Goal: Task Accomplishment & Management: Manage account settings

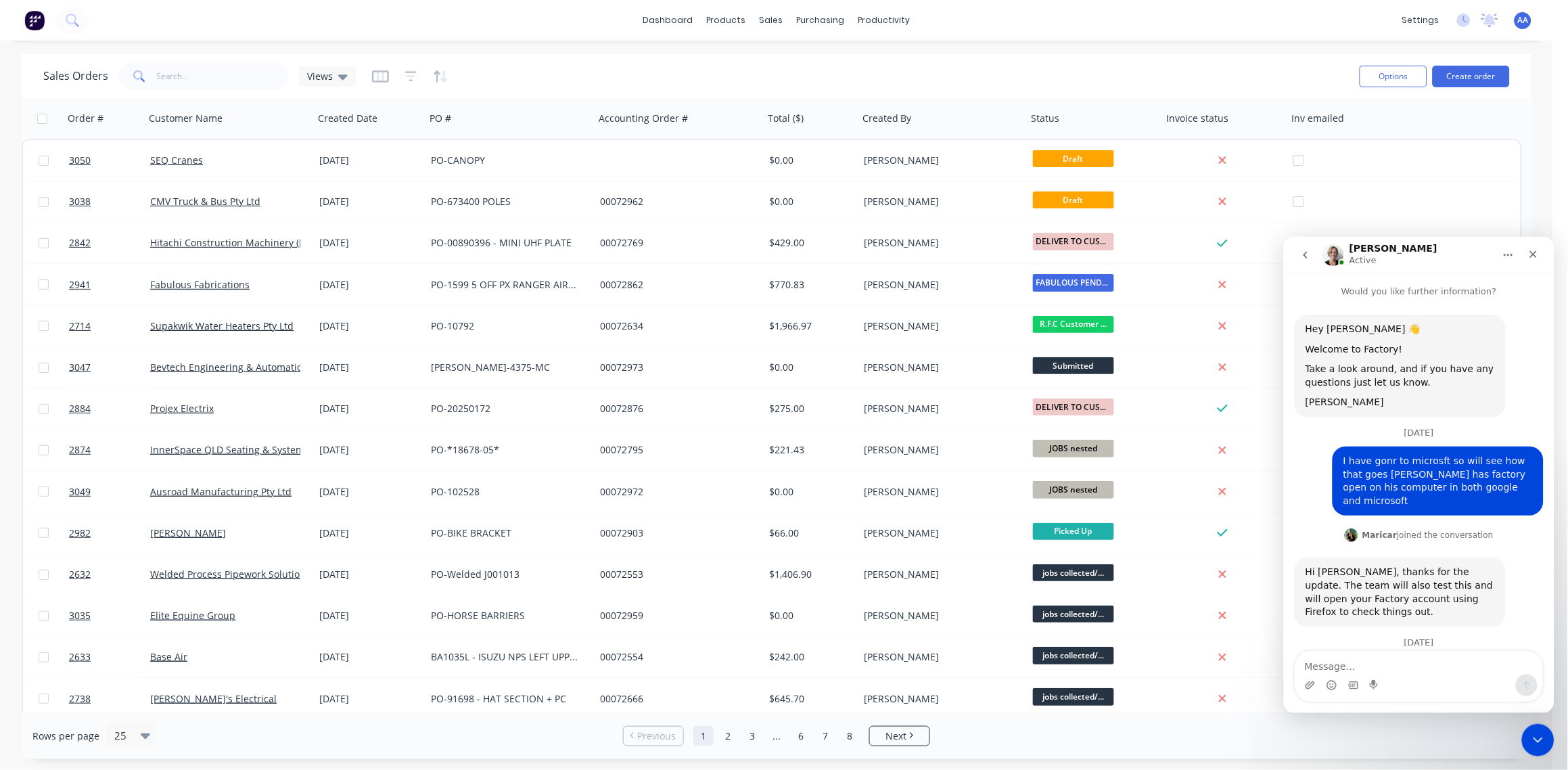
scroll to position [579, 0]
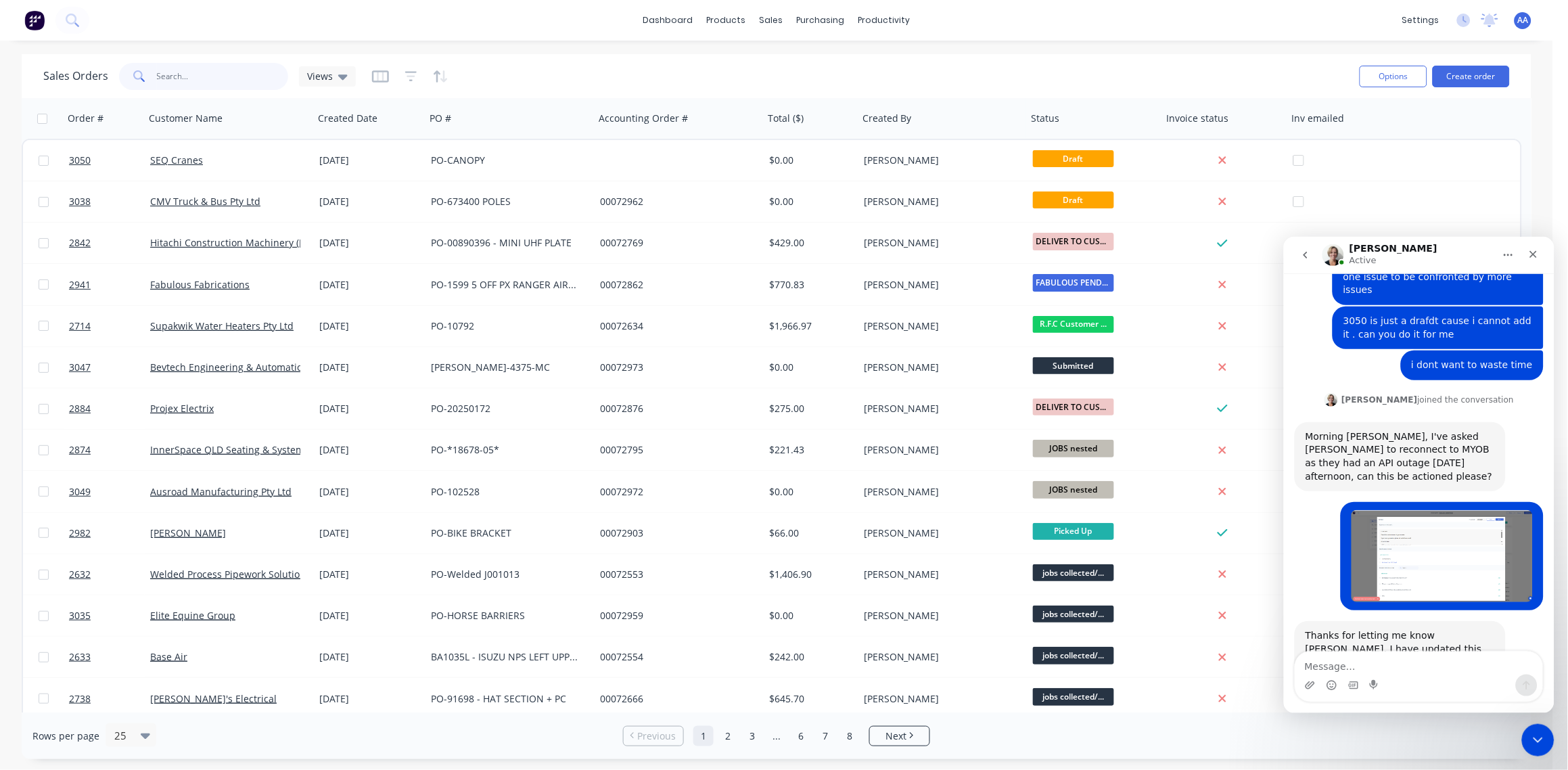
click at [202, 72] on input "text" at bounding box center [223, 76] width 132 height 27
drag, startPoint x: 2832, startPoint y: 1338, endPoint x: 1537, endPoint y: 734, distance: 1428.9
click at [1537, 734] on icon "Close Intercom Messenger" at bounding box center [1536, 739] width 17 height 17
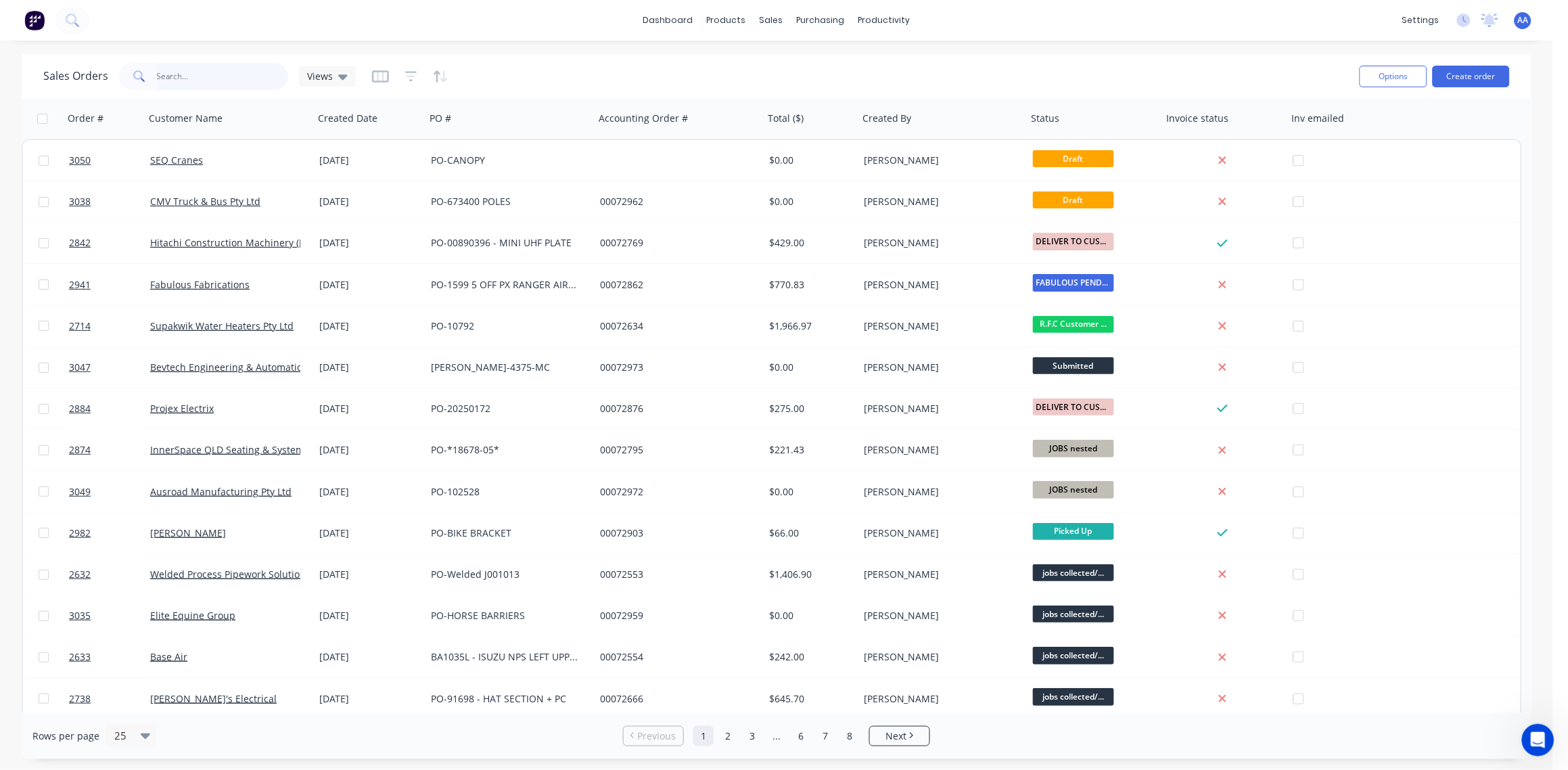
click at [216, 77] on input "text" at bounding box center [223, 76] width 132 height 27
type input "2725"
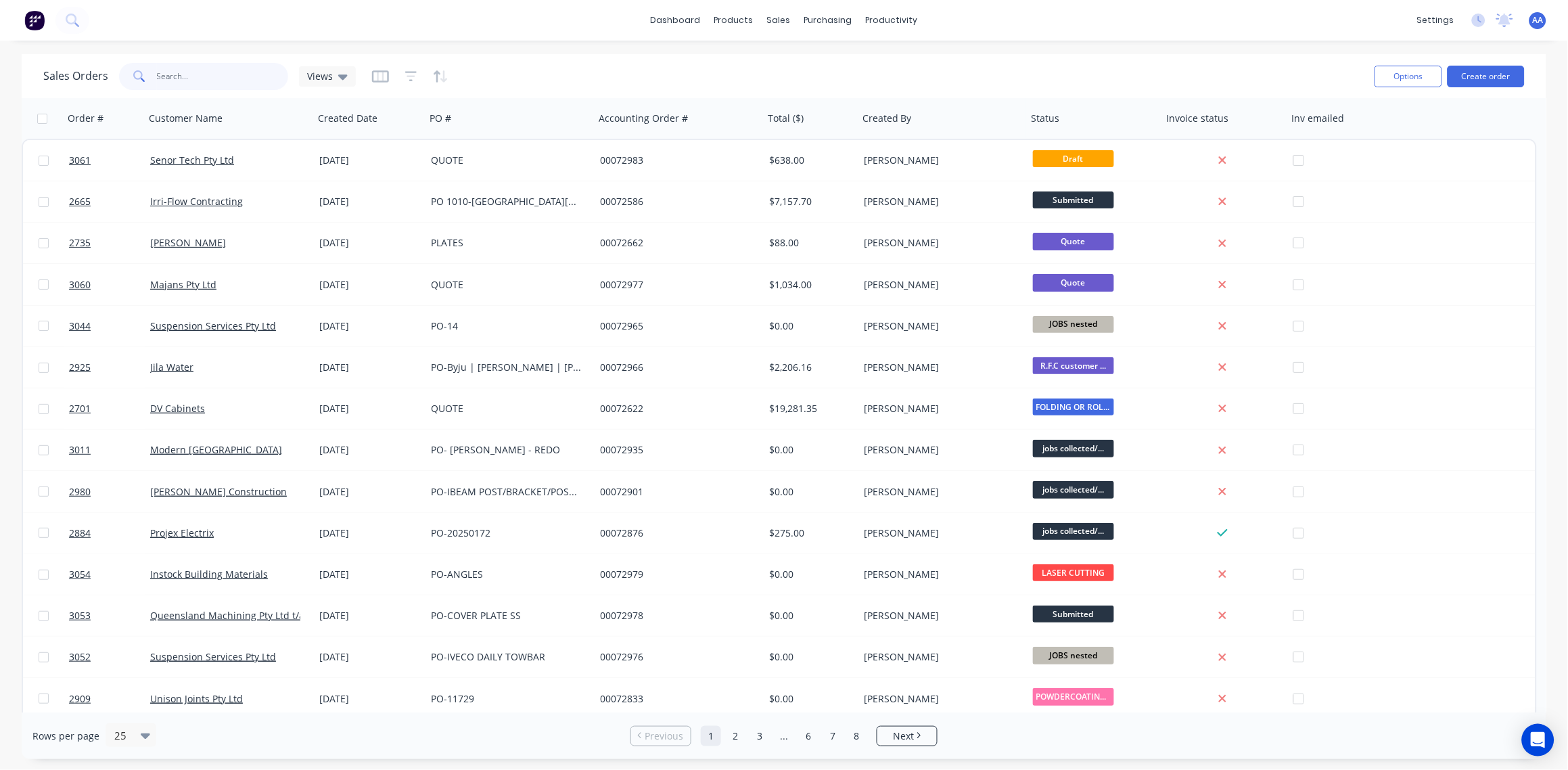
click at [202, 83] on input "text" at bounding box center [223, 76] width 132 height 27
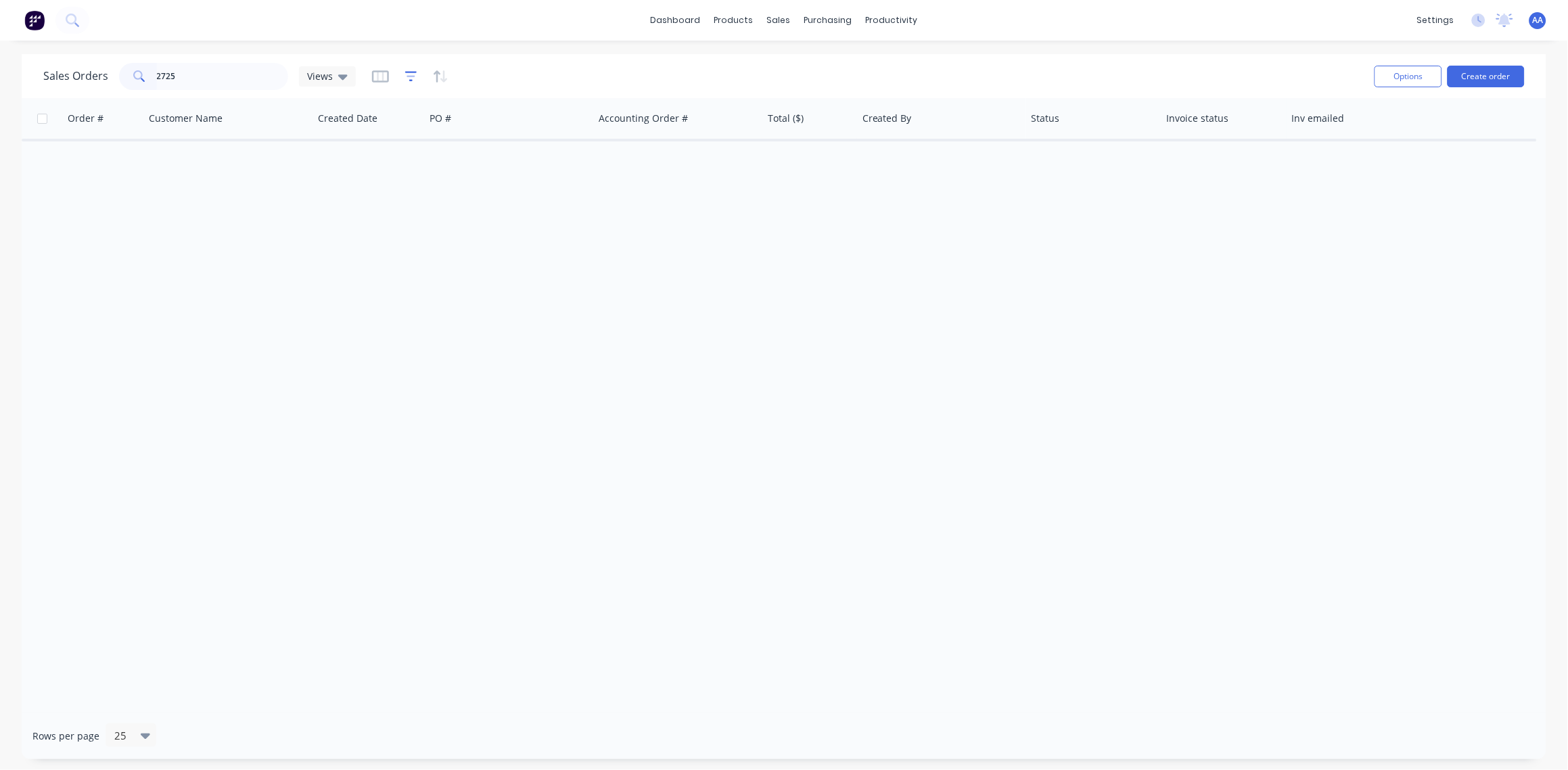
drag, startPoint x: 391, startPoint y: 74, endPoint x: 404, endPoint y: 75, distance: 13.0
click at [393, 75] on div at bounding box center [410, 76] width 76 height 22
click at [410, 77] on icon "button" at bounding box center [411, 76] width 12 height 13
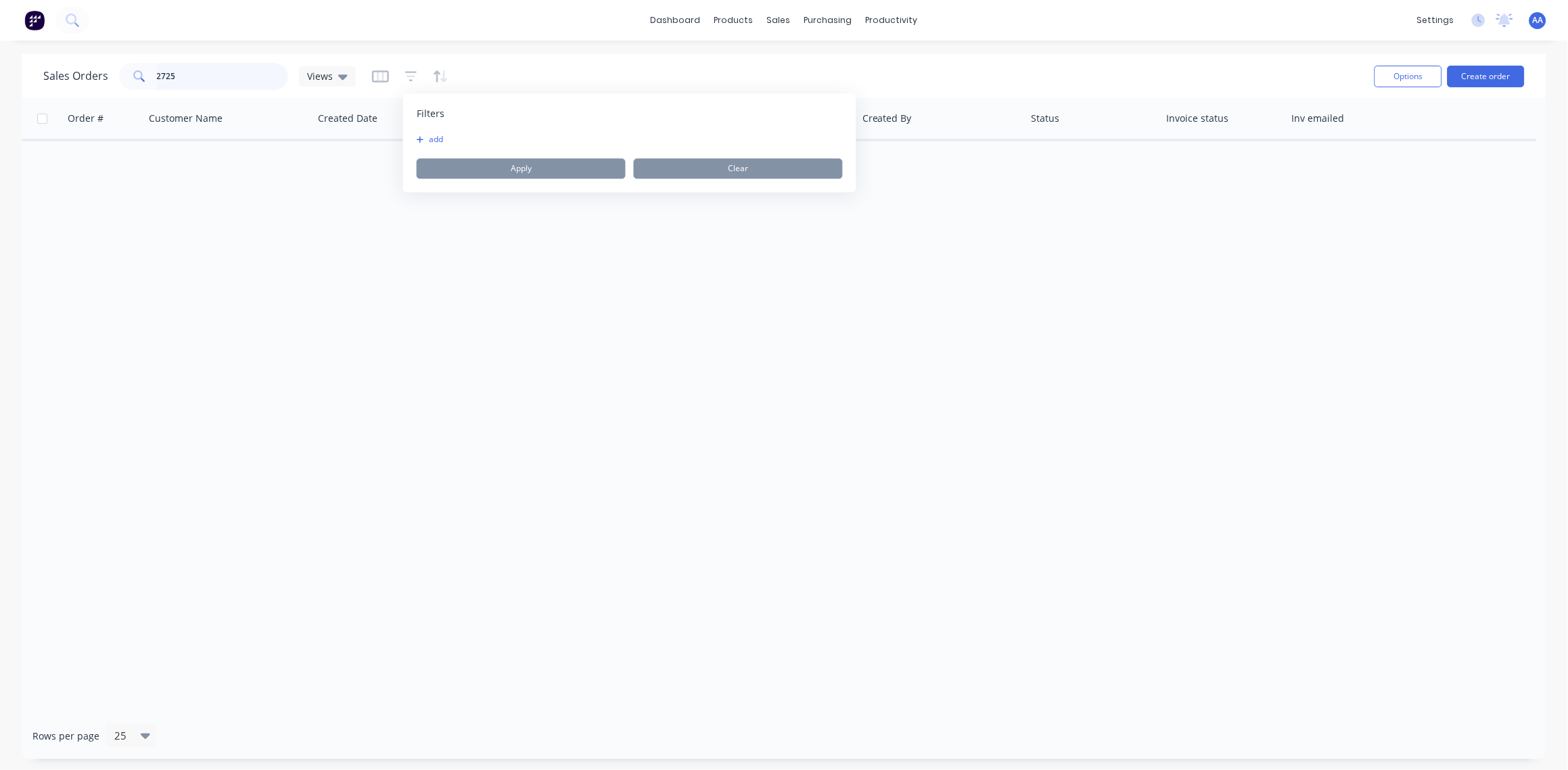
click at [255, 72] on input "2725" at bounding box center [223, 76] width 132 height 27
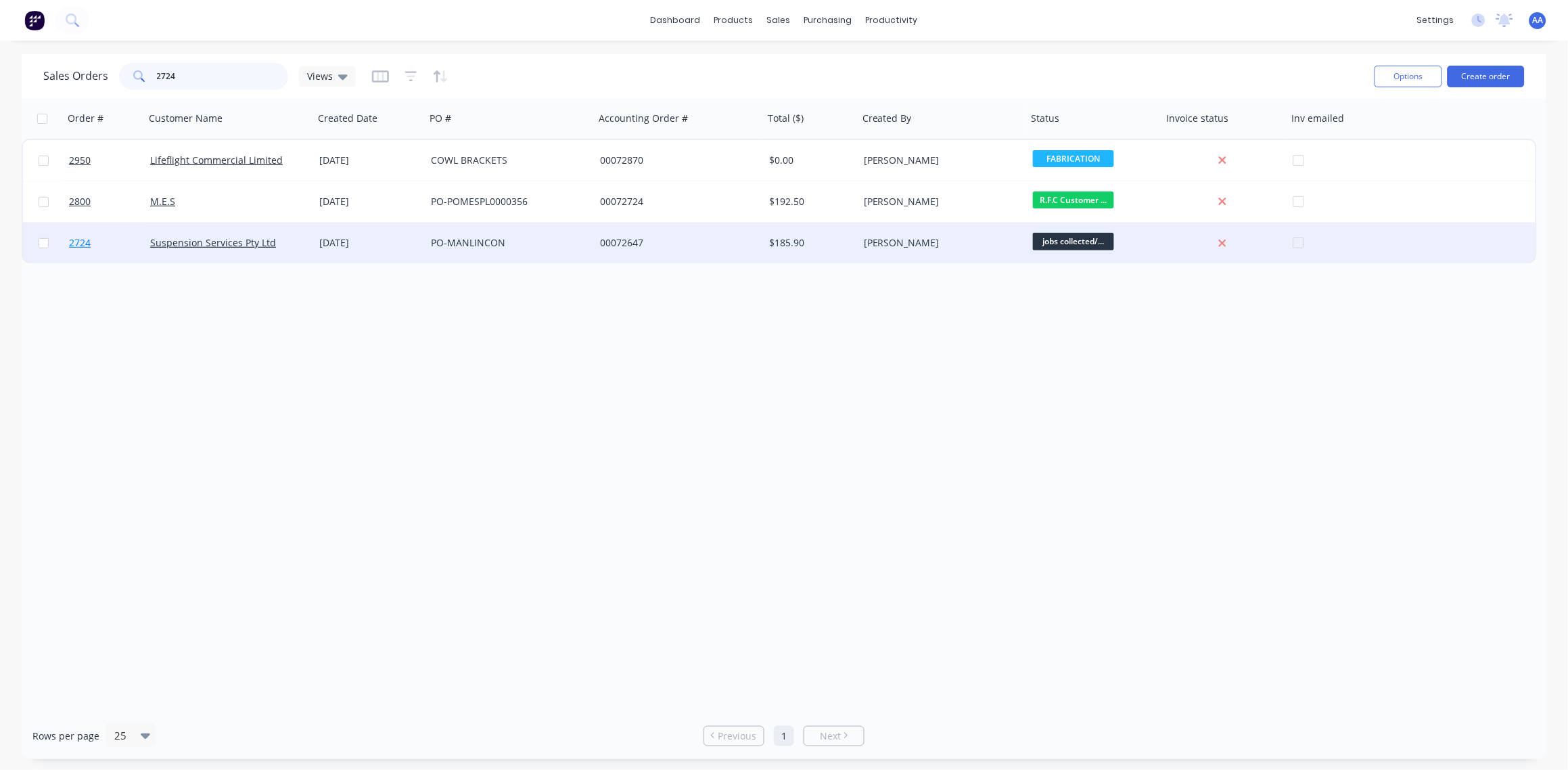
type input "2724"
click at [82, 247] on span "2724" at bounding box center [79, 243] width 22 height 13
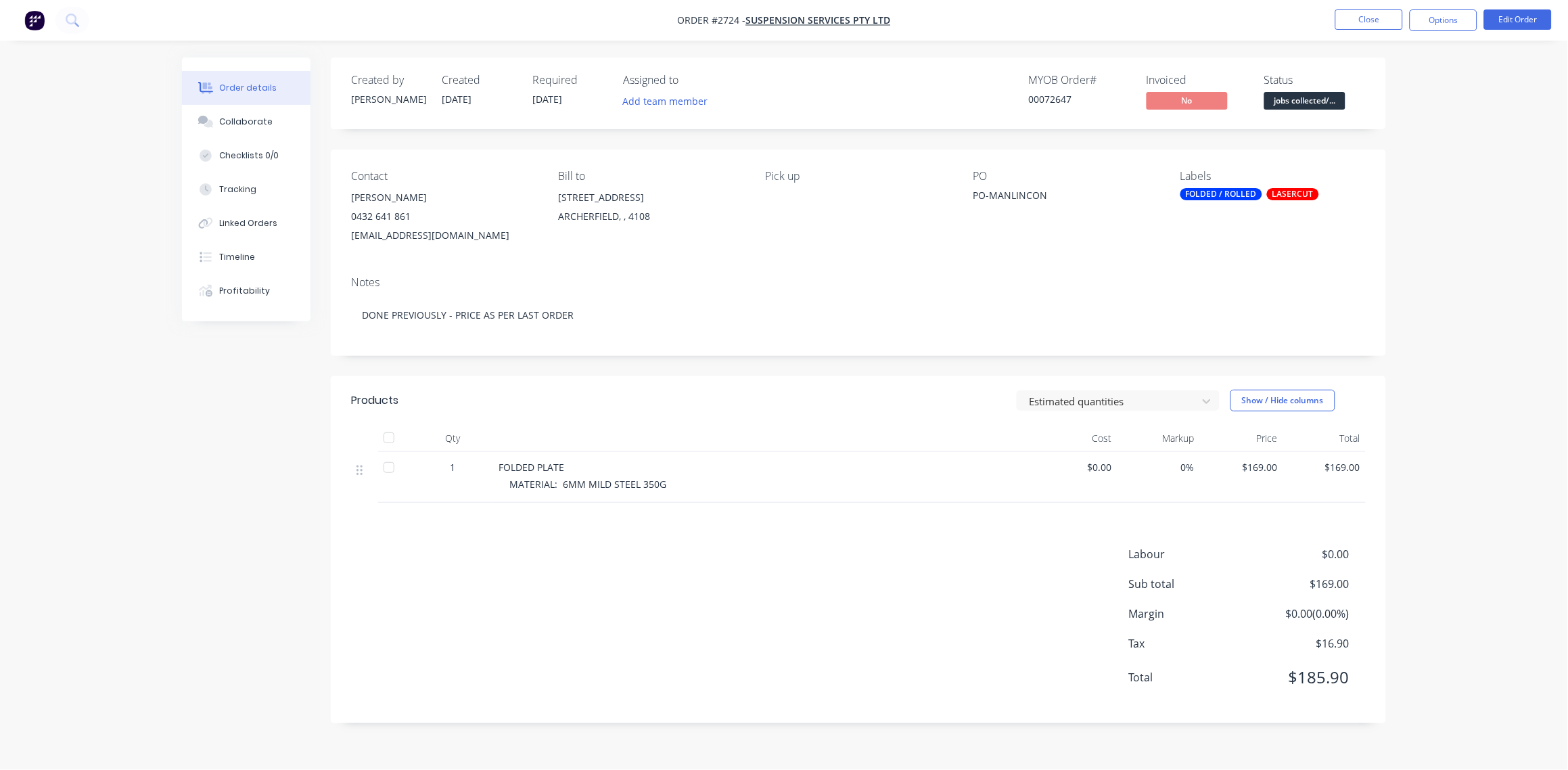
click at [1308, 103] on span "jobs collected/..." at bounding box center [1305, 100] width 81 height 17
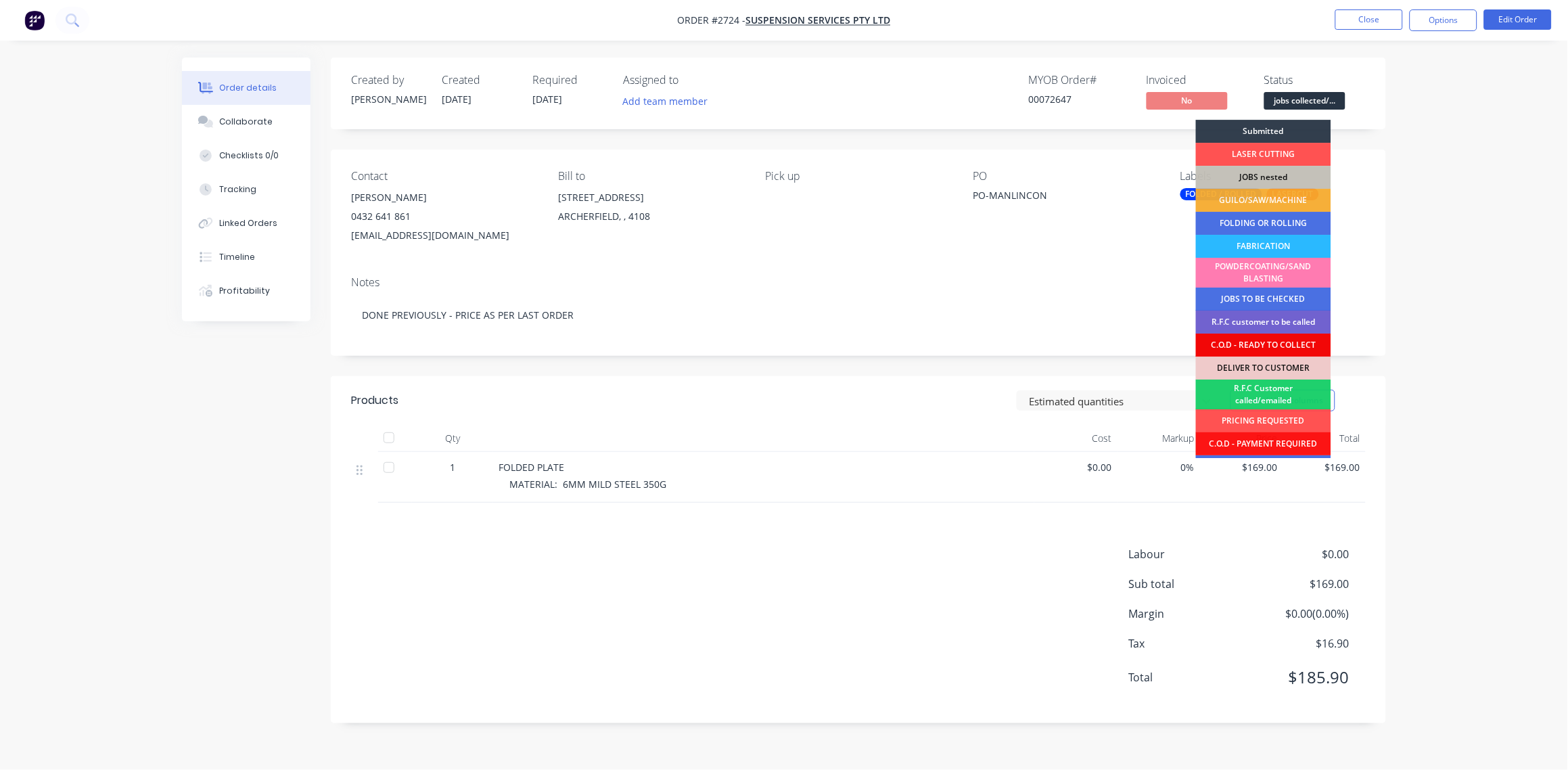
scroll to position [66, 0]
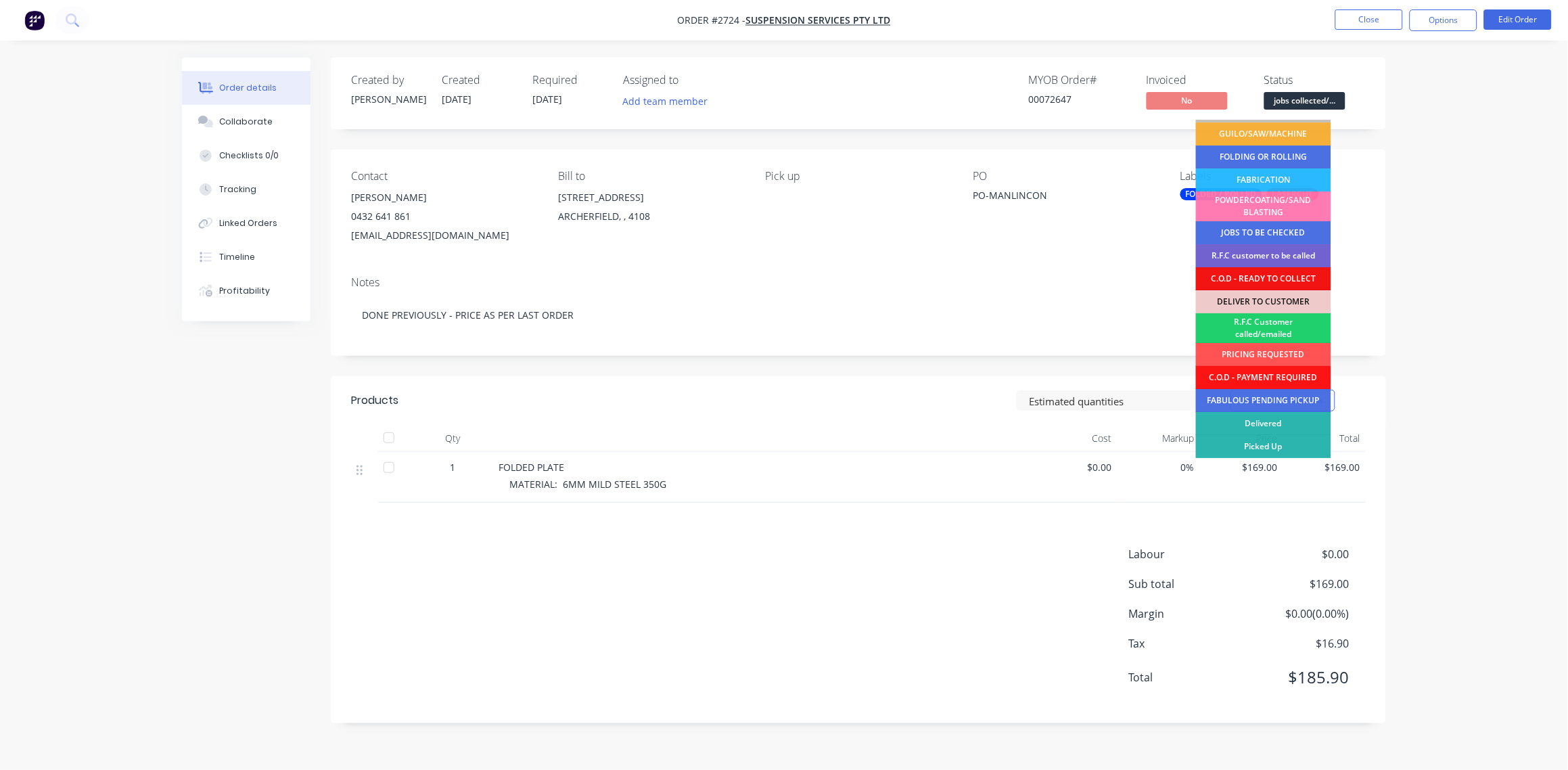
click at [1279, 440] on div "Picked Up" at bounding box center [1263, 447] width 135 height 23
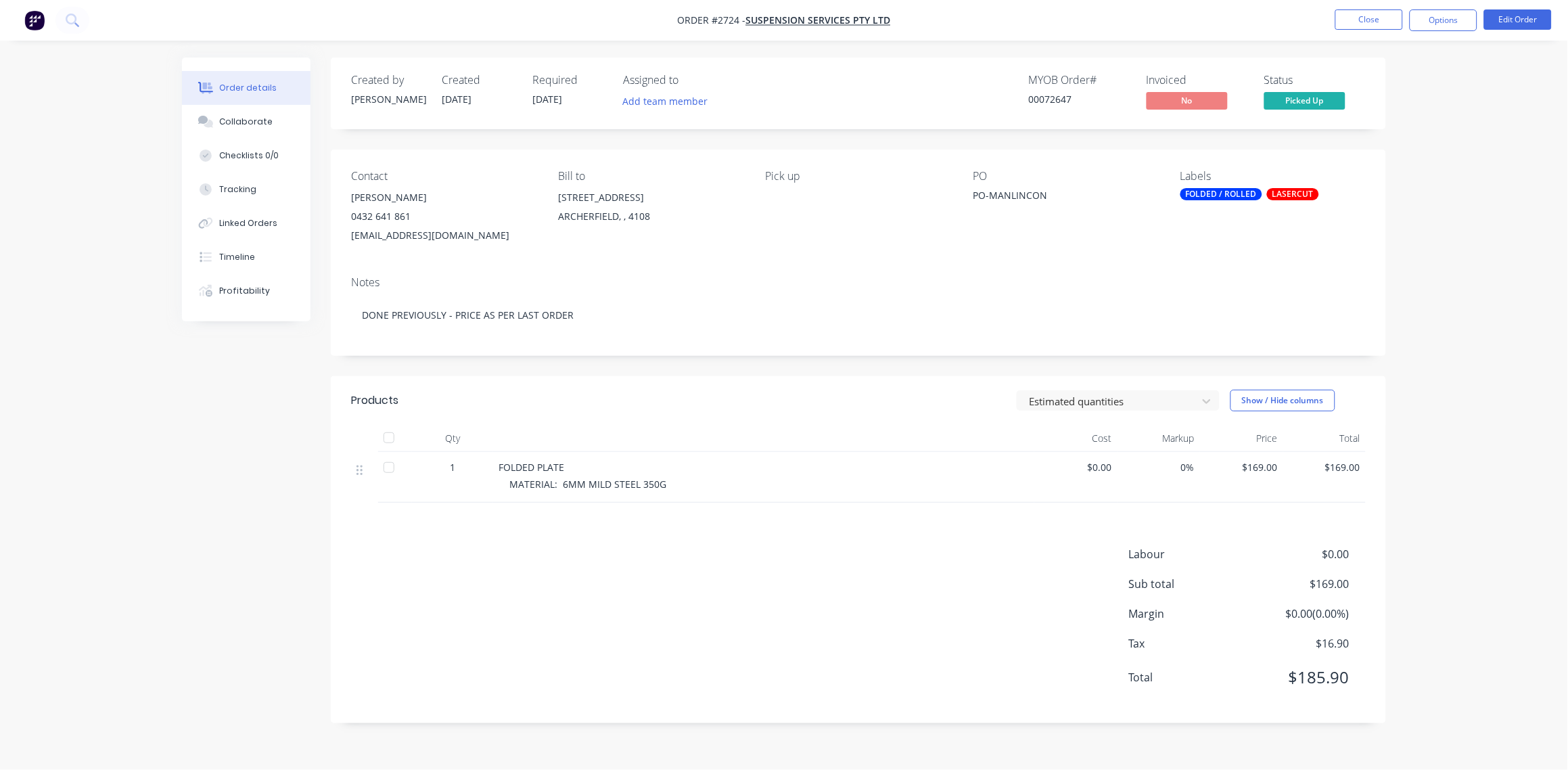
click at [1235, 198] on div "FOLDED / ROLLED" at bounding box center [1220, 194] width 82 height 12
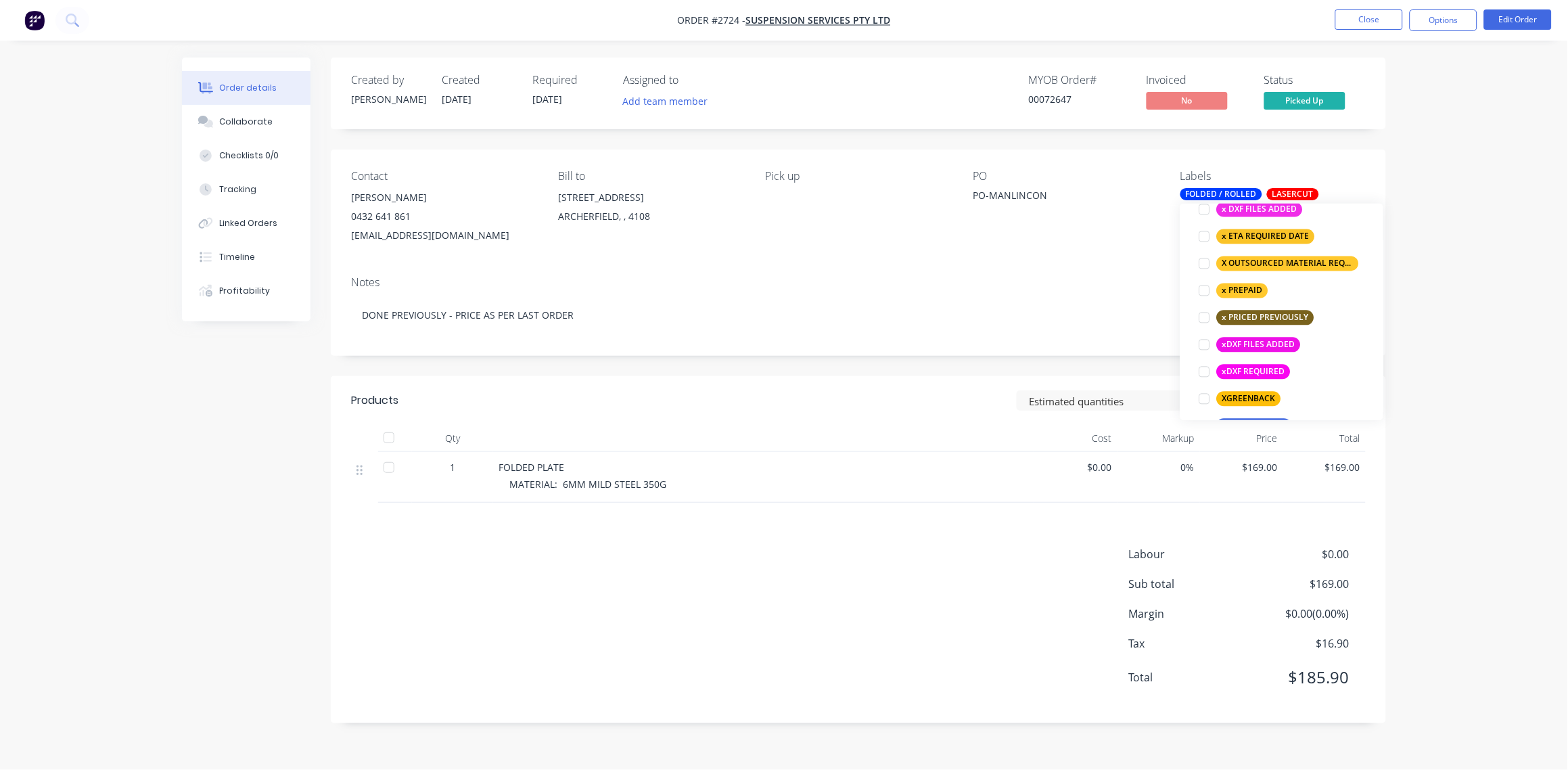
scroll to position [1163, 0]
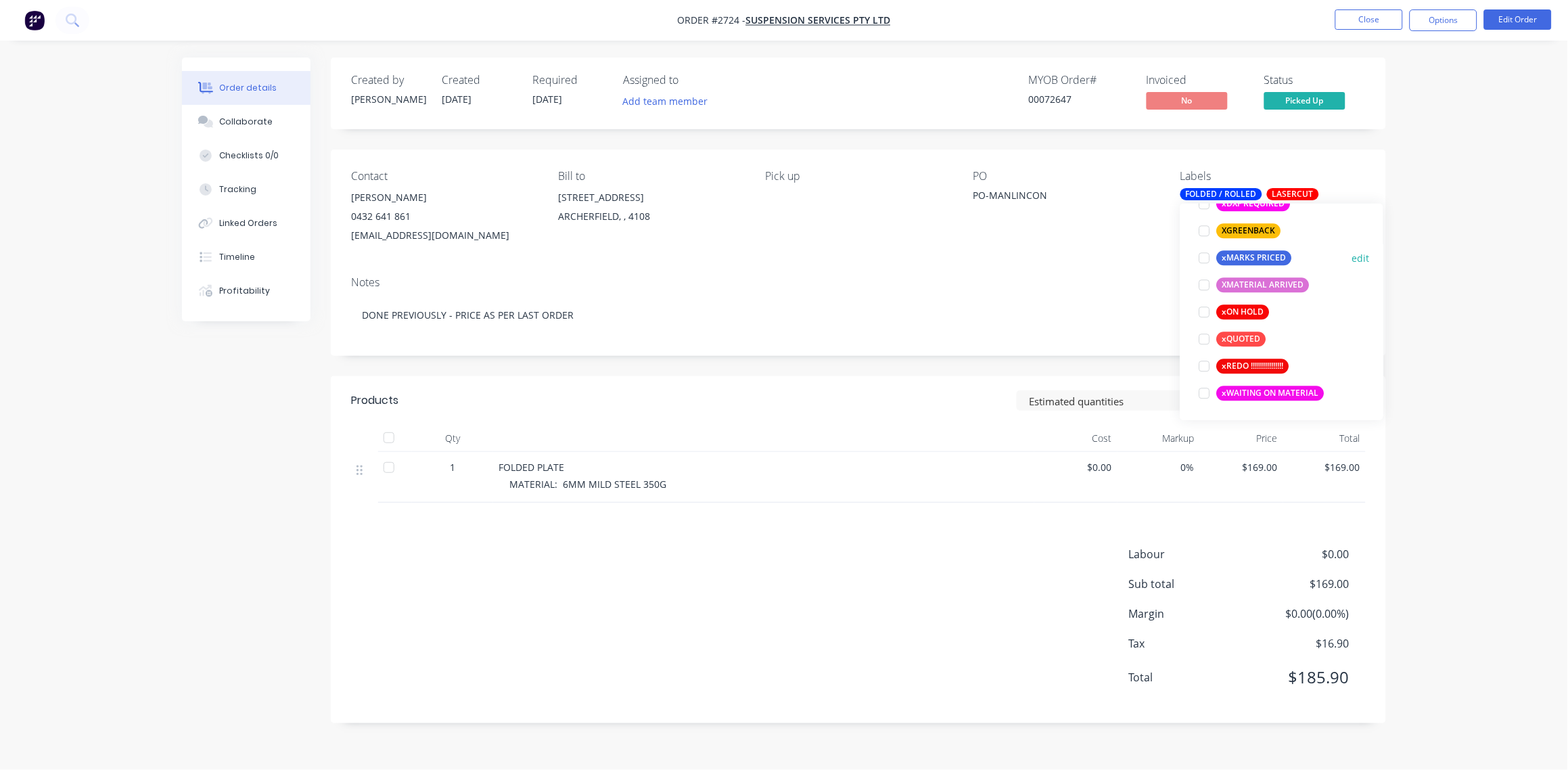
click at [1201, 255] on div at bounding box center [1204, 258] width 27 height 27
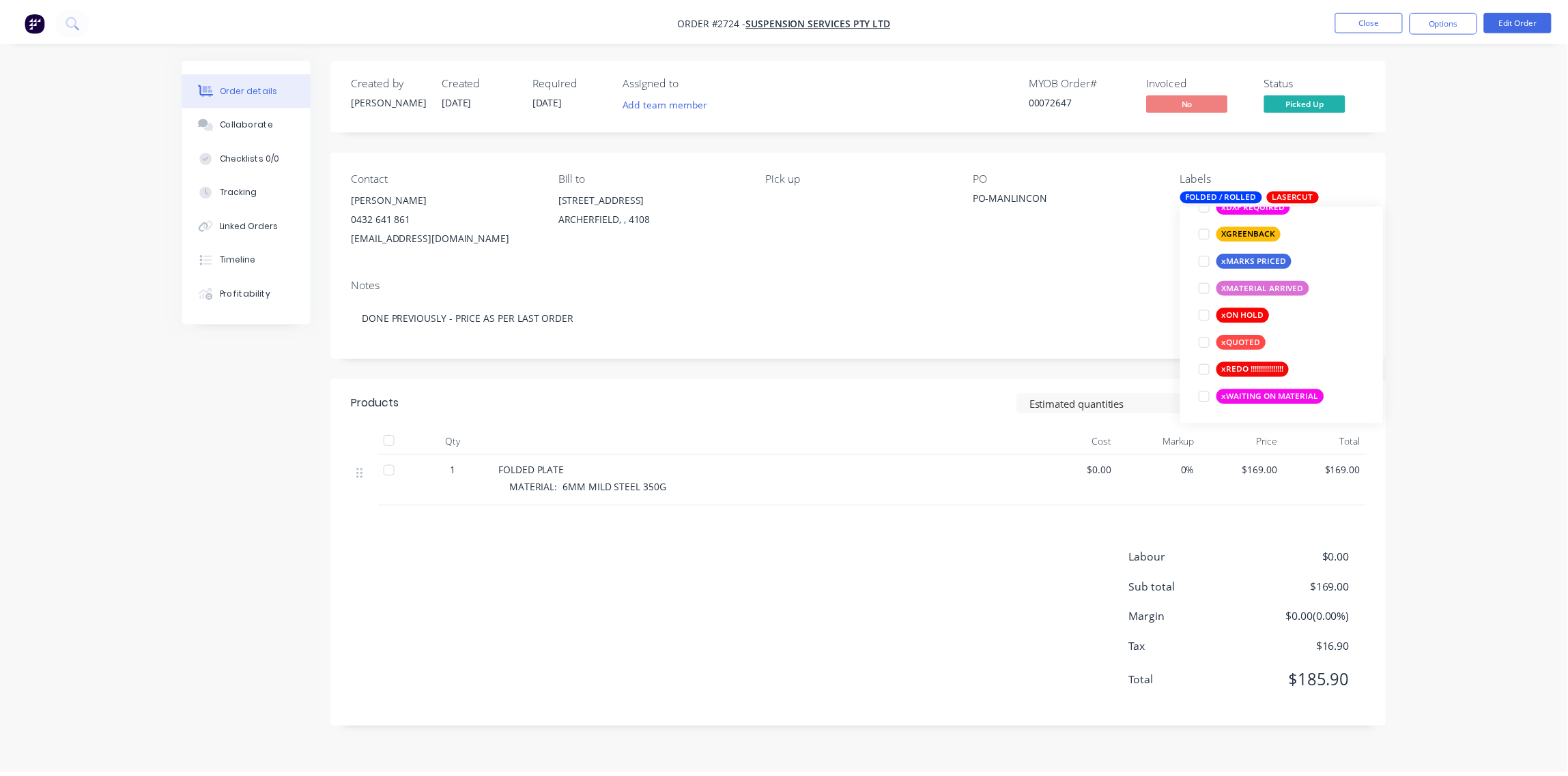
scroll to position [109, 0]
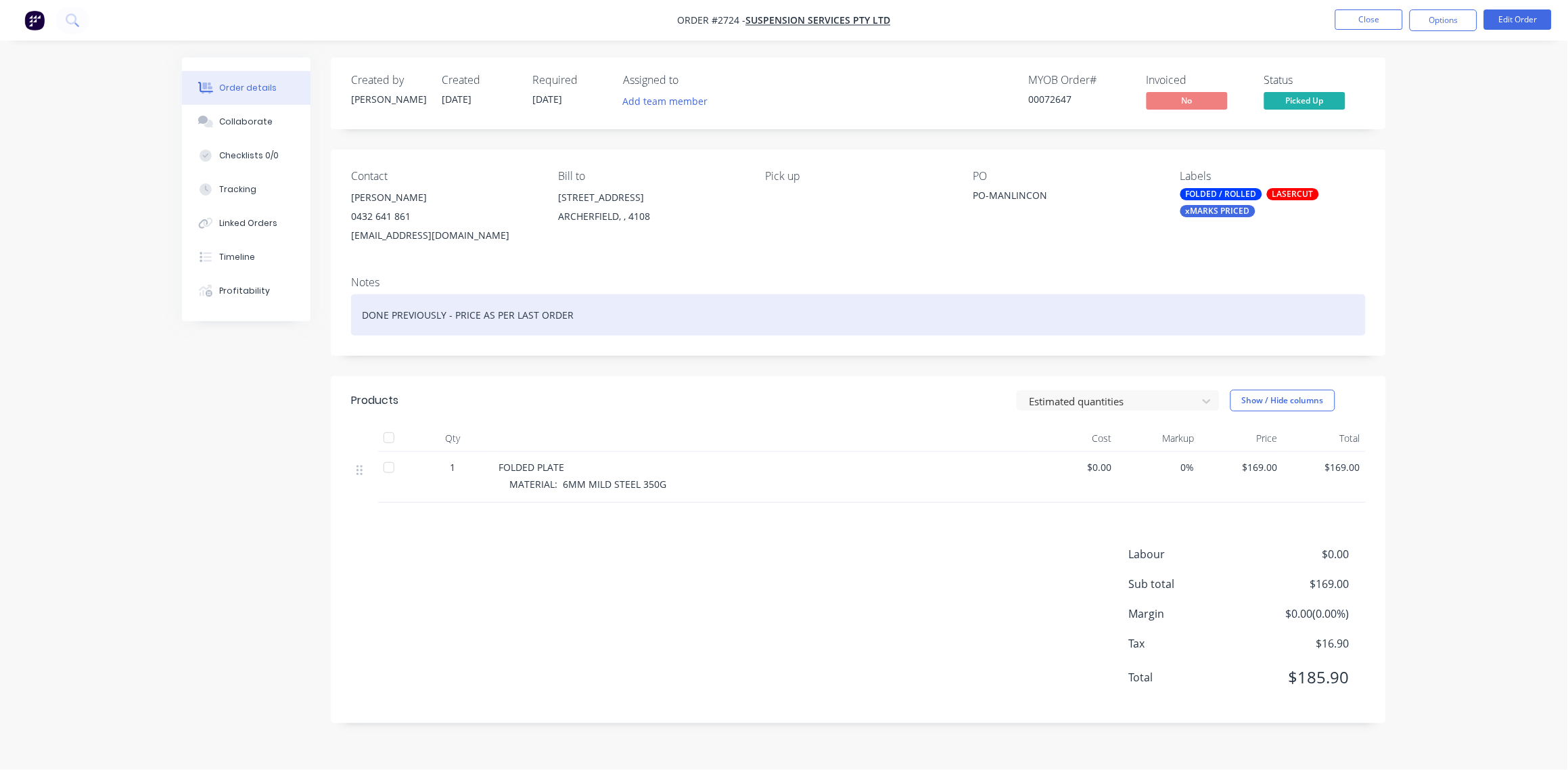
click at [1048, 306] on div "DONE PREVIOUSLY - PRICE AS PER LAST ORDER" at bounding box center [858, 315] width 1014 height 41
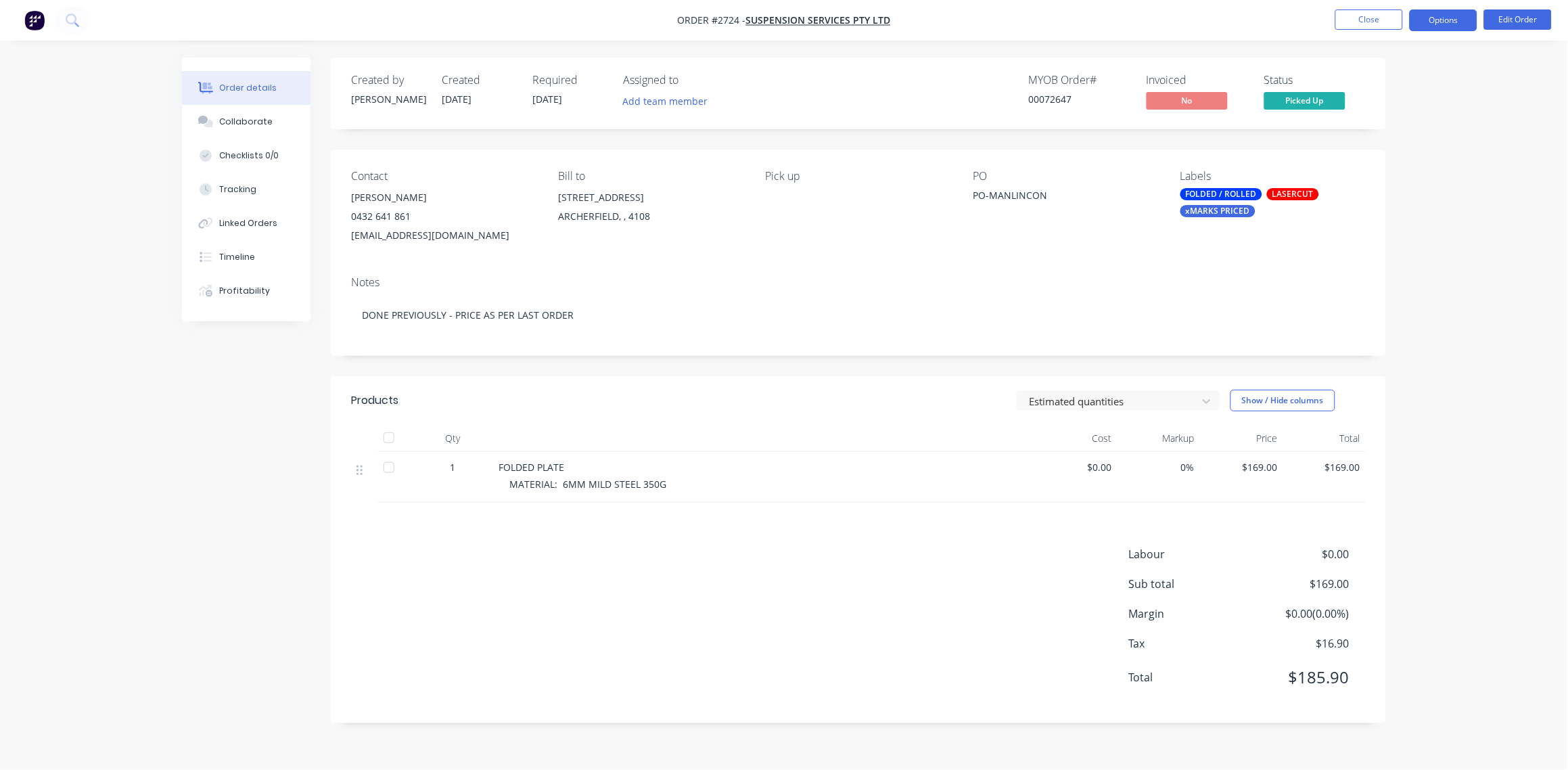
click at [1440, 16] on button "Options" at bounding box center [1443, 20] width 68 height 22
click at [1534, 171] on div "Order details Collaborate Checklists 0/0 Tracking Linked Orders Timeline Profit…" at bounding box center [784, 385] width 1568 height 770
click at [1452, 12] on button "Options" at bounding box center [1443, 20] width 68 height 22
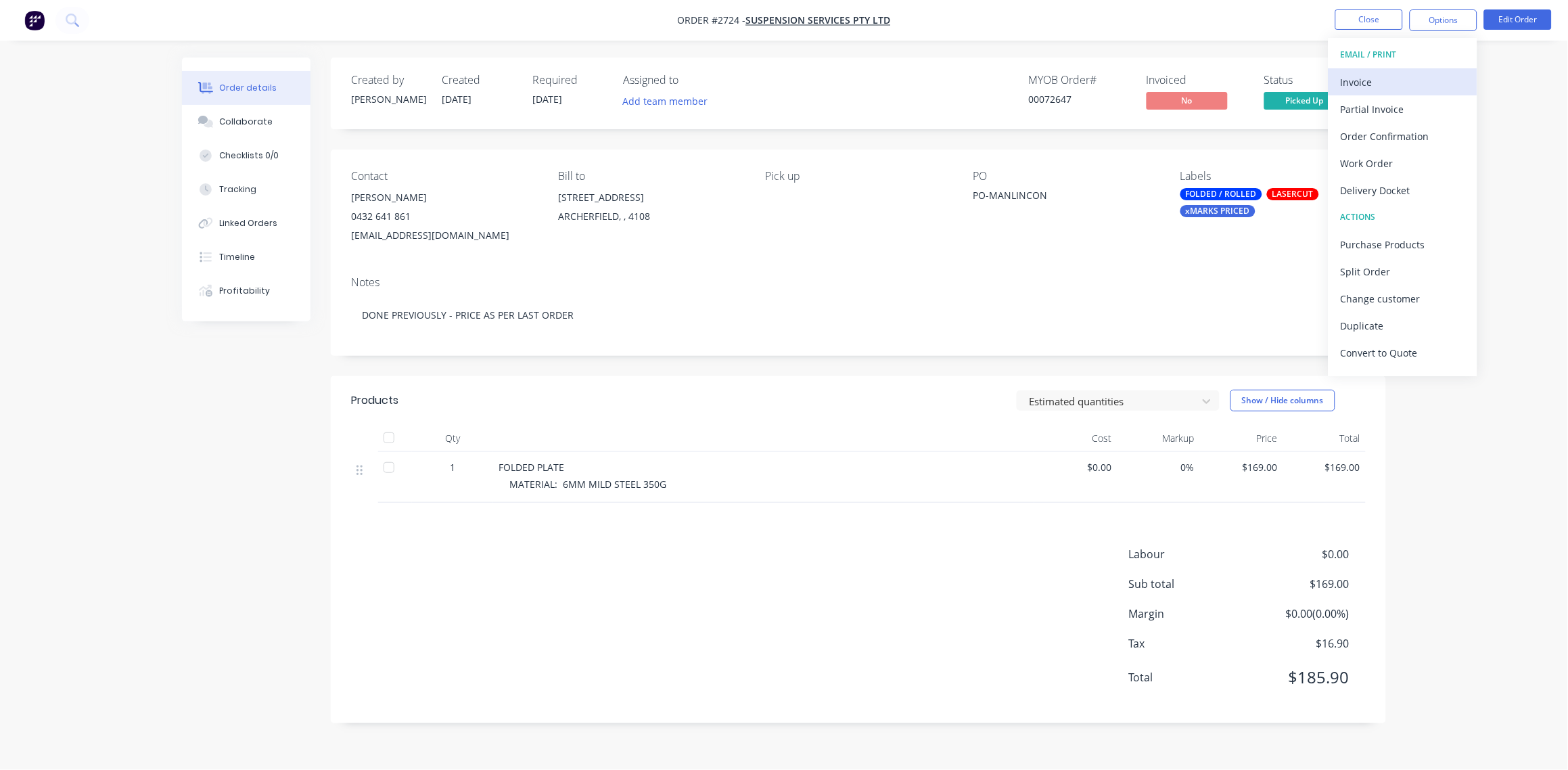
click at [1388, 79] on div "Invoice" at bounding box center [1403, 82] width 124 height 20
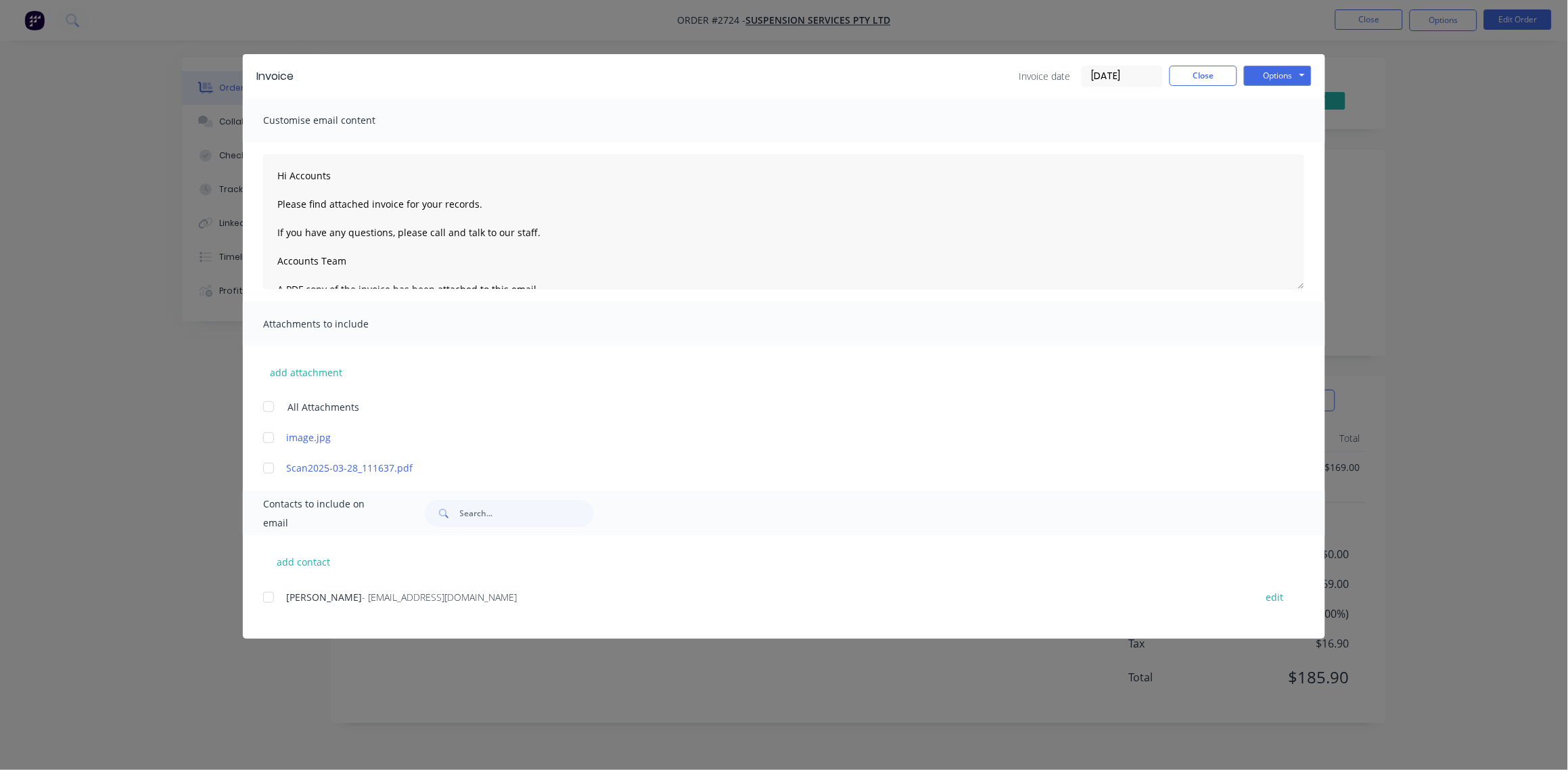
click at [261, 601] on div "add contact JO LANE - jo@suspensionservices.com.au edit" at bounding box center [784, 587] width 1082 height 103
click at [269, 597] on div at bounding box center [268, 597] width 27 height 27
click at [1268, 77] on button "Options" at bounding box center [1278, 75] width 68 height 21
click at [1289, 137] on button "Email" at bounding box center [1287, 144] width 87 height 22
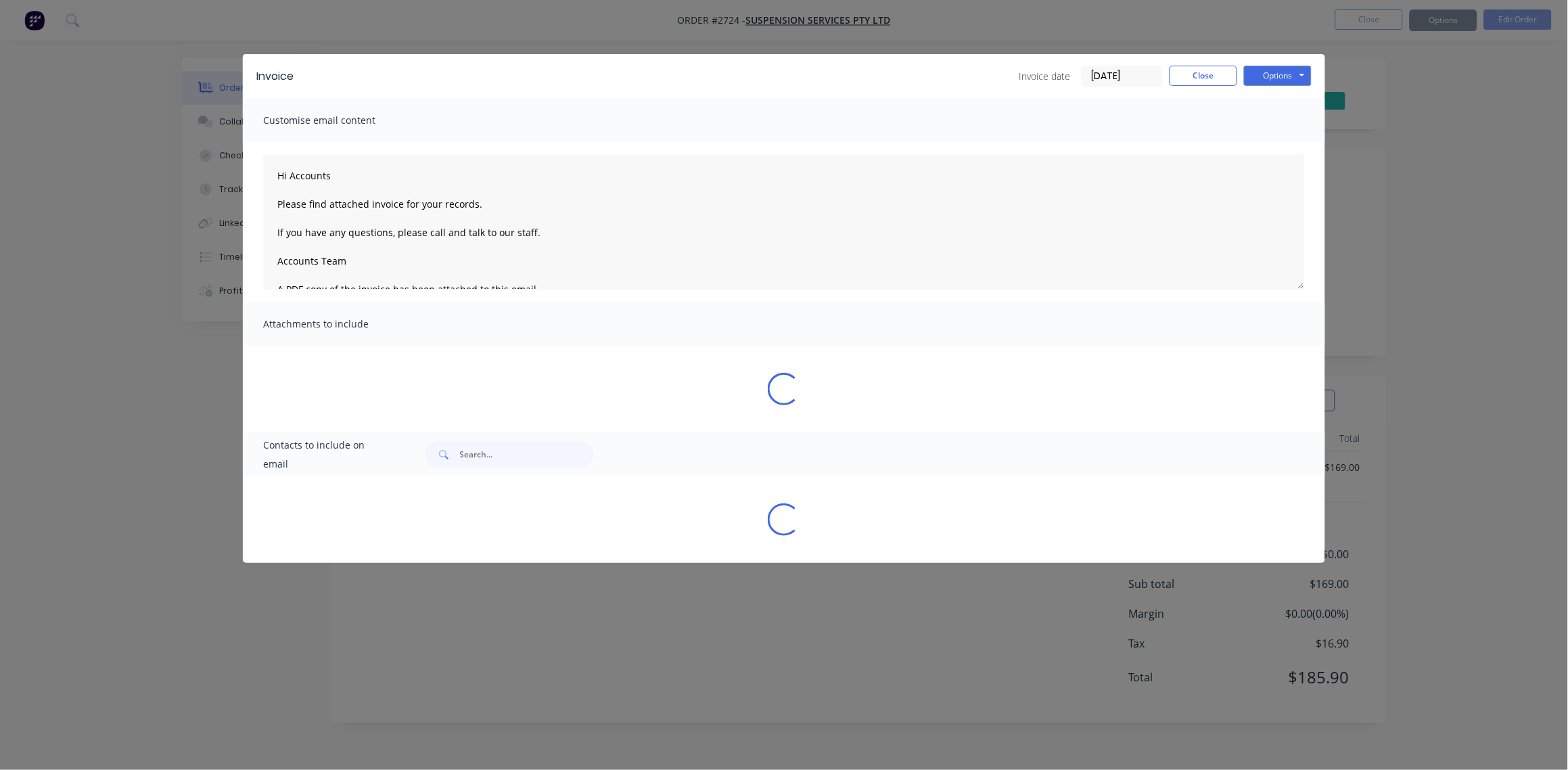
type textarea "Hi Accounts Please find attached invoice for your records. If you have any ques…"
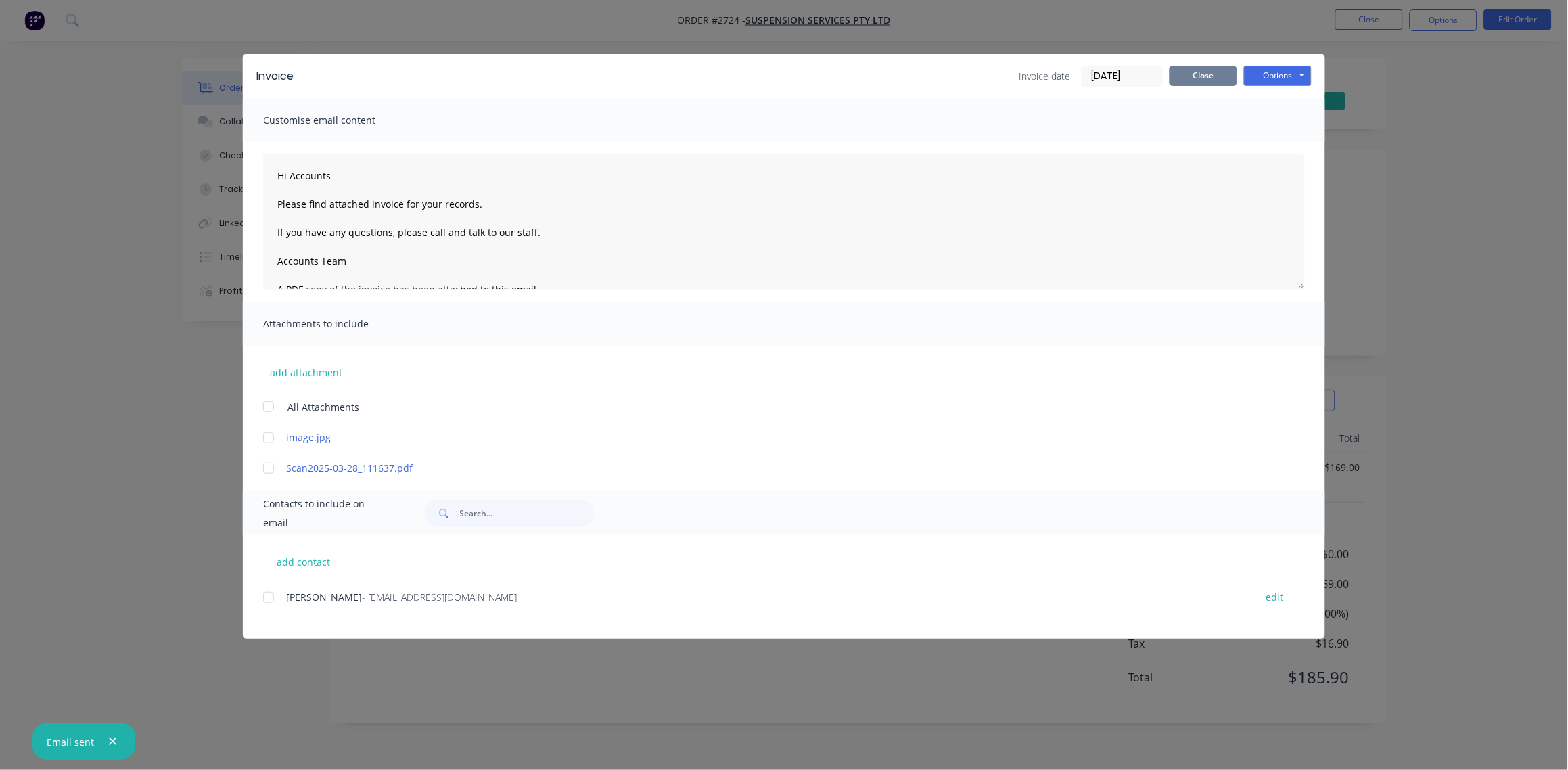
click at [1196, 76] on button "Close" at bounding box center [1203, 75] width 68 height 21
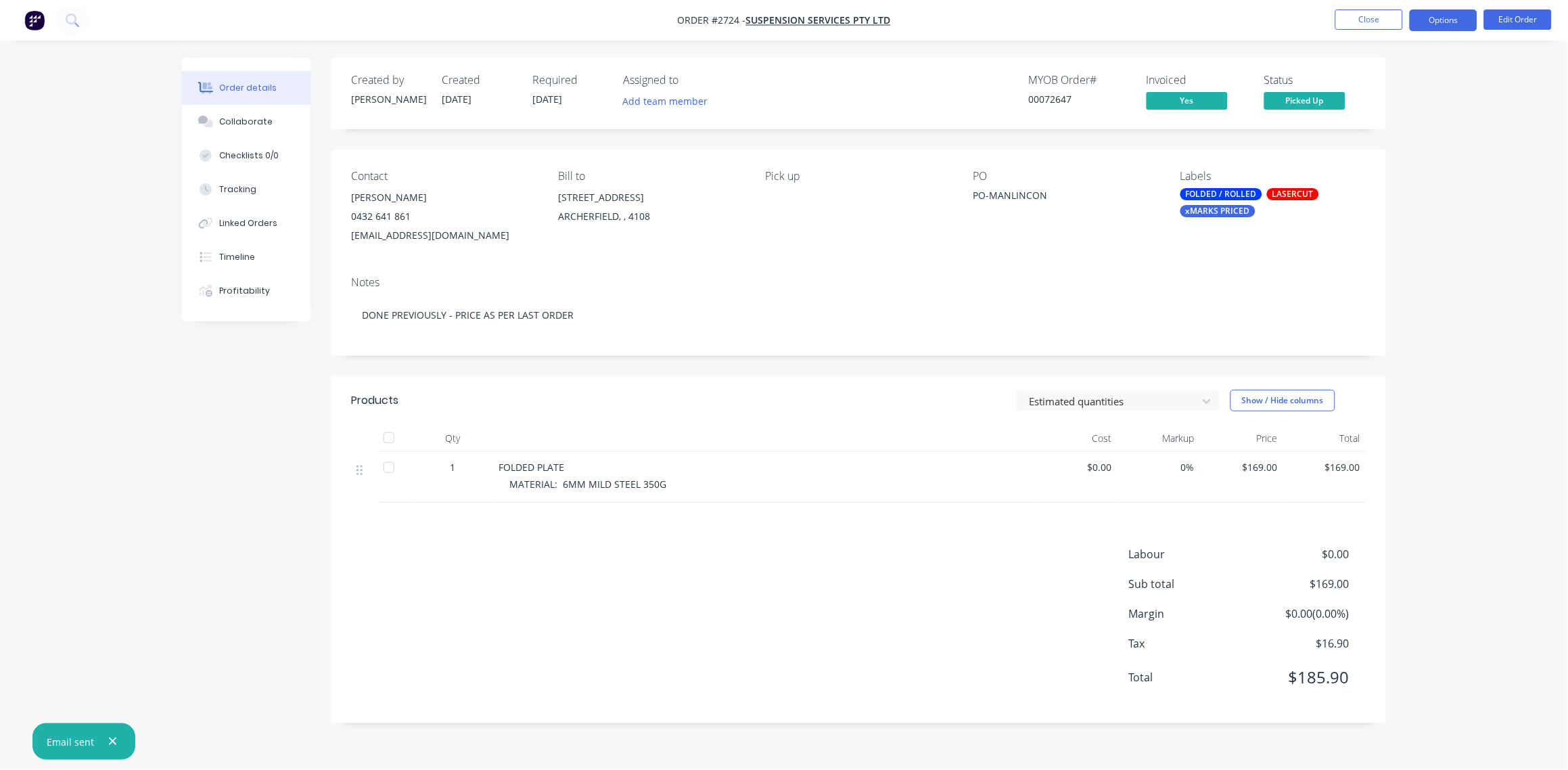
click at [1446, 27] on button "Options" at bounding box center [1443, 20] width 68 height 22
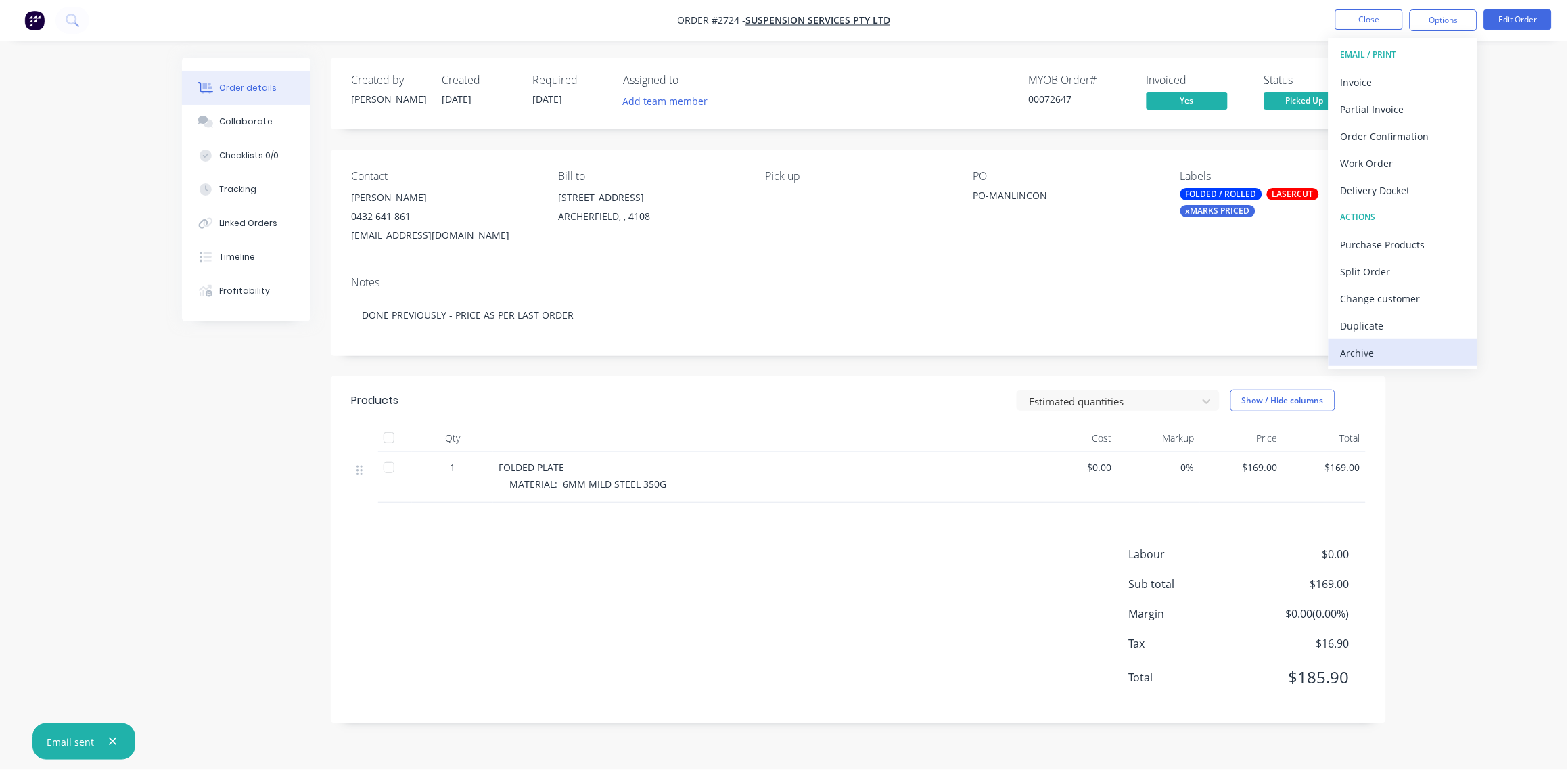
click at [1392, 356] on div "Archive" at bounding box center [1403, 353] width 124 height 20
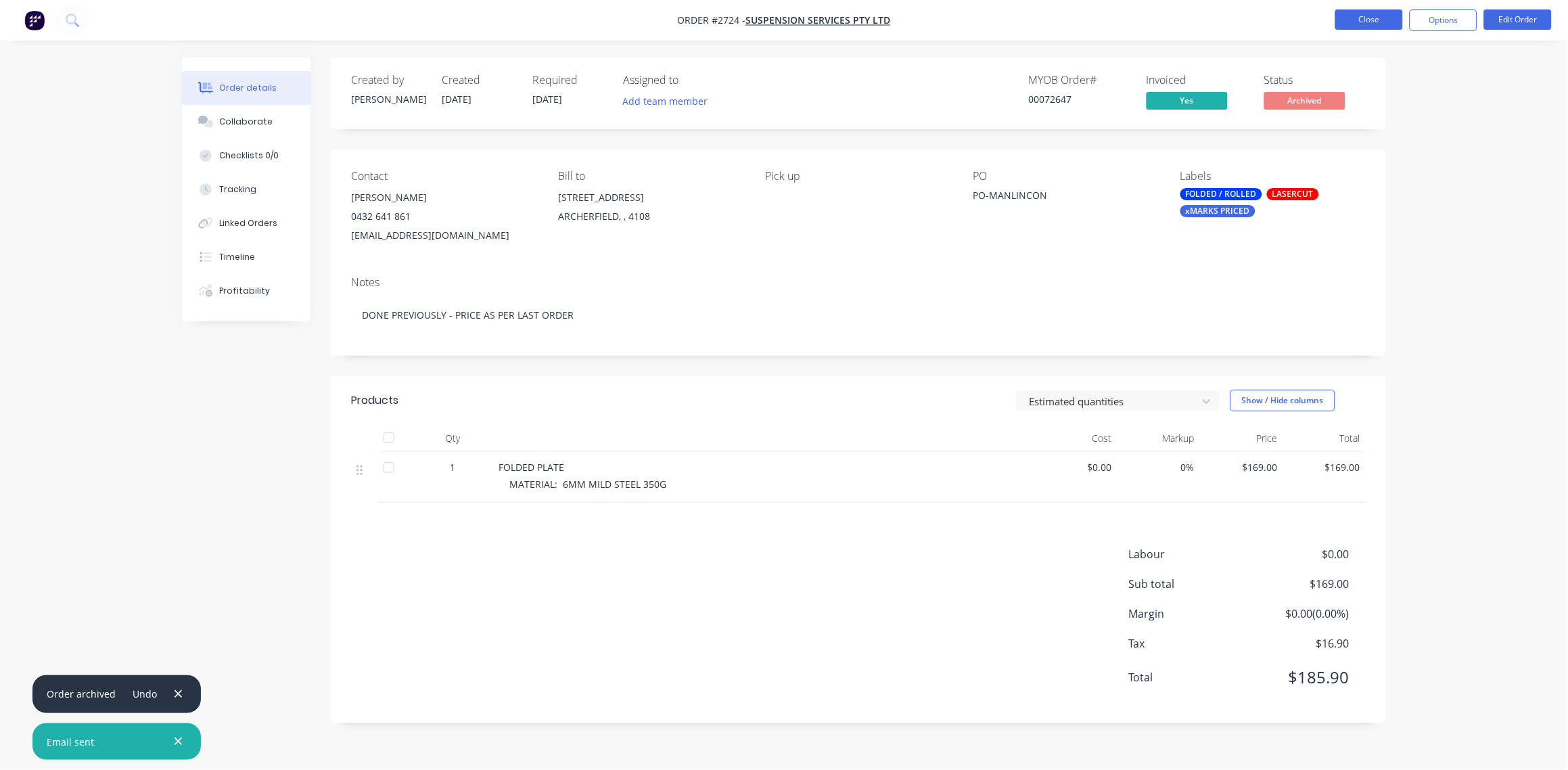
click at [1374, 22] on button "Close" at bounding box center [1369, 19] width 68 height 21
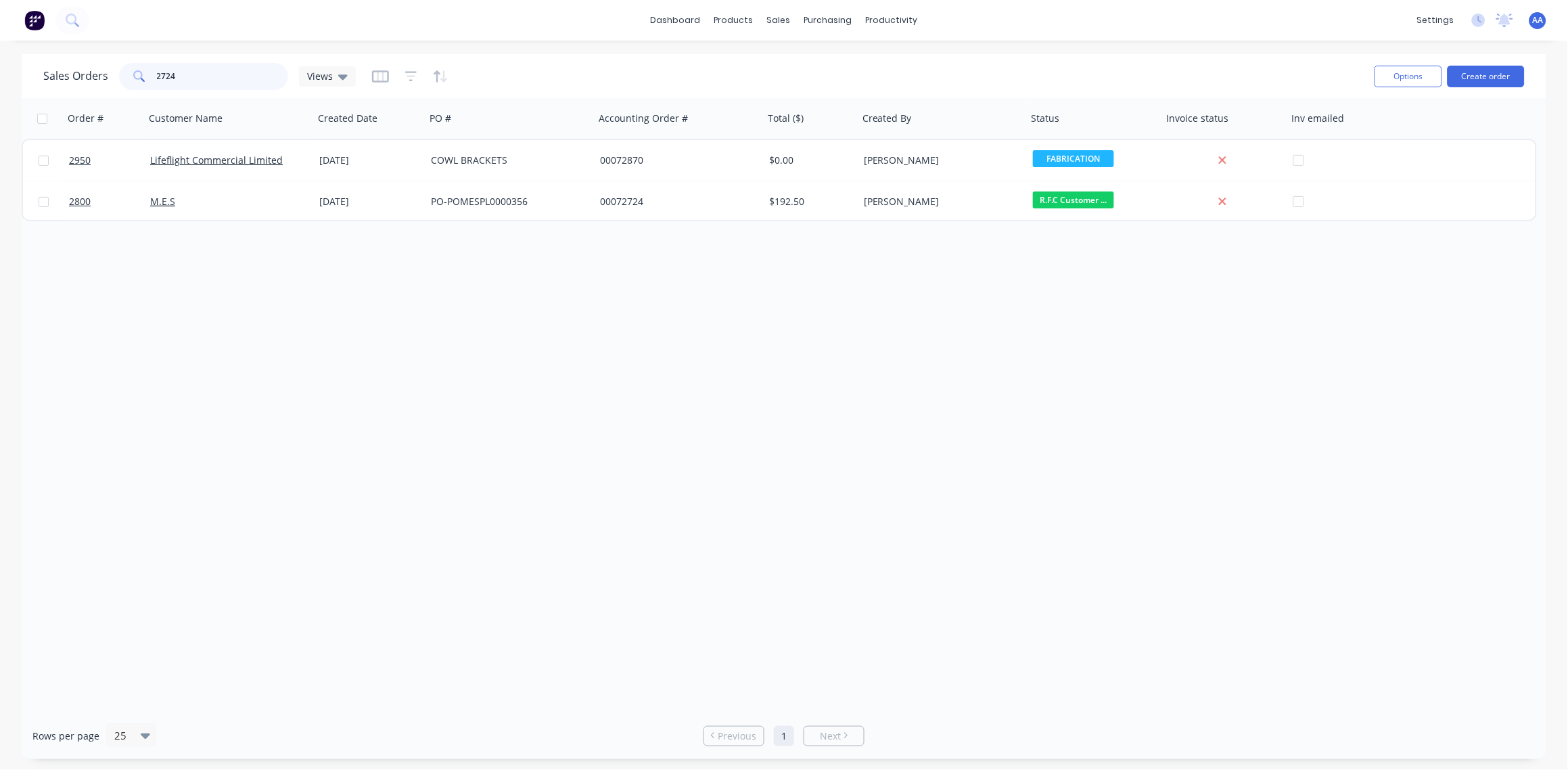
drag, startPoint x: 185, startPoint y: 72, endPoint x: 54, endPoint y: 87, distance: 131.9
click at [54, 87] on div "Sales Orders 2724 Views" at bounding box center [199, 76] width 313 height 27
type input "2688"
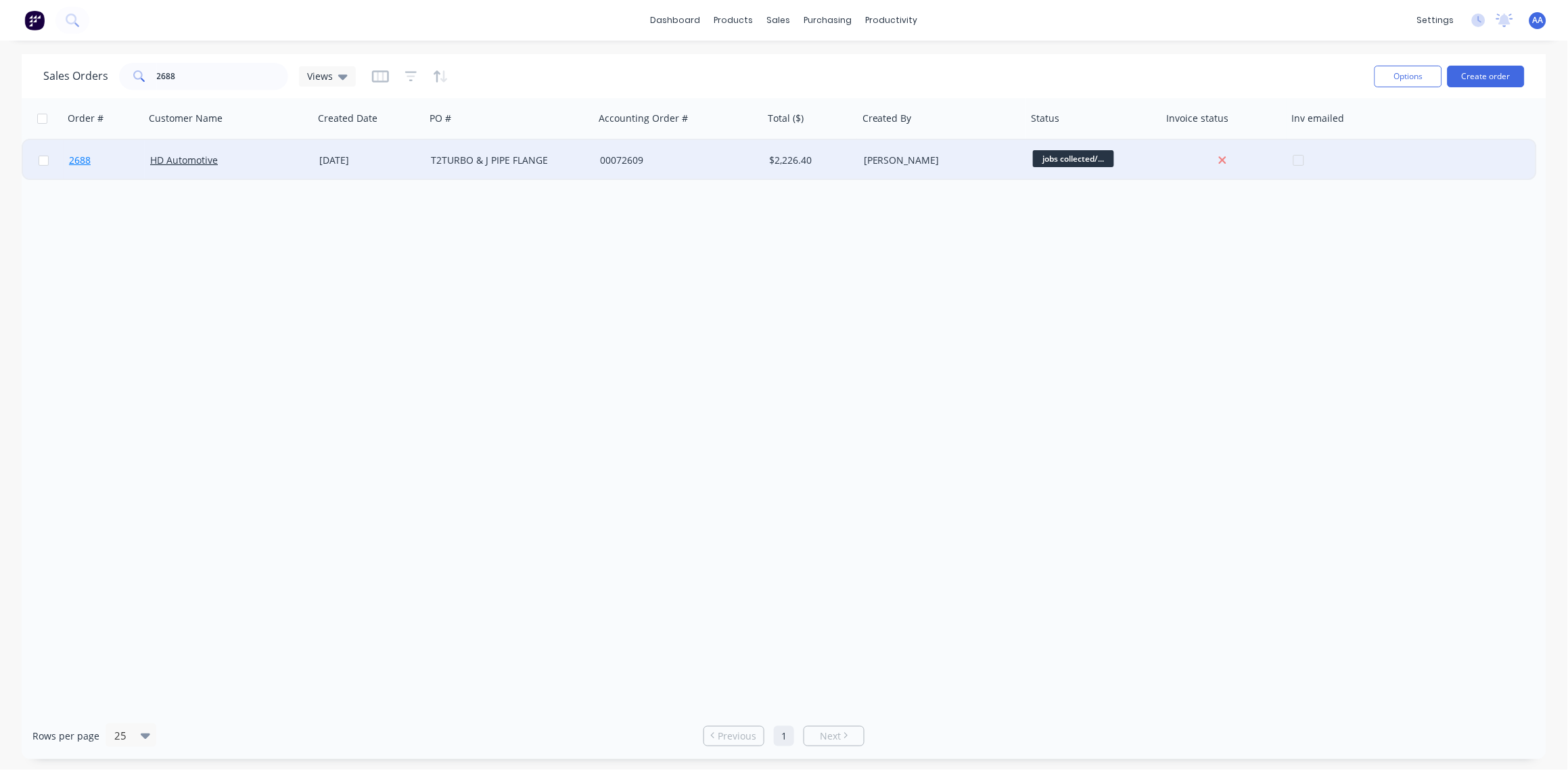
click at [78, 161] on span "2688" at bounding box center [79, 161] width 22 height 13
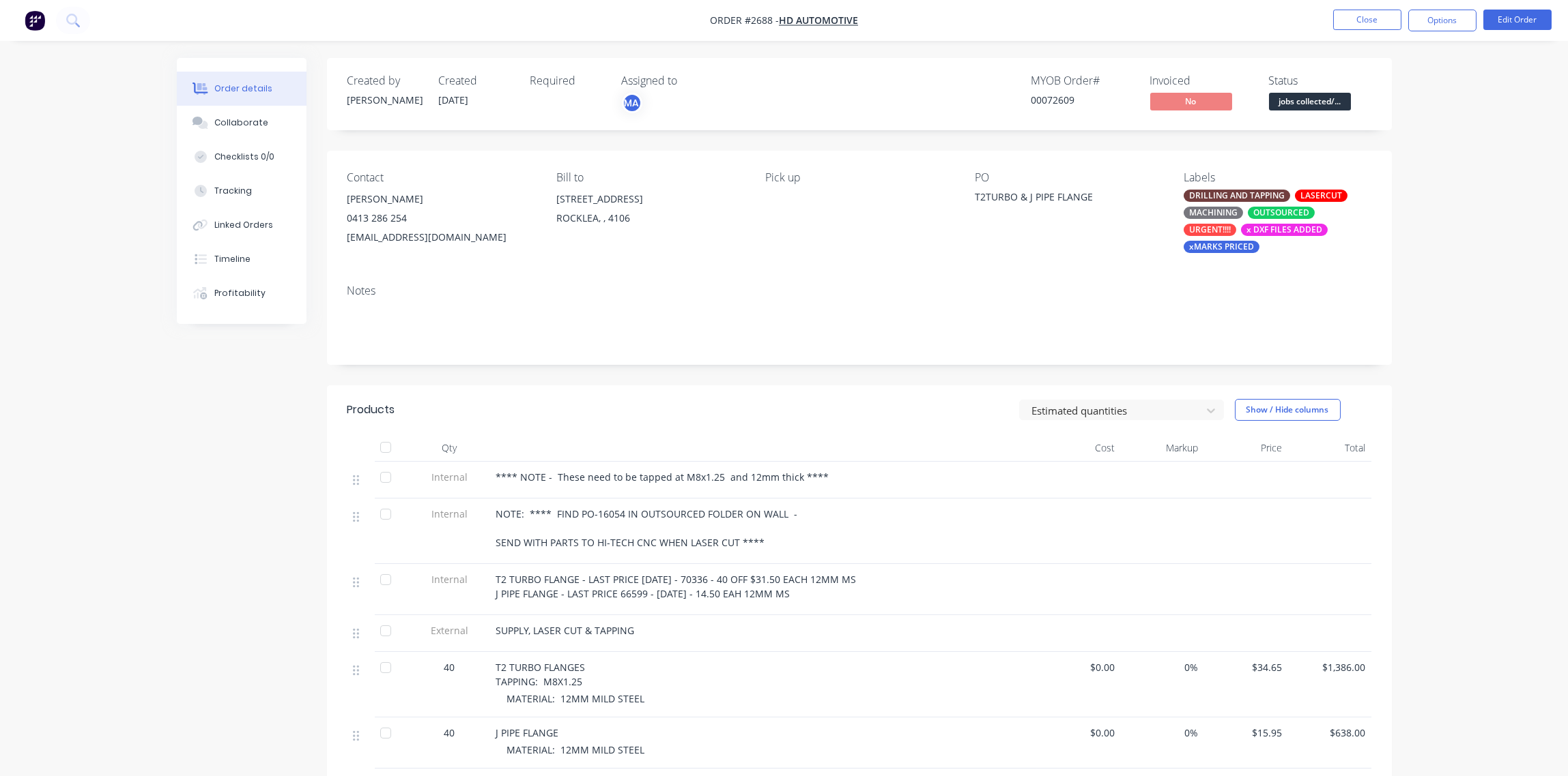
click at [1310, 105] on span "jobs collected/..." at bounding box center [1310, 101] width 82 height 17
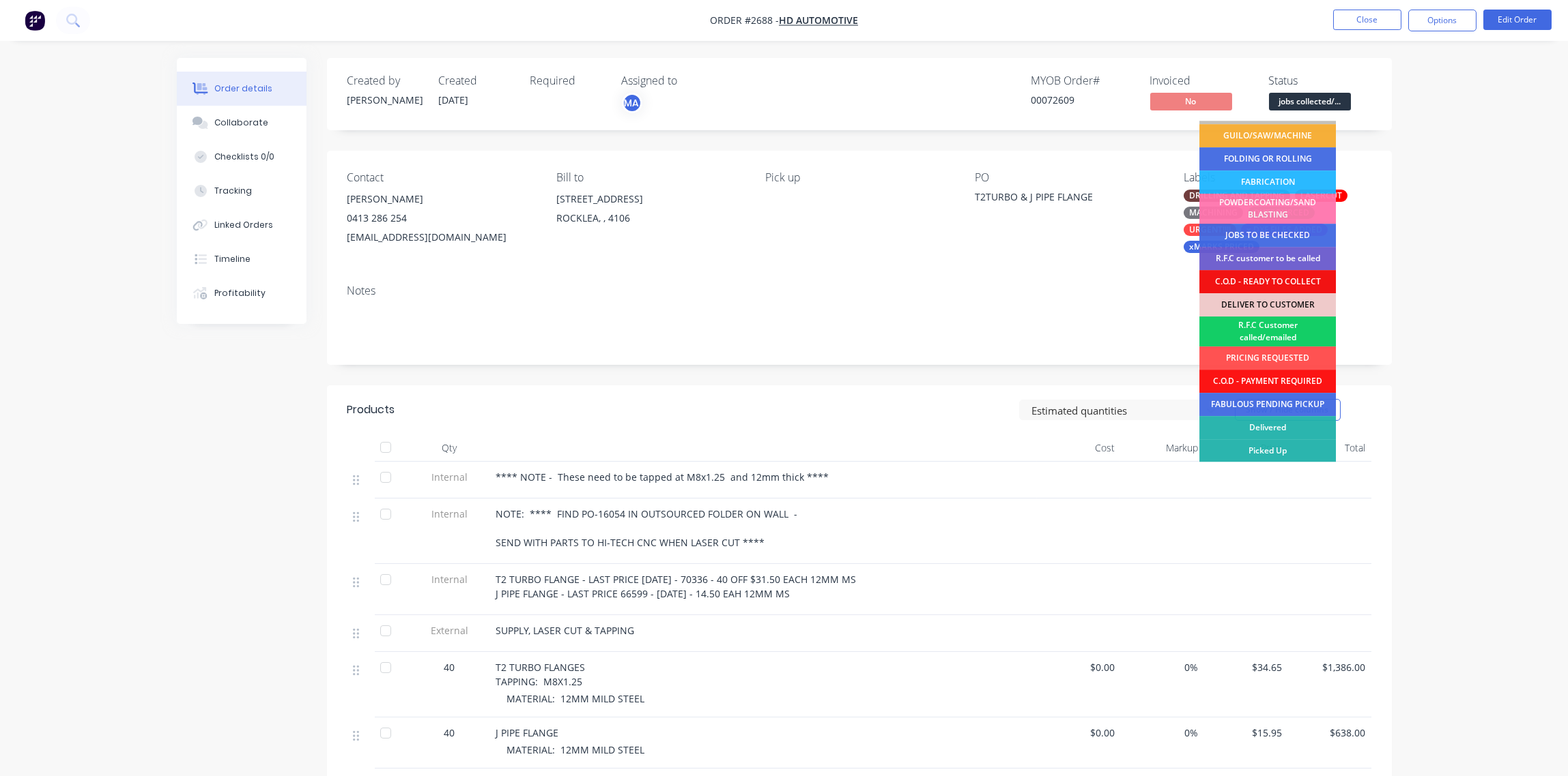
scroll to position [67, 0]
click at [1278, 451] on div "Picked Up" at bounding box center [1267, 451] width 136 height 23
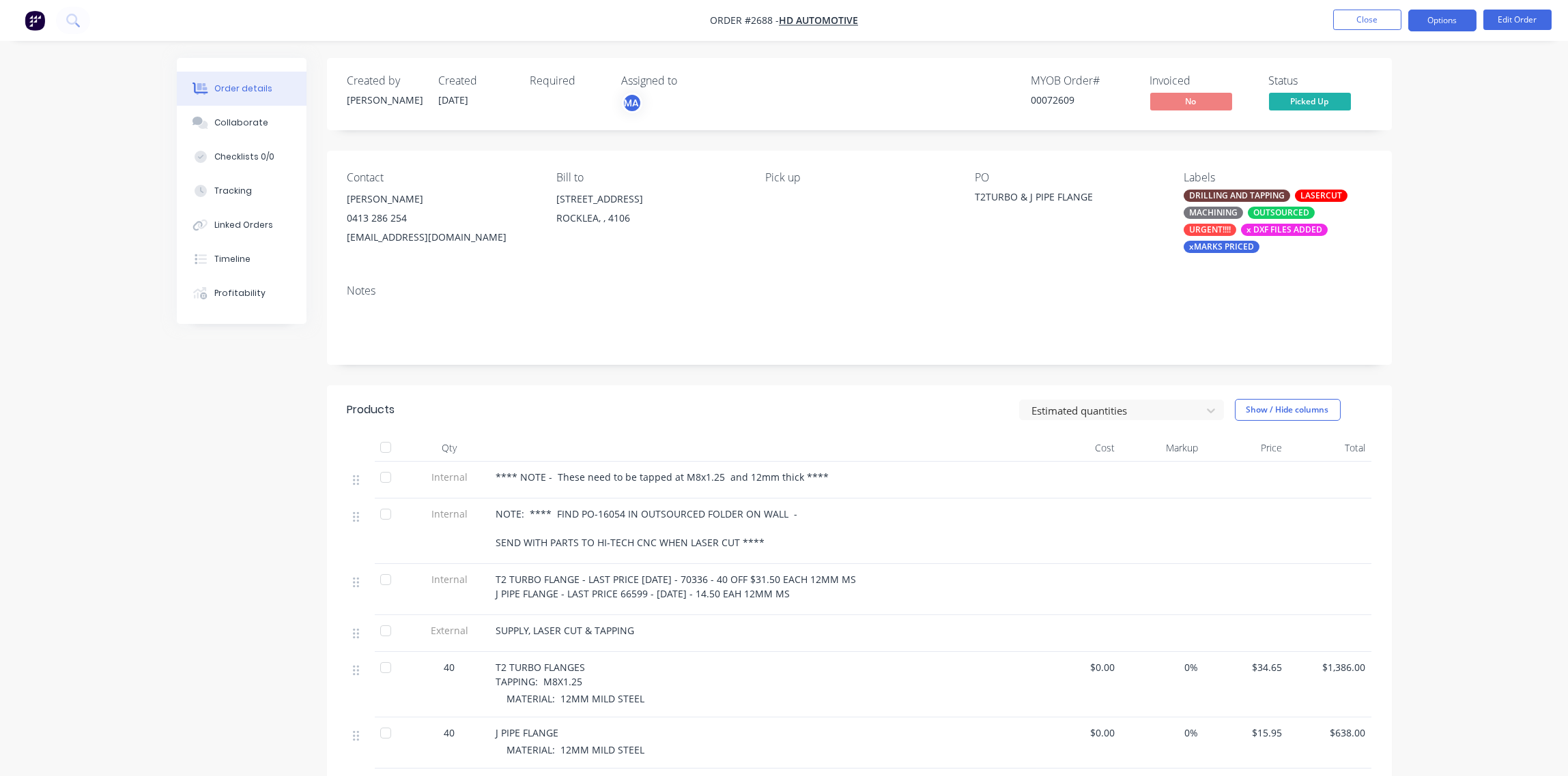
click at [1448, 18] on button "Options" at bounding box center [1442, 20] width 68 height 22
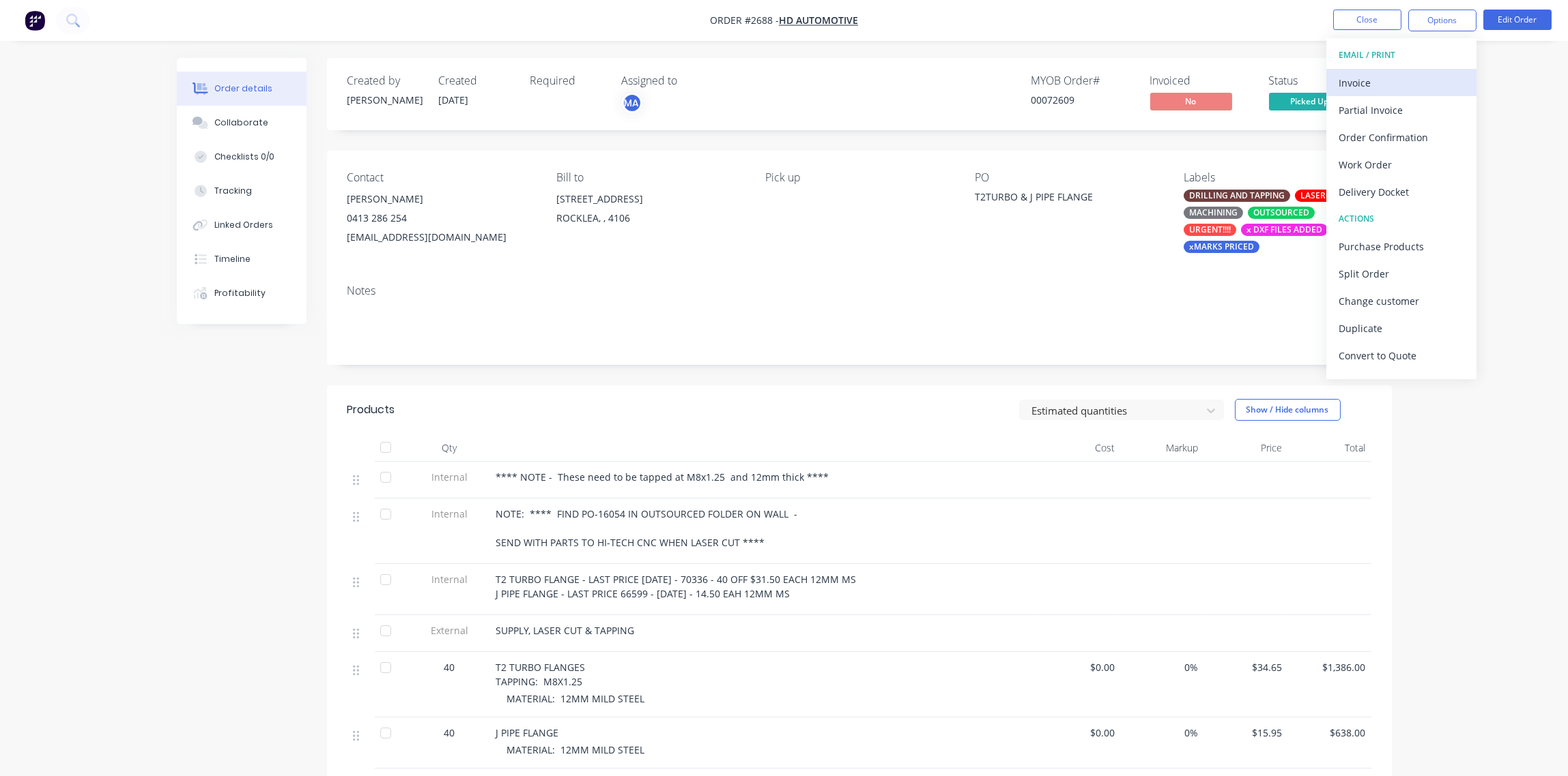
click at [1366, 73] on div "Invoice" at bounding box center [1401, 83] width 125 height 20
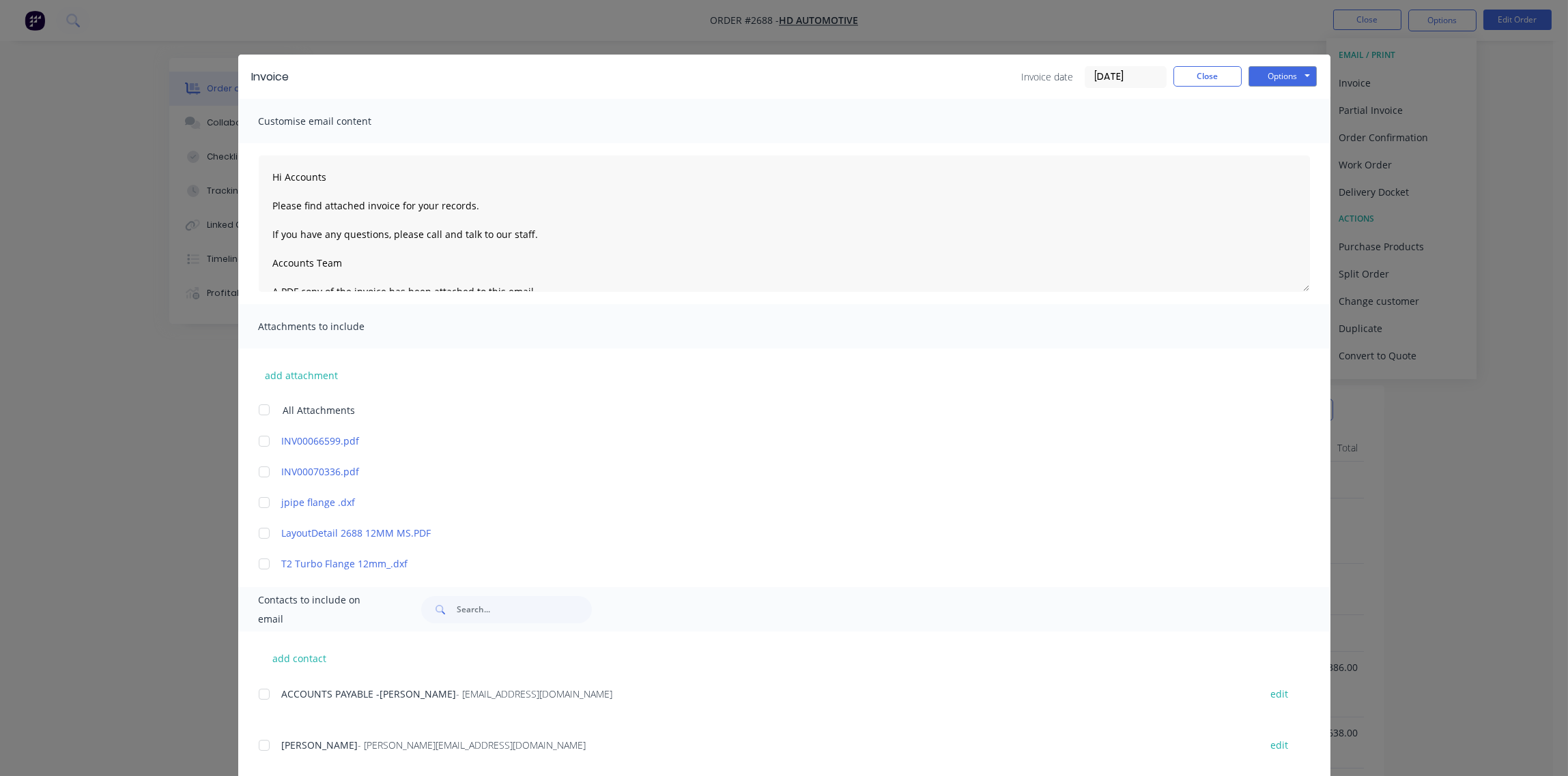
scroll to position [285, 0]
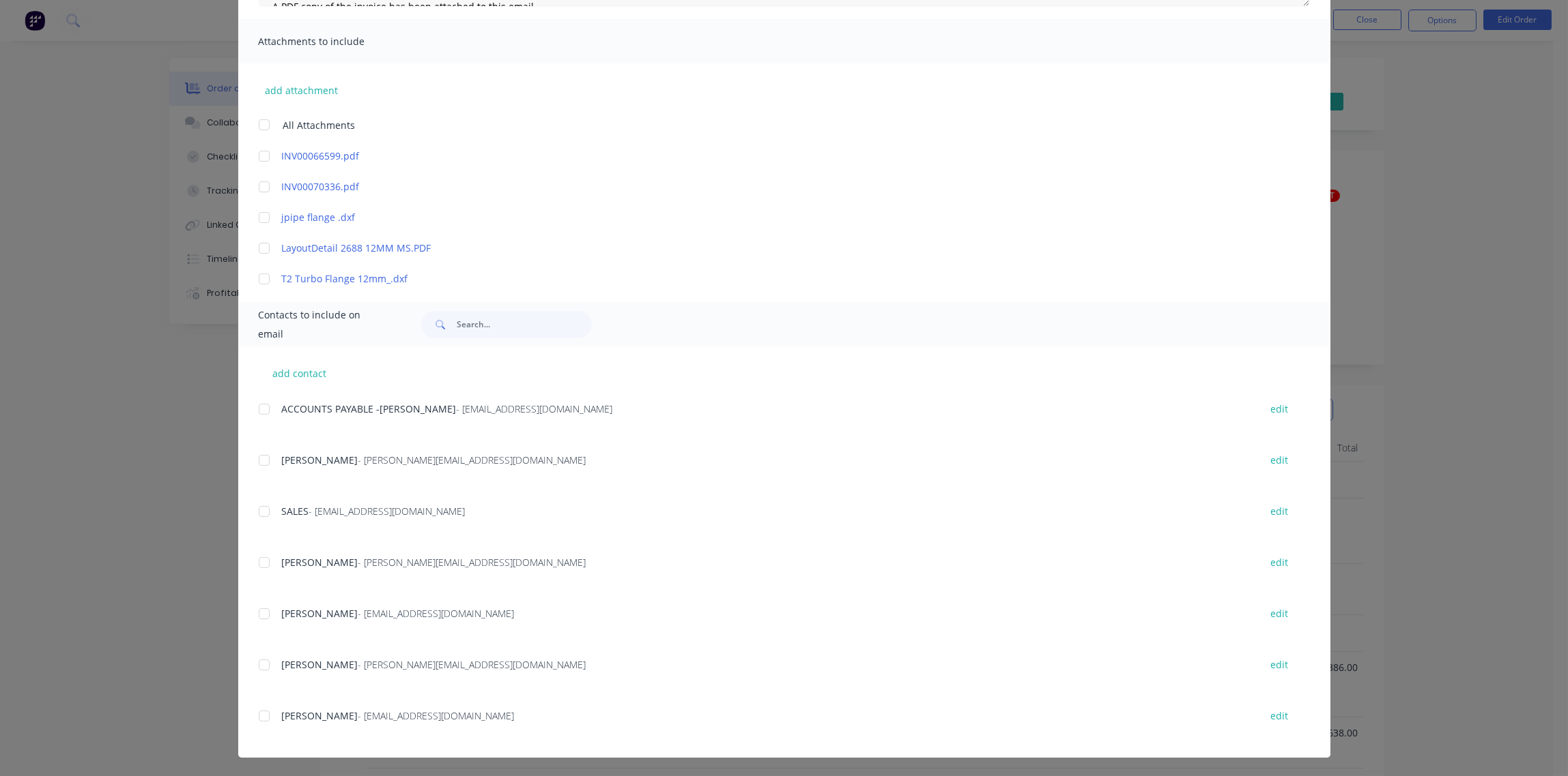
click at [260, 409] on div at bounding box center [264, 409] width 28 height 28
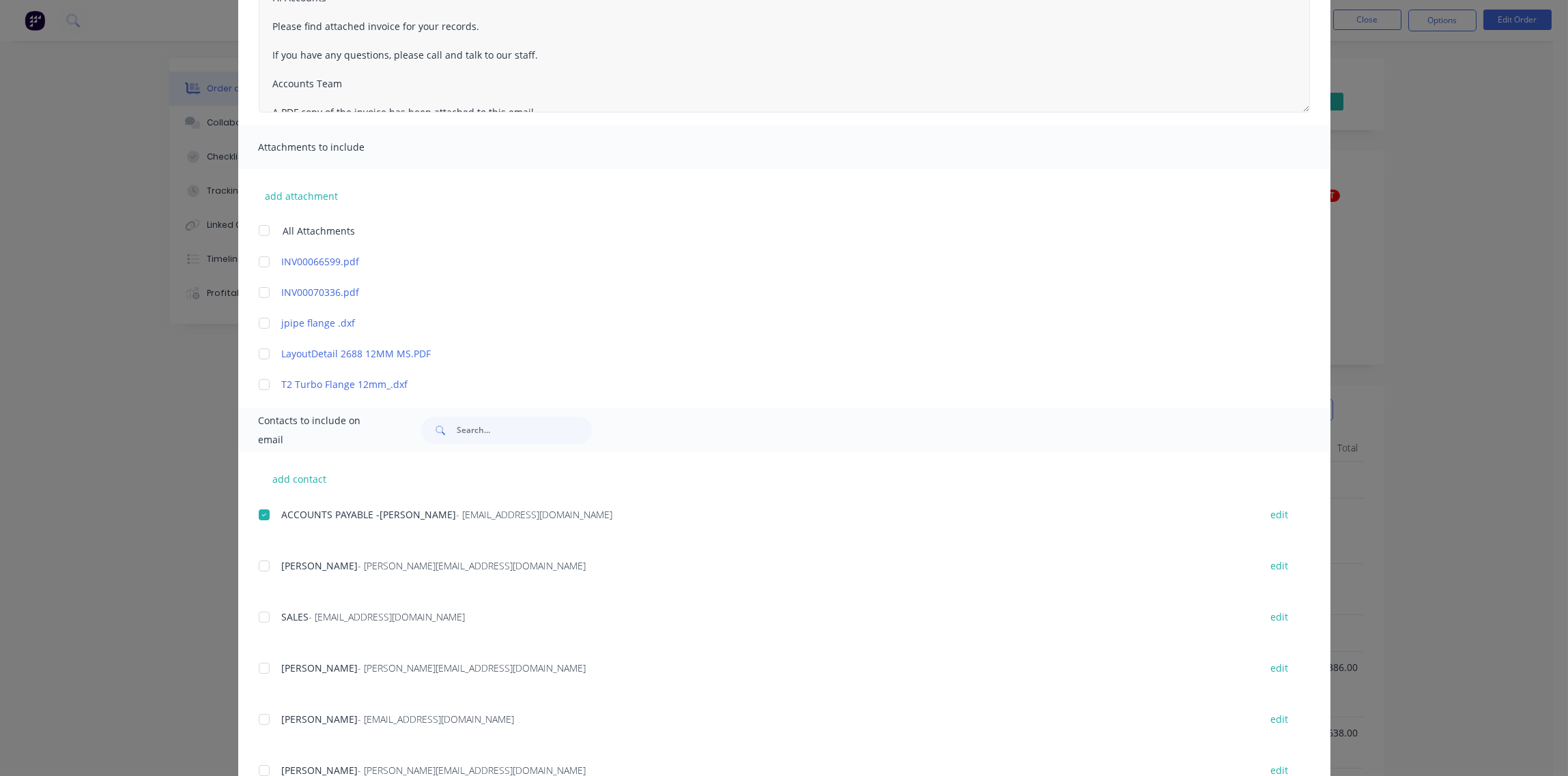
scroll to position [0, 0]
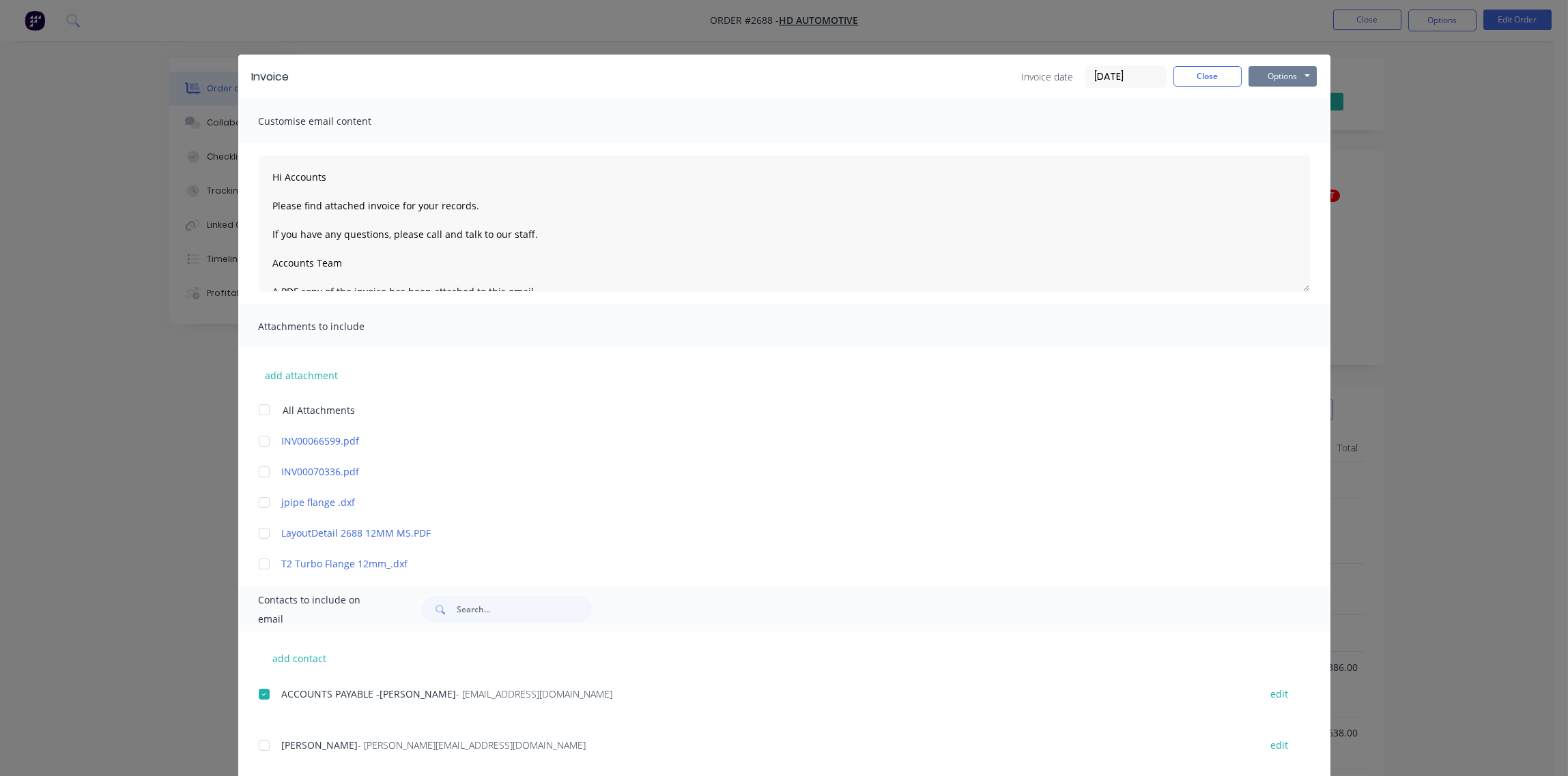
click at [1269, 73] on button "Options" at bounding box center [1282, 76] width 68 height 21
click at [1282, 149] on button "Email" at bounding box center [1292, 145] width 88 height 23
click at [1196, 80] on button "Close" at bounding box center [1207, 76] width 68 height 21
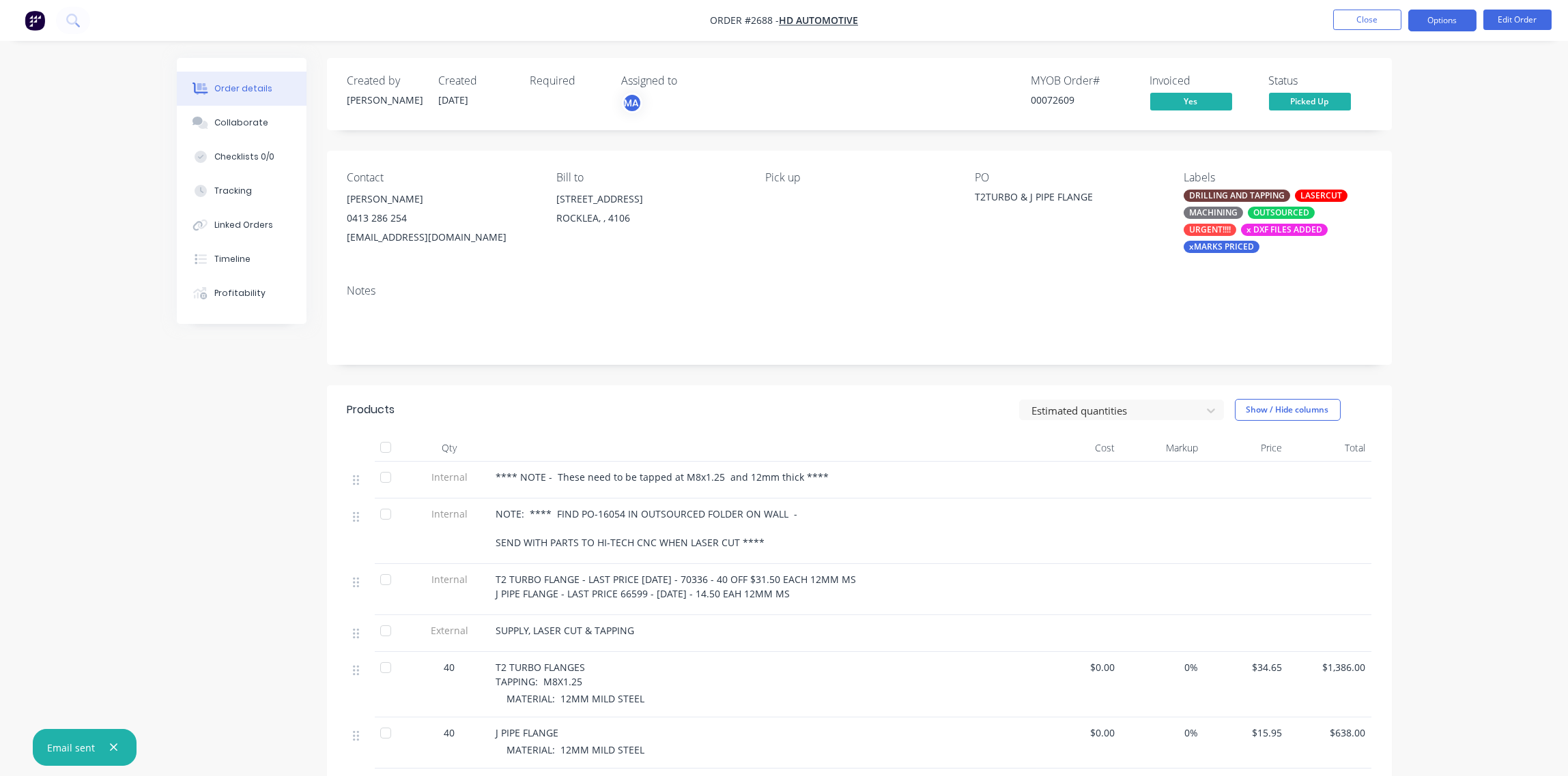
click at [1438, 24] on button "Options" at bounding box center [1442, 20] width 68 height 22
click at [1356, 356] on div "Archive" at bounding box center [1401, 355] width 125 height 20
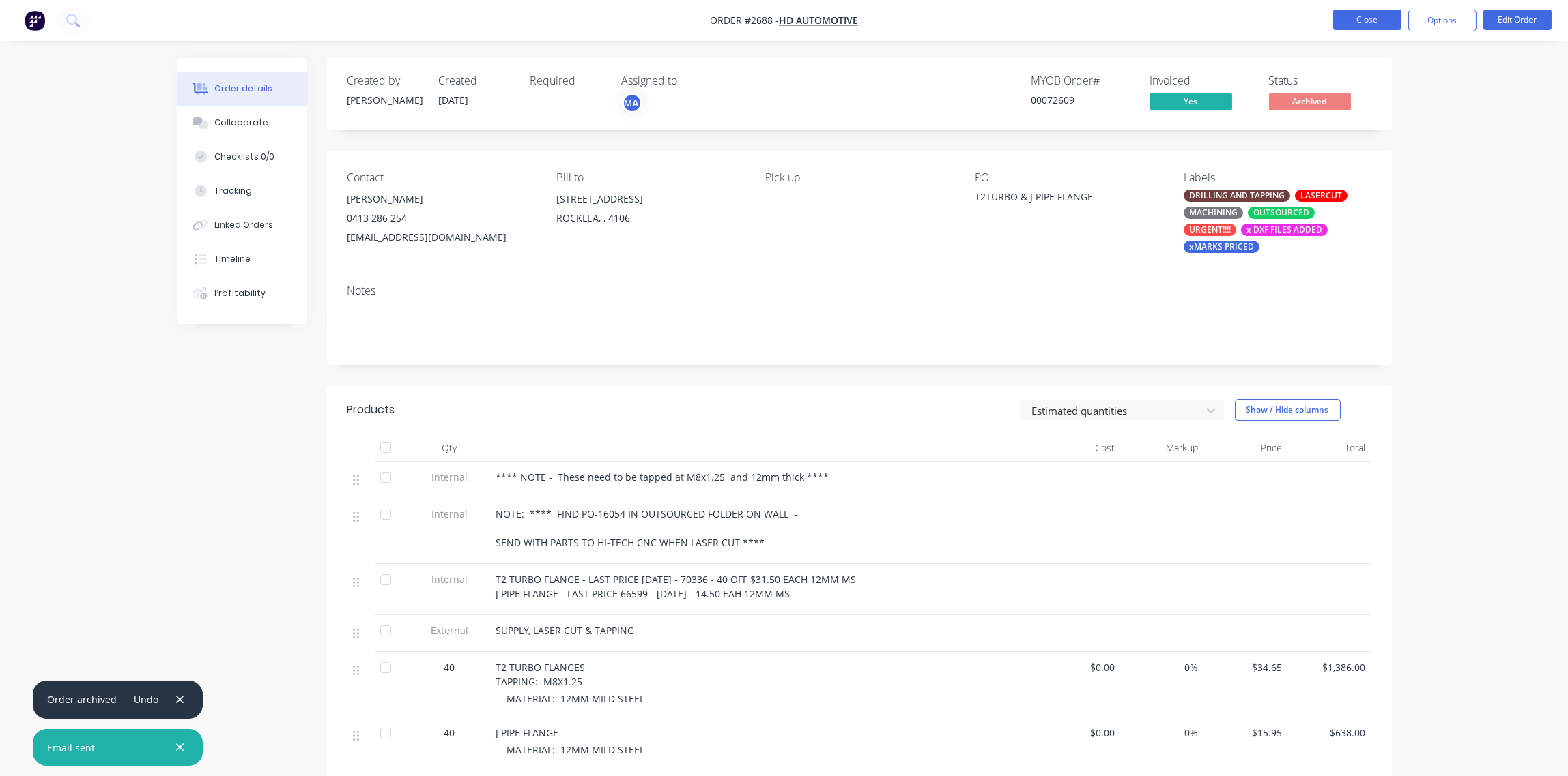
click at [1379, 21] on button "Close" at bounding box center [1367, 19] width 68 height 21
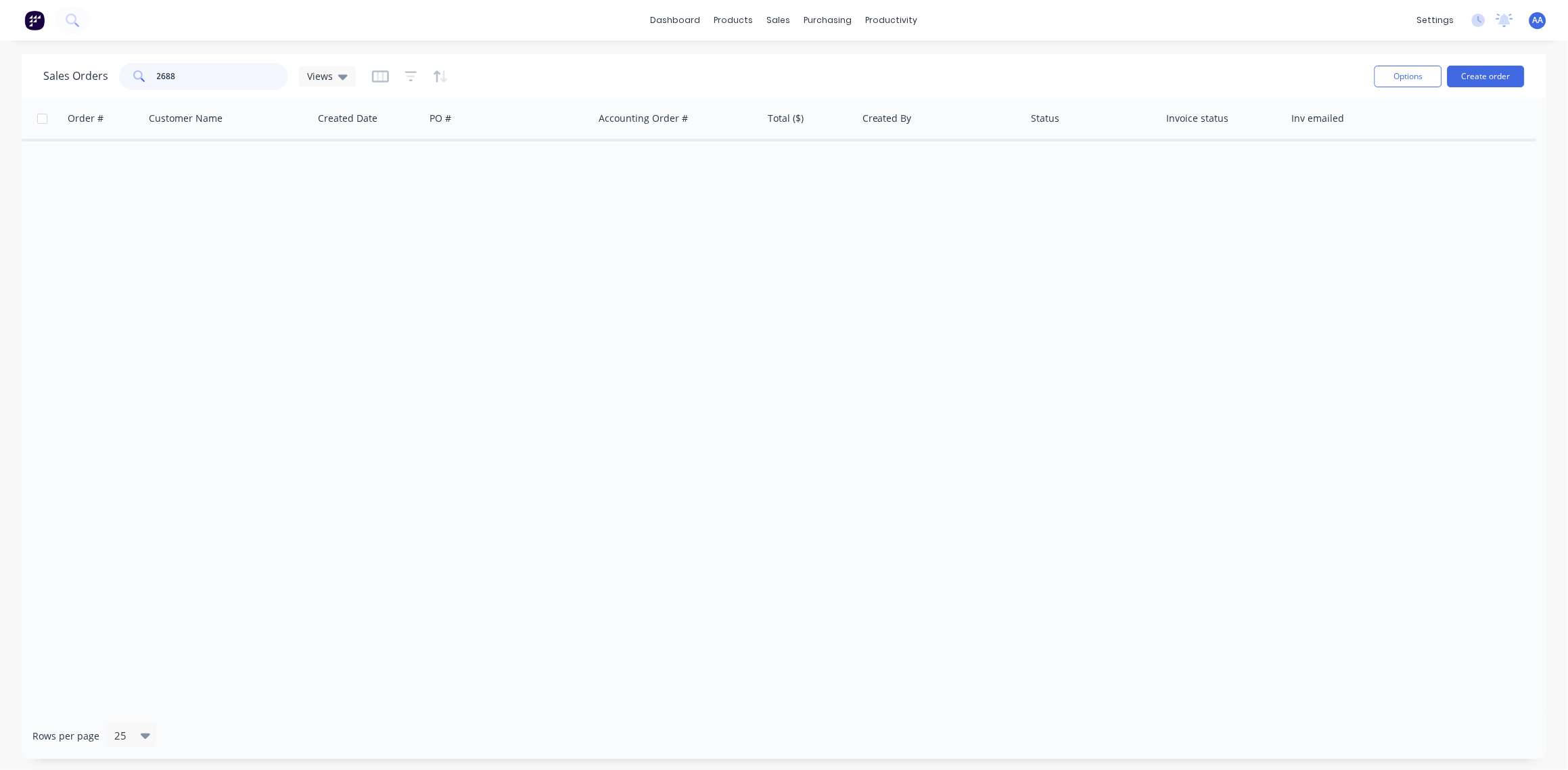
click at [180, 75] on input "2688" at bounding box center [223, 76] width 132 height 27
type input "2673"
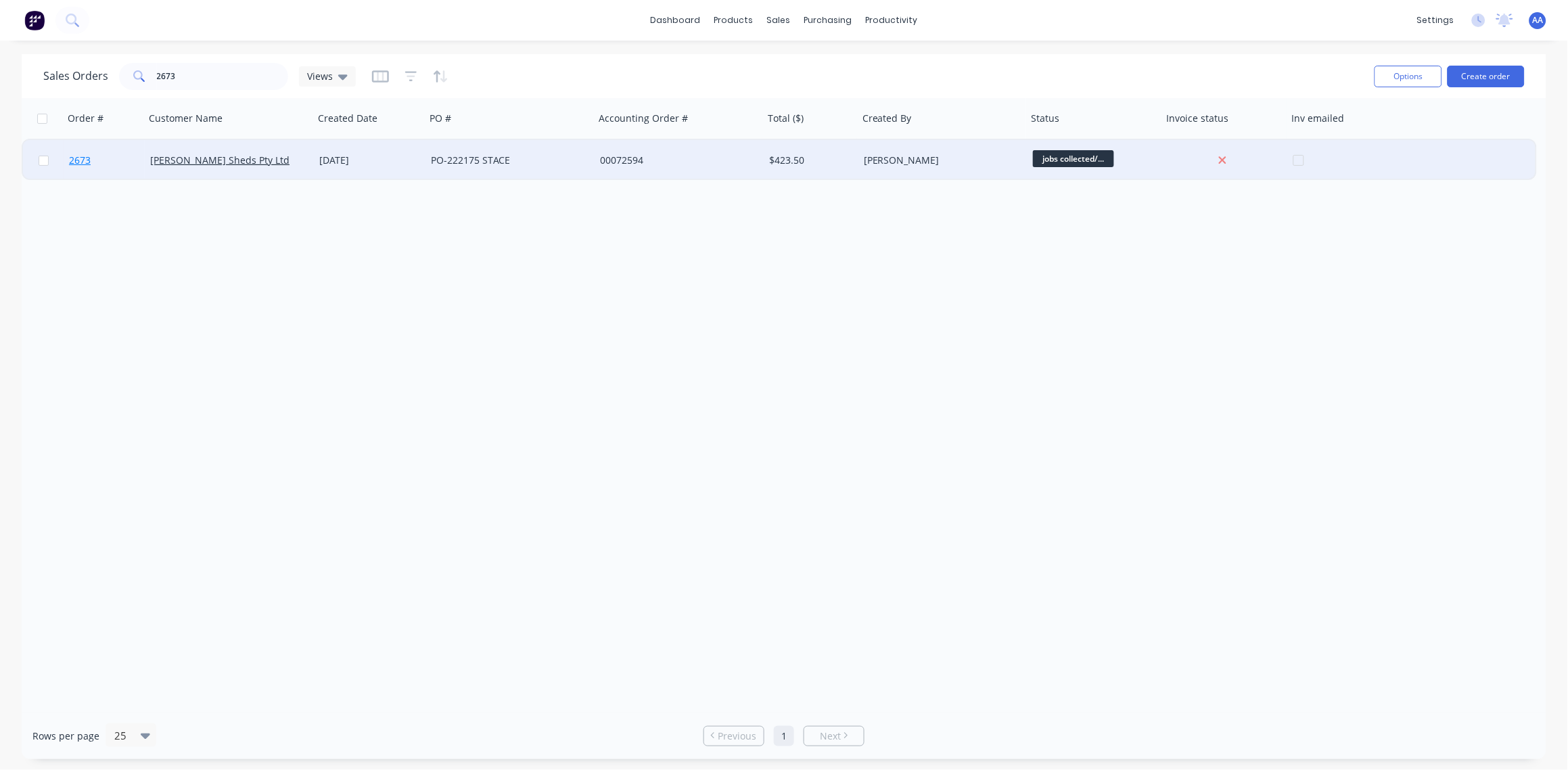
click at [82, 156] on span "2673" at bounding box center [79, 161] width 22 height 13
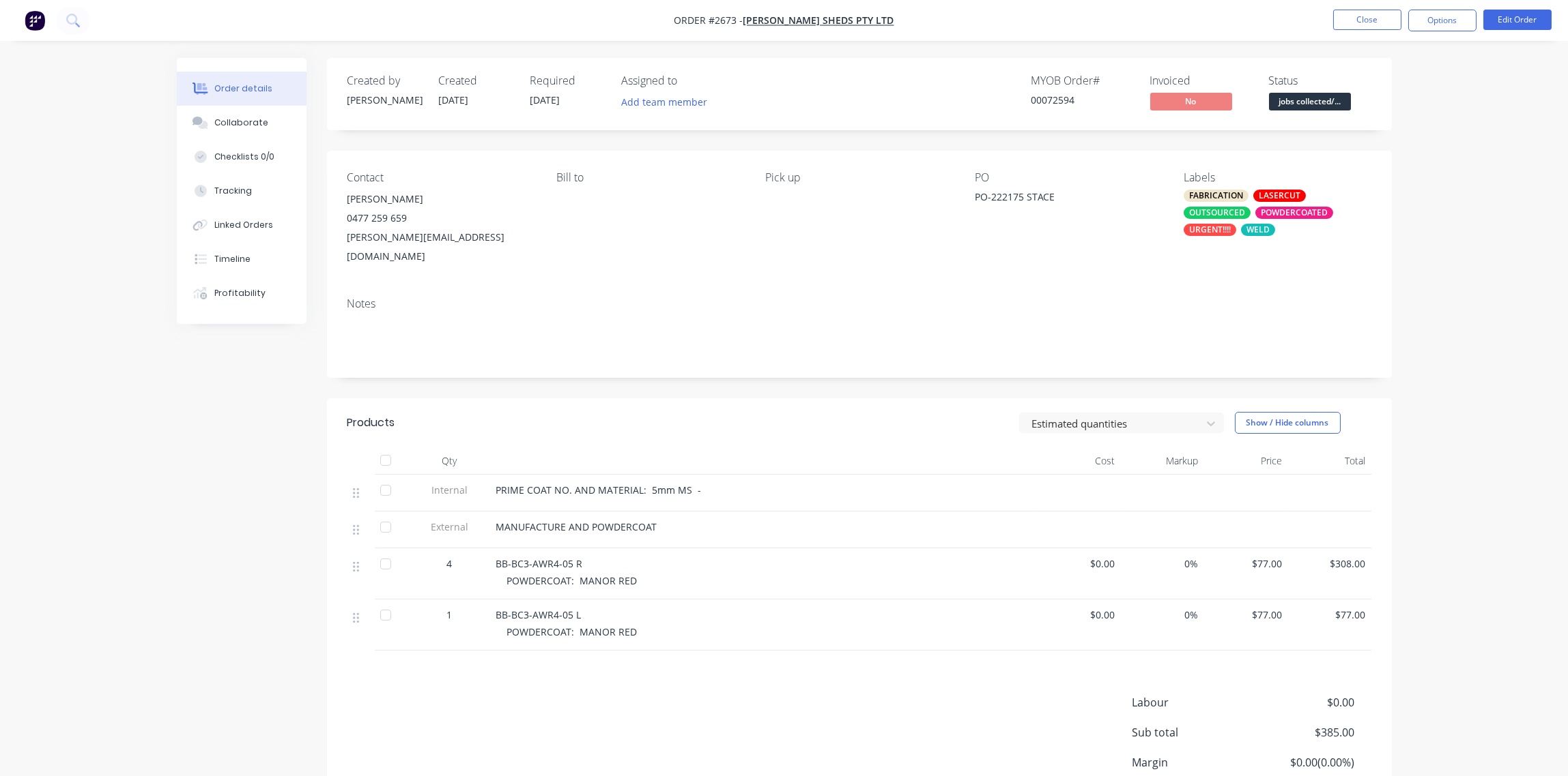
click at [1320, 102] on span "jobs collected/..." at bounding box center [1310, 101] width 82 height 17
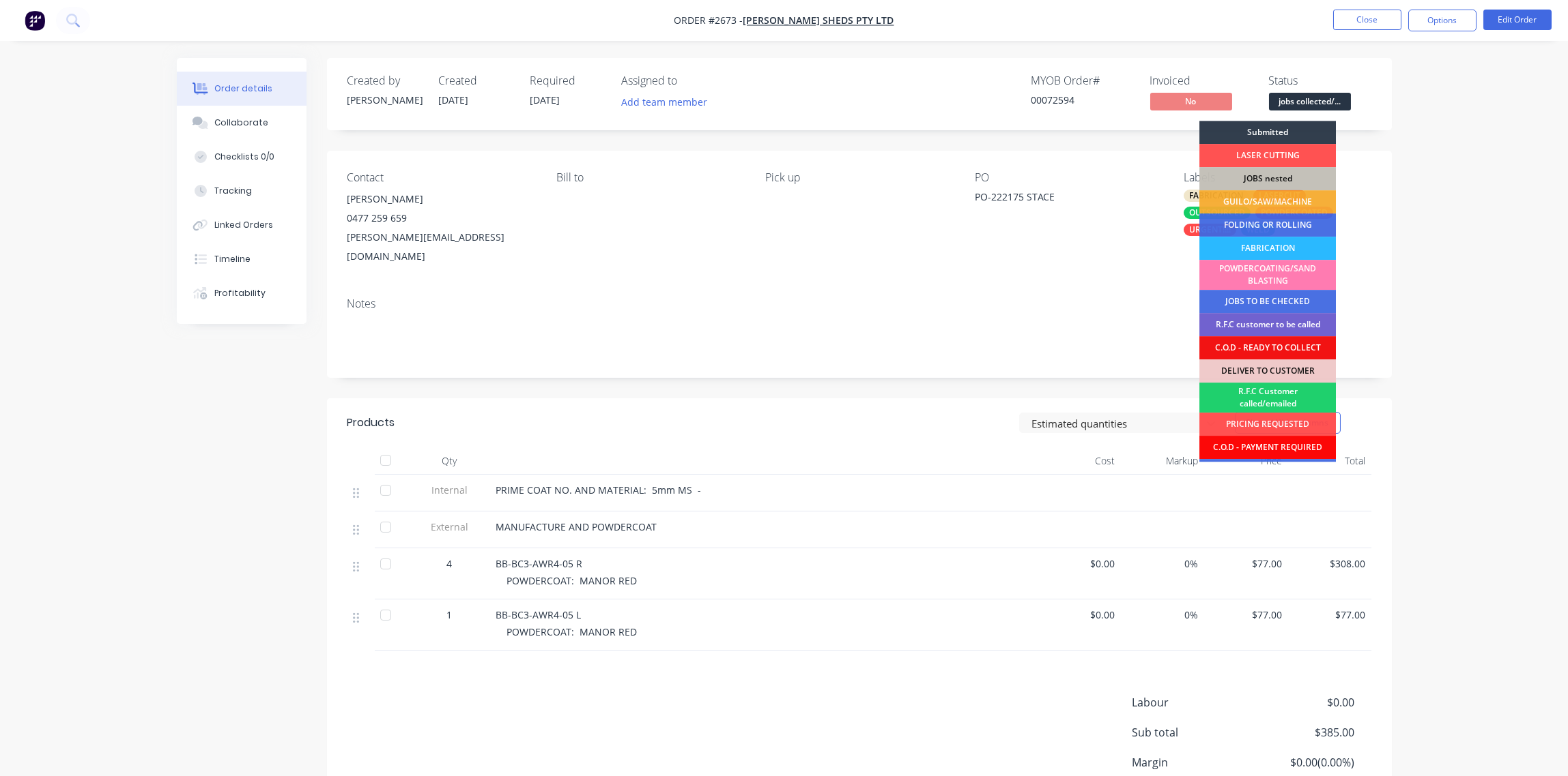
scroll to position [67, 0]
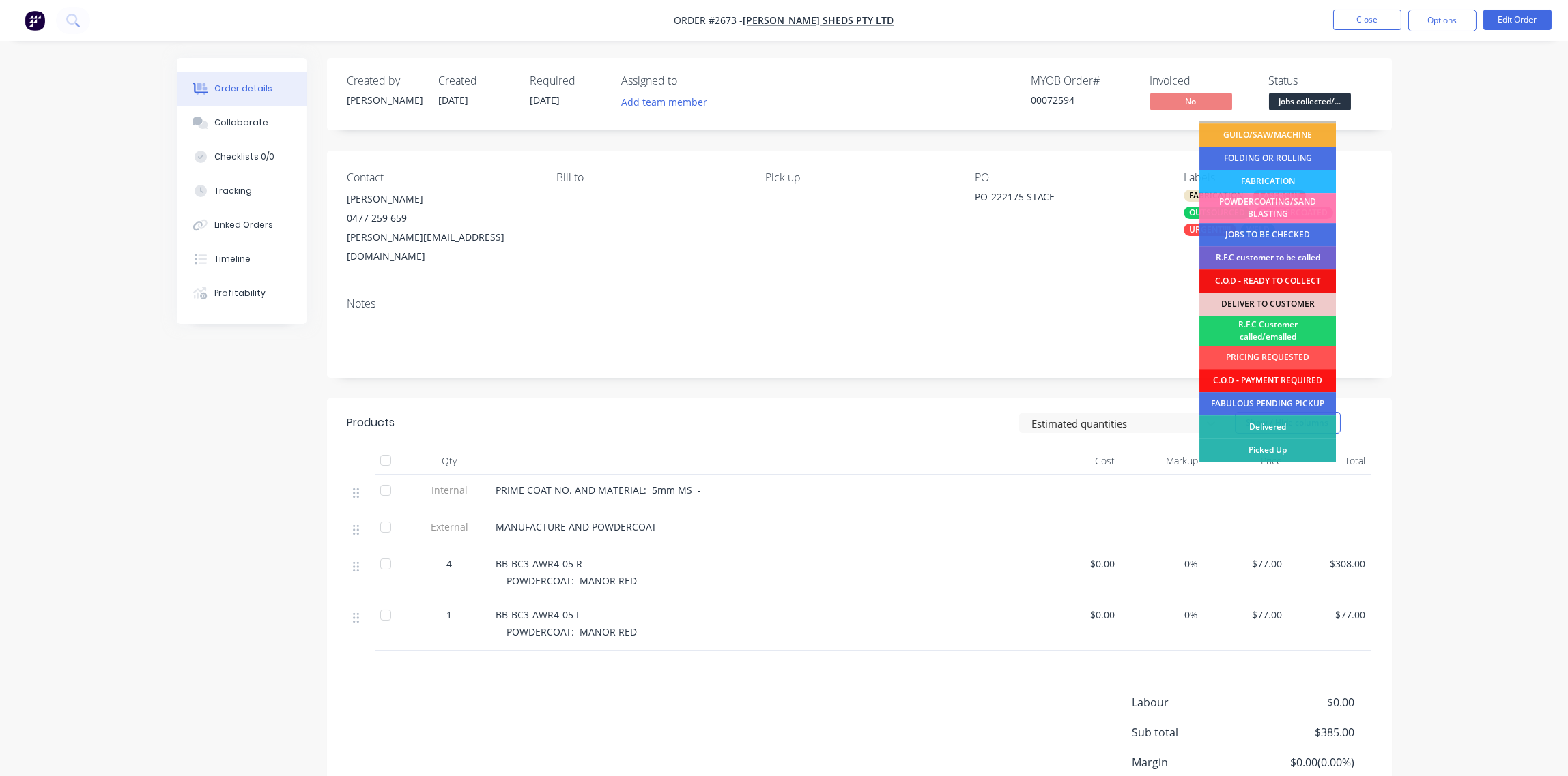
click at [1276, 448] on div "Picked Up" at bounding box center [1267, 451] width 136 height 23
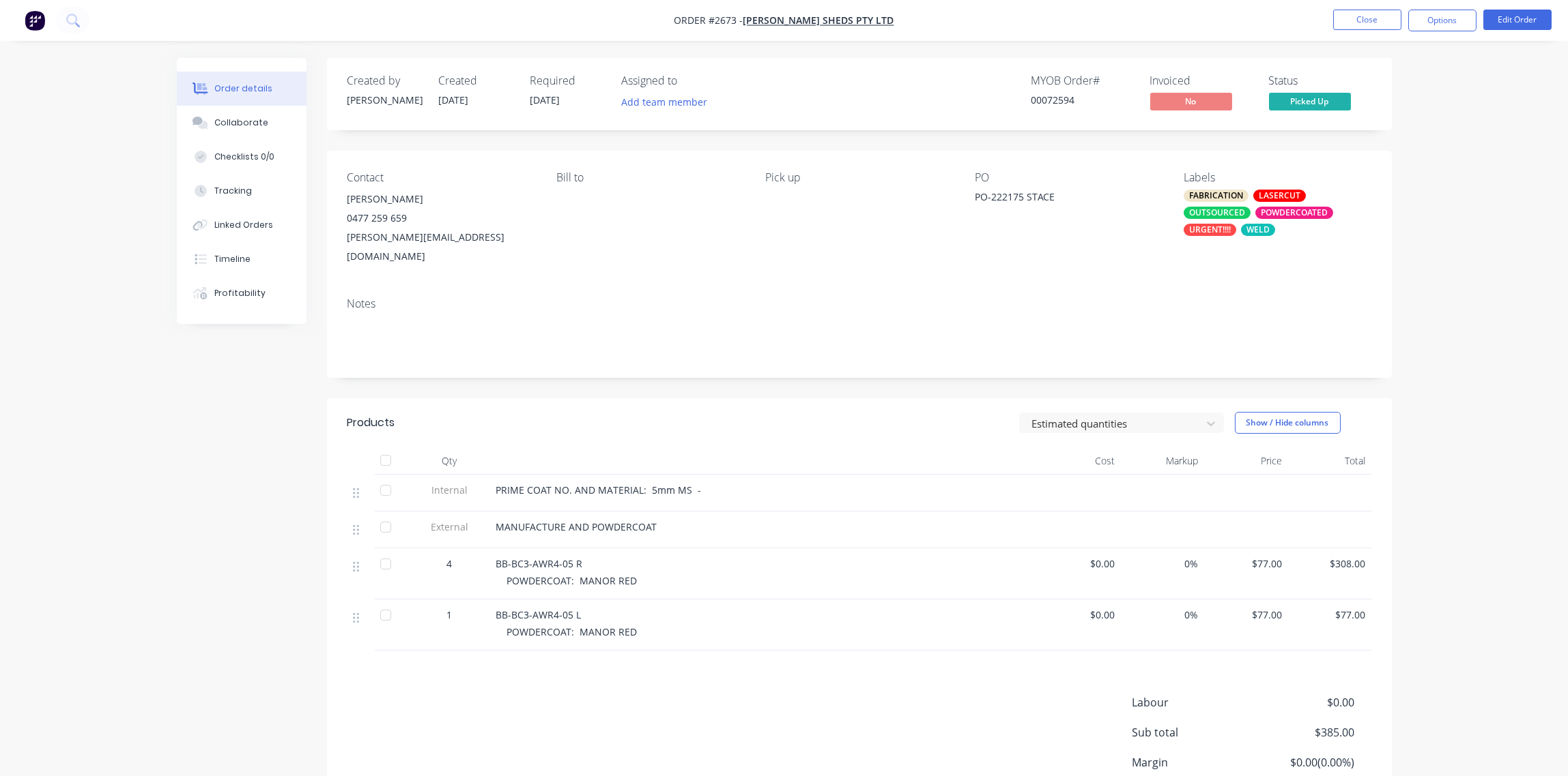
click at [1209, 227] on div "URGENT!!!!" at bounding box center [1209, 229] width 53 height 13
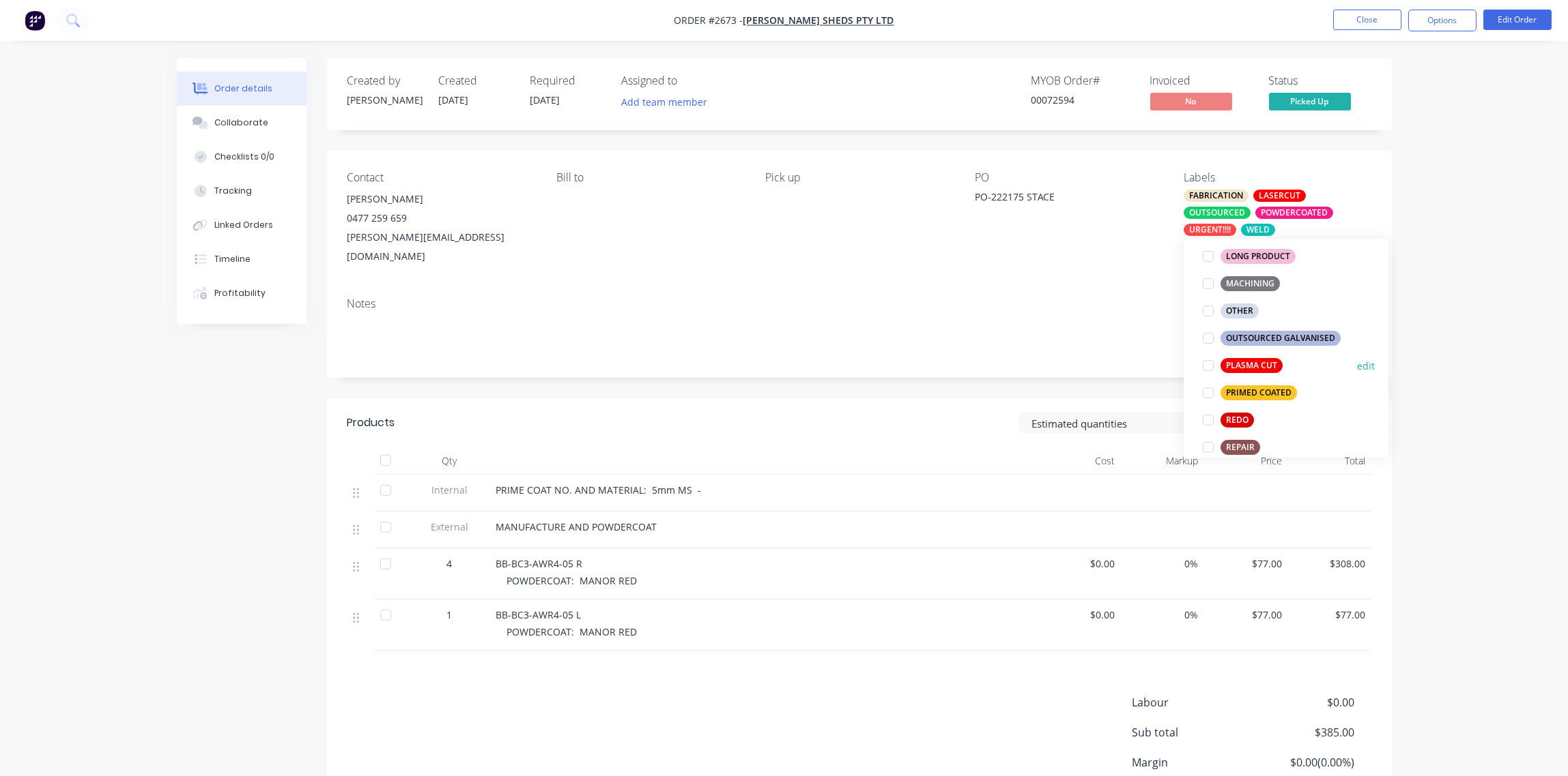
scroll to position [1119, 0]
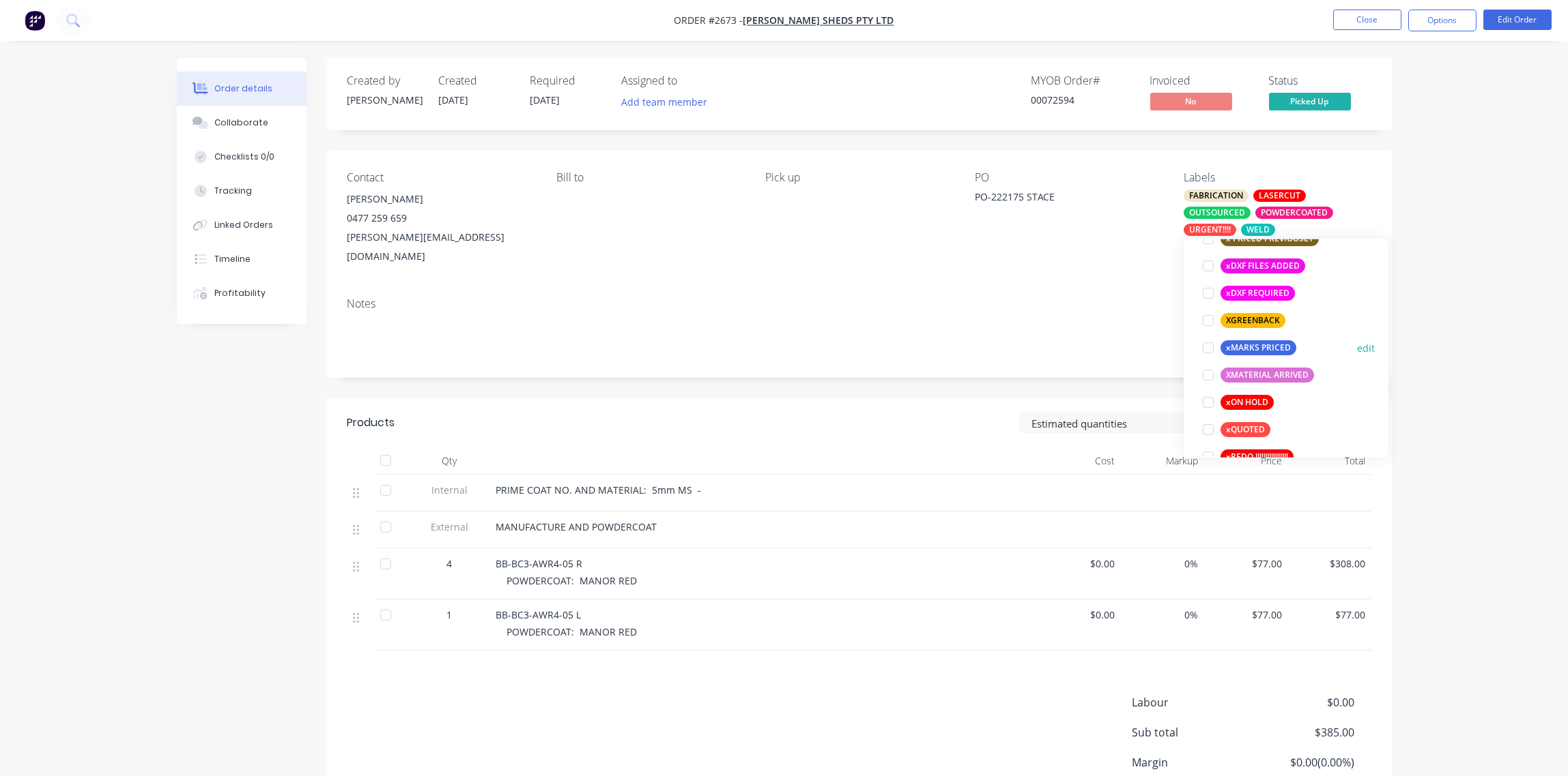
click at [1203, 349] on div at bounding box center [1207, 348] width 28 height 28
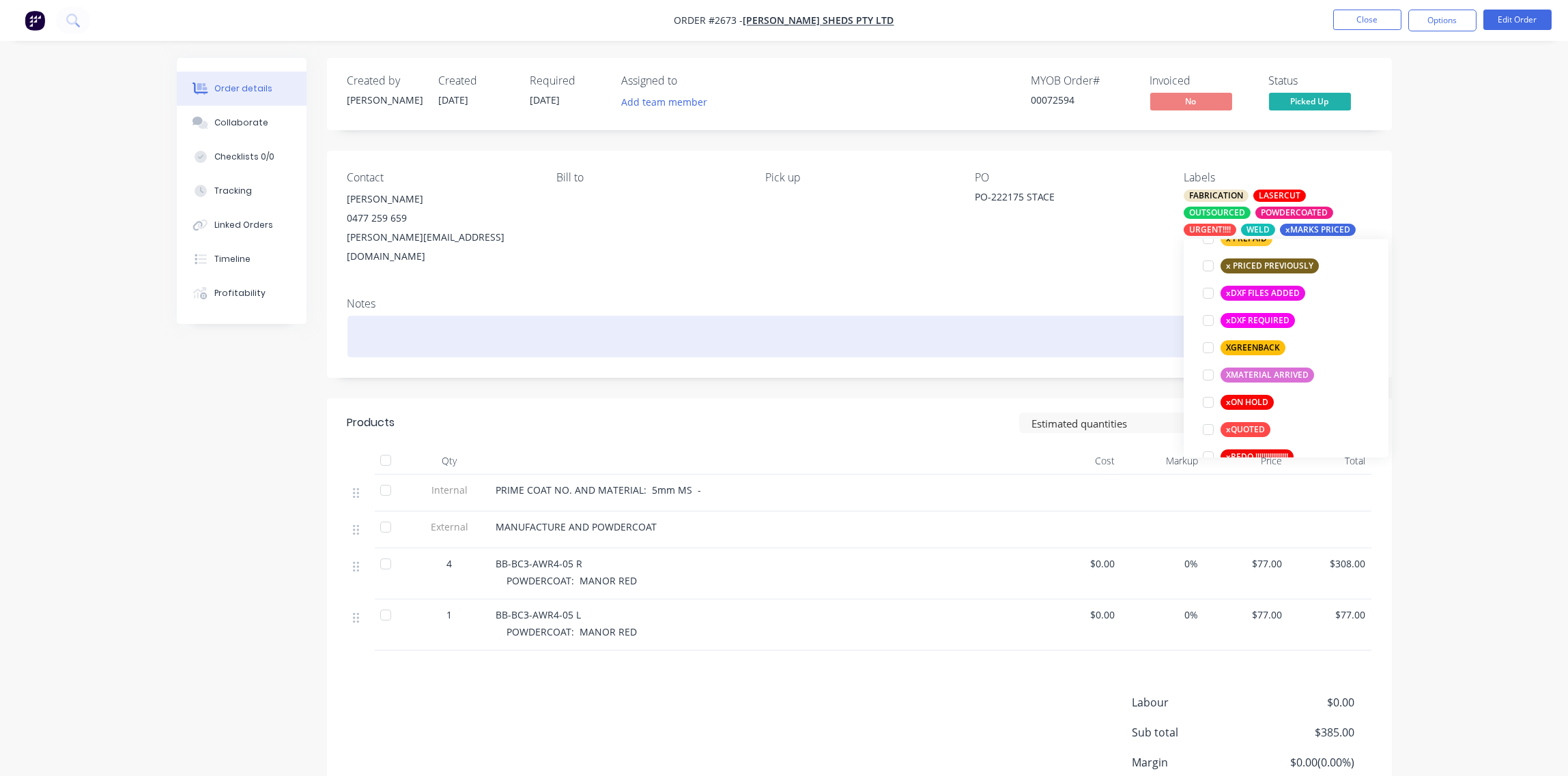
scroll to position [164, 0]
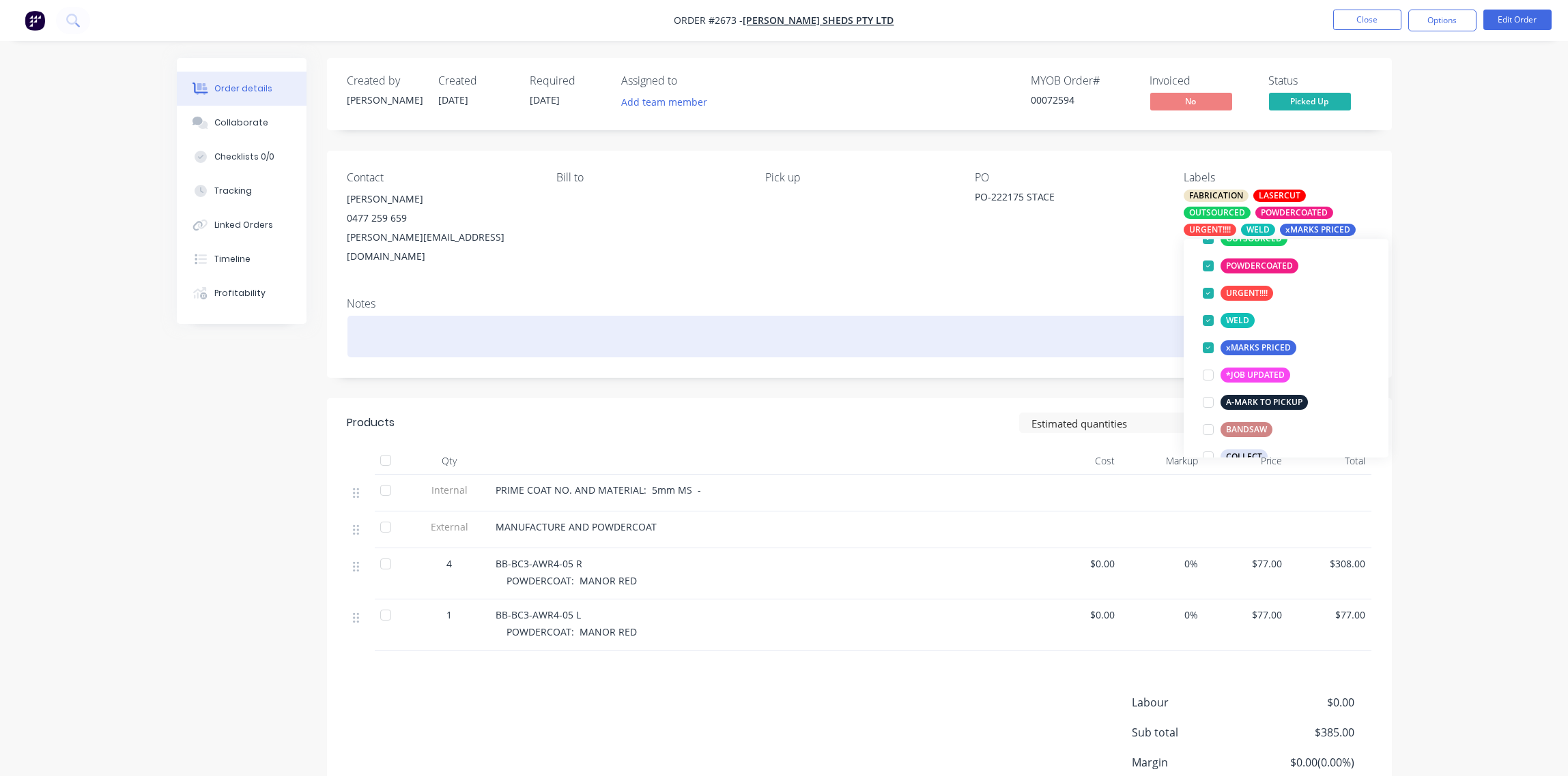
drag, startPoint x: 1045, startPoint y: 299, endPoint x: 1044, endPoint y: 290, distance: 9.1
click at [1044, 315] on div at bounding box center [859, 336] width 1024 height 42
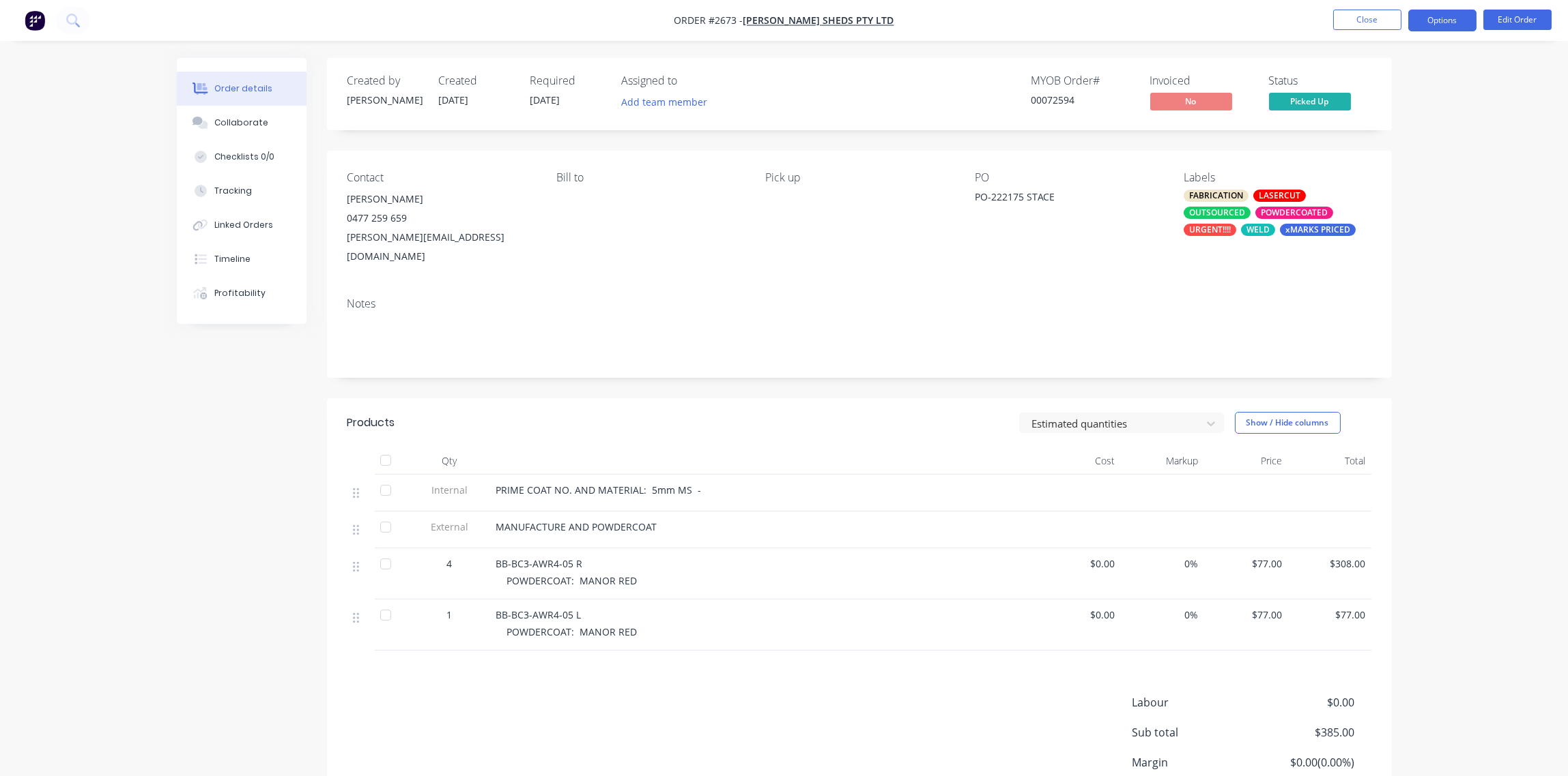
click at [1440, 24] on button "Options" at bounding box center [1442, 20] width 68 height 22
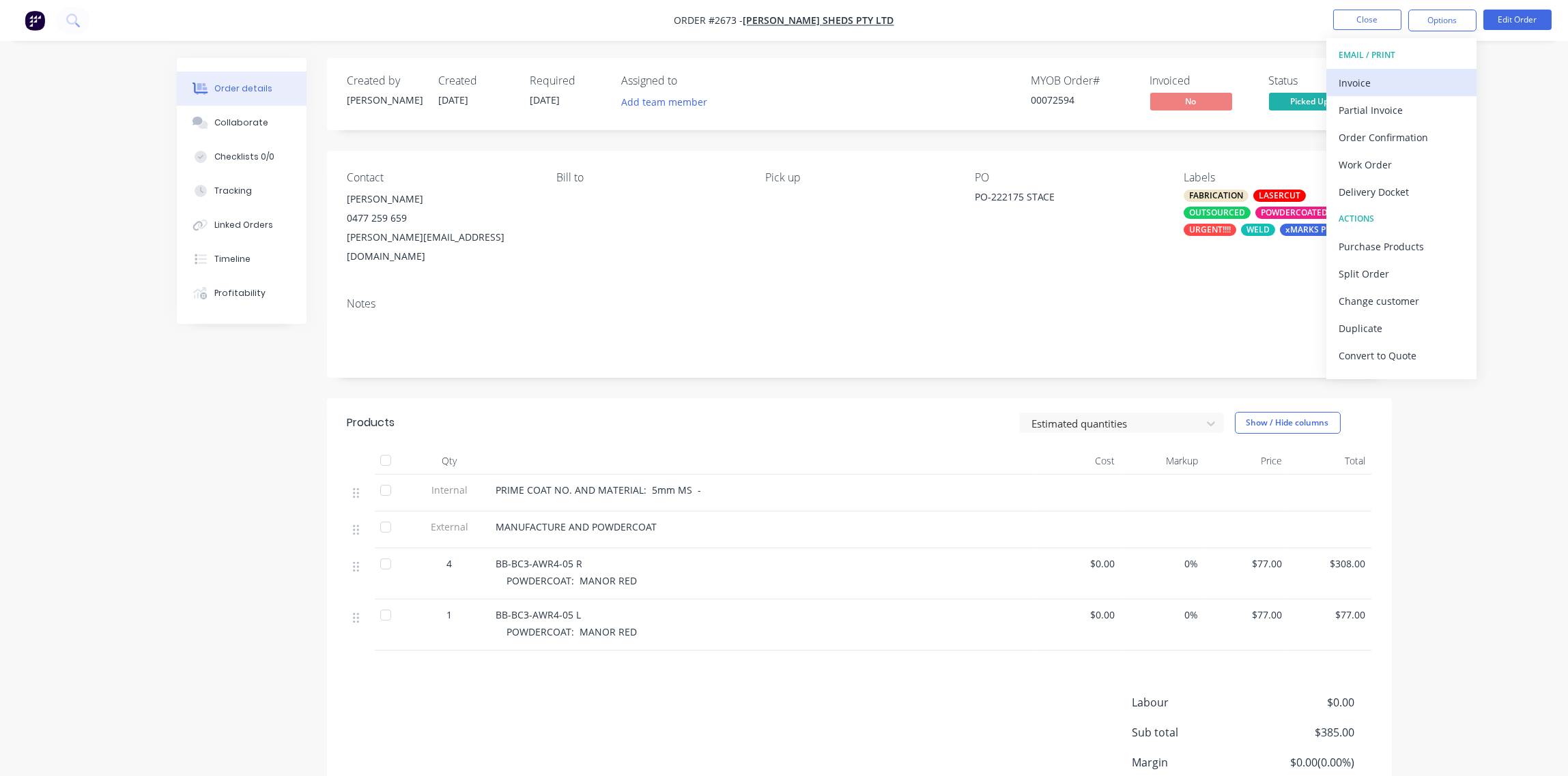
click at [1393, 83] on div "Invoice" at bounding box center [1401, 83] width 125 height 20
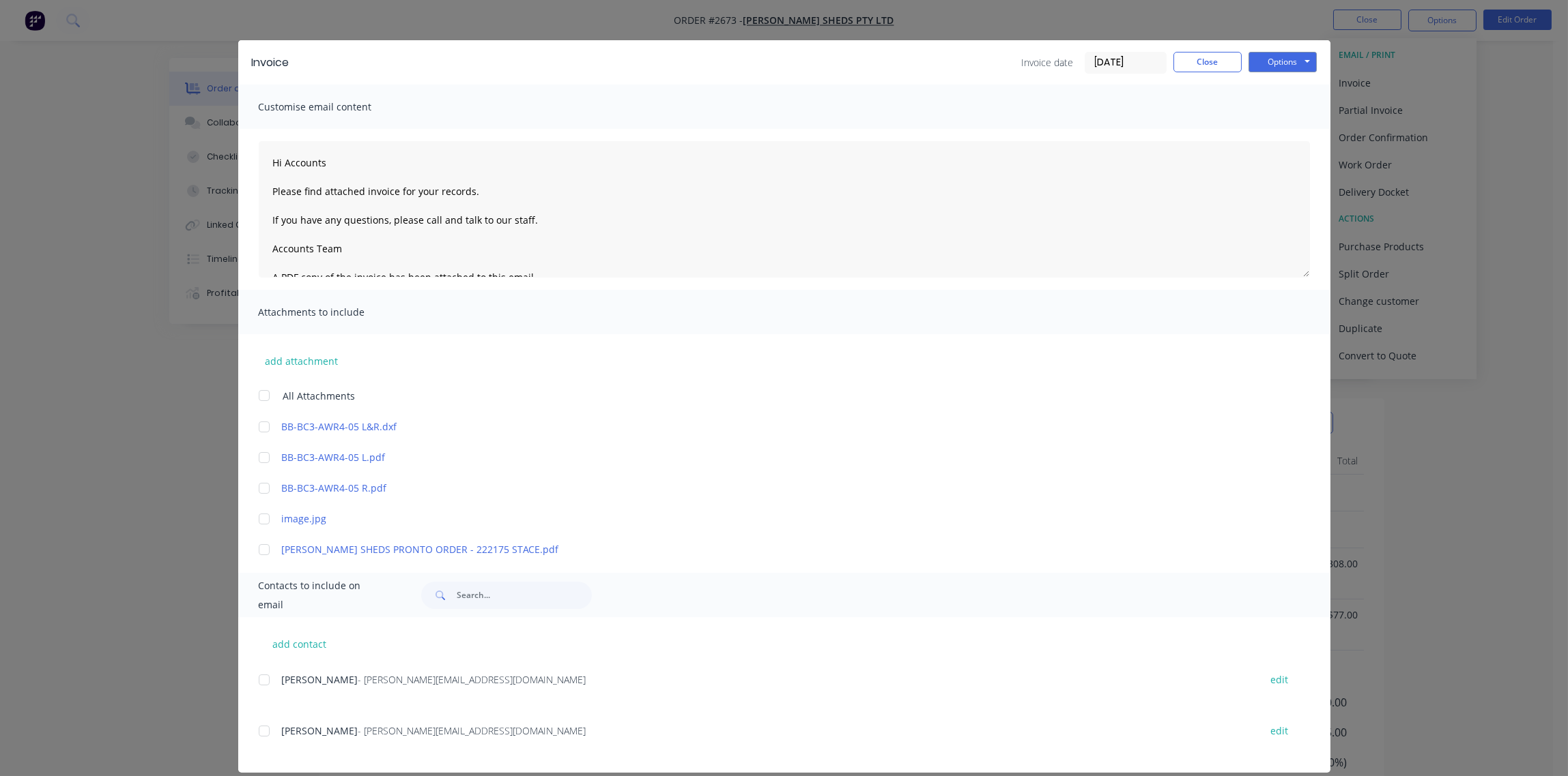
scroll to position [29, 0]
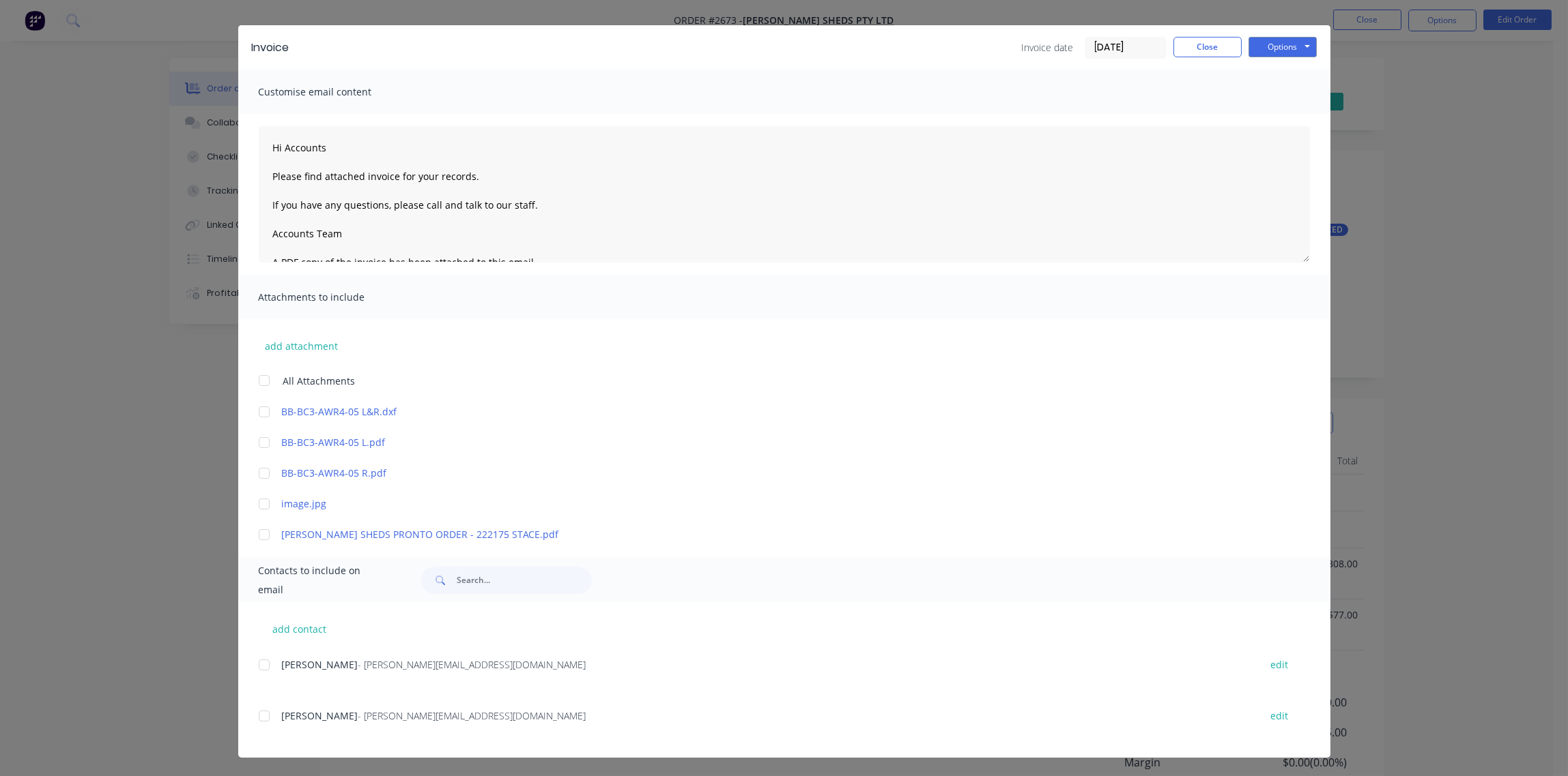
click at [256, 663] on div at bounding box center [264, 665] width 28 height 28
click at [1272, 49] on button "Options" at bounding box center [1282, 47] width 68 height 21
click at [1269, 117] on button "Email" at bounding box center [1292, 116] width 88 height 23
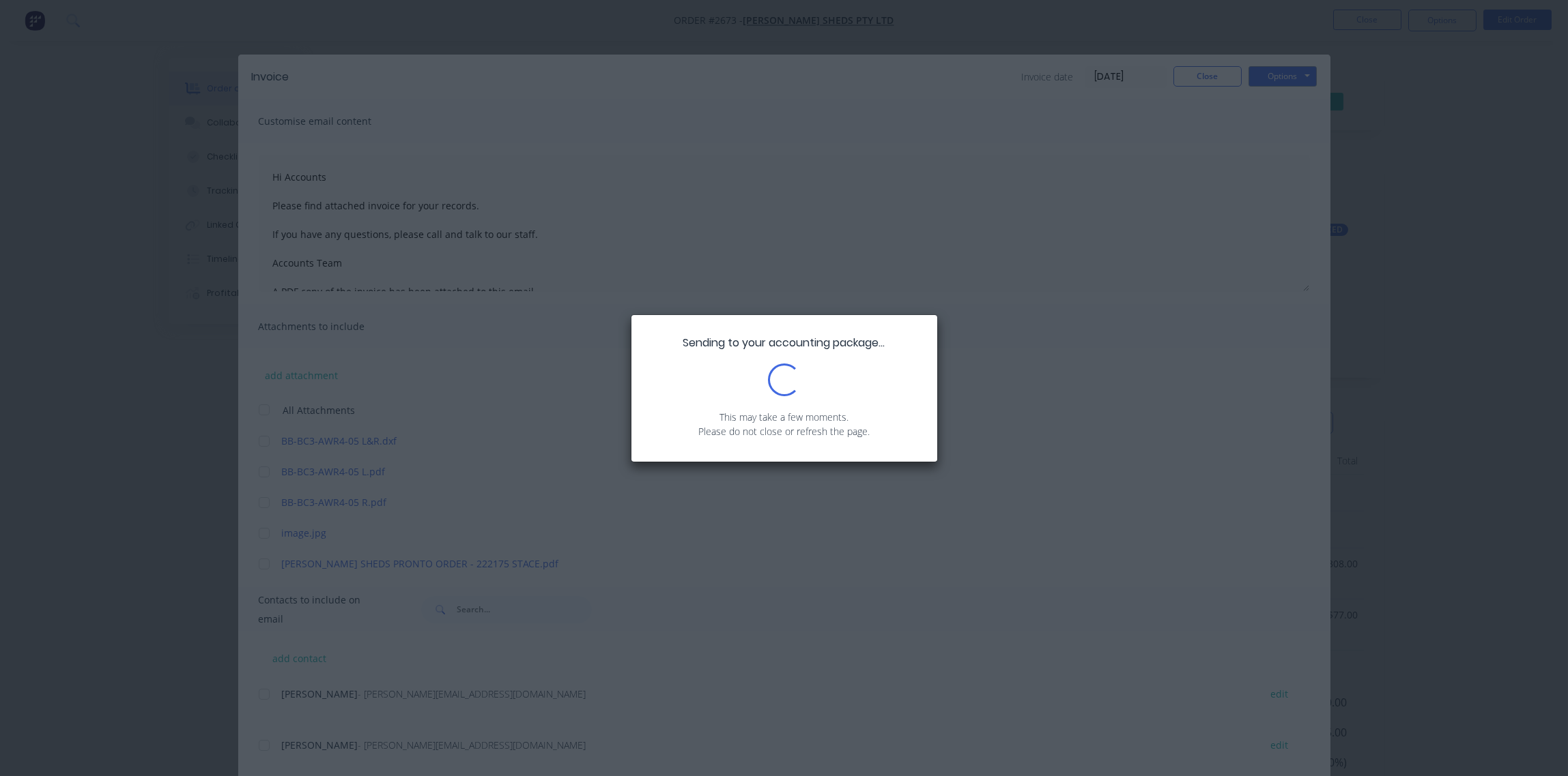
click at [1269, 117] on div "Sending to your accounting package... Loading... This may take a few moments. P…" at bounding box center [784, 388] width 1568 height 776
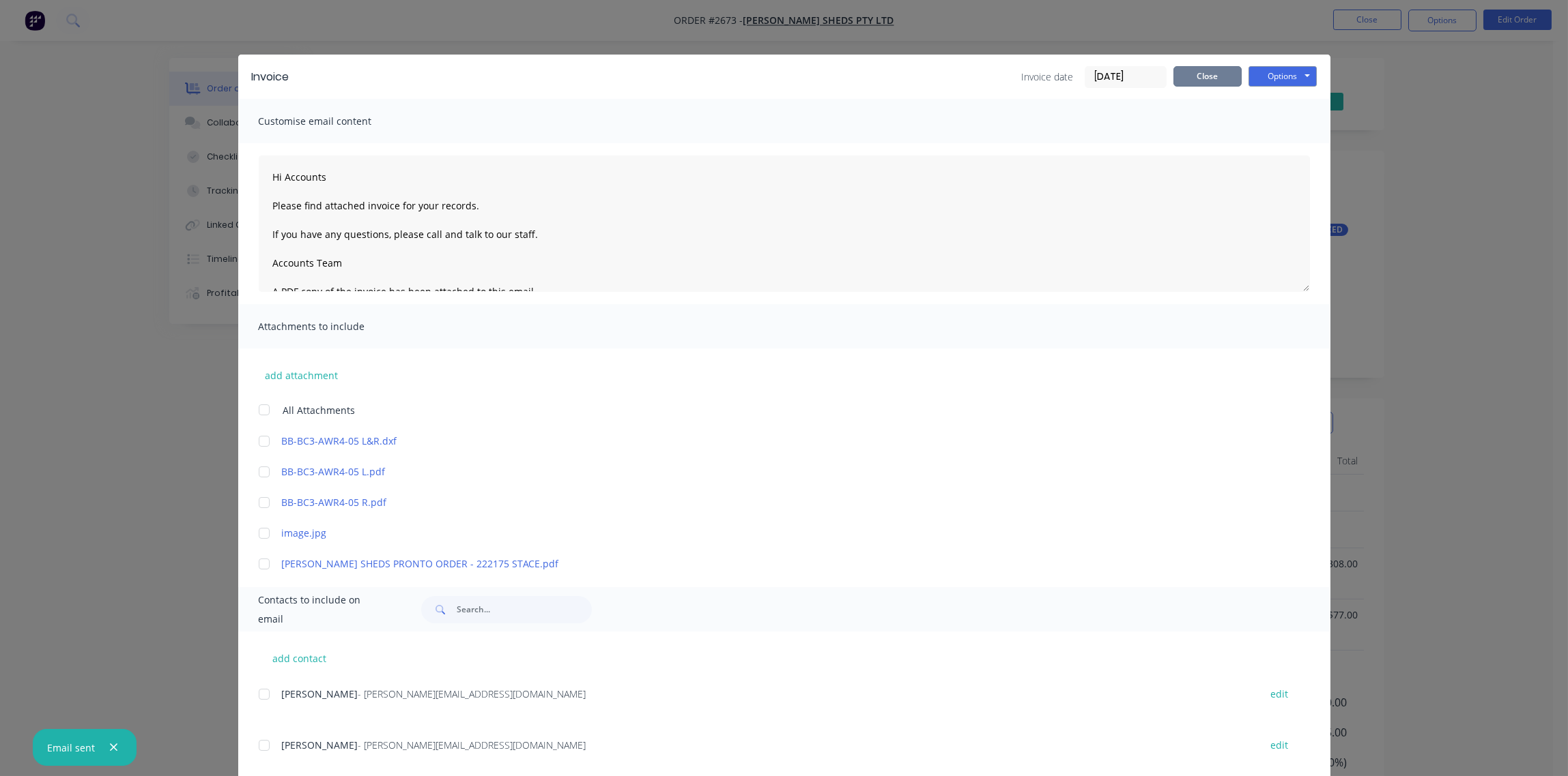
click at [1206, 76] on button "Close" at bounding box center [1207, 76] width 68 height 21
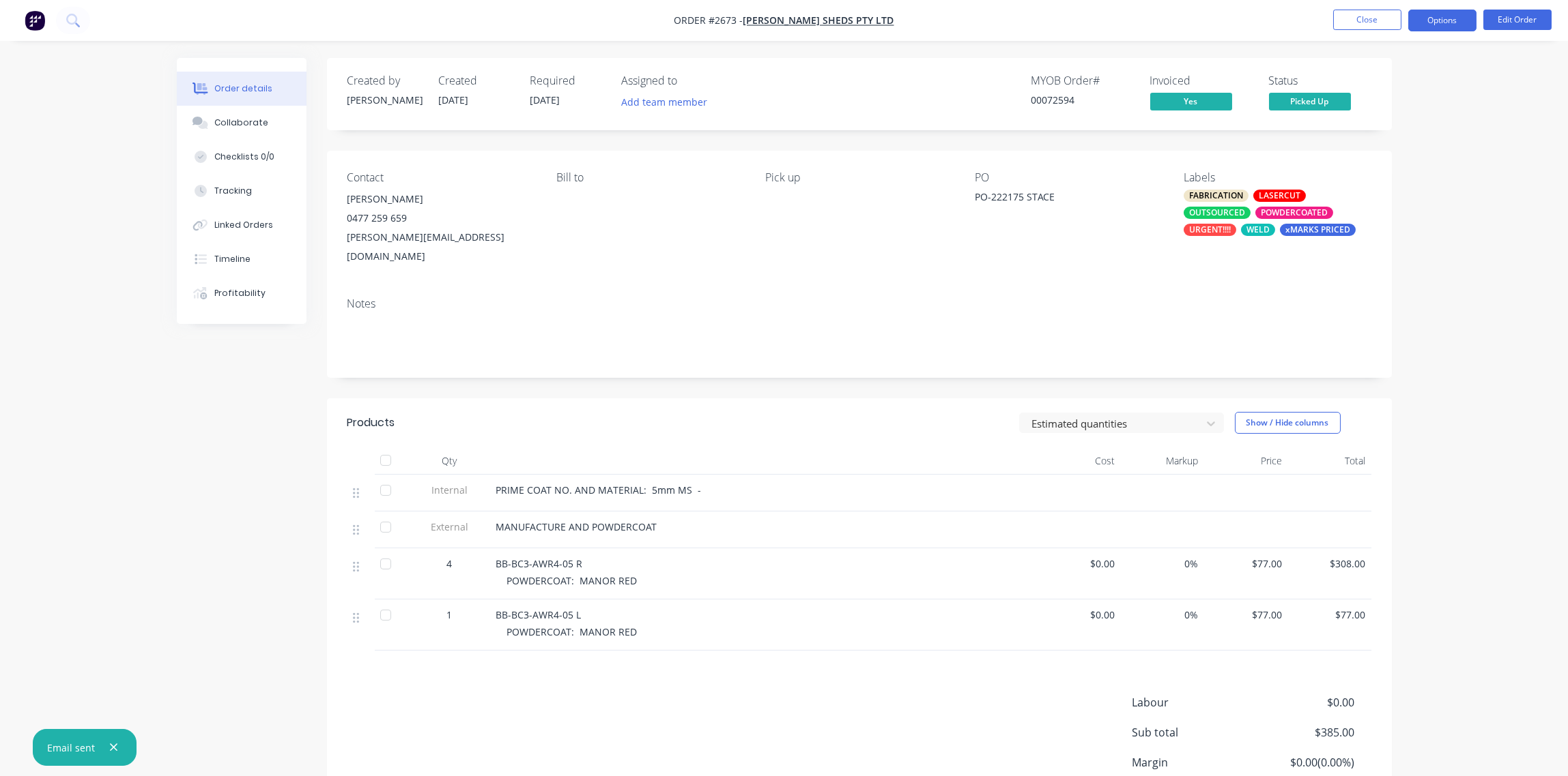
click at [1445, 17] on button "Options" at bounding box center [1442, 20] width 68 height 22
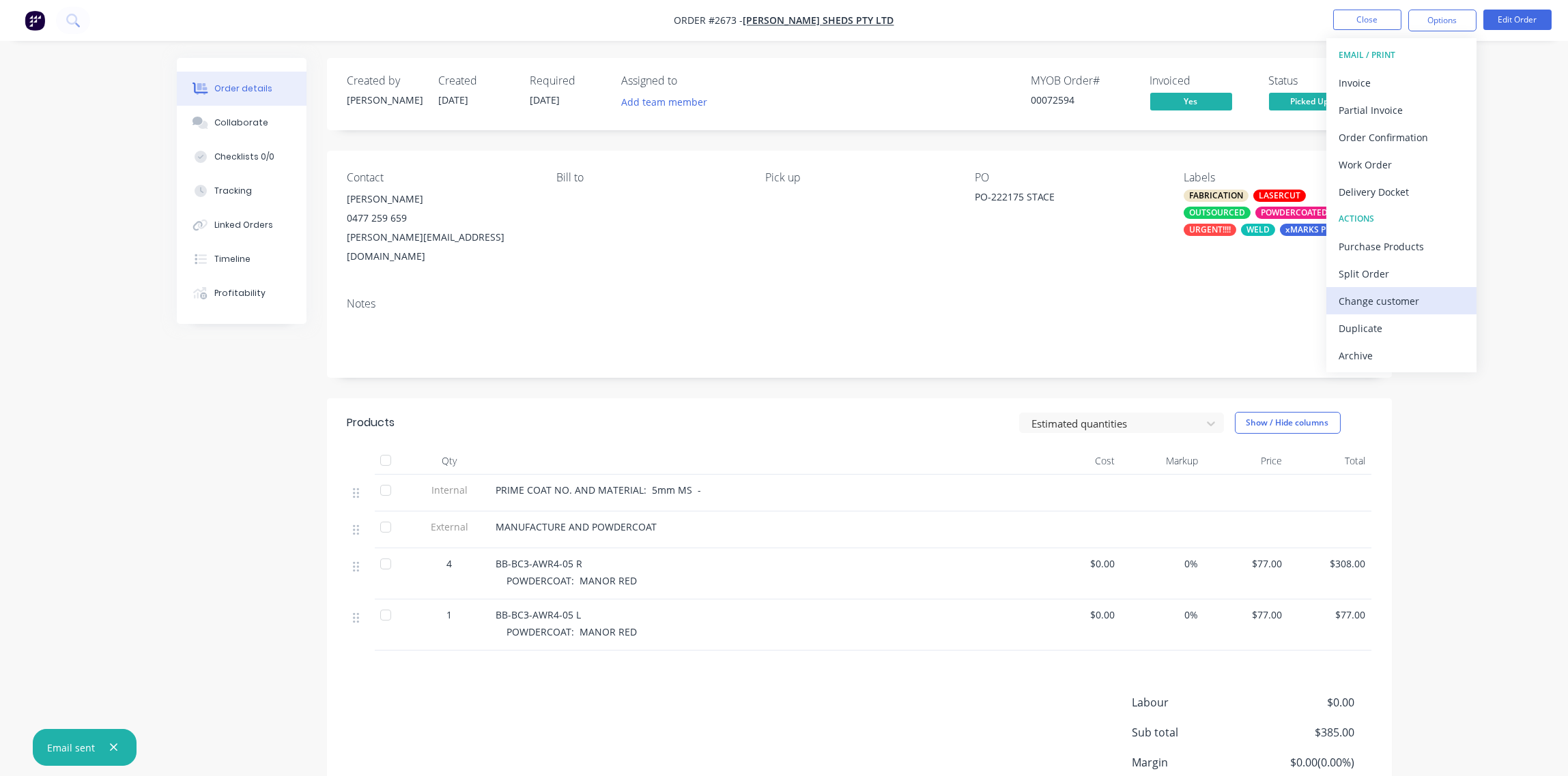
scroll to position [98, 0]
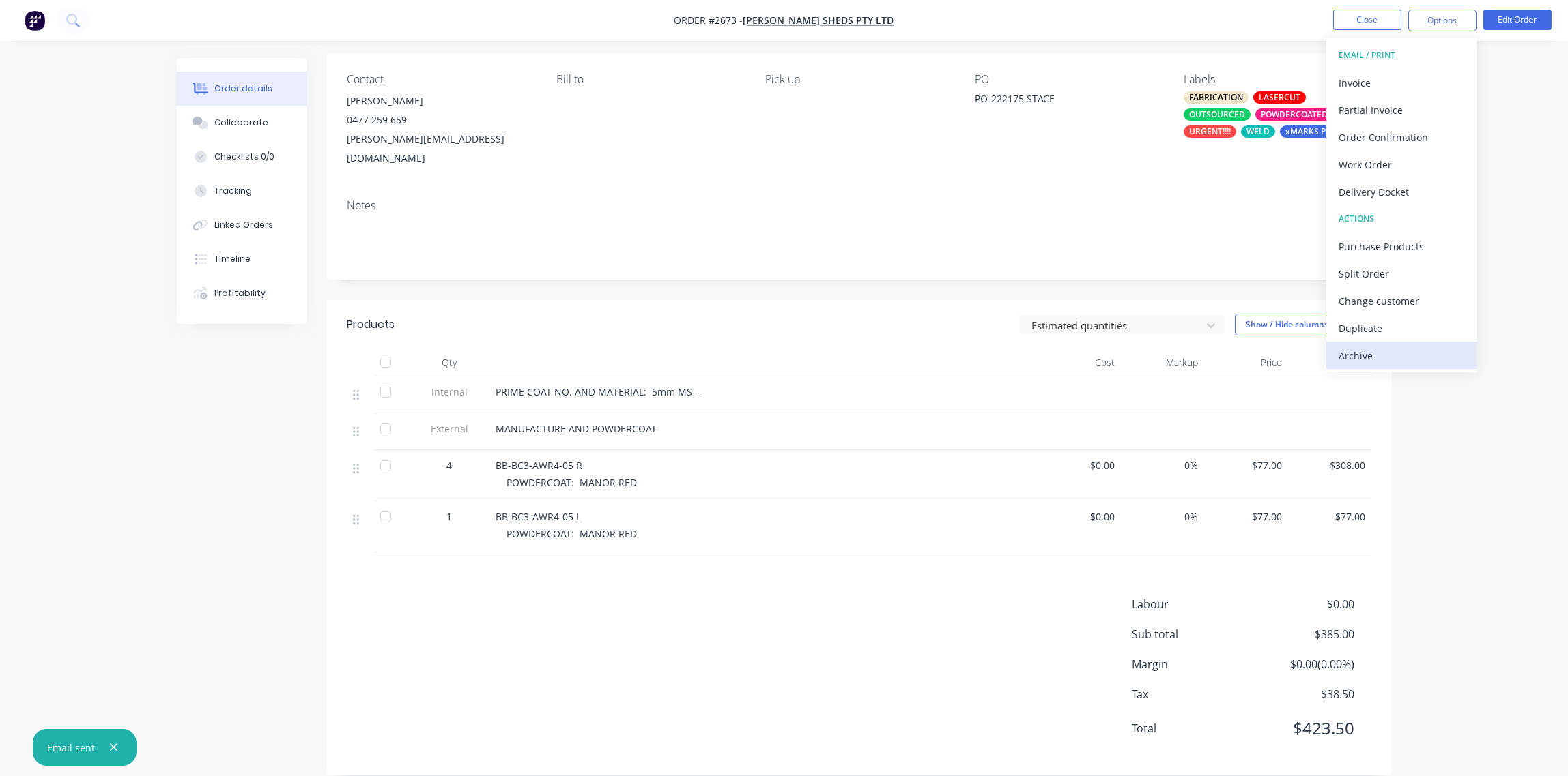
click at [1397, 348] on div "Archive" at bounding box center [1401, 355] width 125 height 20
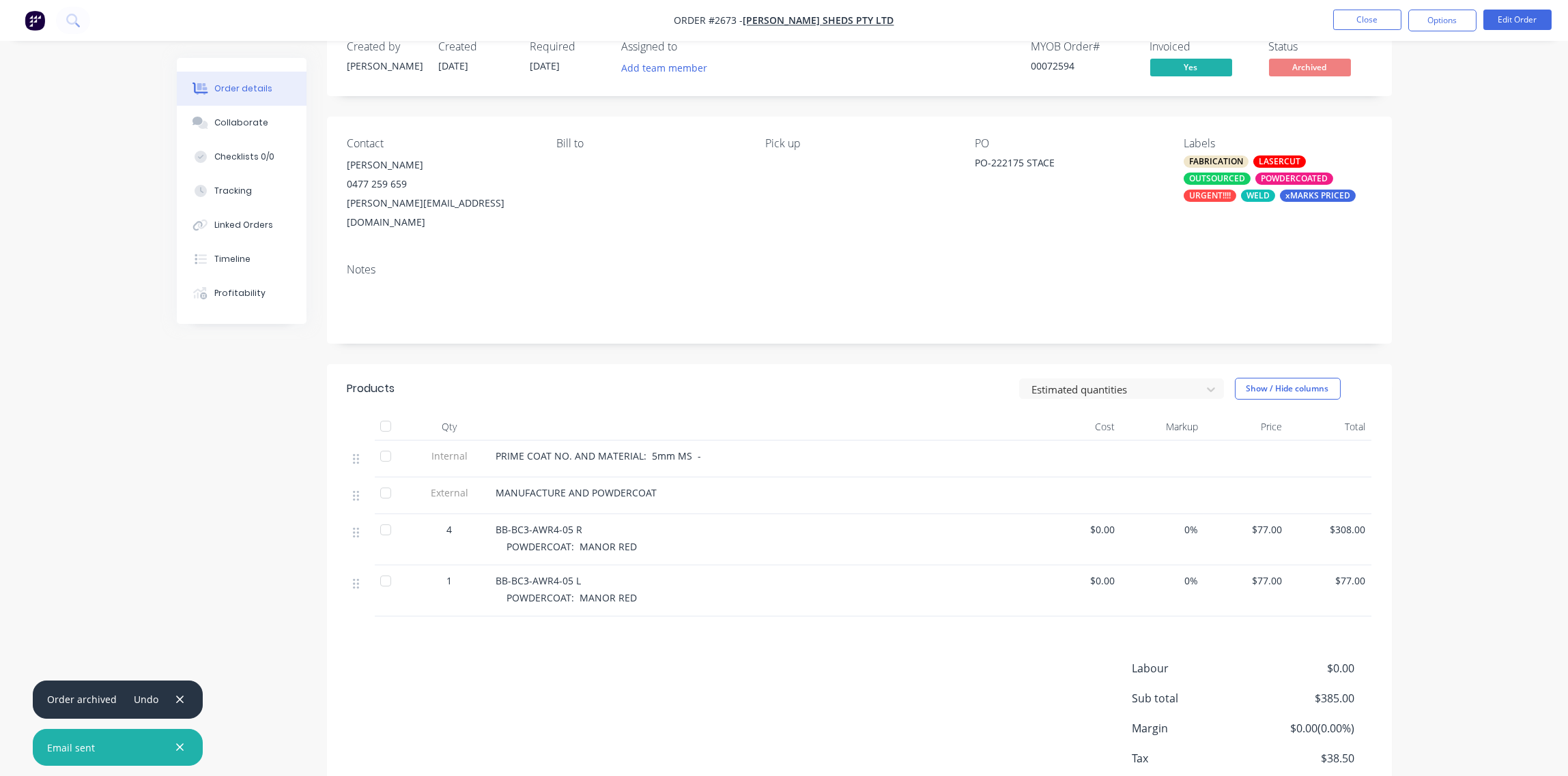
scroll to position [0, 0]
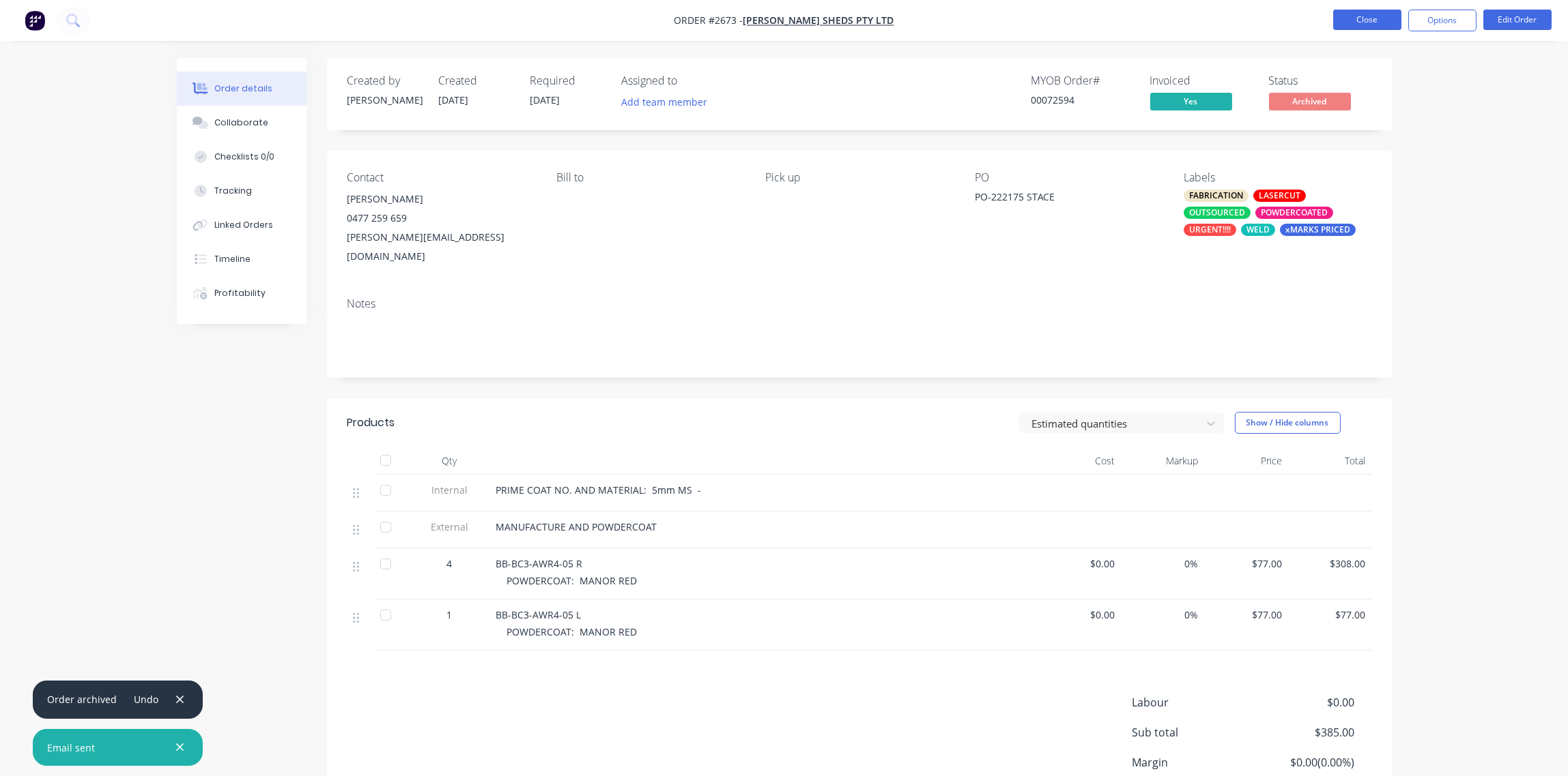
click at [1371, 18] on button "Close" at bounding box center [1367, 19] width 68 height 21
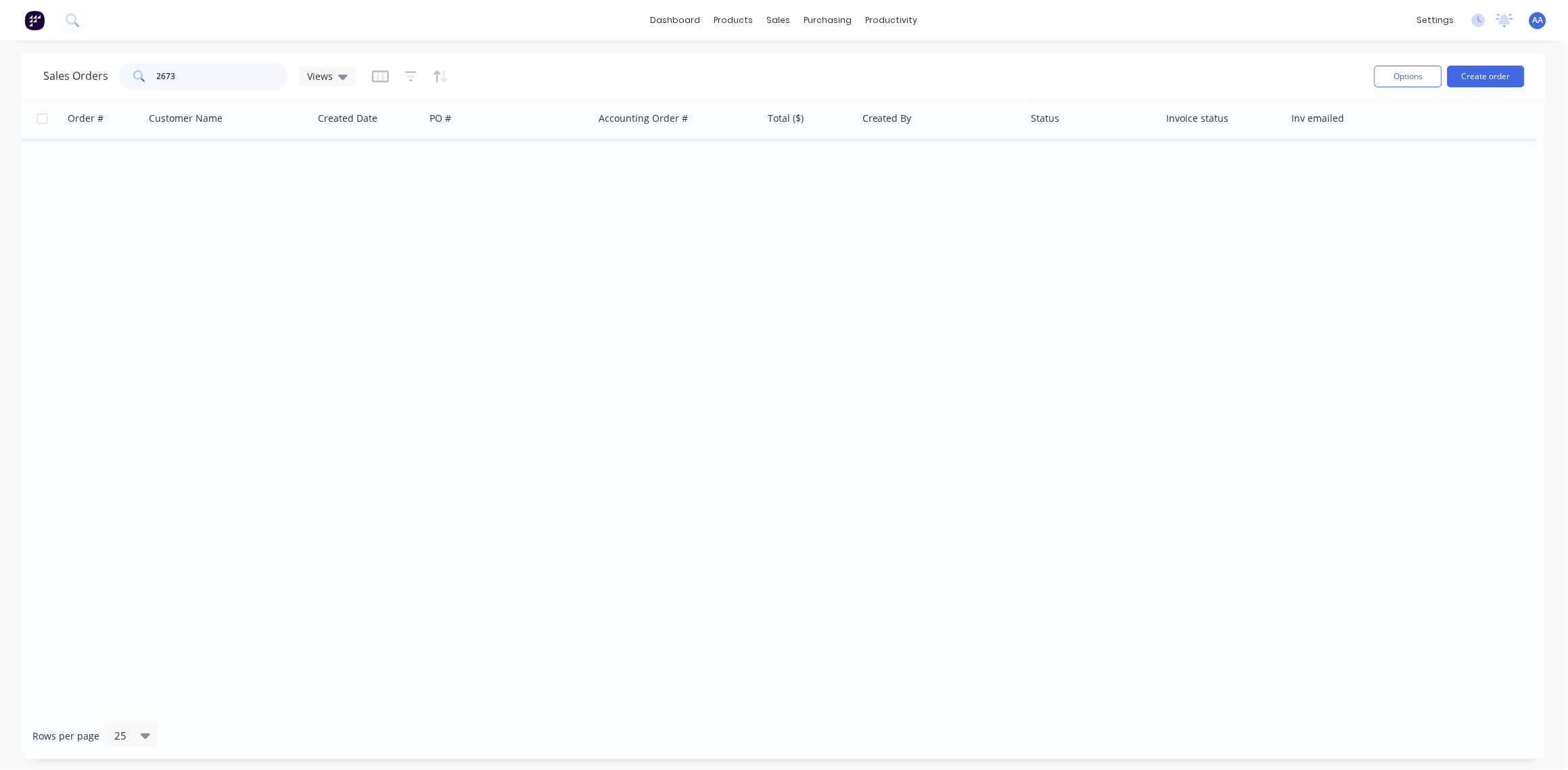
click at [194, 82] on input "2673" at bounding box center [223, 76] width 132 height 27
type input "2671"
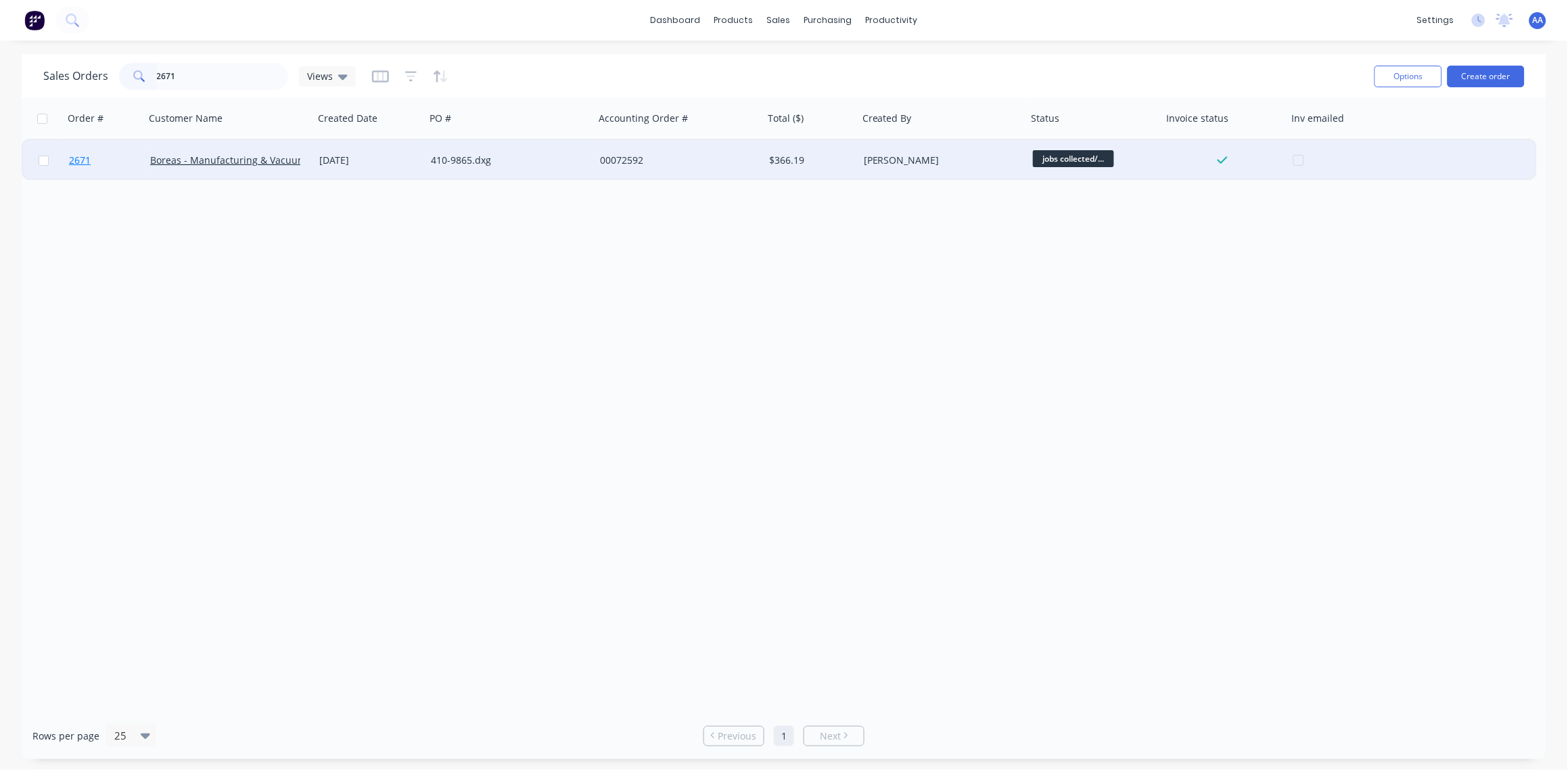
click at [87, 158] on span "2671" at bounding box center [79, 161] width 22 height 13
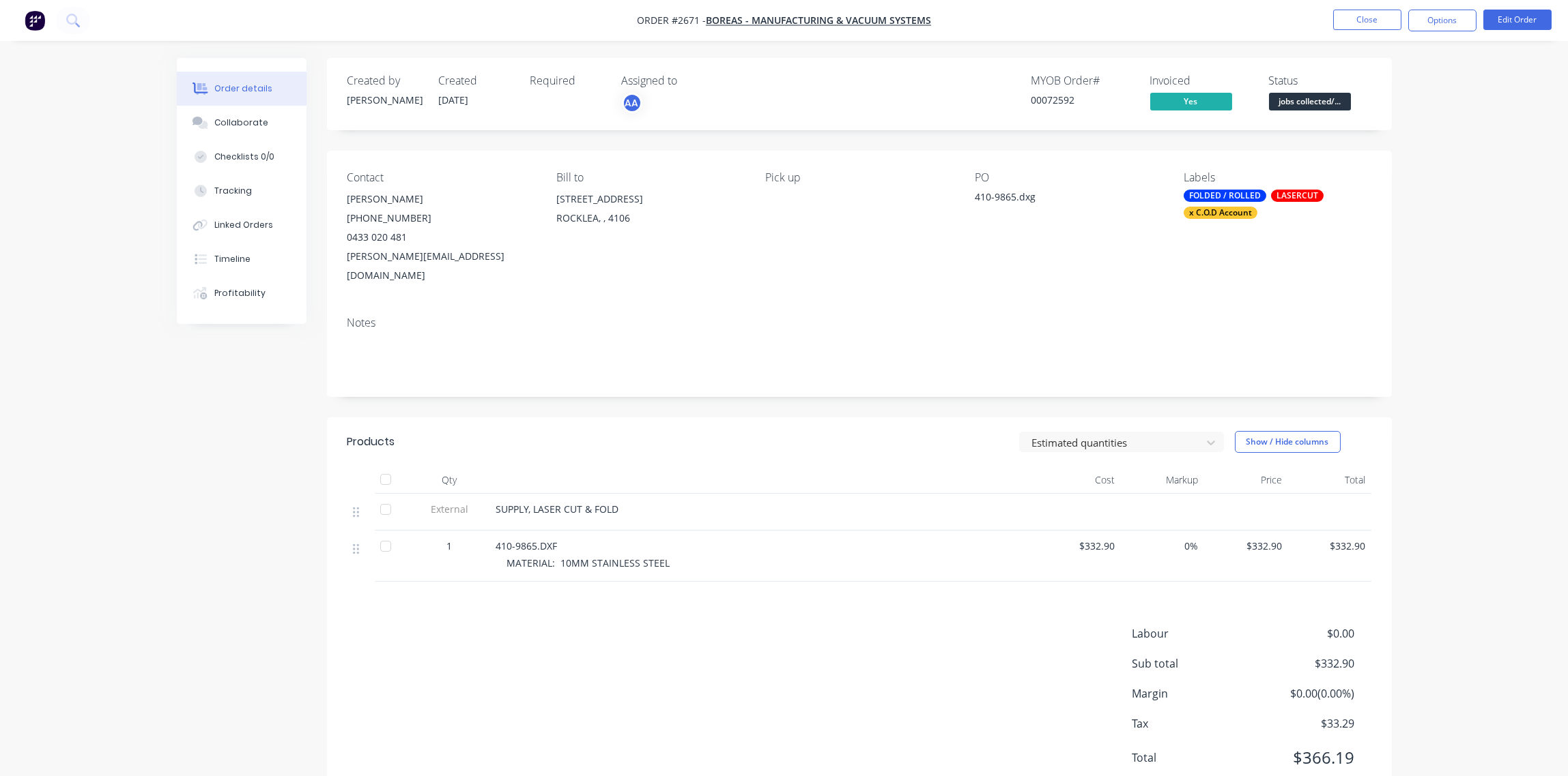
click at [1297, 193] on div "LASERCUT" at bounding box center [1297, 195] width 53 height 13
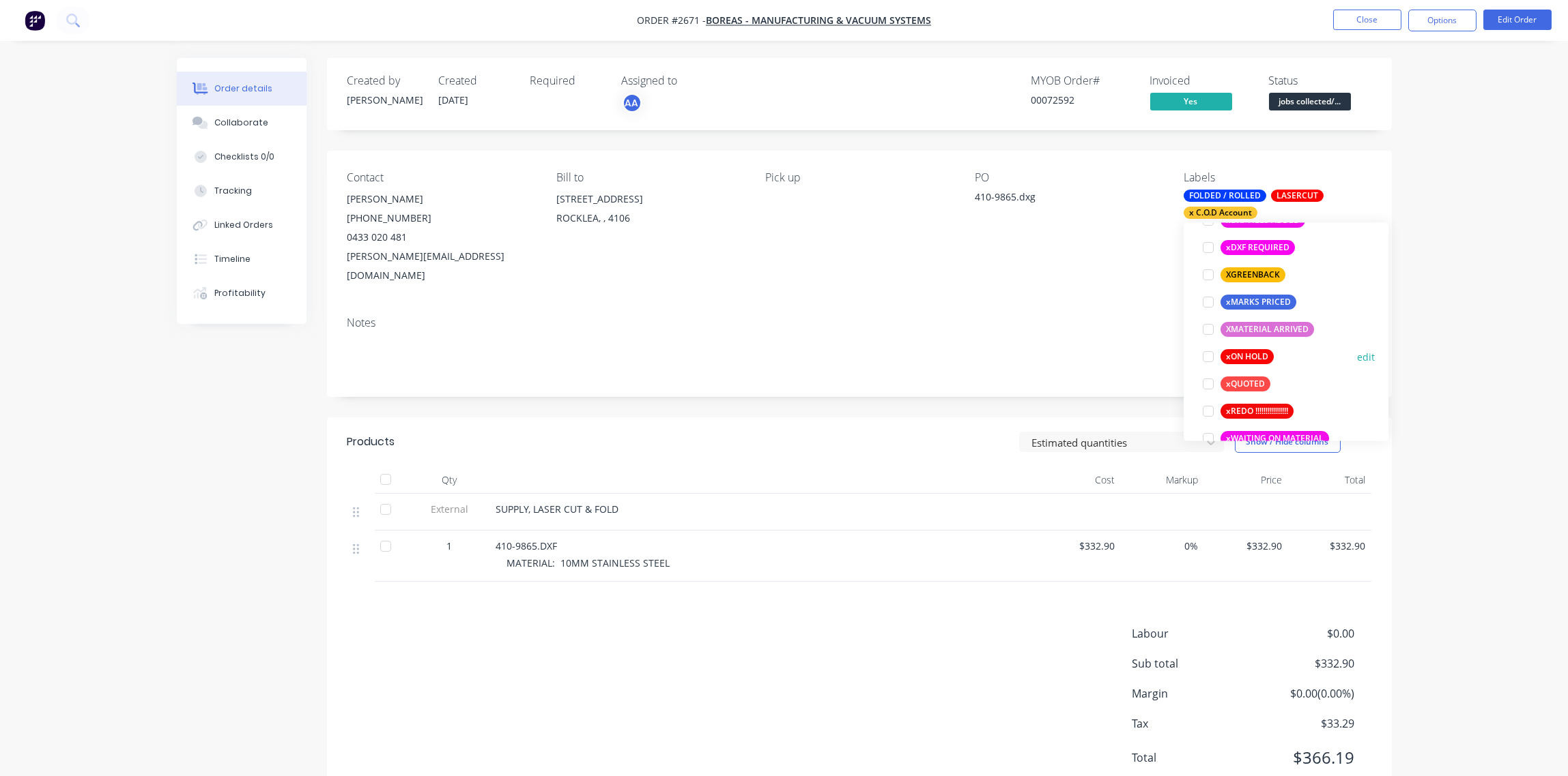
scroll to position [1172, 0]
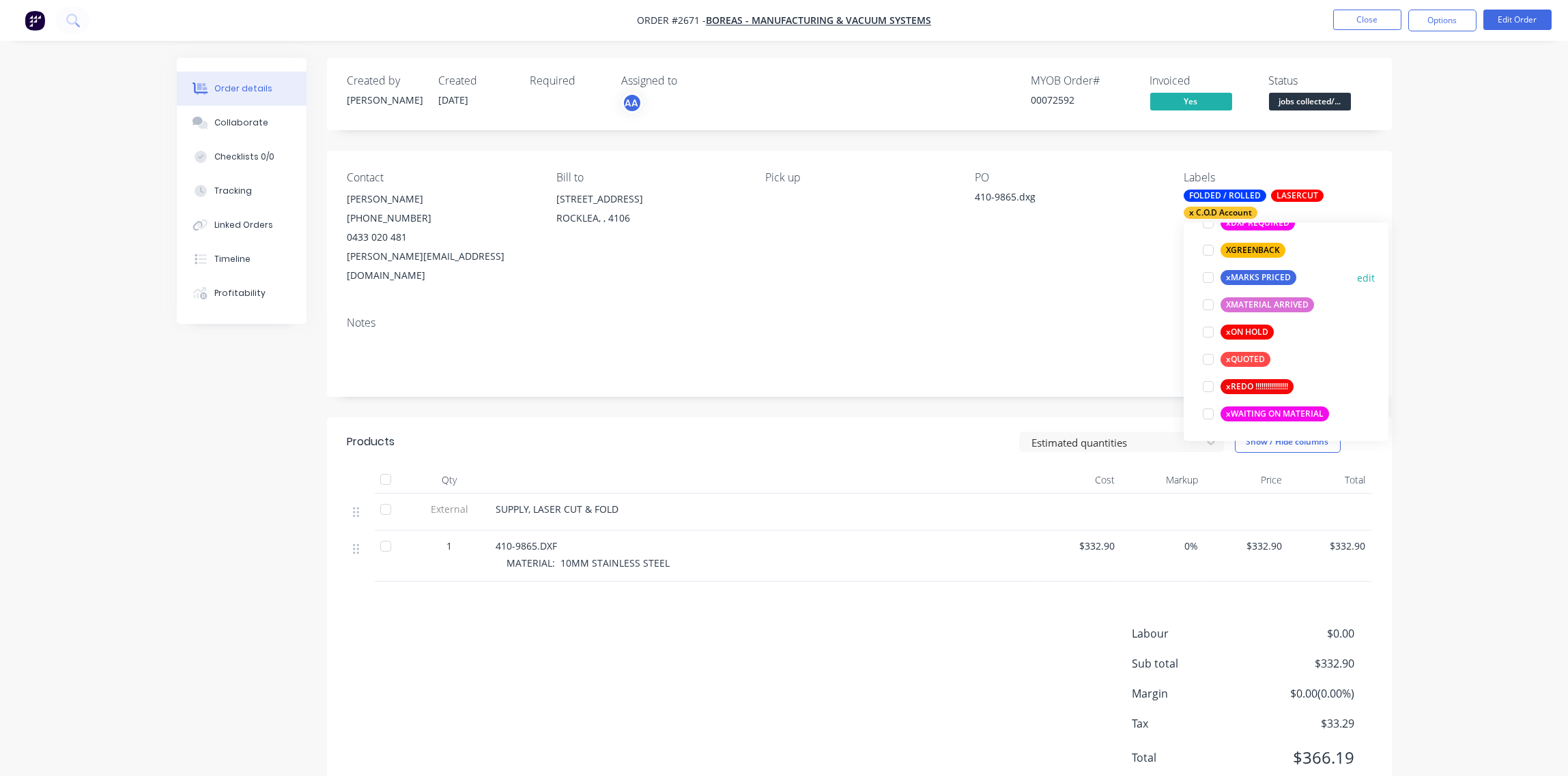
click at [1209, 277] on div at bounding box center [1207, 277] width 28 height 28
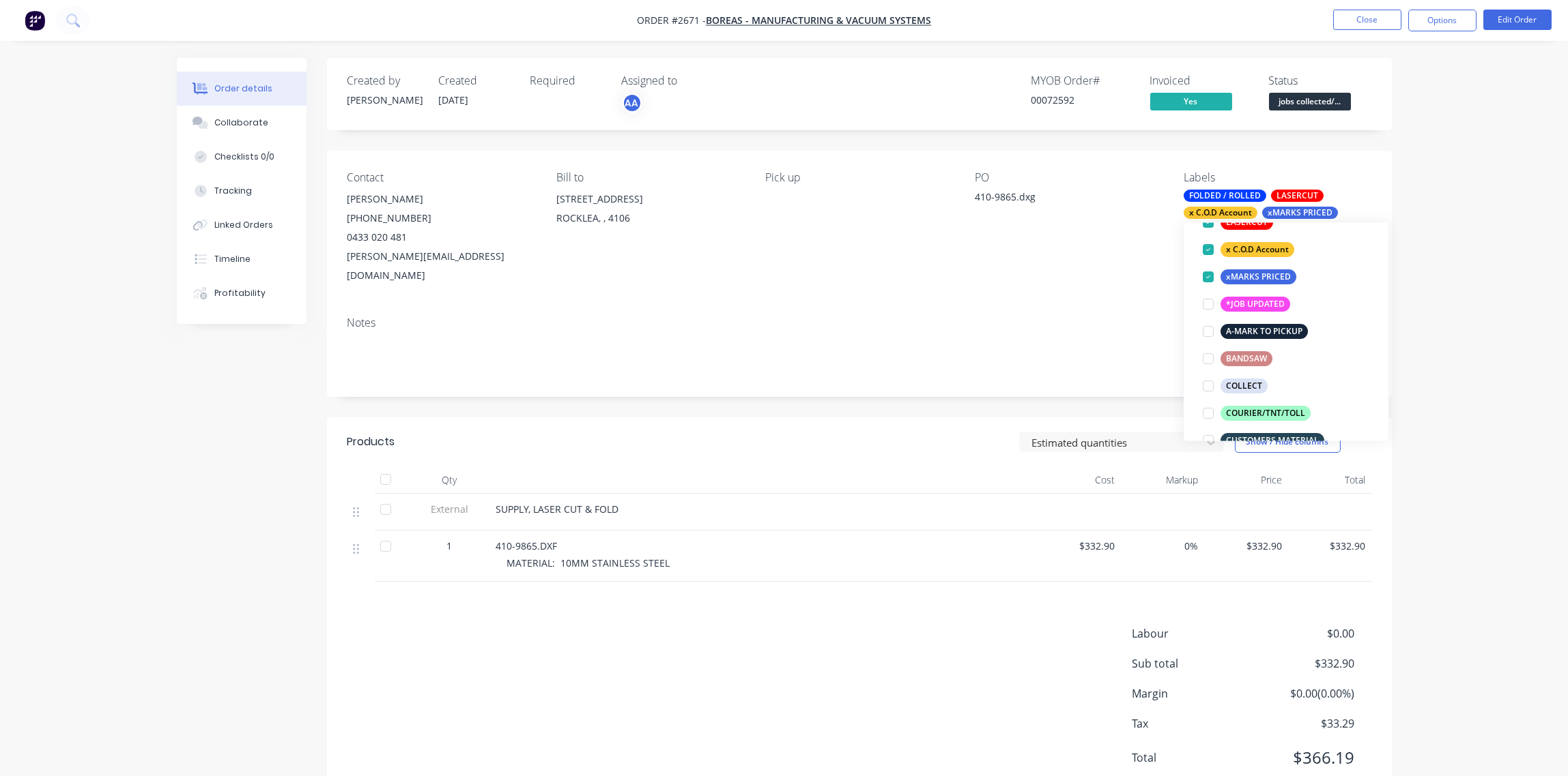
click at [1073, 316] on div "Notes" at bounding box center [859, 323] width 1024 height 13
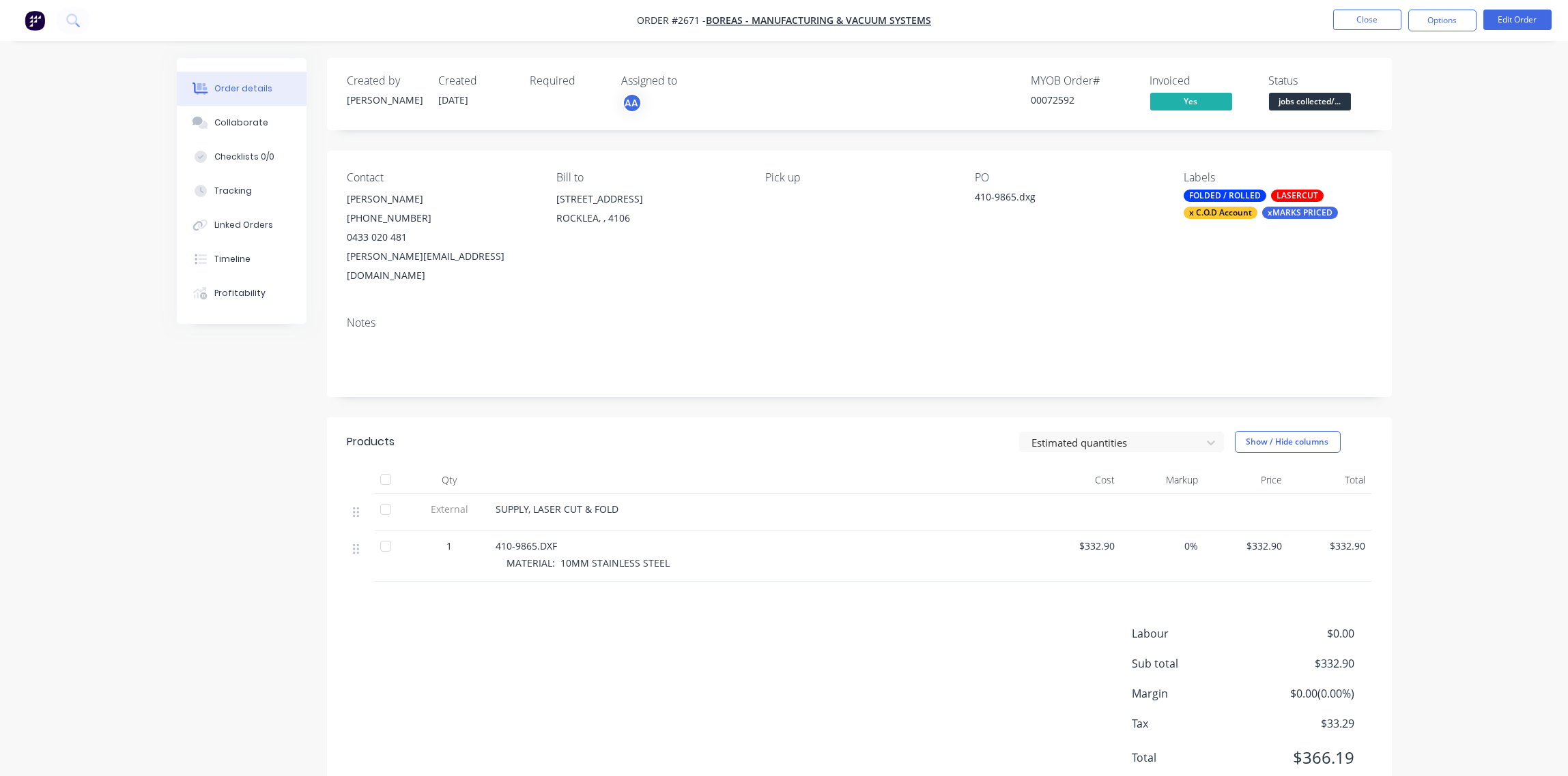
click at [1318, 103] on span "jobs collected/..." at bounding box center [1310, 101] width 82 height 17
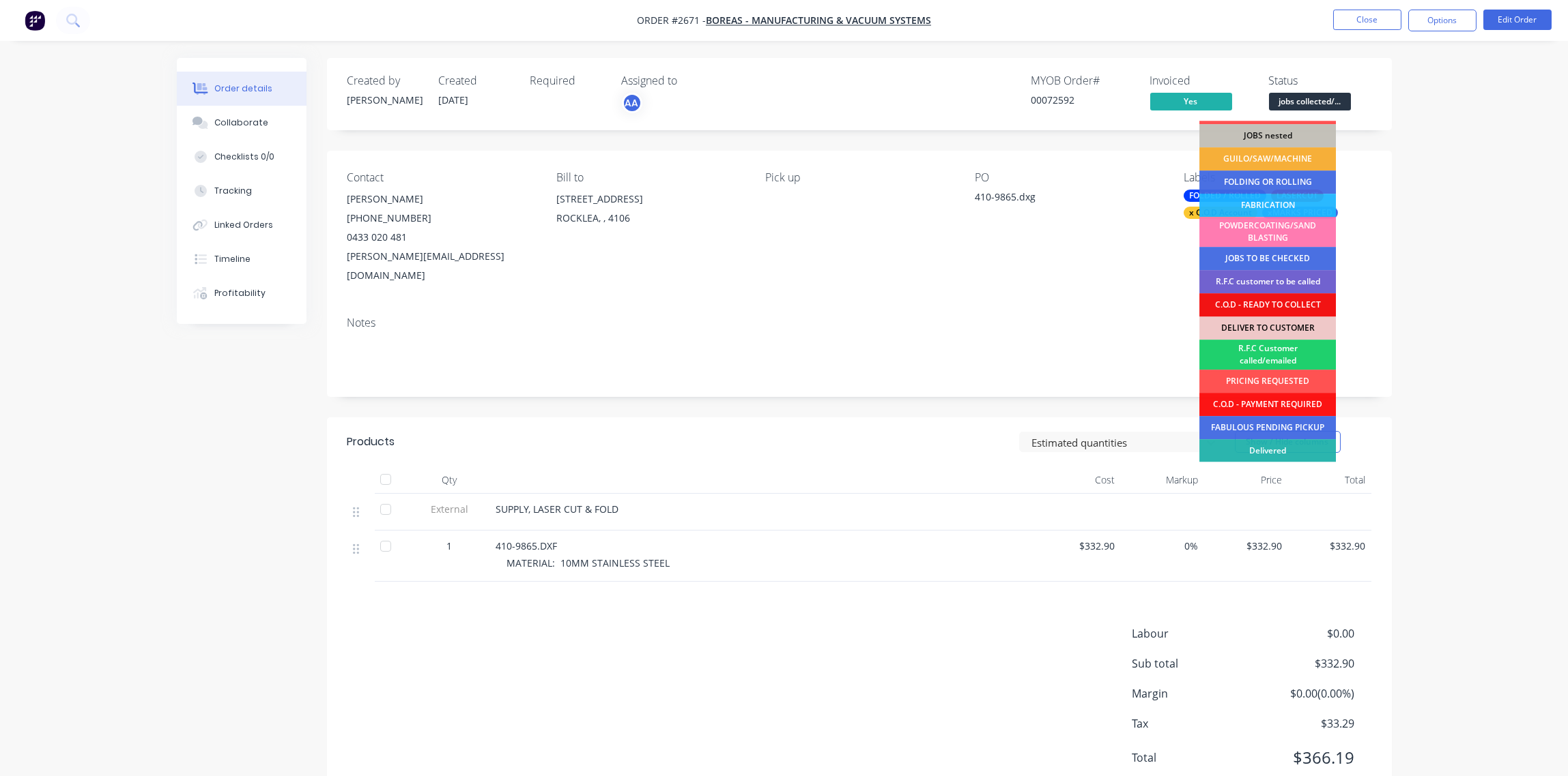
scroll to position [67, 0]
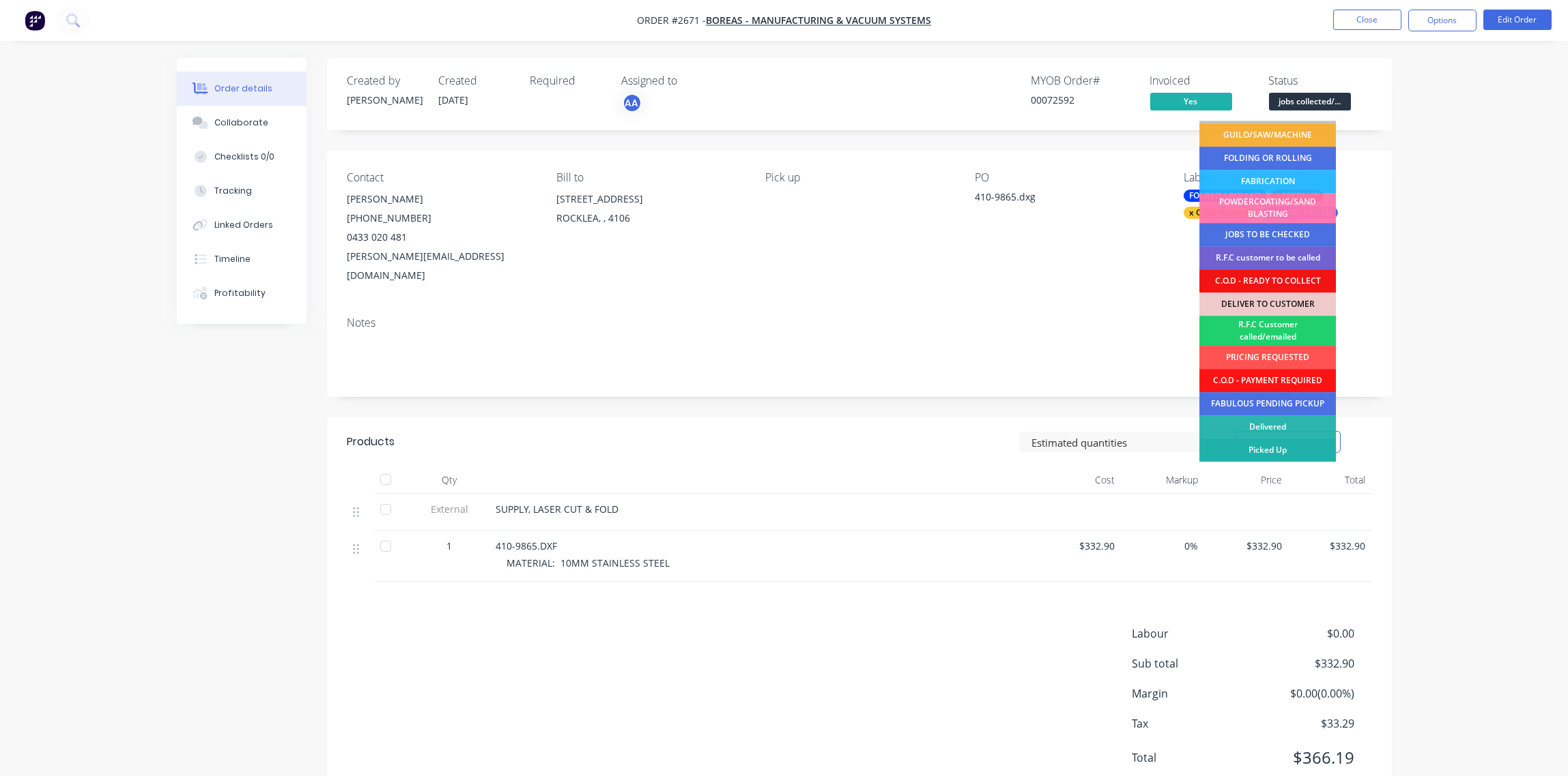
click at [1297, 441] on div "Picked Up" at bounding box center [1267, 451] width 136 height 23
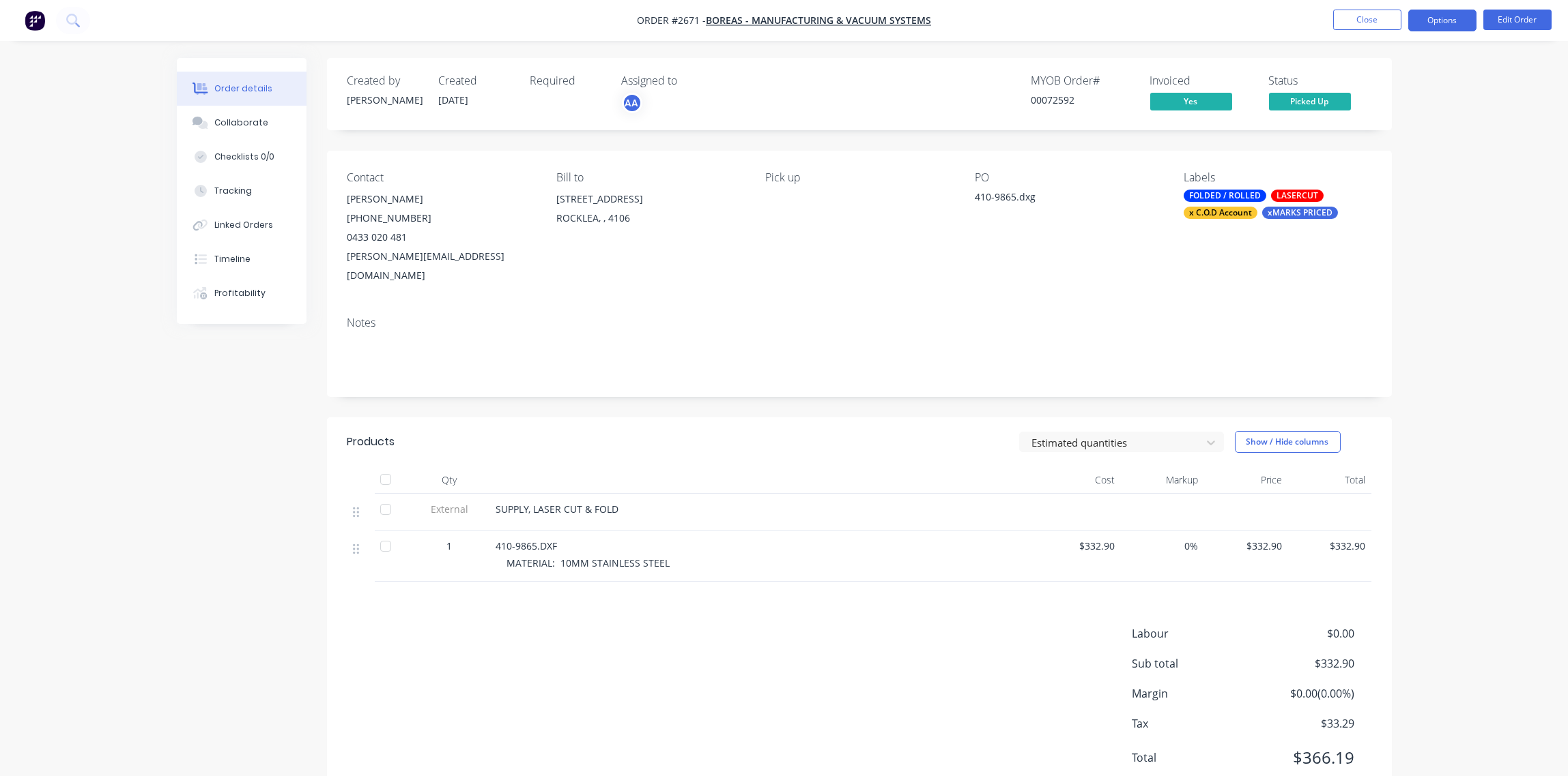
click at [1444, 24] on button "Options" at bounding box center [1442, 20] width 68 height 22
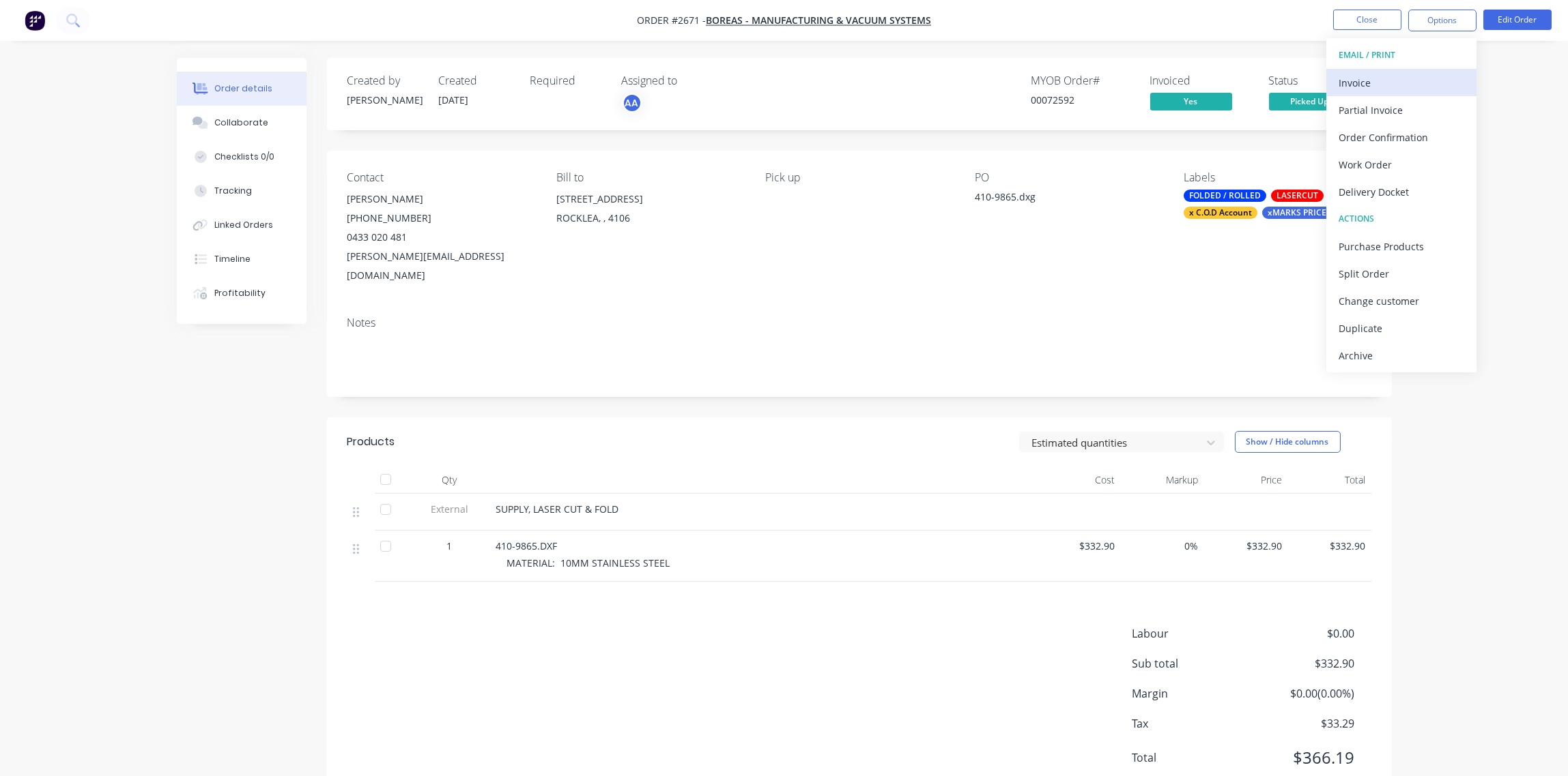
click at [1381, 82] on div "Invoice" at bounding box center [1401, 83] width 125 height 20
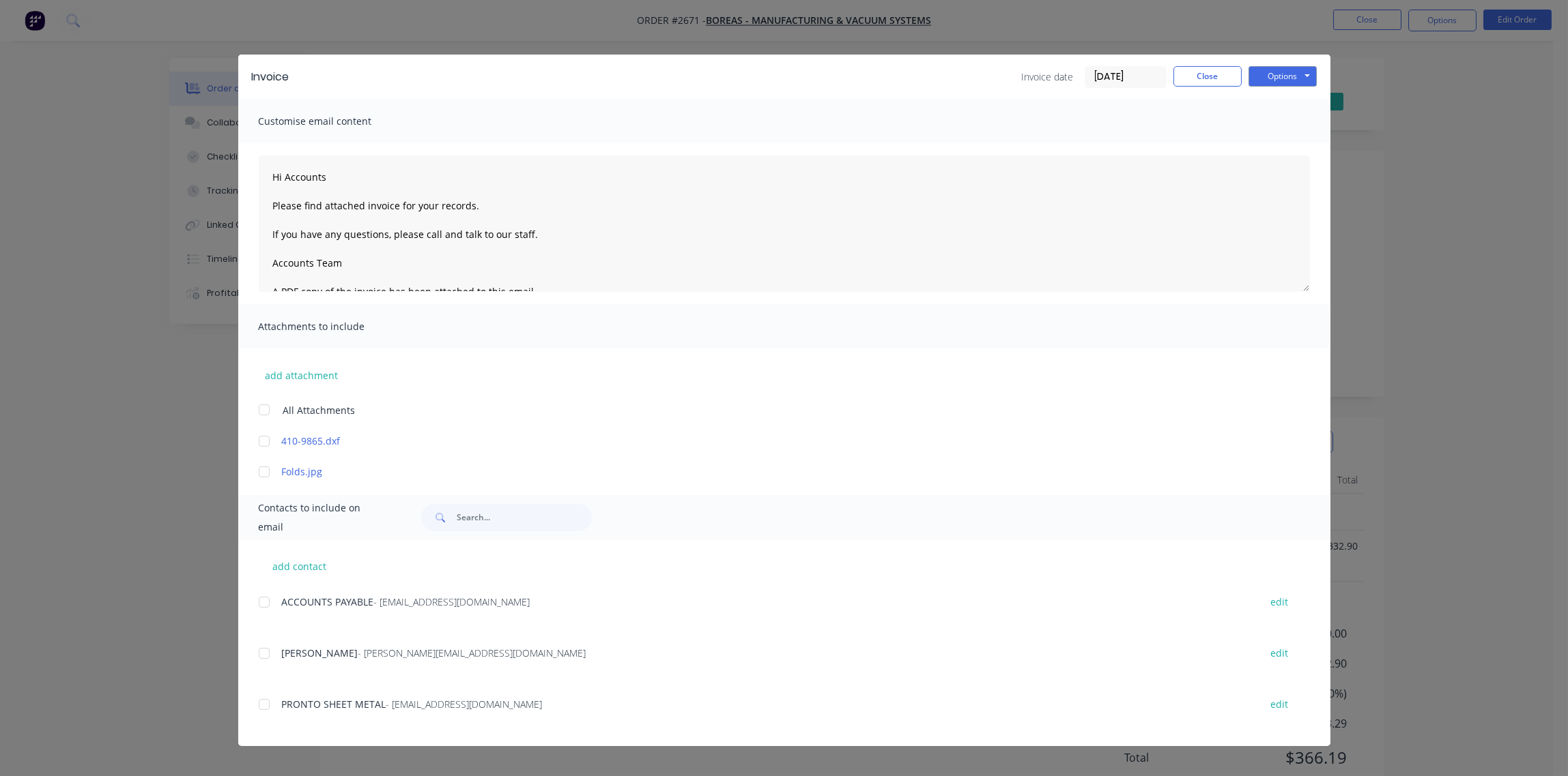
click at [257, 597] on div "add contact ACCOUNTS PAYABLE - accounts@boreas.com.au edit ANDREW - andrew.h@bo…" at bounding box center [784, 643] width 1092 height 207
click at [261, 600] on div at bounding box center [264, 602] width 28 height 28
click at [1286, 78] on button "Options" at bounding box center [1282, 76] width 68 height 21
click at [1297, 149] on button "Email" at bounding box center [1292, 145] width 88 height 23
click at [1202, 76] on button "Close" at bounding box center [1207, 76] width 68 height 21
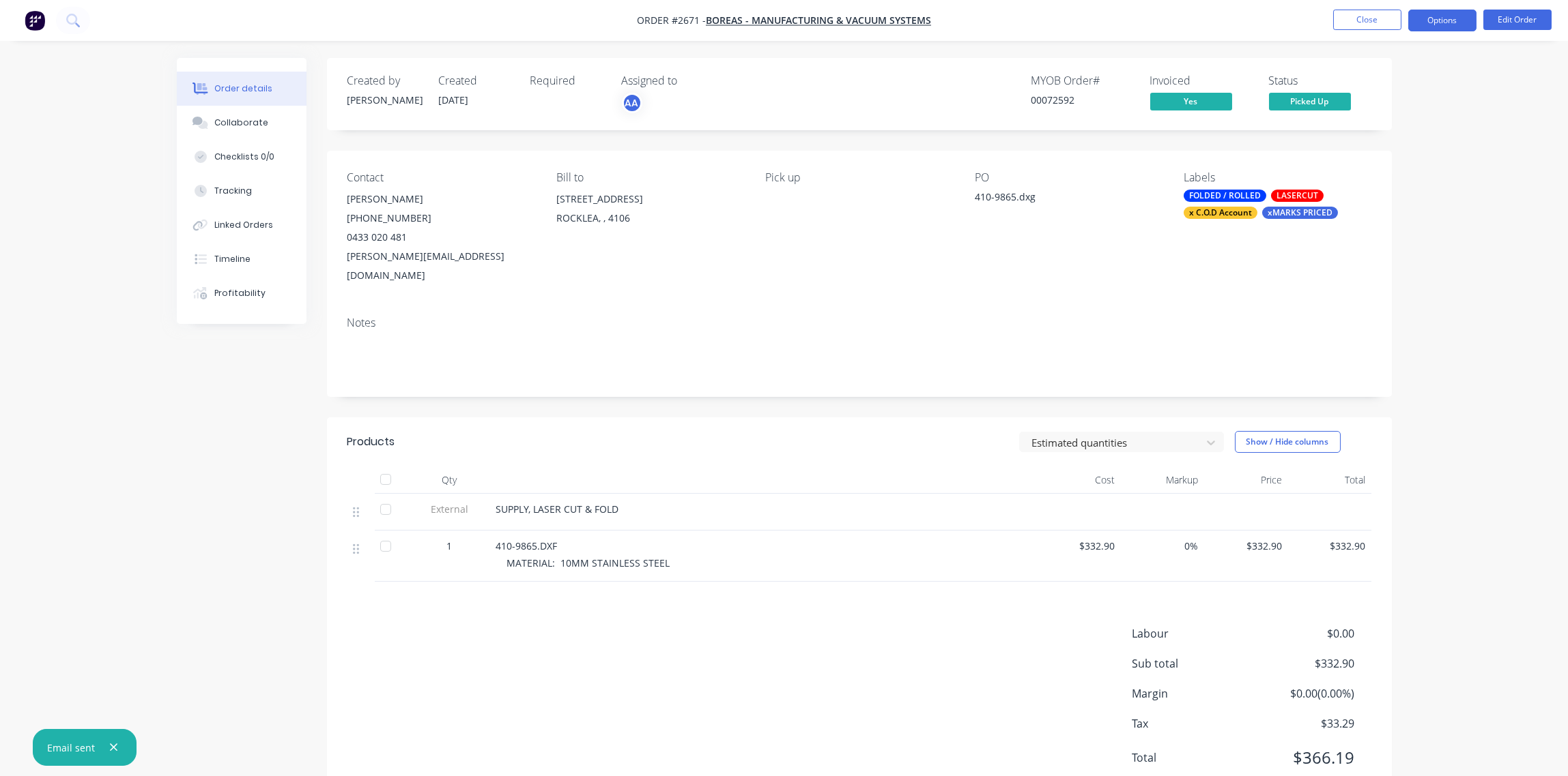
click at [1460, 24] on button "Options" at bounding box center [1442, 20] width 68 height 22
click at [1401, 356] on div "Archive" at bounding box center [1401, 355] width 125 height 20
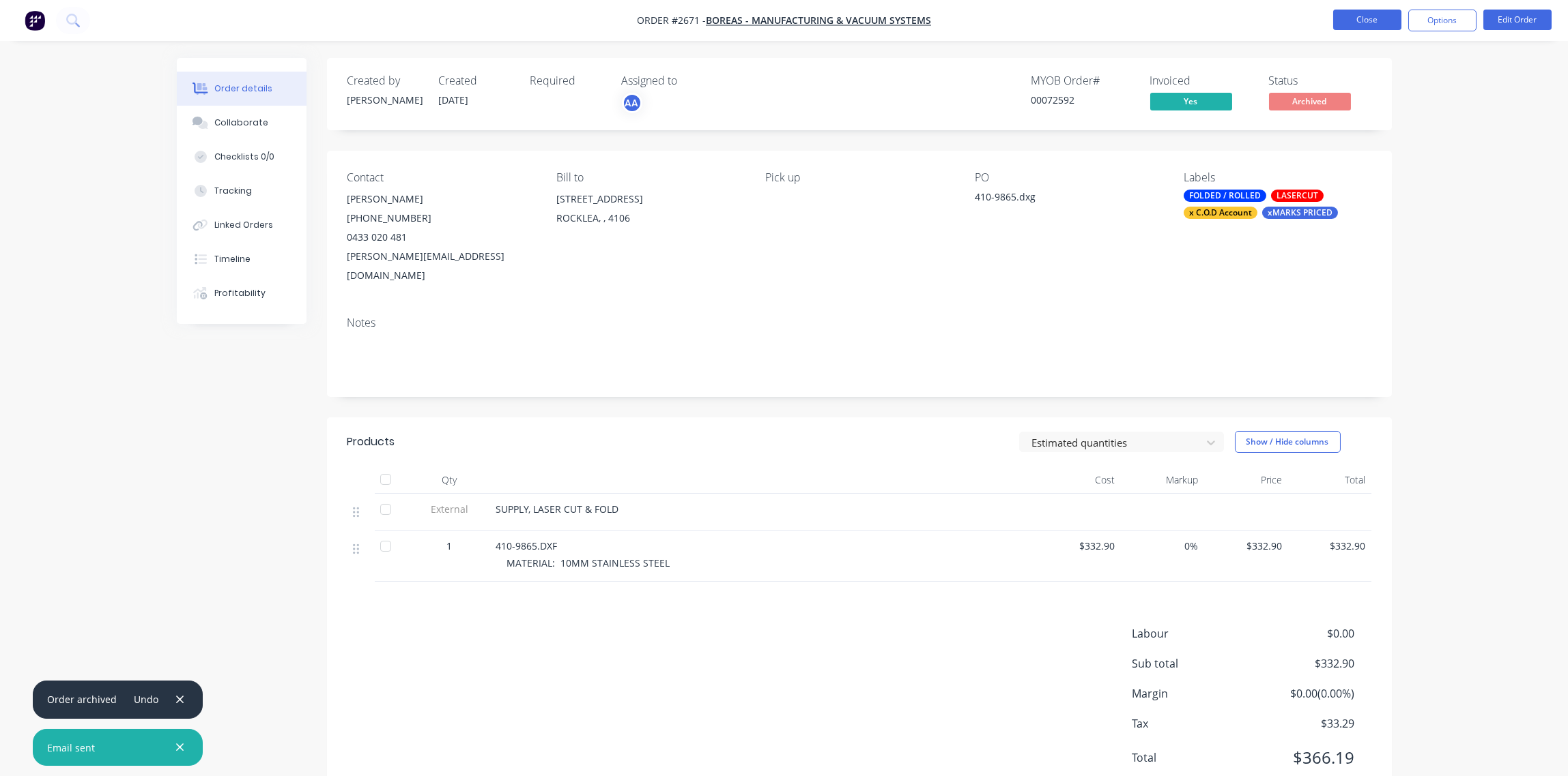
click at [1353, 16] on button "Close" at bounding box center [1367, 19] width 68 height 21
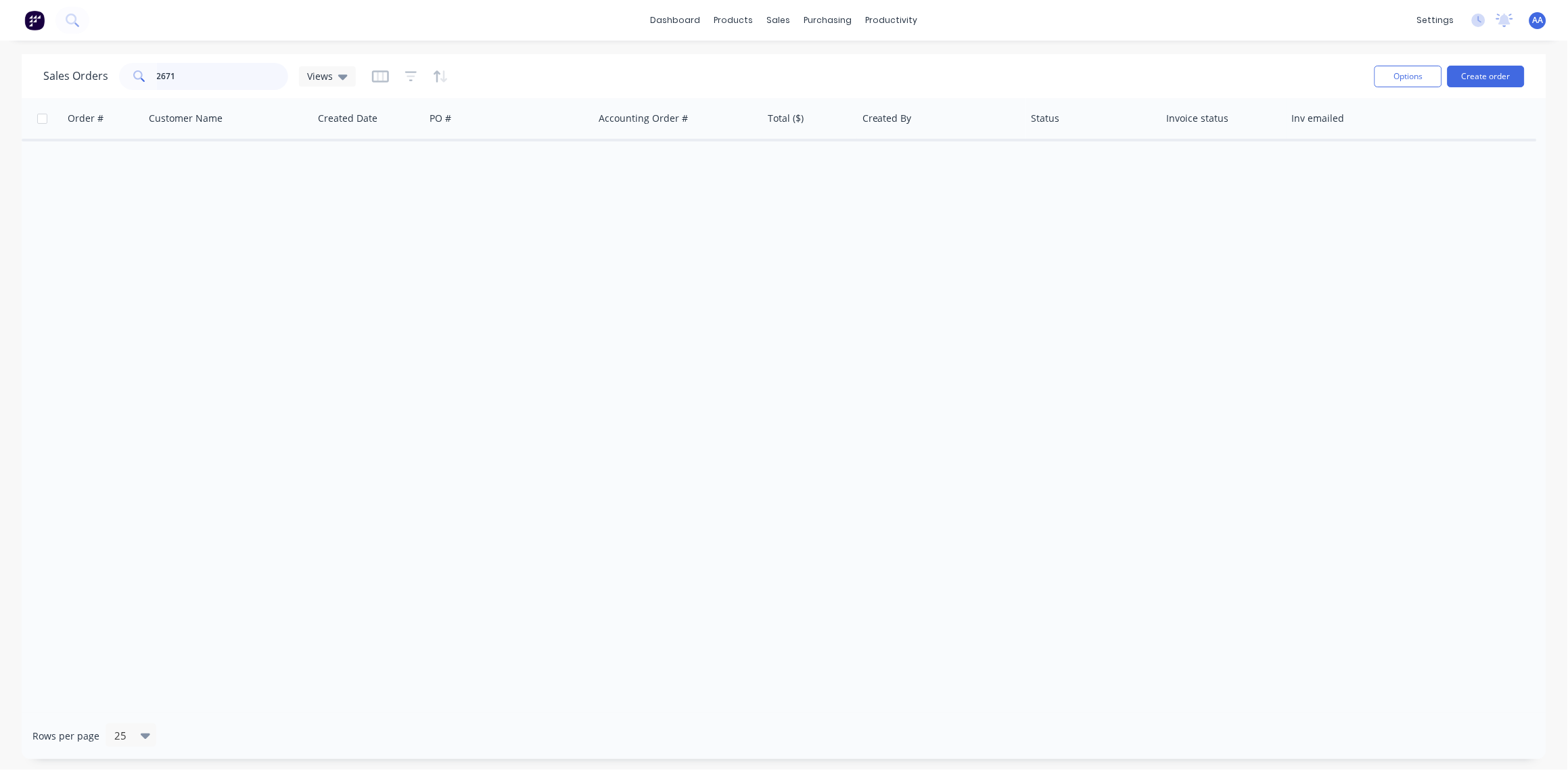
click at [194, 74] on input "2671" at bounding box center [223, 76] width 132 height 27
type input "2633"
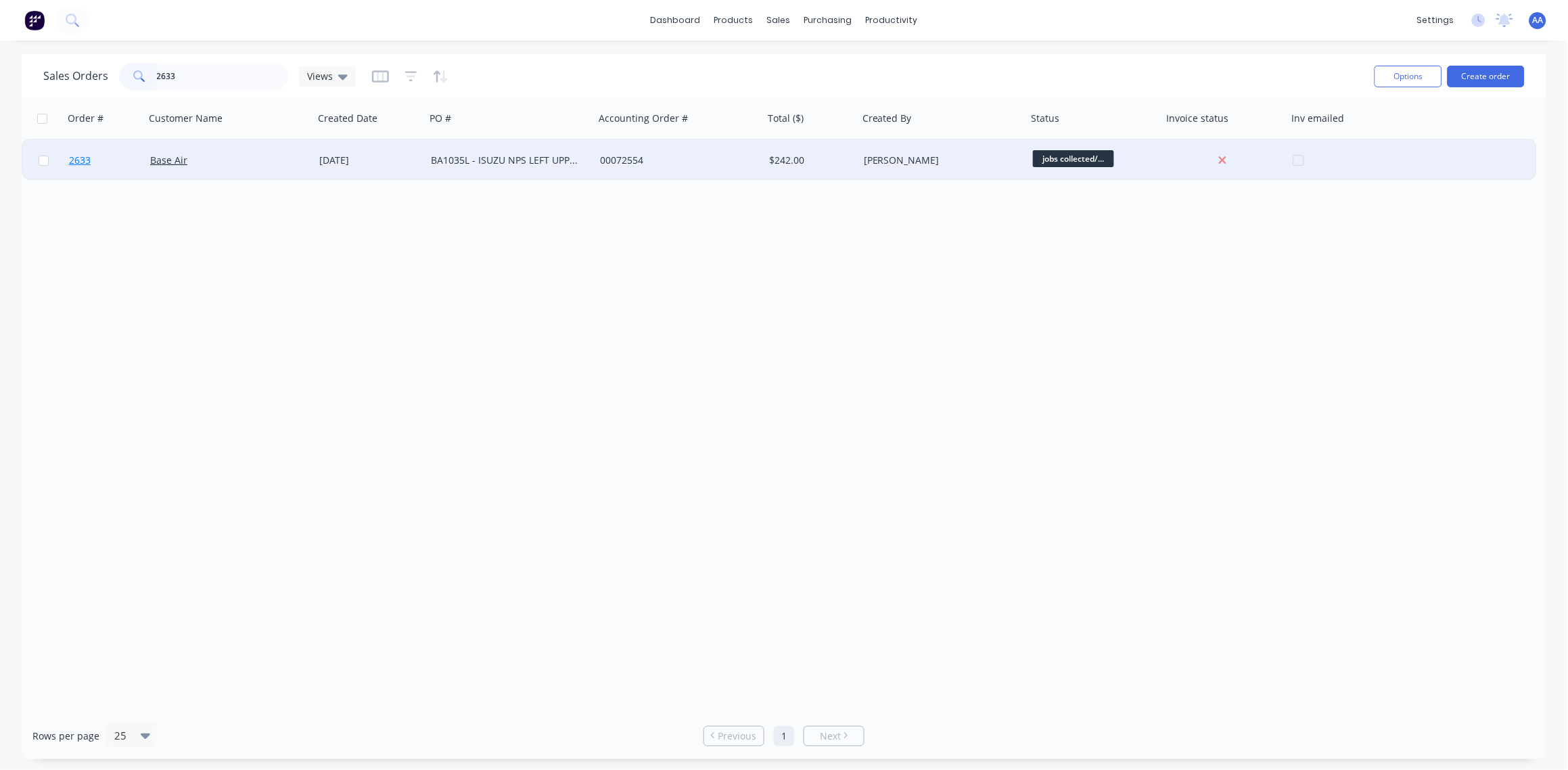
click at [82, 154] on span "2633" at bounding box center [79, 161] width 22 height 13
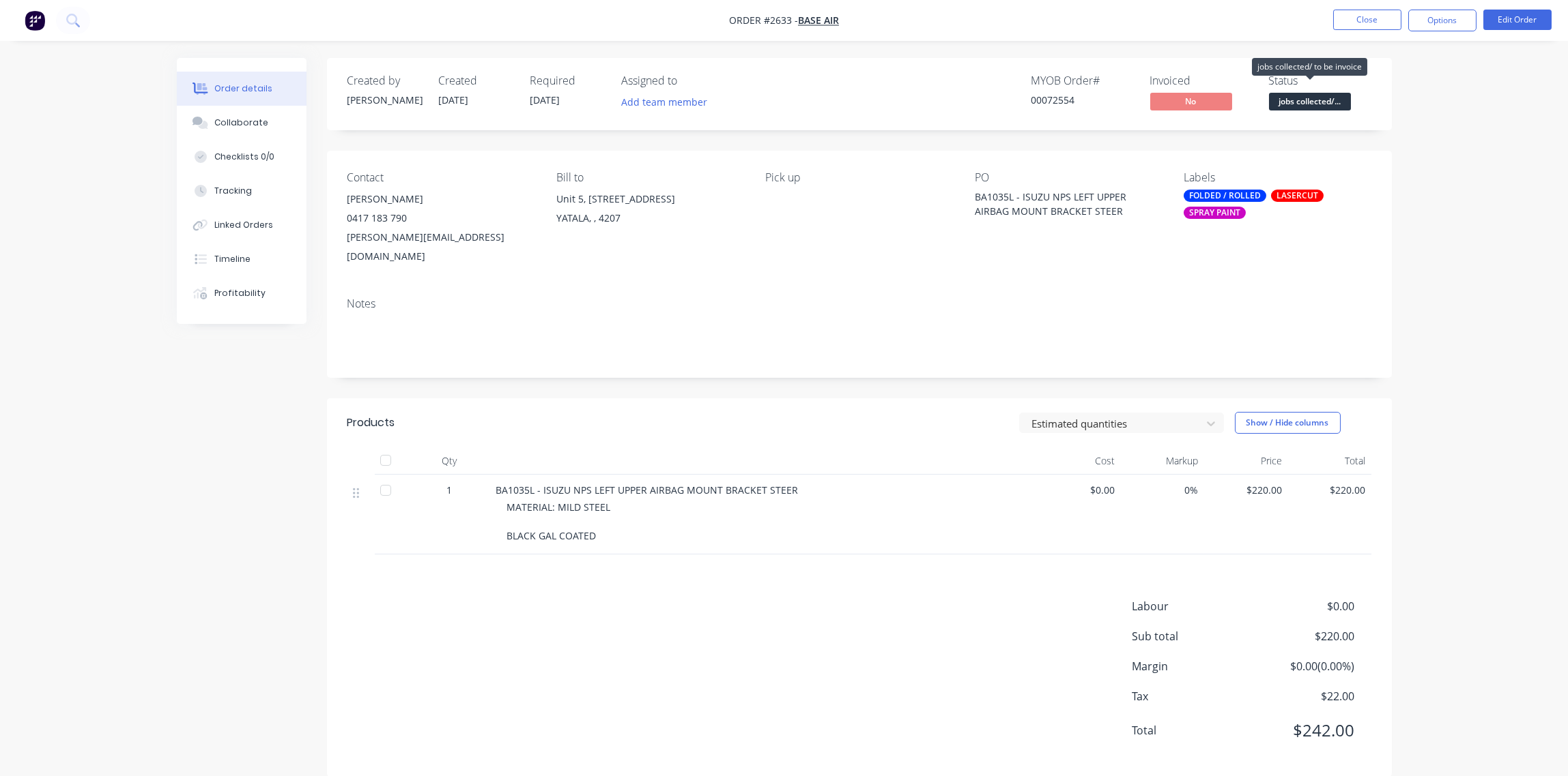
click at [1318, 103] on span "jobs collected/..." at bounding box center [1310, 101] width 82 height 17
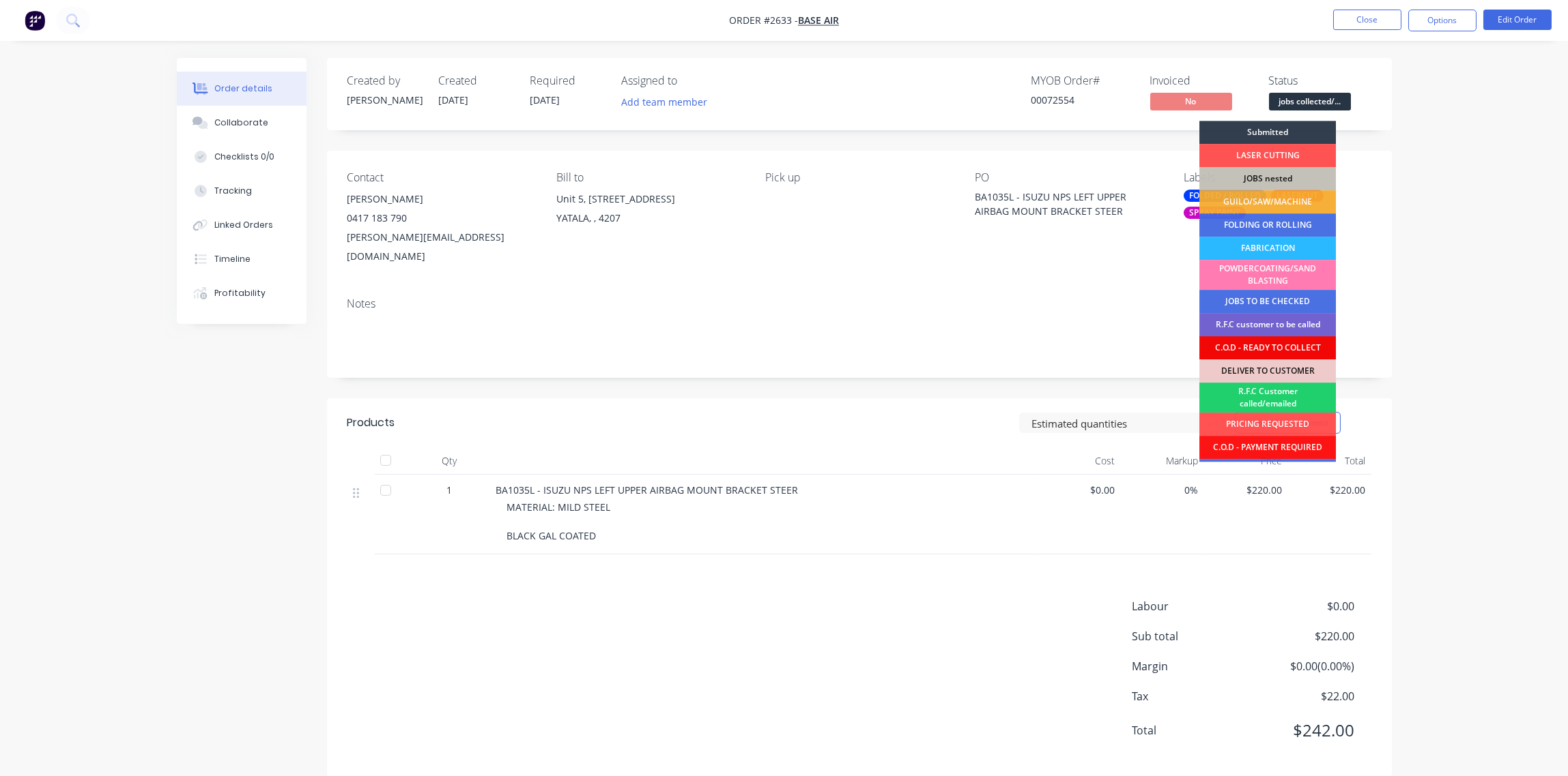
scroll to position [67, 0]
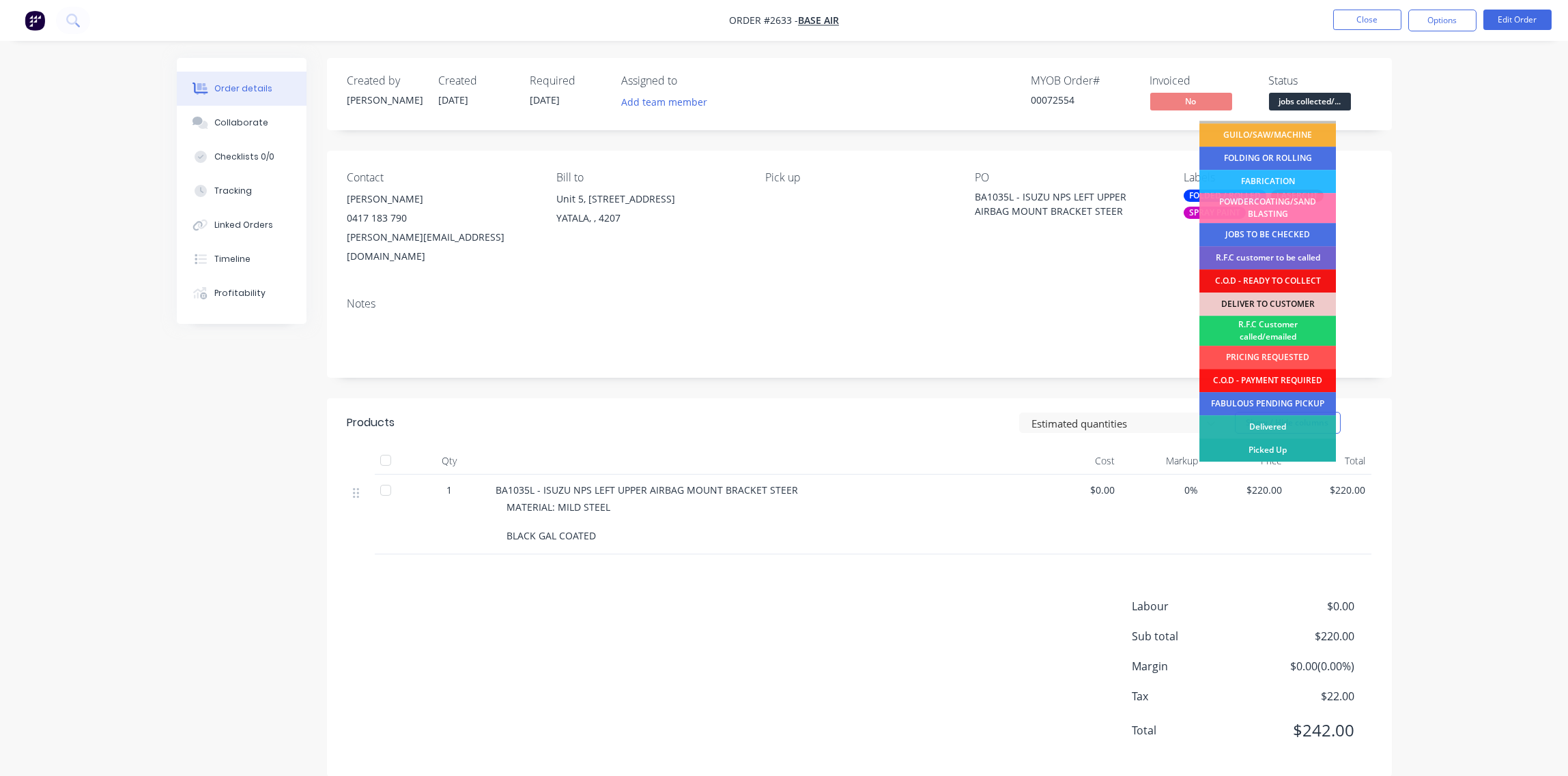
click at [1296, 450] on div "Picked Up" at bounding box center [1267, 451] width 136 height 23
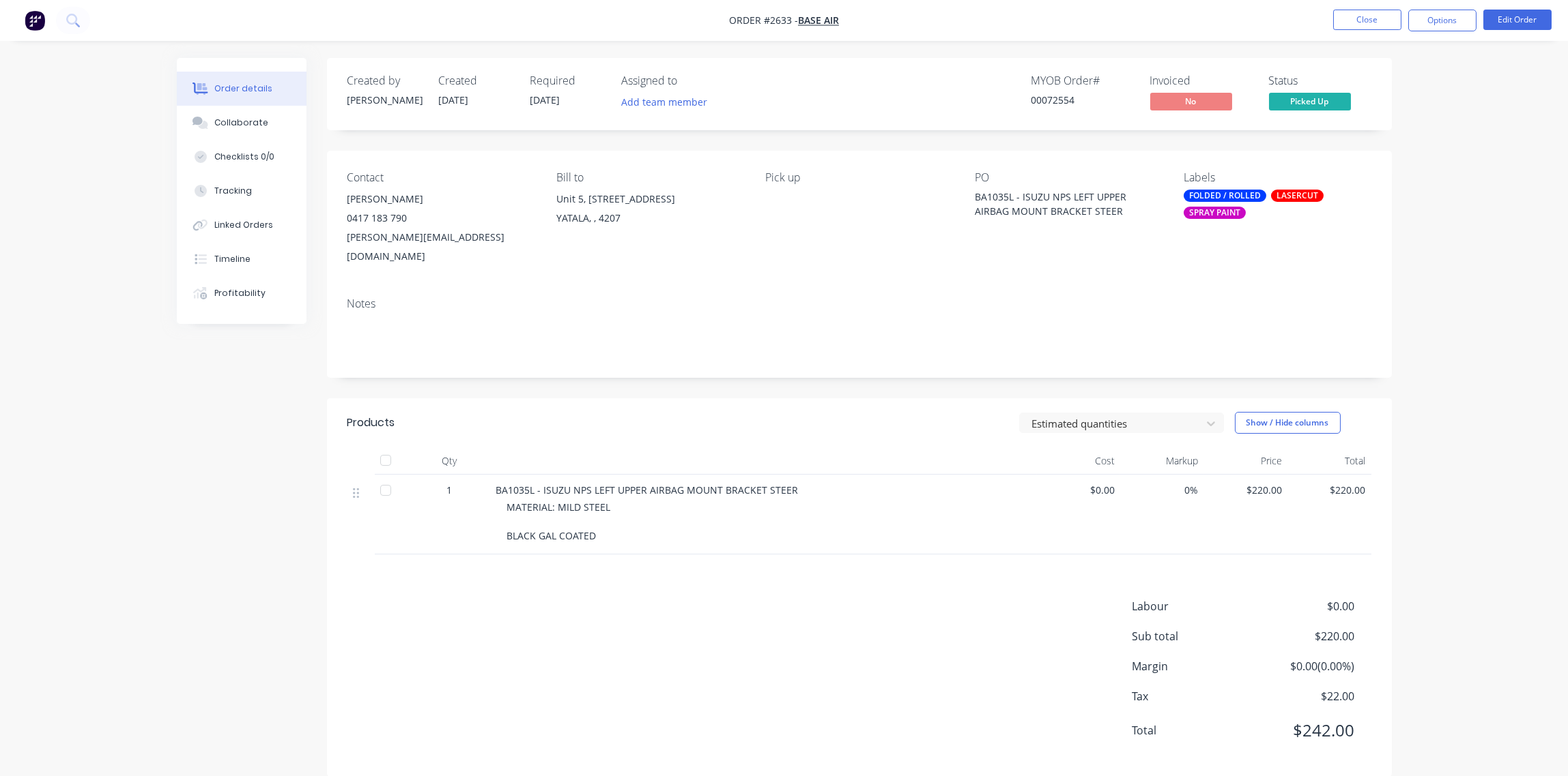
click at [1310, 103] on span "Picked Up" at bounding box center [1310, 101] width 82 height 17
click at [1414, 118] on div "Order details Collaborate Checklists 0/0 Tracking Linked Orders Timeline Profit…" at bounding box center [784, 399] width 1568 height 798
click at [1452, 21] on button "Options" at bounding box center [1442, 20] width 68 height 22
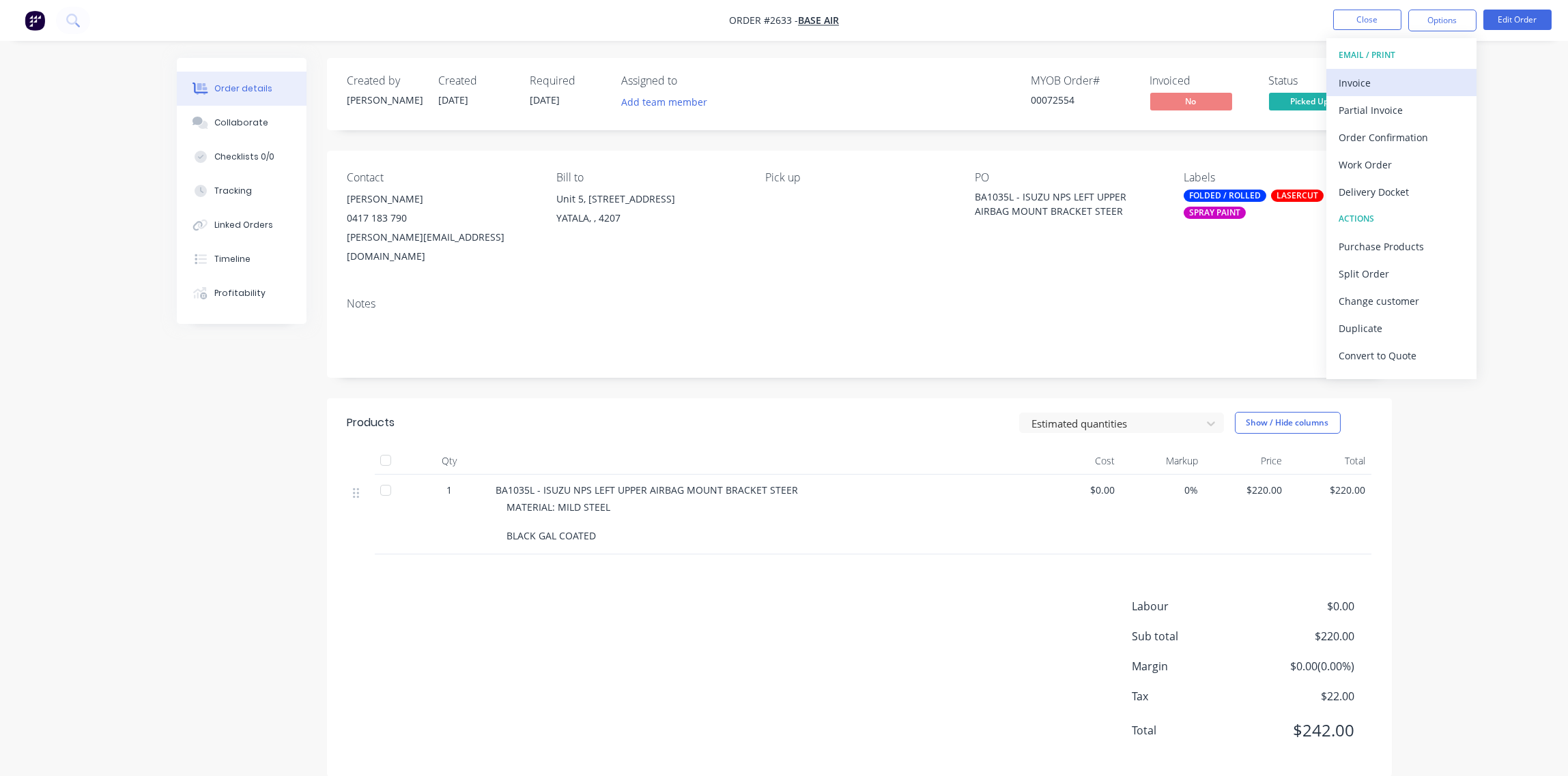
click at [1356, 80] on div "Invoice" at bounding box center [1401, 83] width 125 height 20
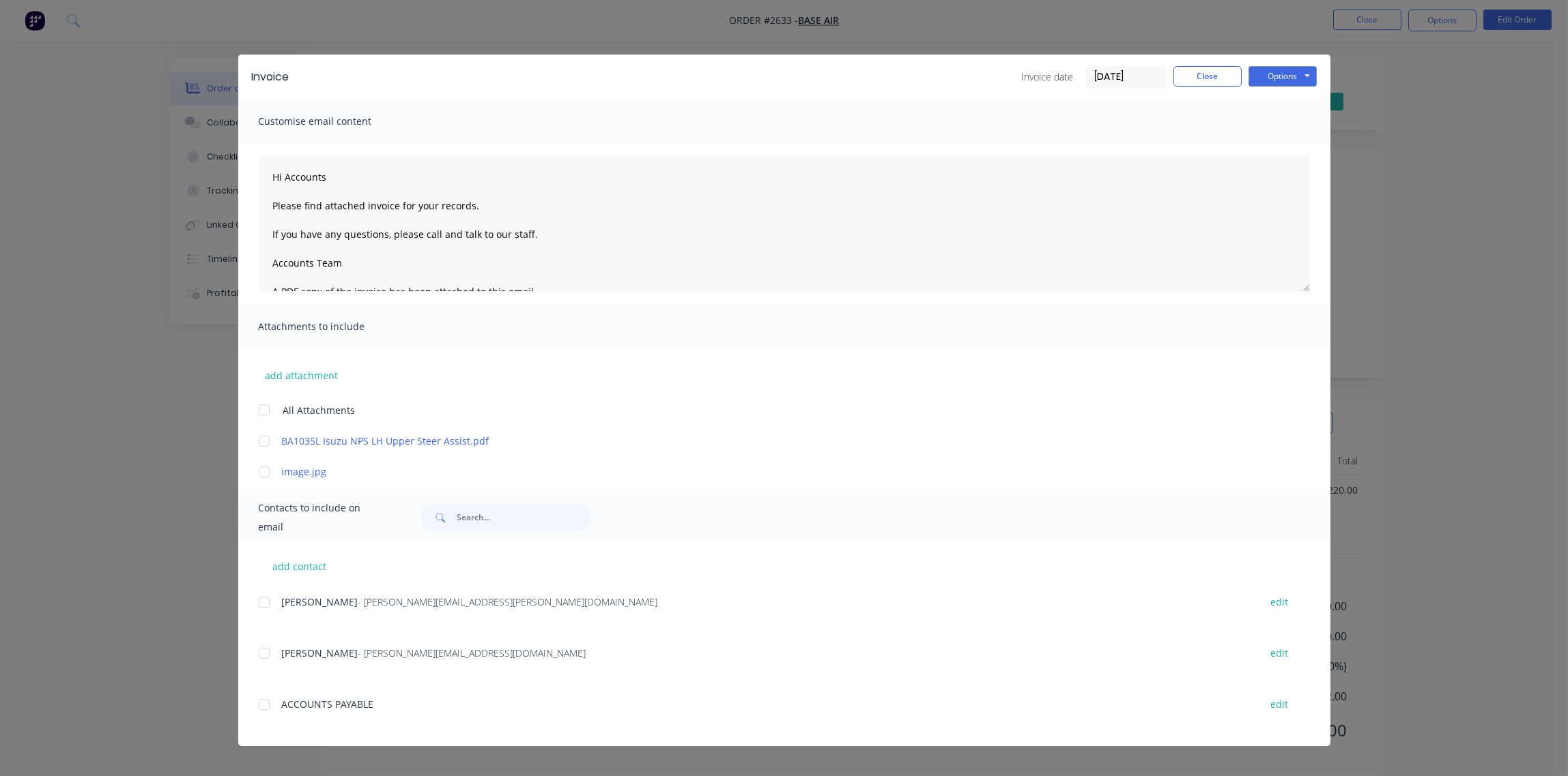
click at [266, 602] on div at bounding box center [264, 602] width 28 height 28
click at [267, 658] on div at bounding box center [264, 653] width 28 height 28
click at [1288, 75] on button "Options" at bounding box center [1282, 76] width 68 height 21
click at [1287, 151] on button "Email" at bounding box center [1292, 145] width 88 height 23
click at [1207, 78] on button "Close" at bounding box center [1207, 76] width 68 height 21
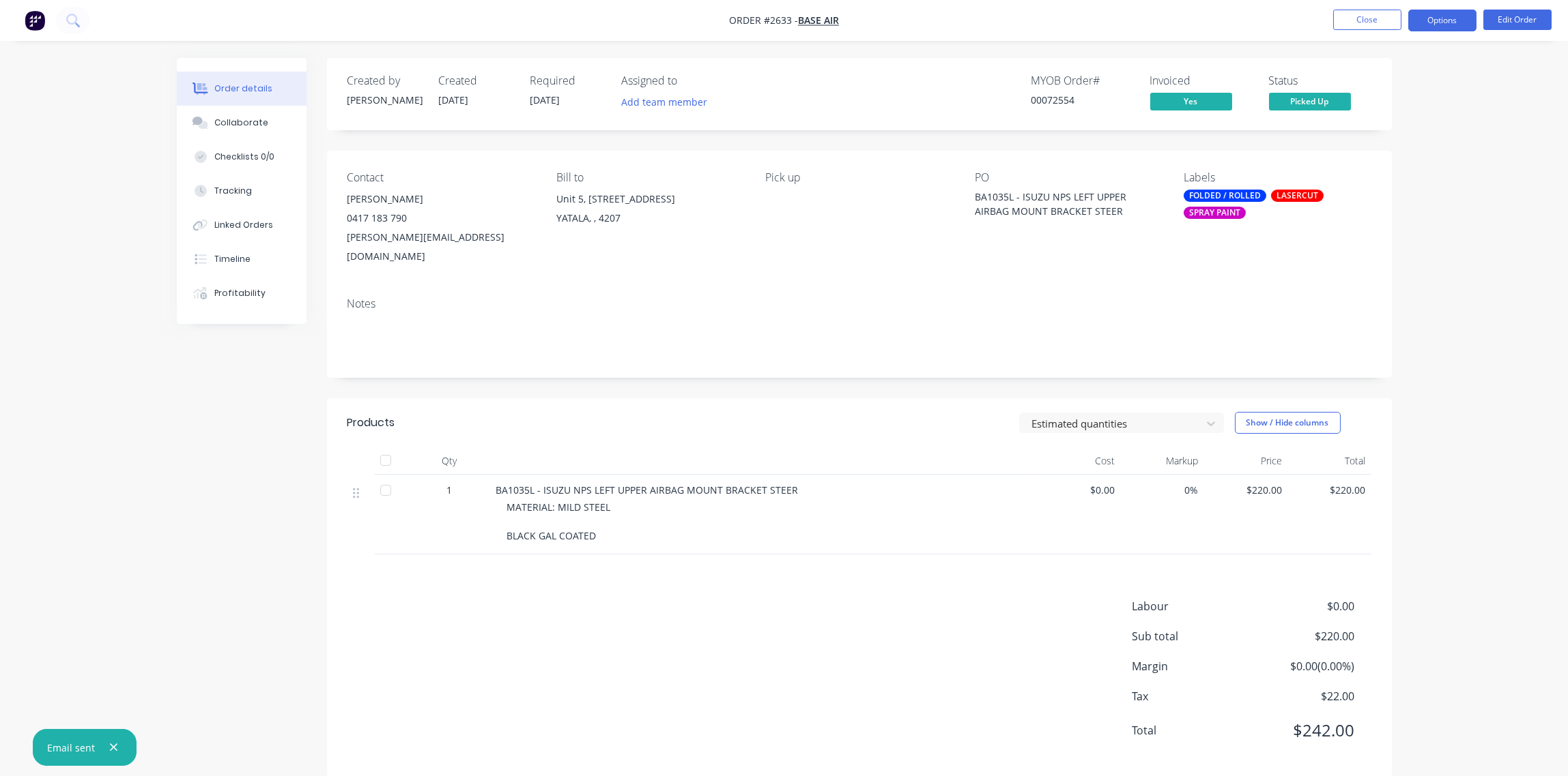
click at [1444, 18] on button "Options" at bounding box center [1442, 20] width 68 height 22
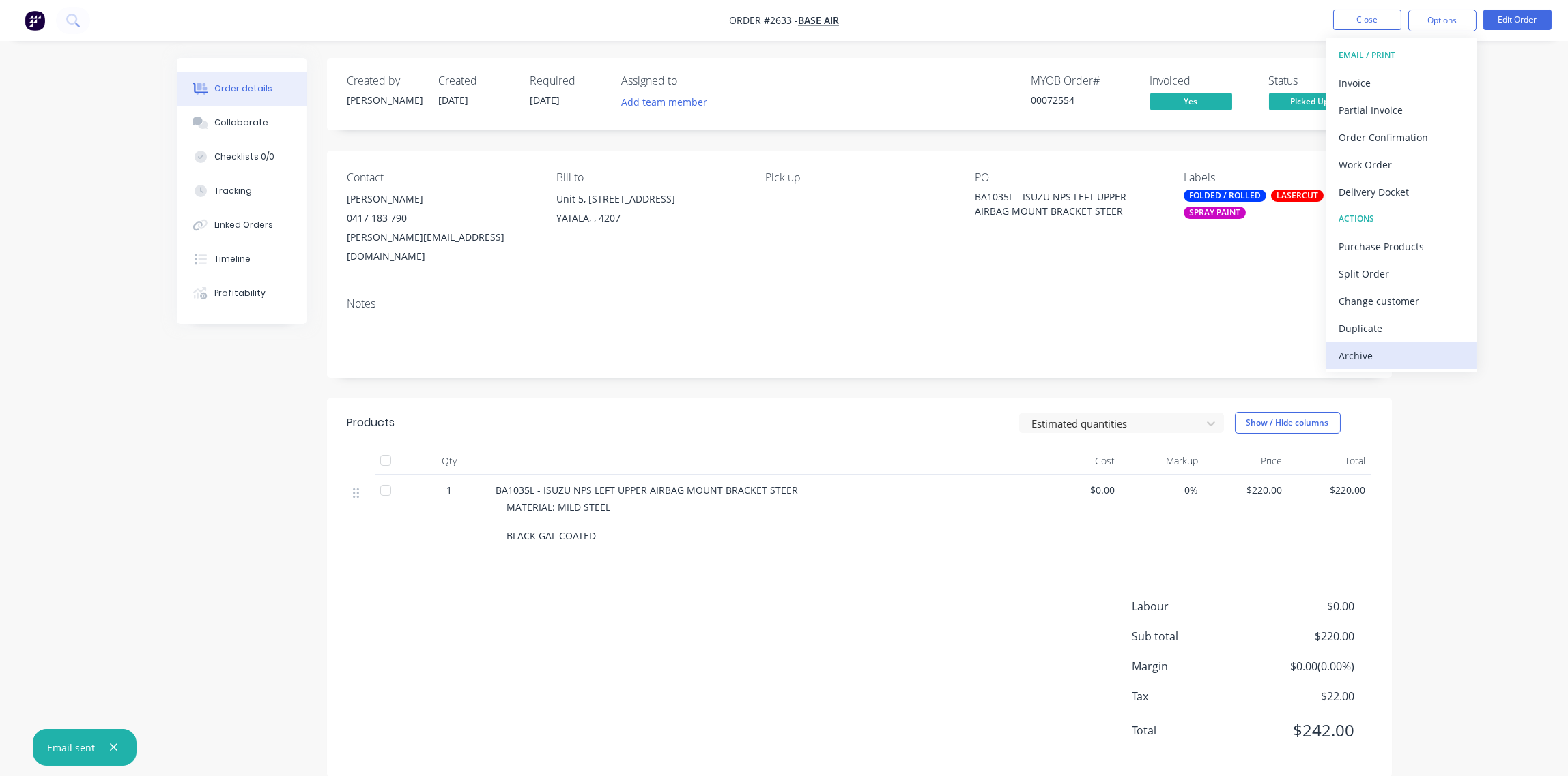
click at [1404, 359] on div "Archive" at bounding box center [1401, 355] width 125 height 20
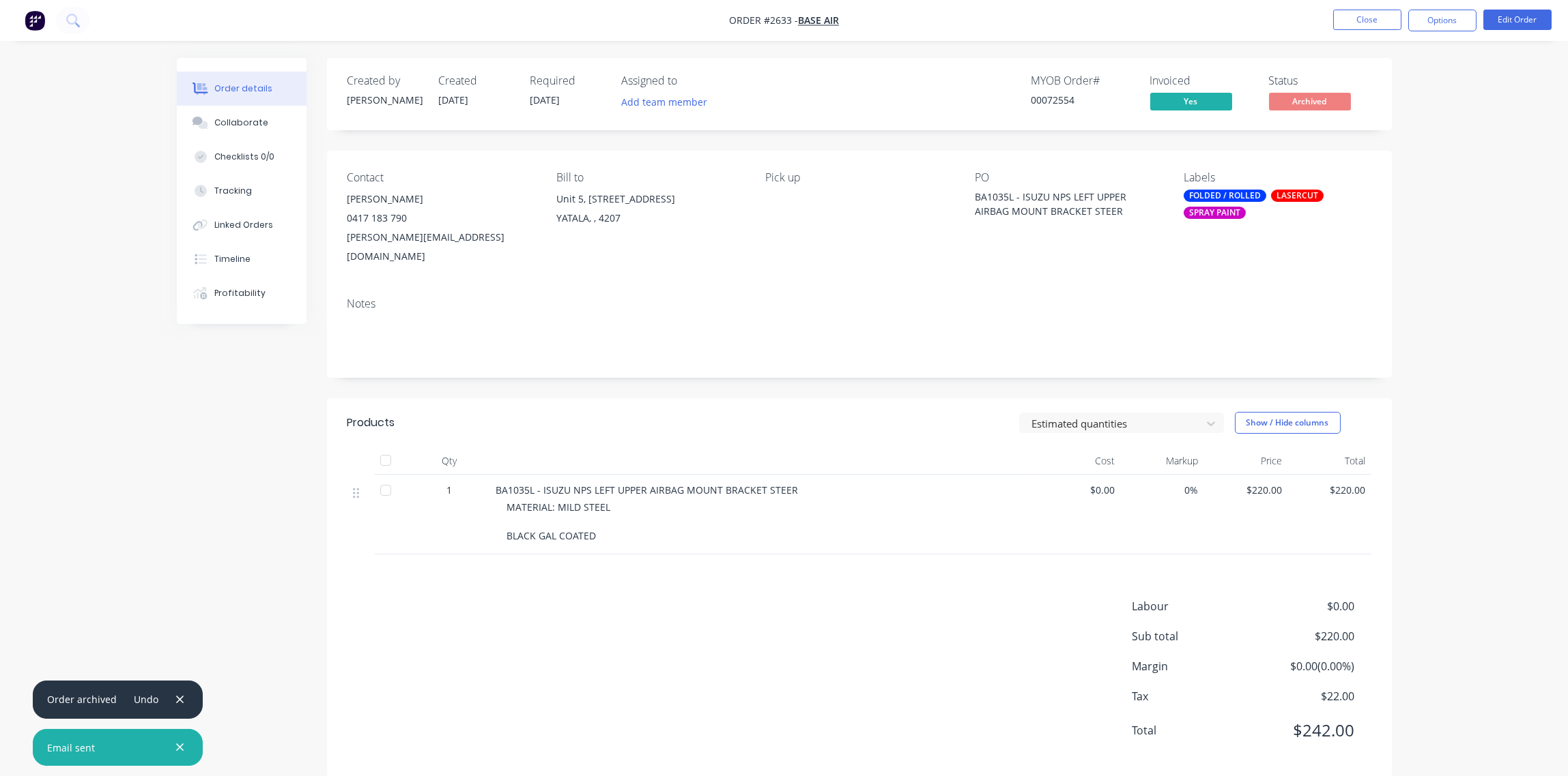
click at [1220, 210] on div "SPRAY PAINT" at bounding box center [1214, 213] width 62 height 13
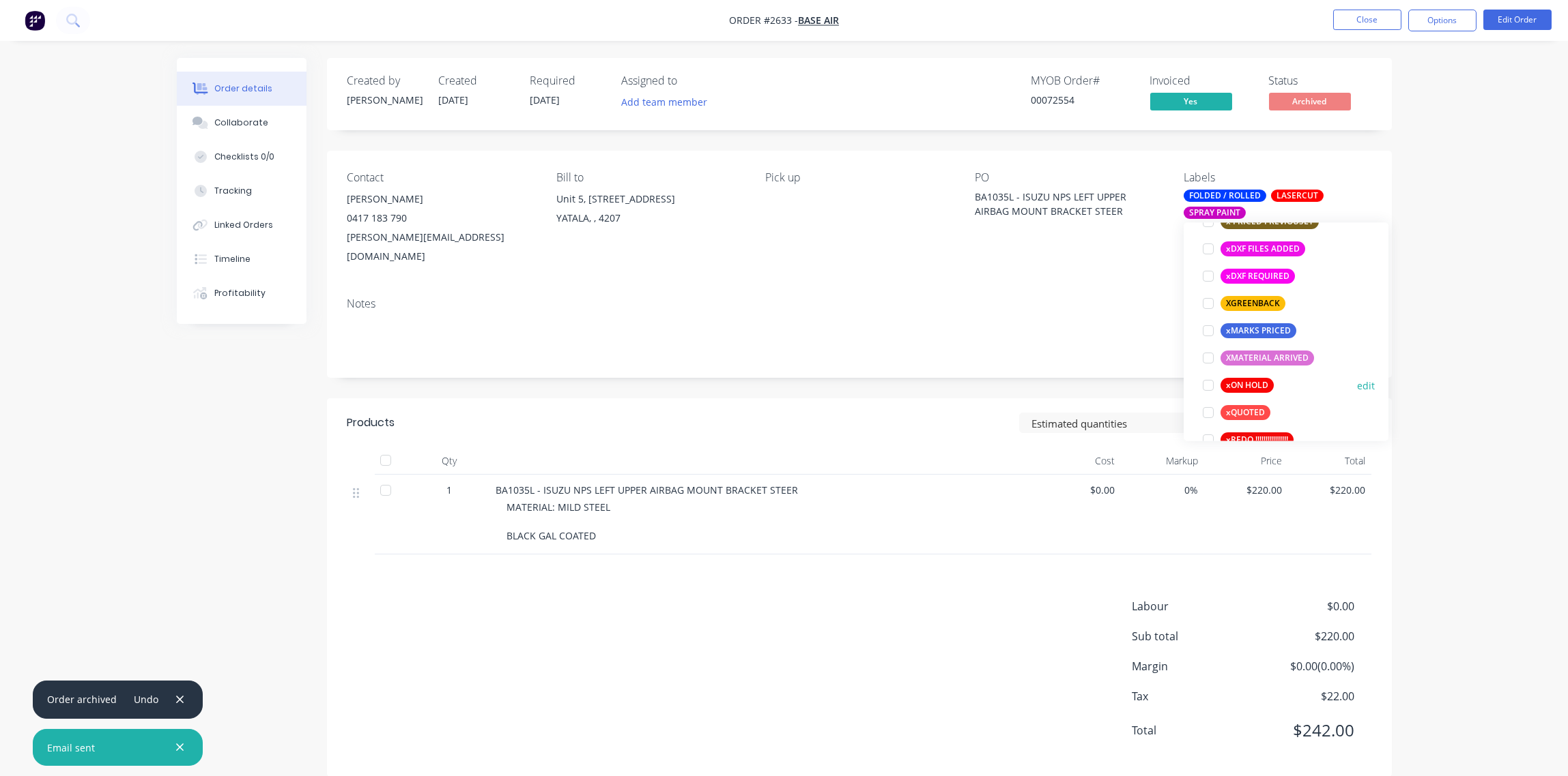
scroll to position [1172, 0]
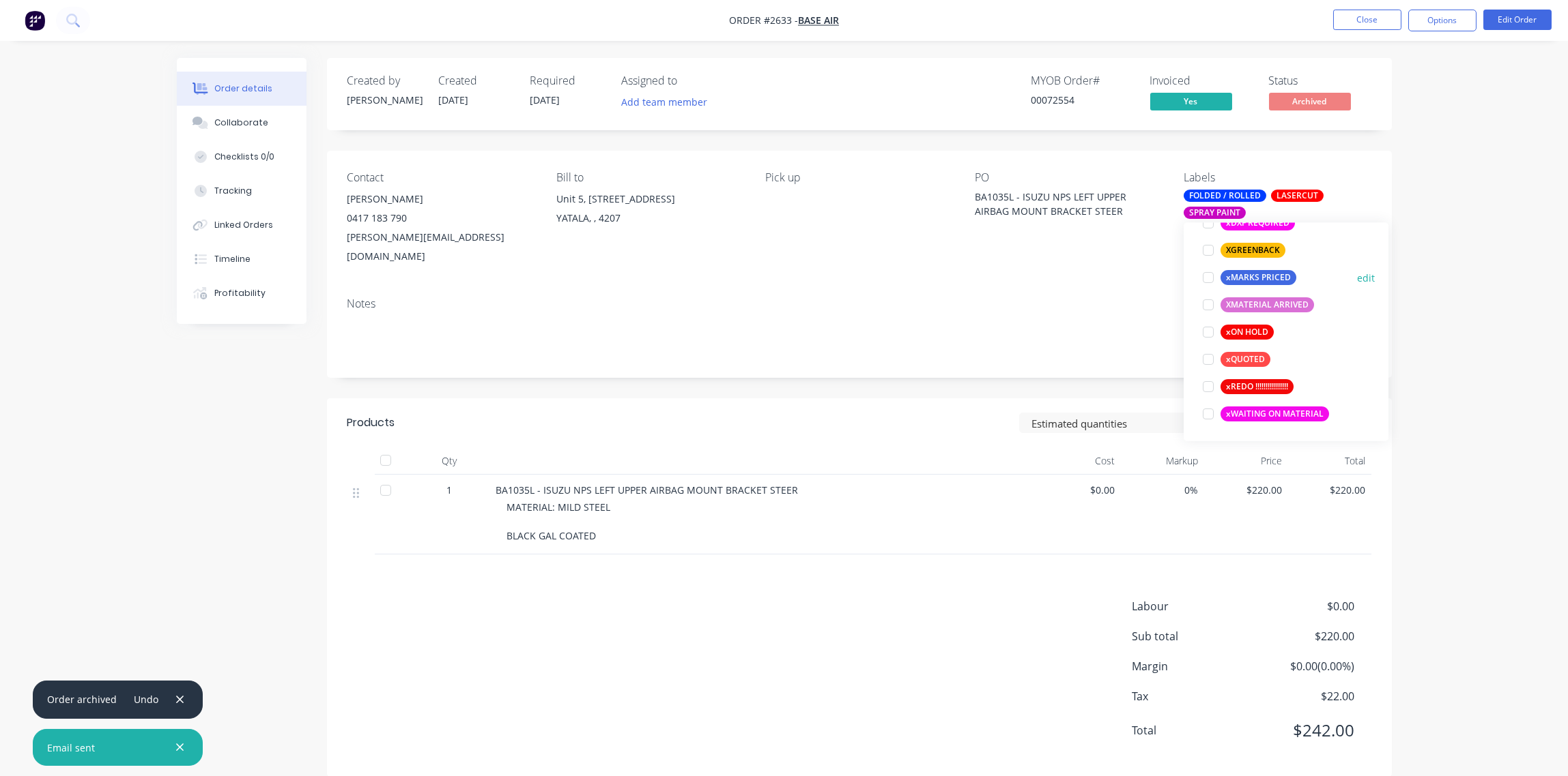
click at [1205, 275] on div at bounding box center [1207, 277] width 28 height 28
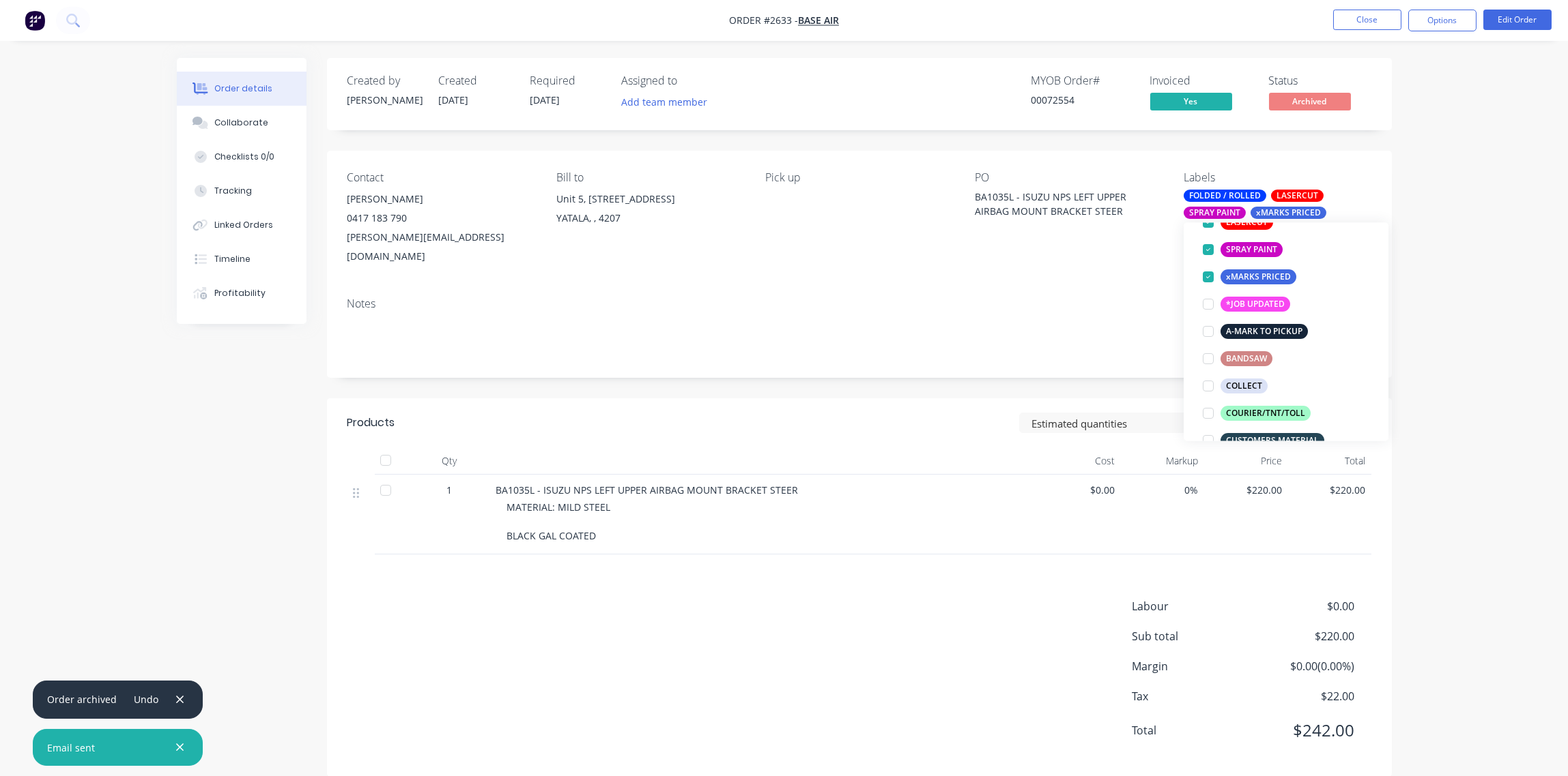
click at [1102, 297] on div "Notes" at bounding box center [859, 304] width 1024 height 13
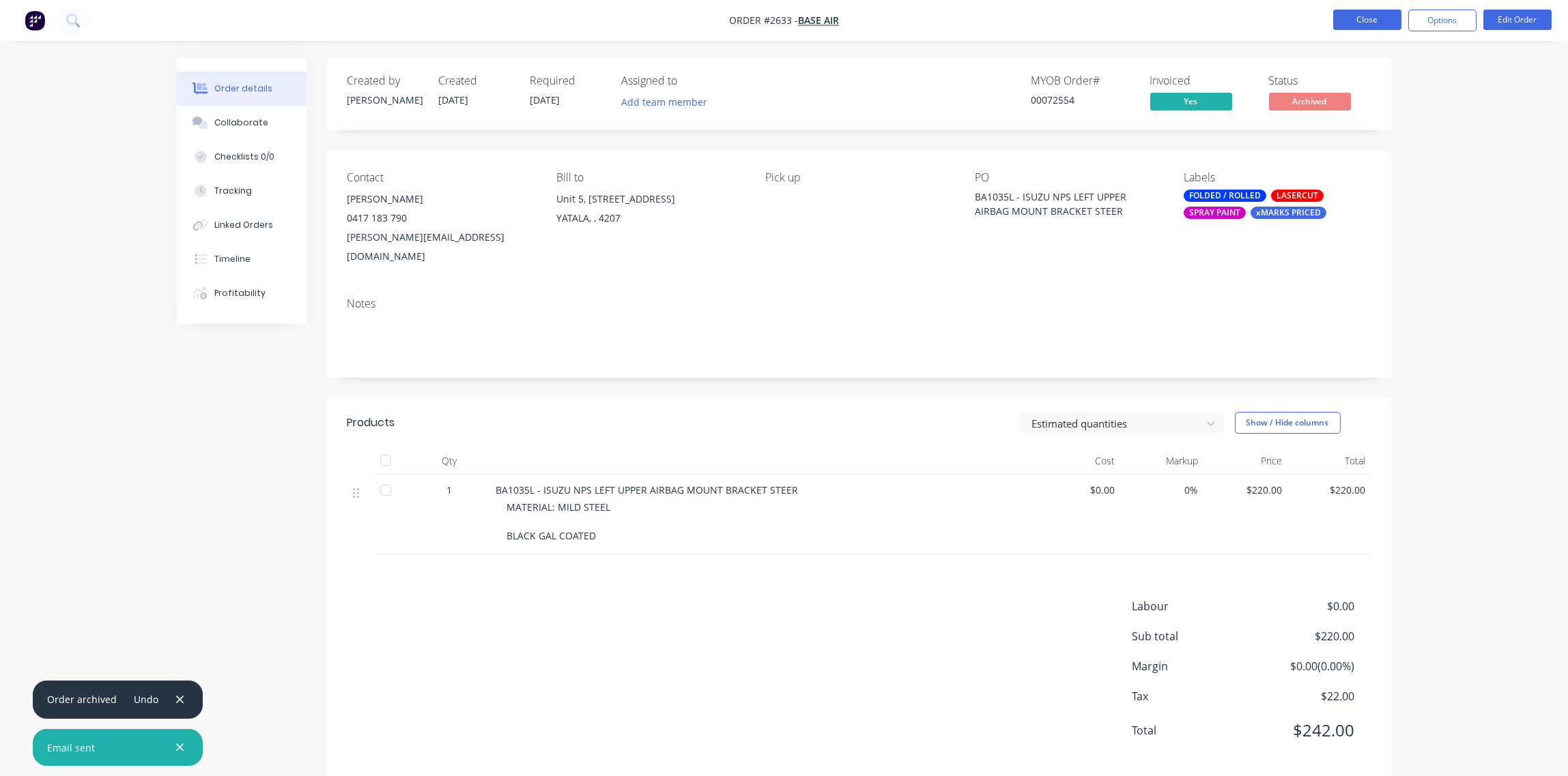
click at [1353, 18] on button "Close" at bounding box center [1367, 19] width 68 height 21
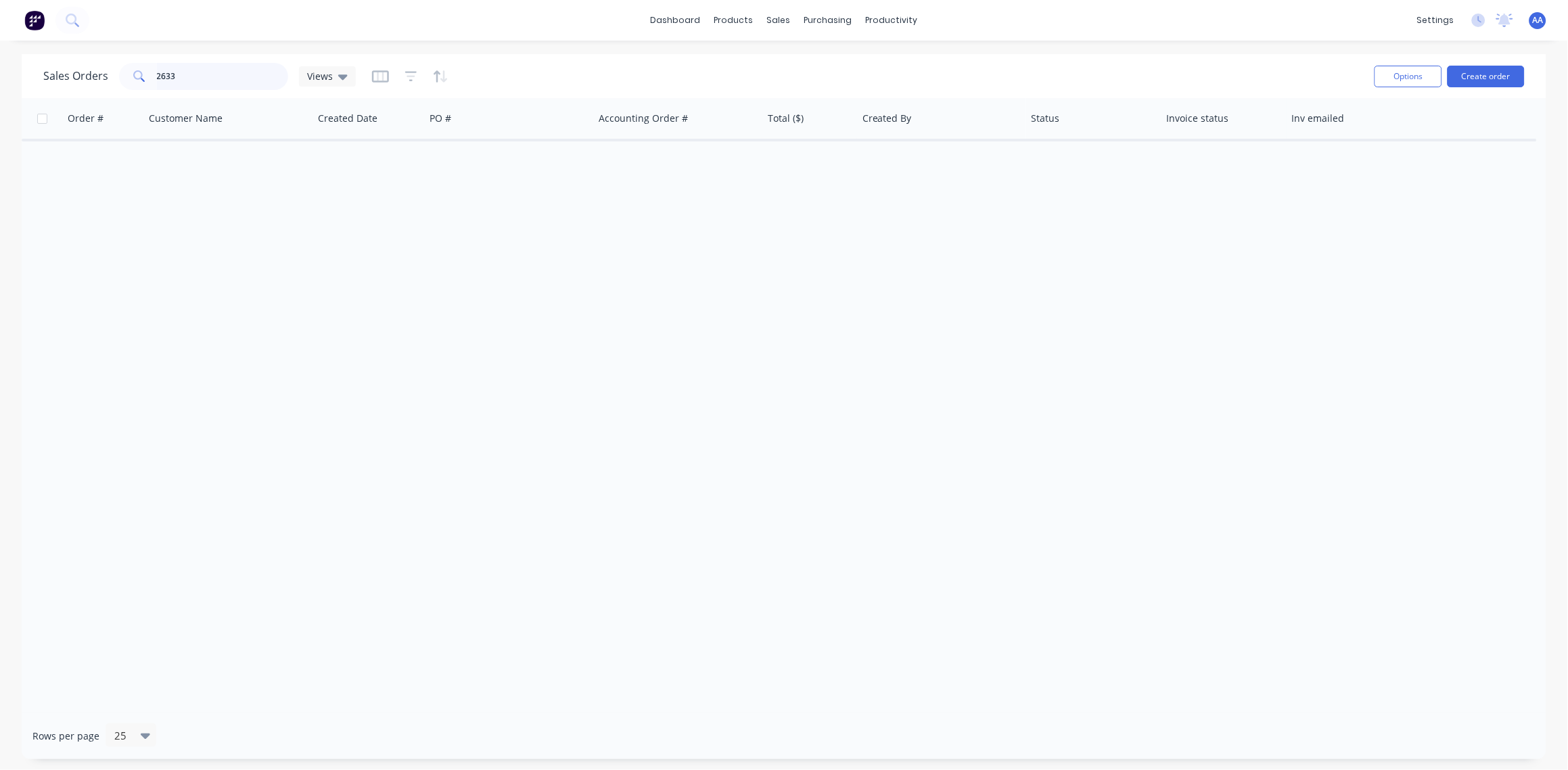
click at [189, 83] on input "2633" at bounding box center [223, 76] width 132 height 27
type input "2632"
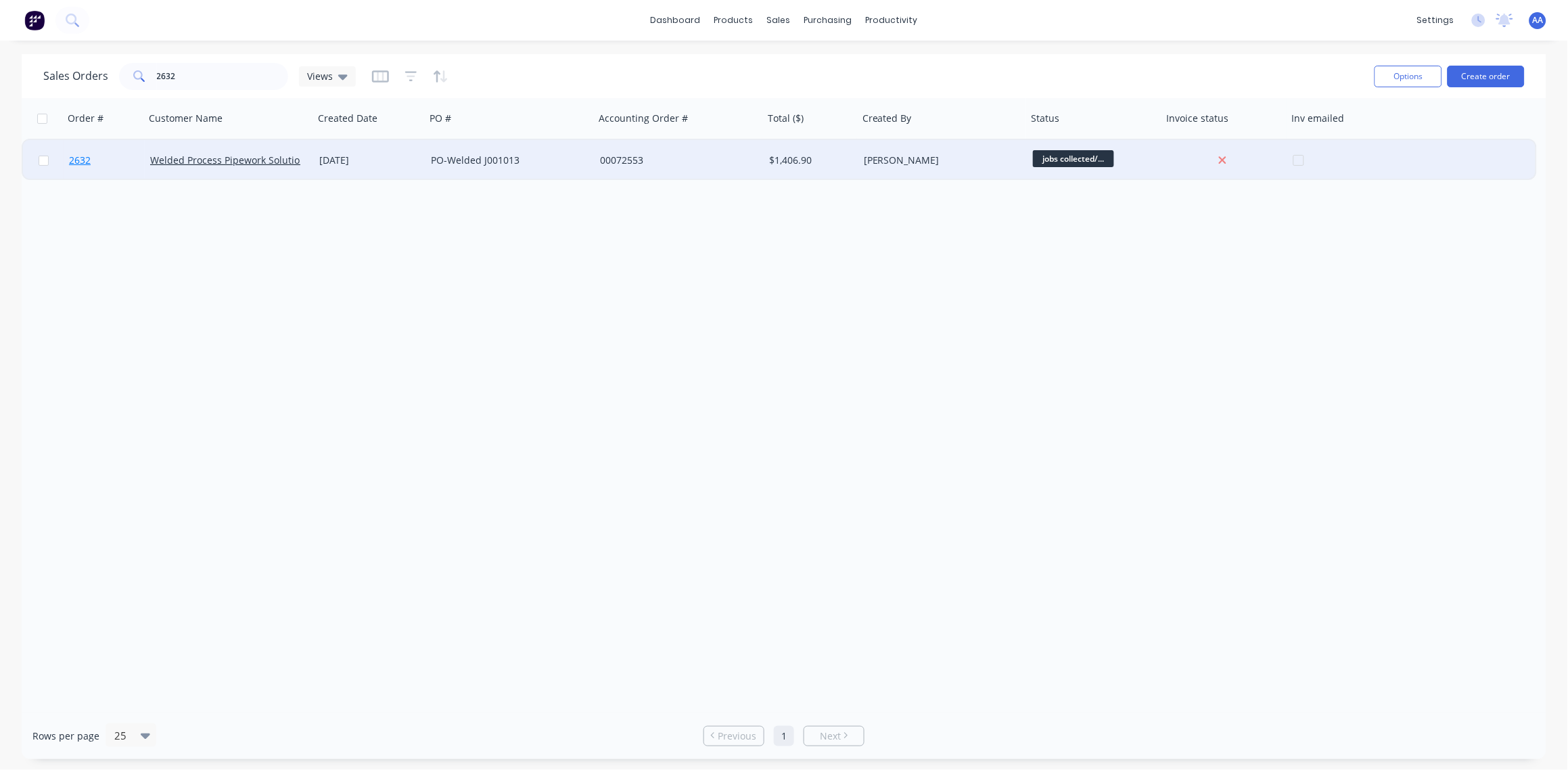
click at [71, 161] on span "2632" at bounding box center [79, 161] width 22 height 13
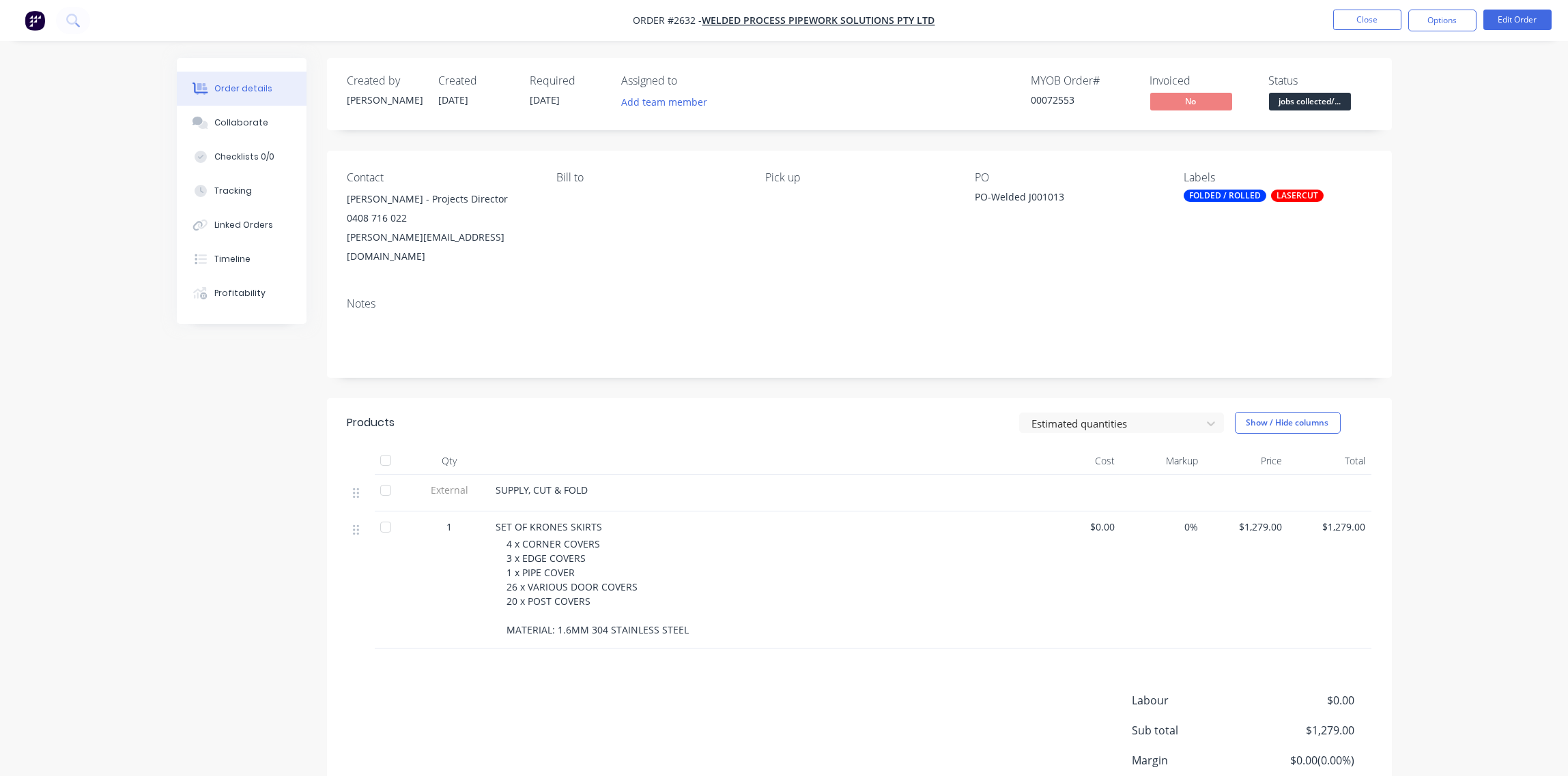
click at [1313, 99] on span "jobs collected/..." at bounding box center [1310, 101] width 82 height 17
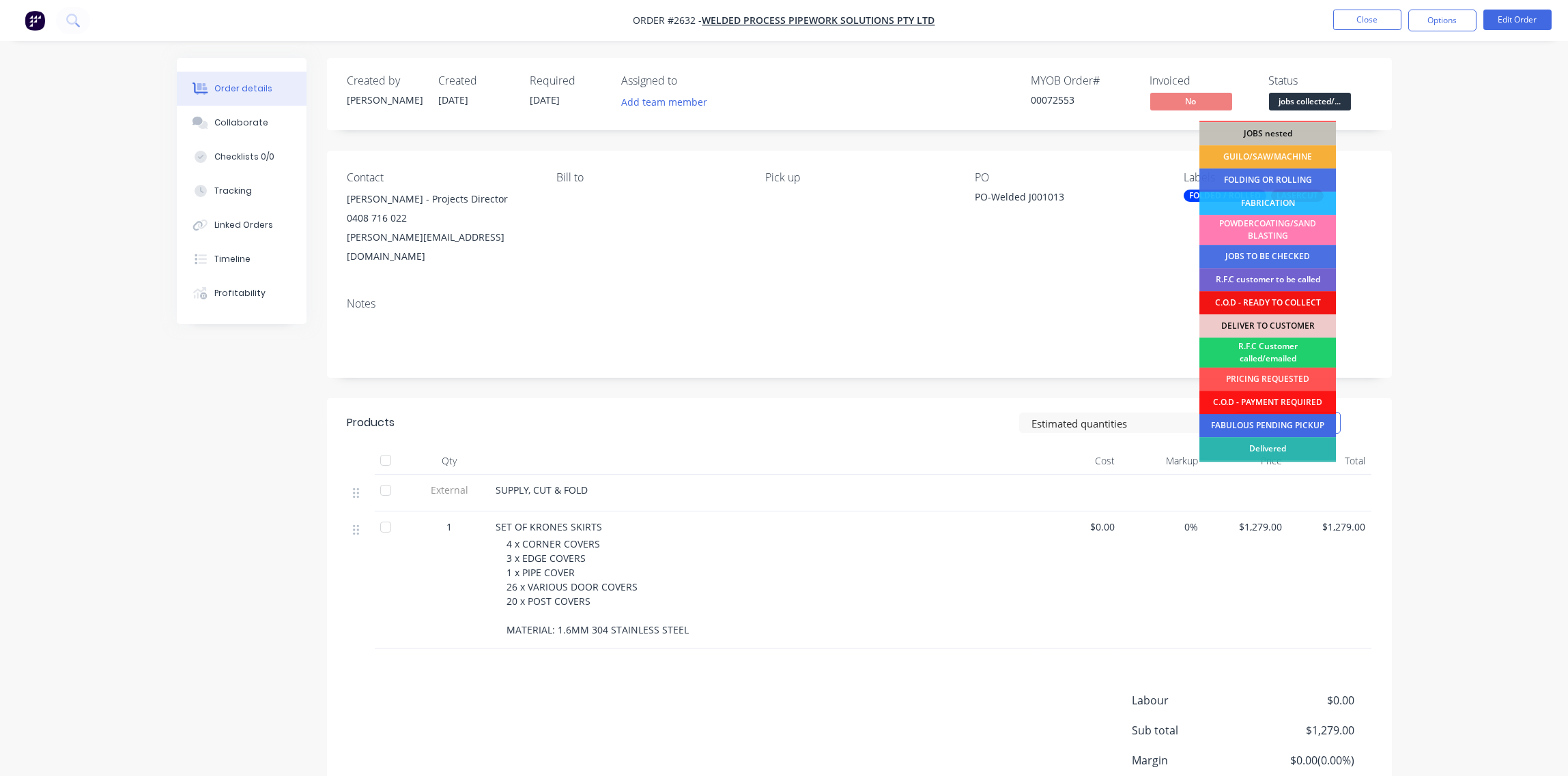
scroll to position [67, 0]
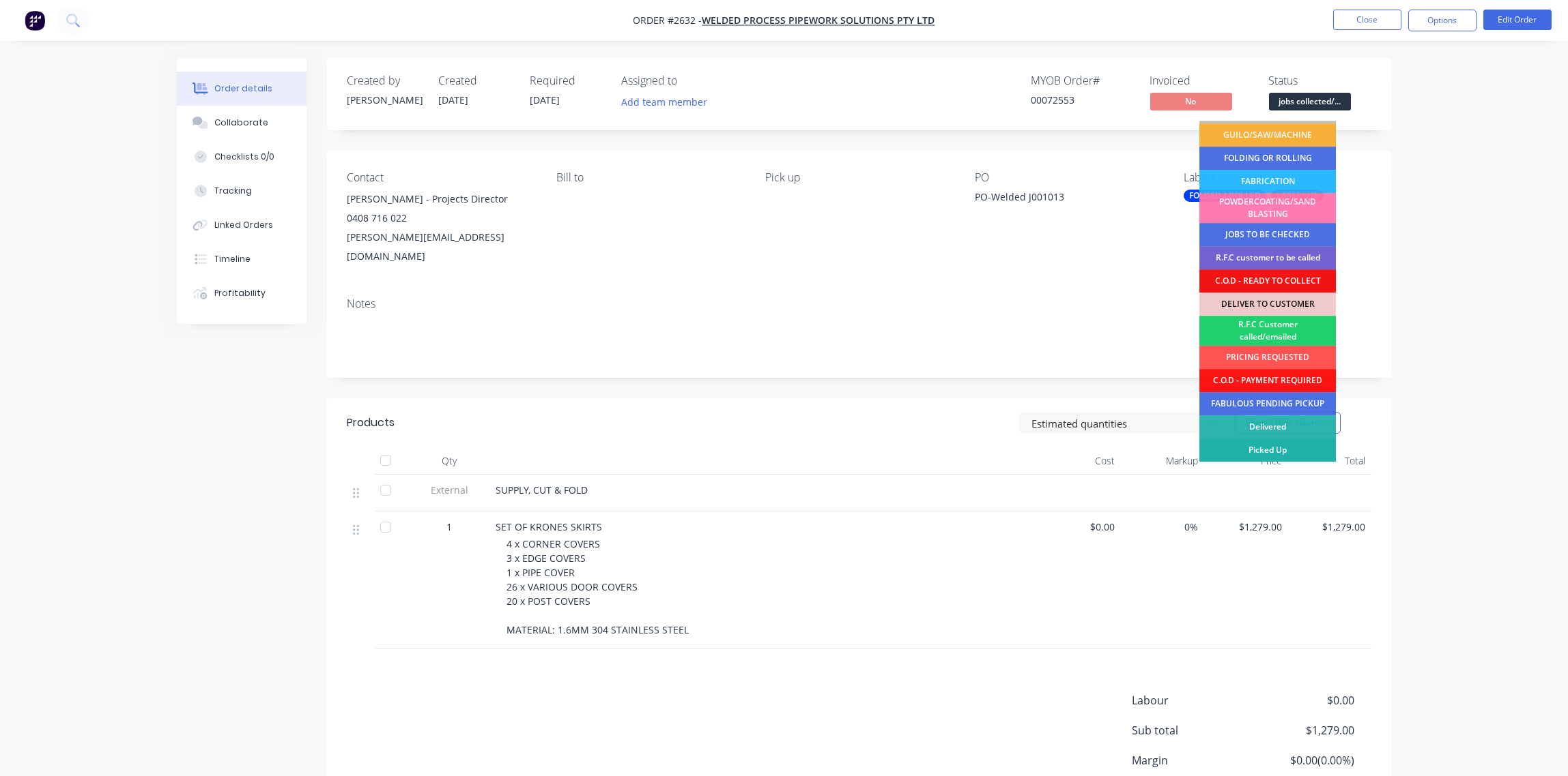
click at [1286, 450] on div "Picked Up" at bounding box center [1267, 451] width 136 height 23
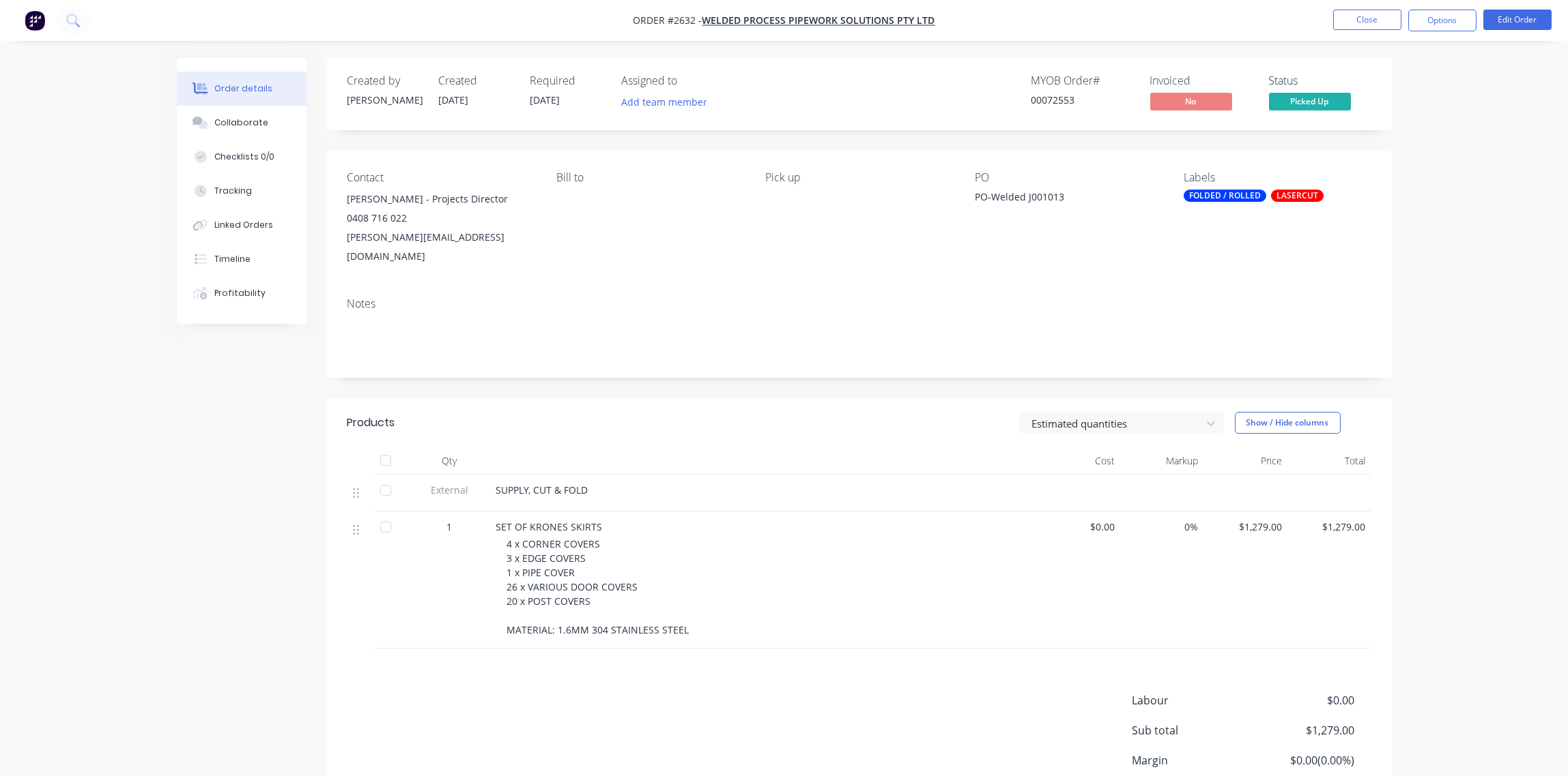
click at [1253, 199] on div "FOLDED / ROLLED" at bounding box center [1224, 195] width 83 height 13
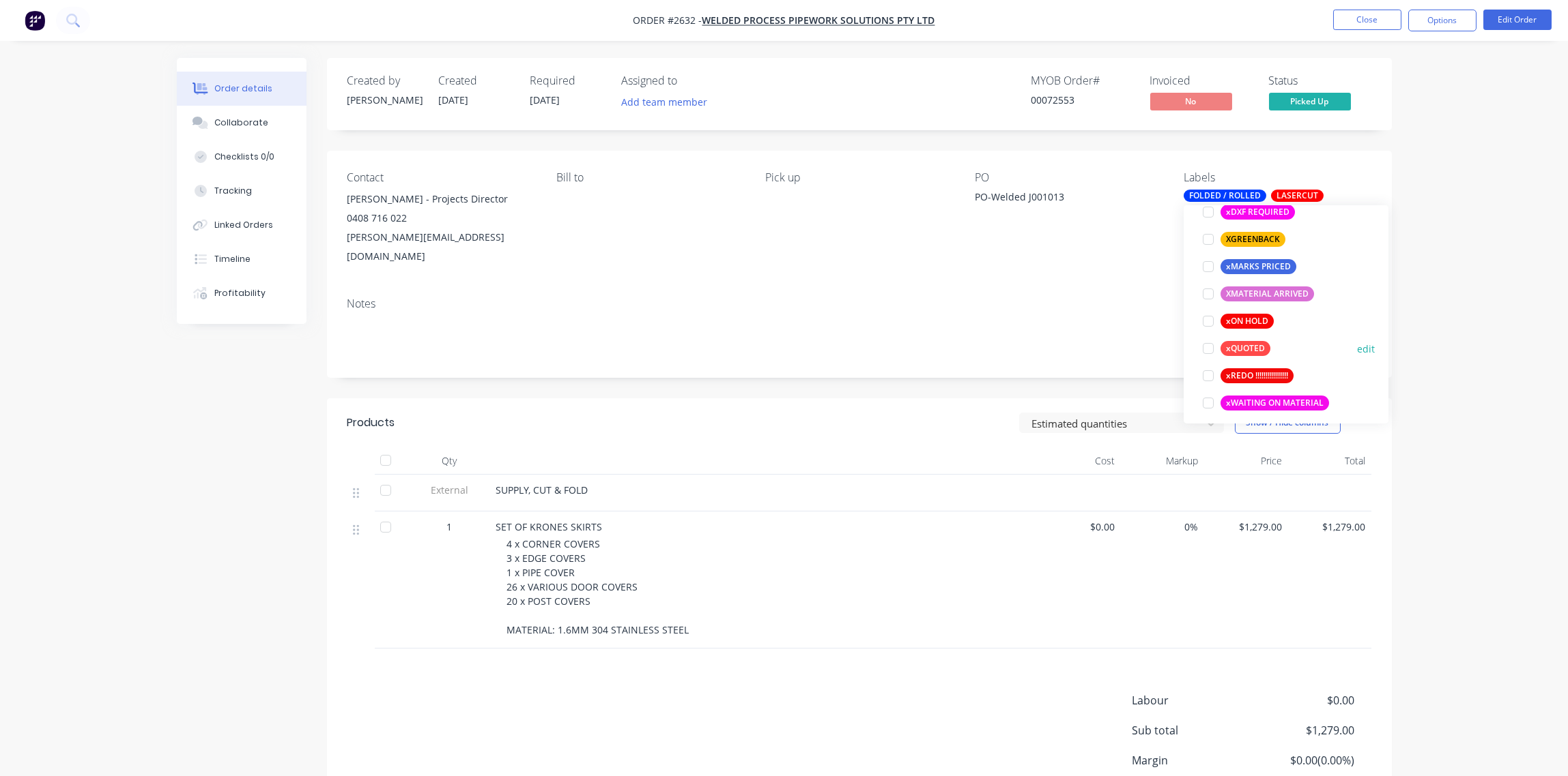
scroll to position [1172, 0]
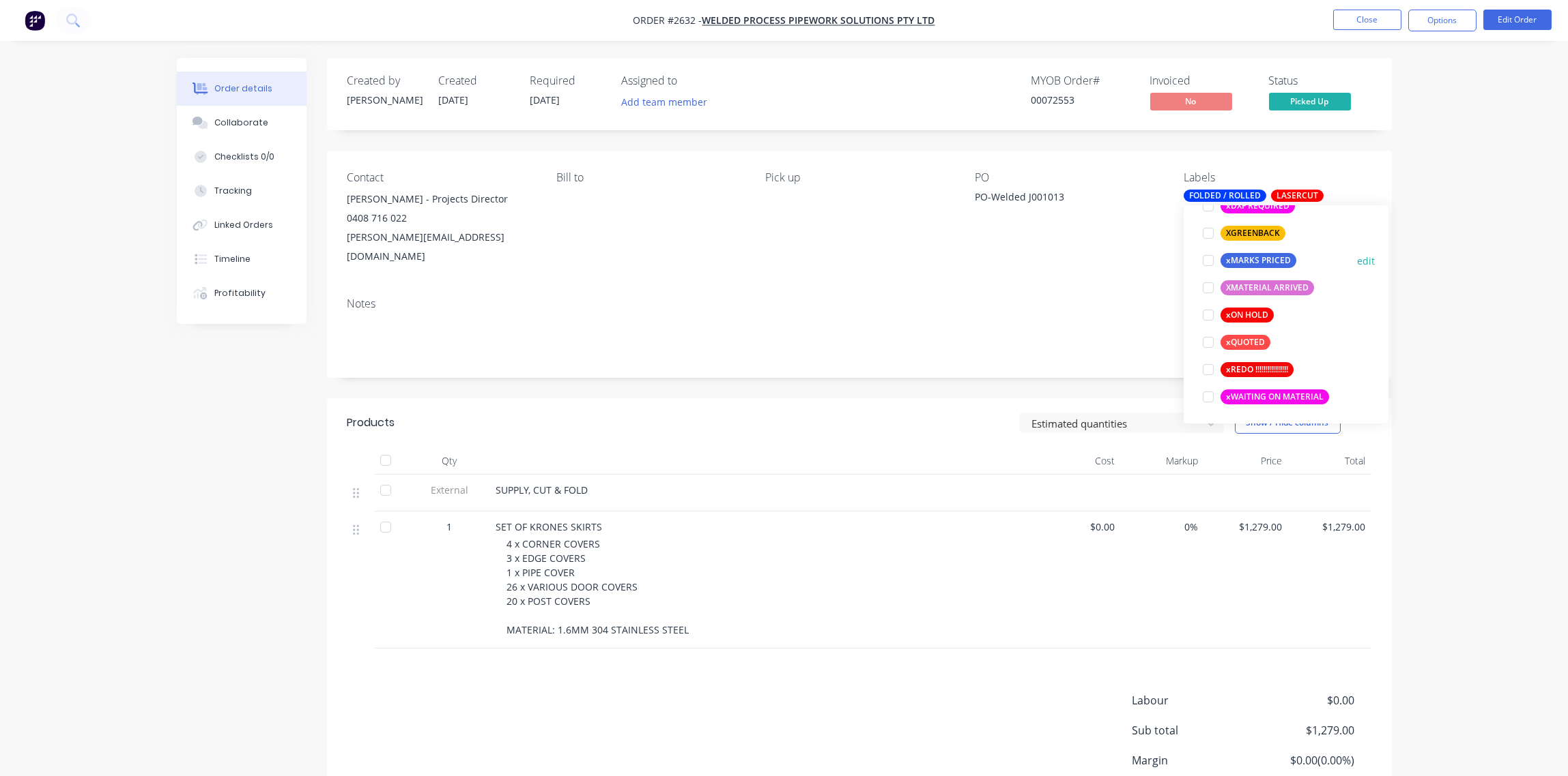
click at [1207, 262] on div at bounding box center [1207, 260] width 28 height 28
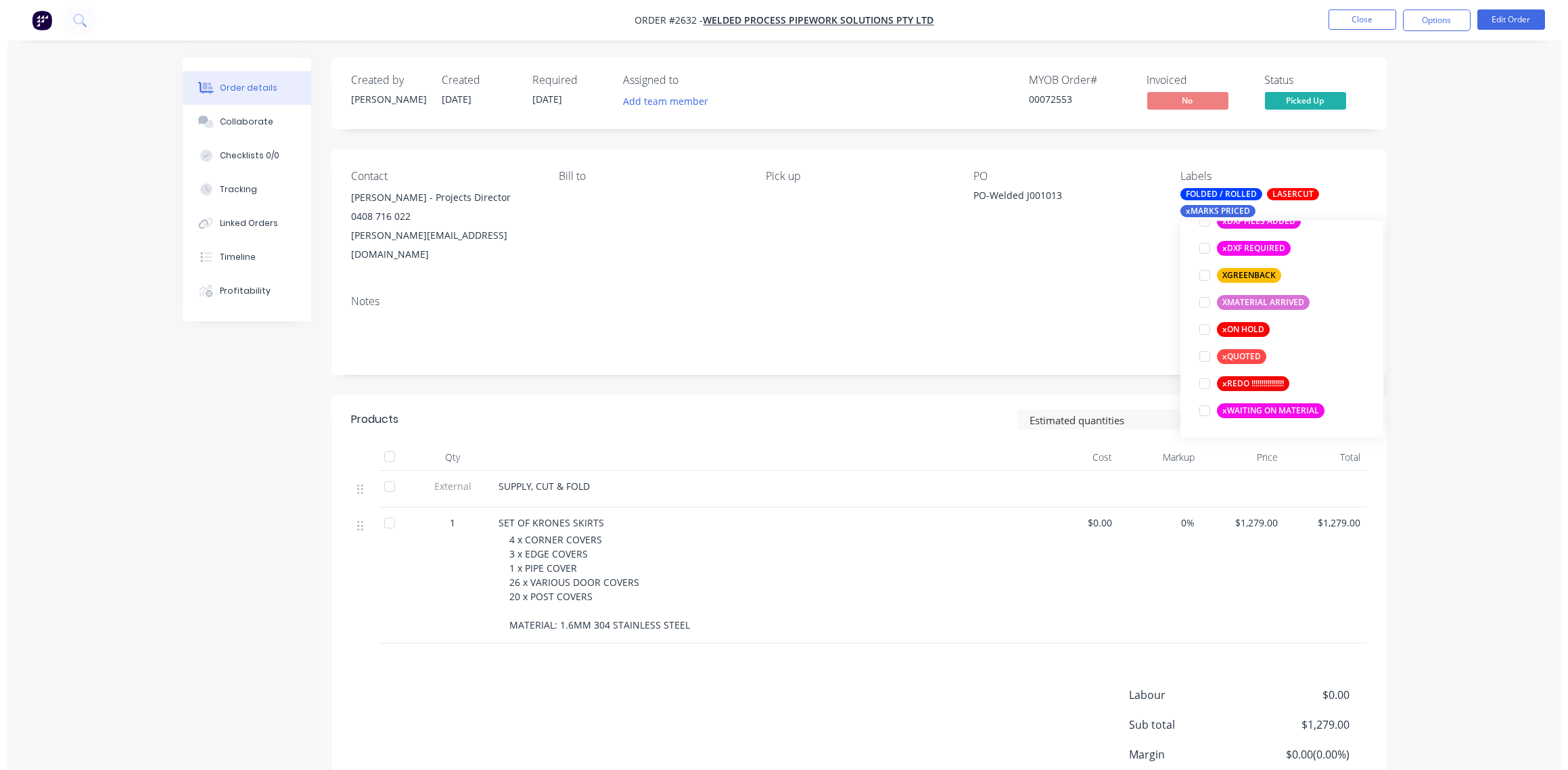
scroll to position [108, 0]
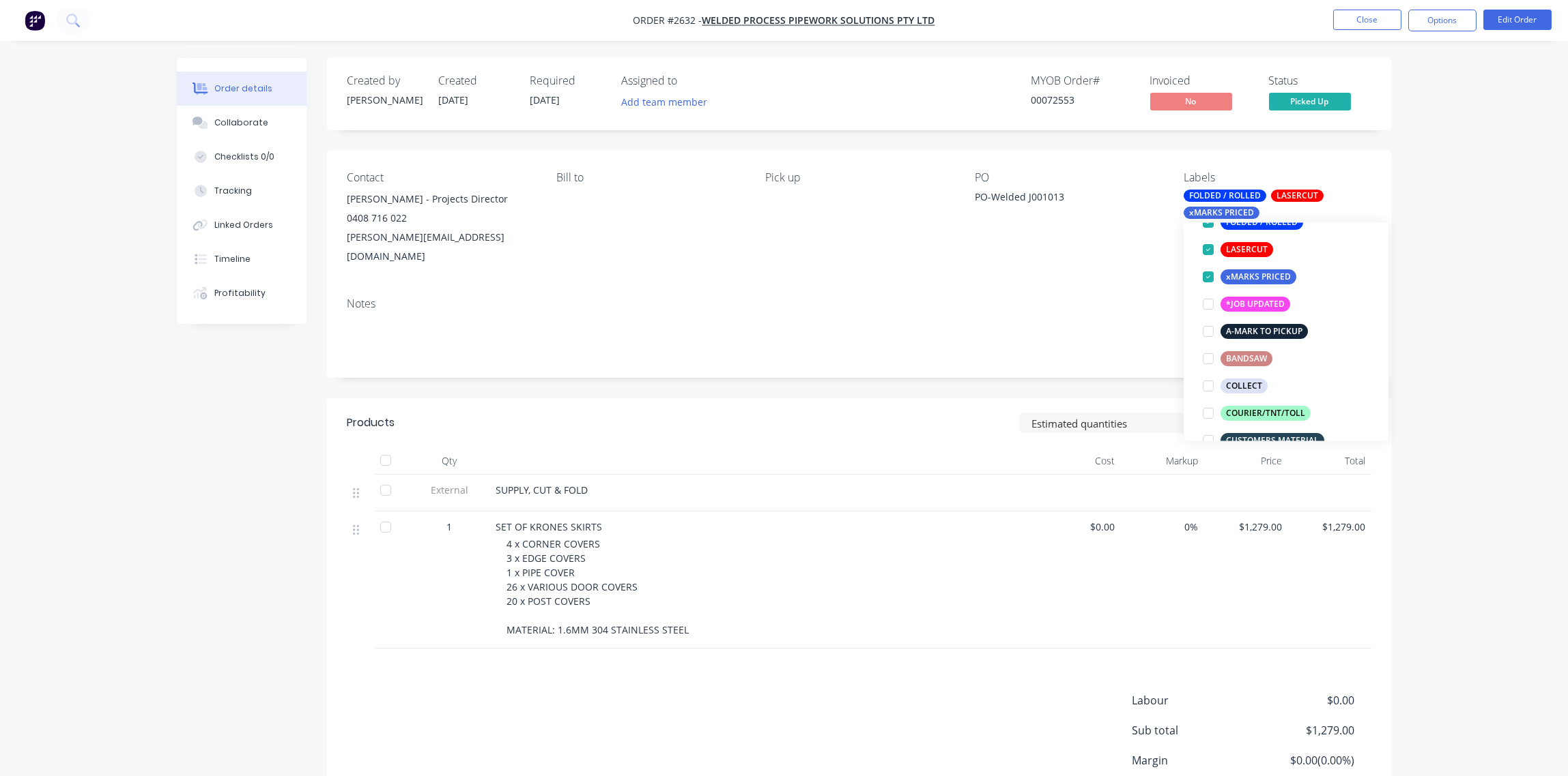
click at [1039, 295] on div "Notes" at bounding box center [859, 332] width 1065 height 92
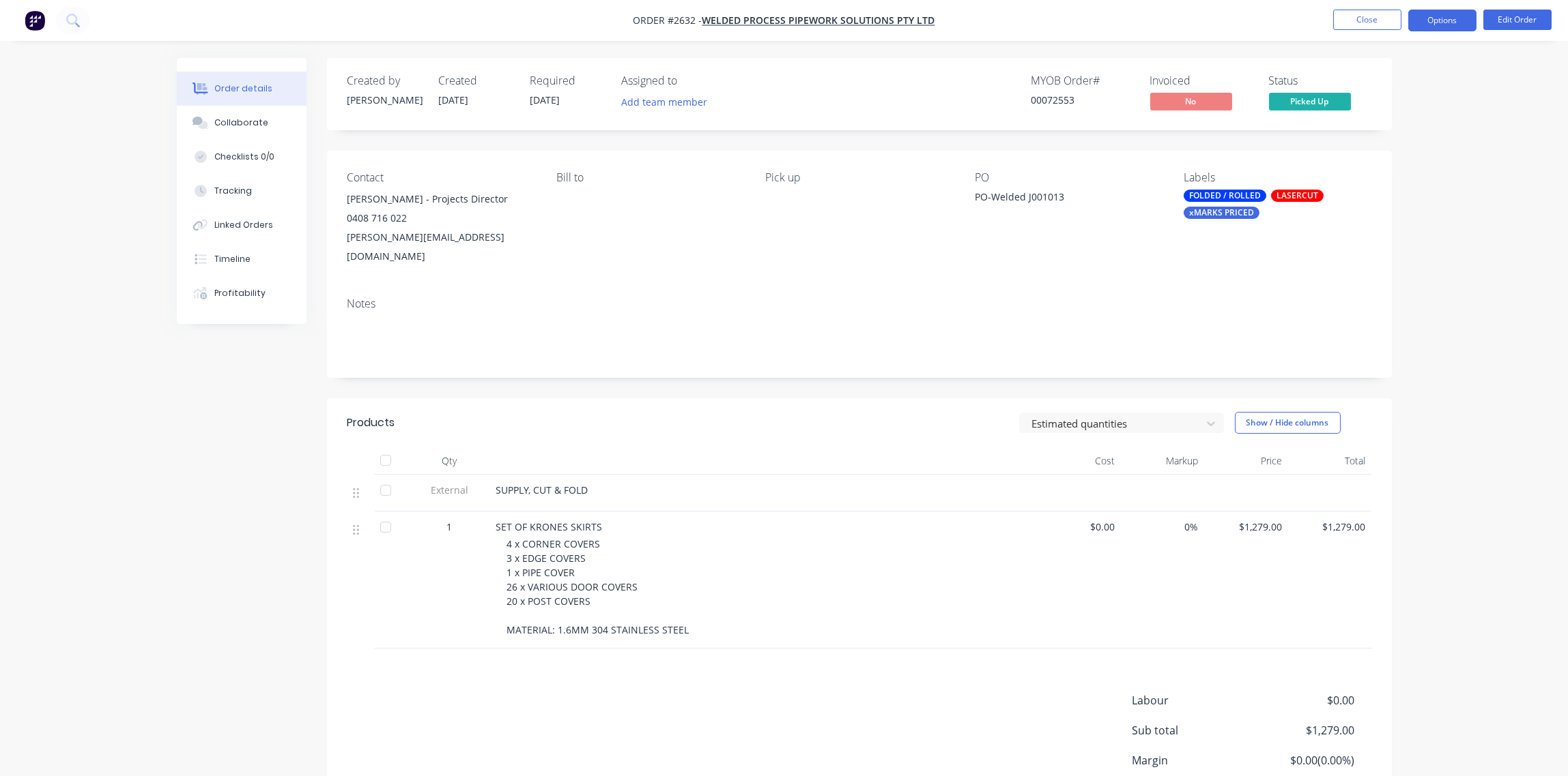
click at [1455, 21] on button "Options" at bounding box center [1442, 20] width 68 height 22
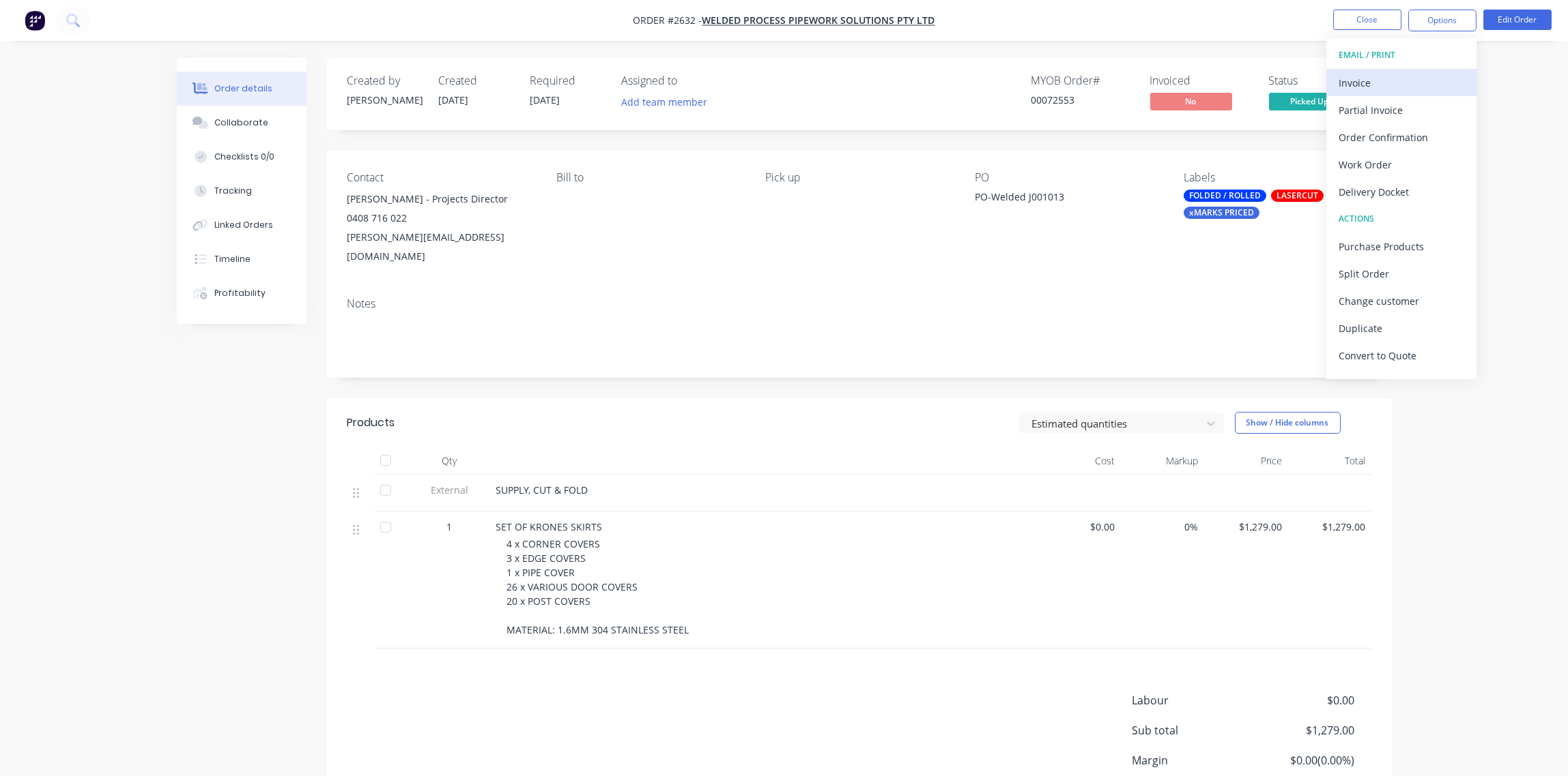
click at [1348, 78] on div "Invoice" at bounding box center [1401, 83] width 125 height 20
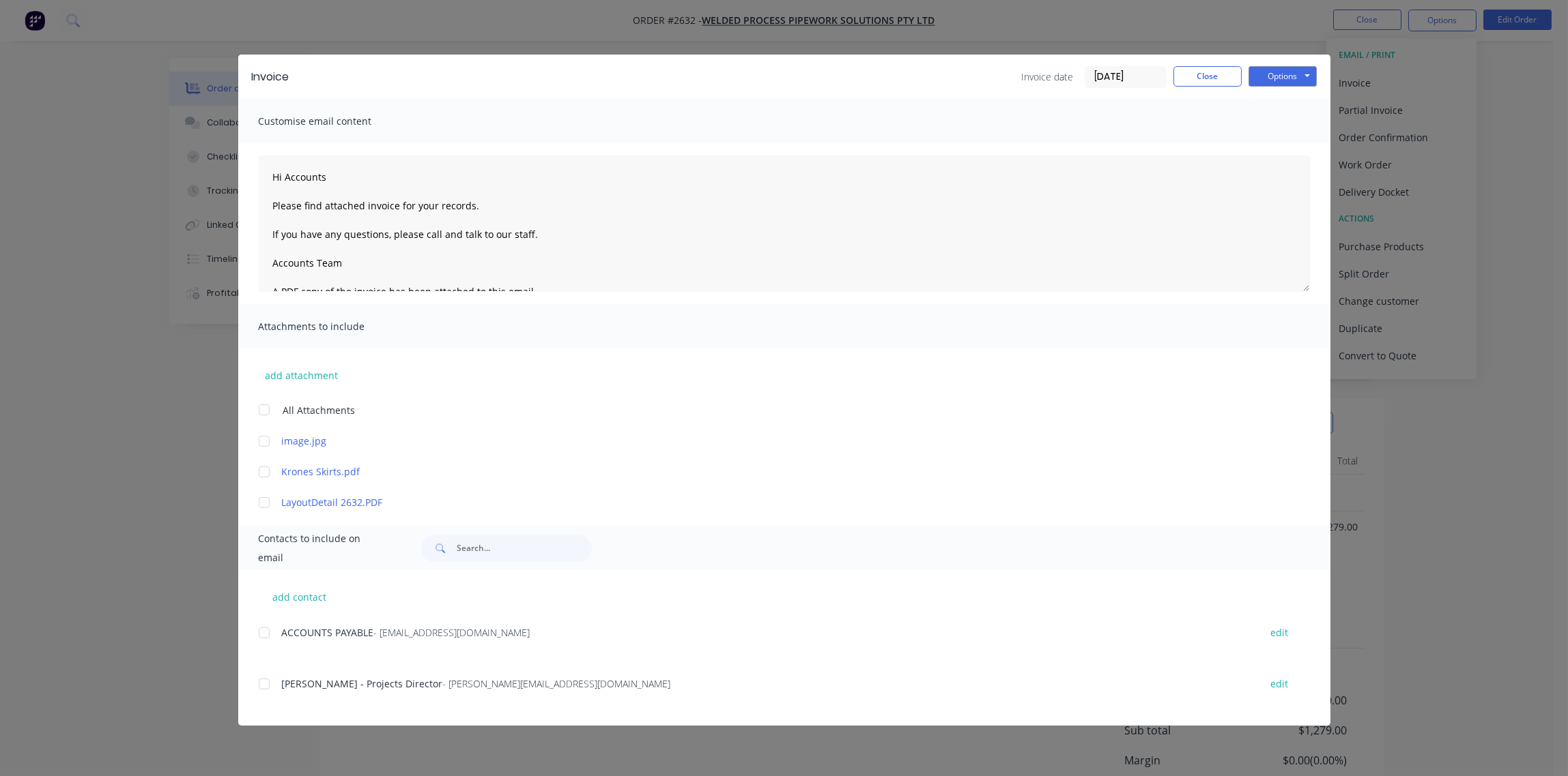
click at [262, 635] on div at bounding box center [264, 632] width 28 height 28
click at [1280, 77] on button "Options" at bounding box center [1282, 76] width 68 height 21
click at [1270, 137] on button "Email" at bounding box center [1292, 145] width 88 height 23
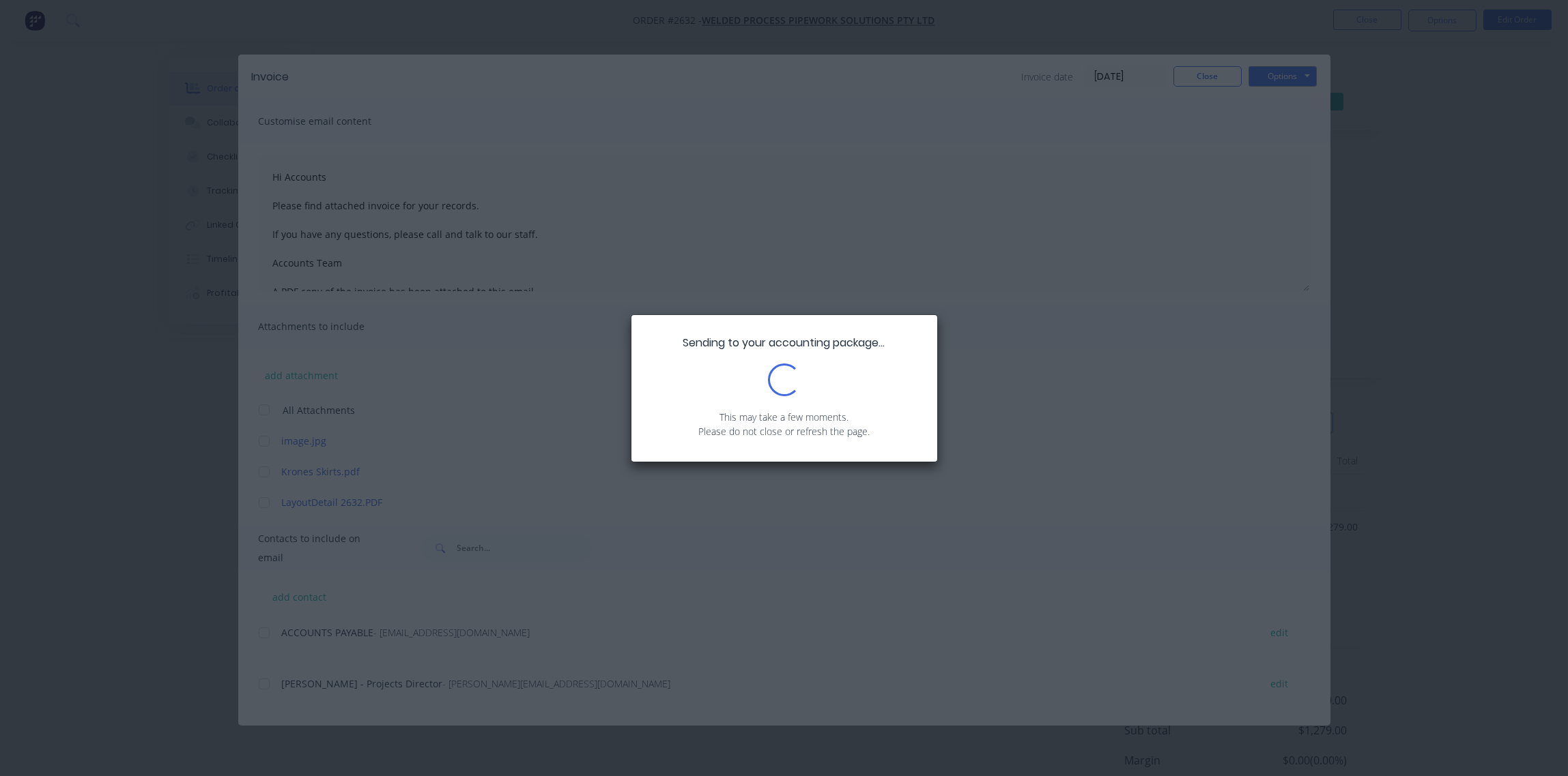
click at [1141, 269] on div "Sending to your accounting package... Loading... This may take a few moments. P…" at bounding box center [784, 388] width 1568 height 776
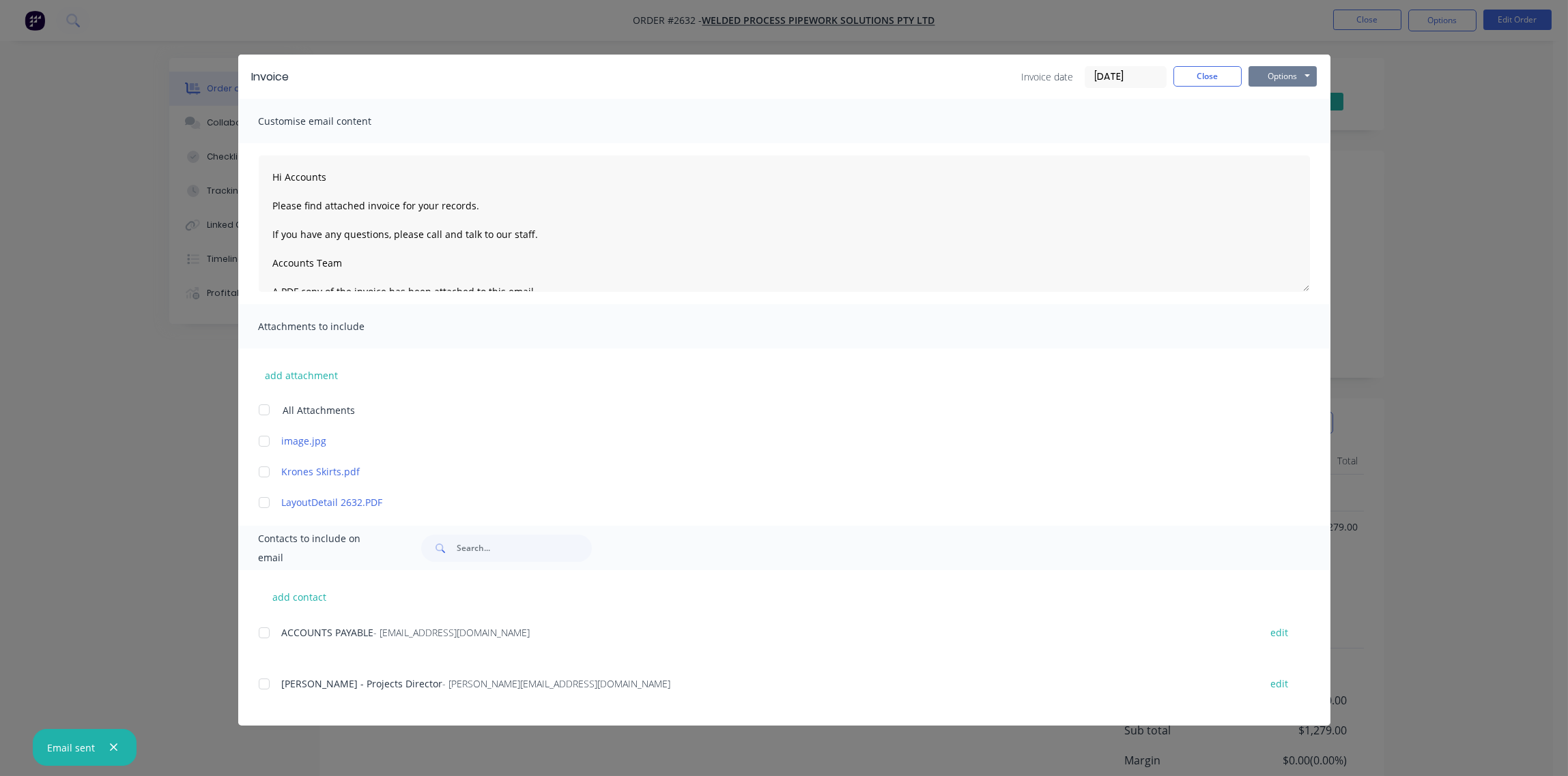
click at [1280, 71] on button "Options" at bounding box center [1282, 76] width 68 height 21
click at [1205, 83] on button "Close" at bounding box center [1207, 76] width 68 height 21
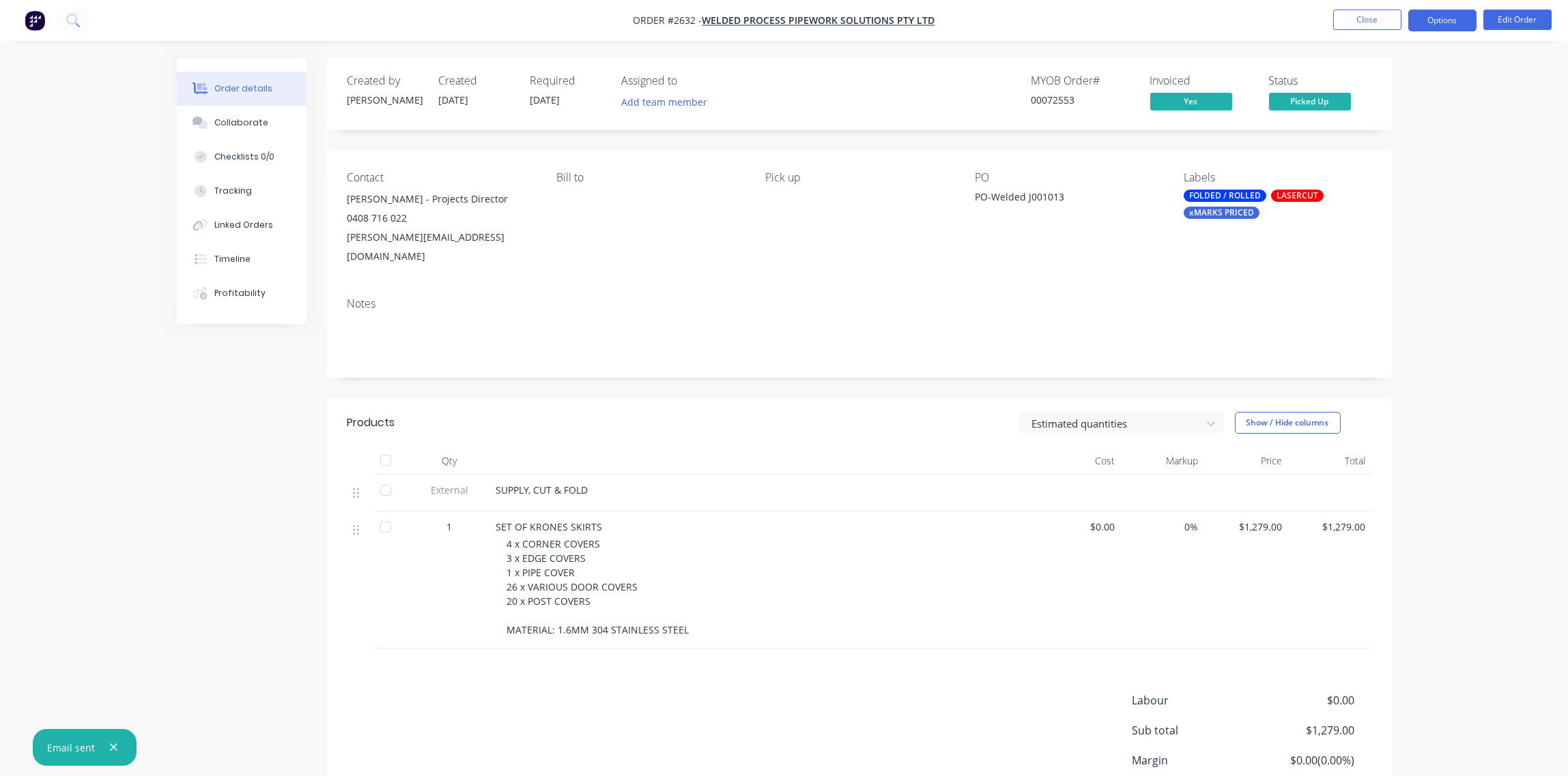
click at [1448, 25] on button "Options" at bounding box center [1442, 20] width 68 height 22
click at [1378, 357] on div "Archive" at bounding box center [1401, 355] width 125 height 20
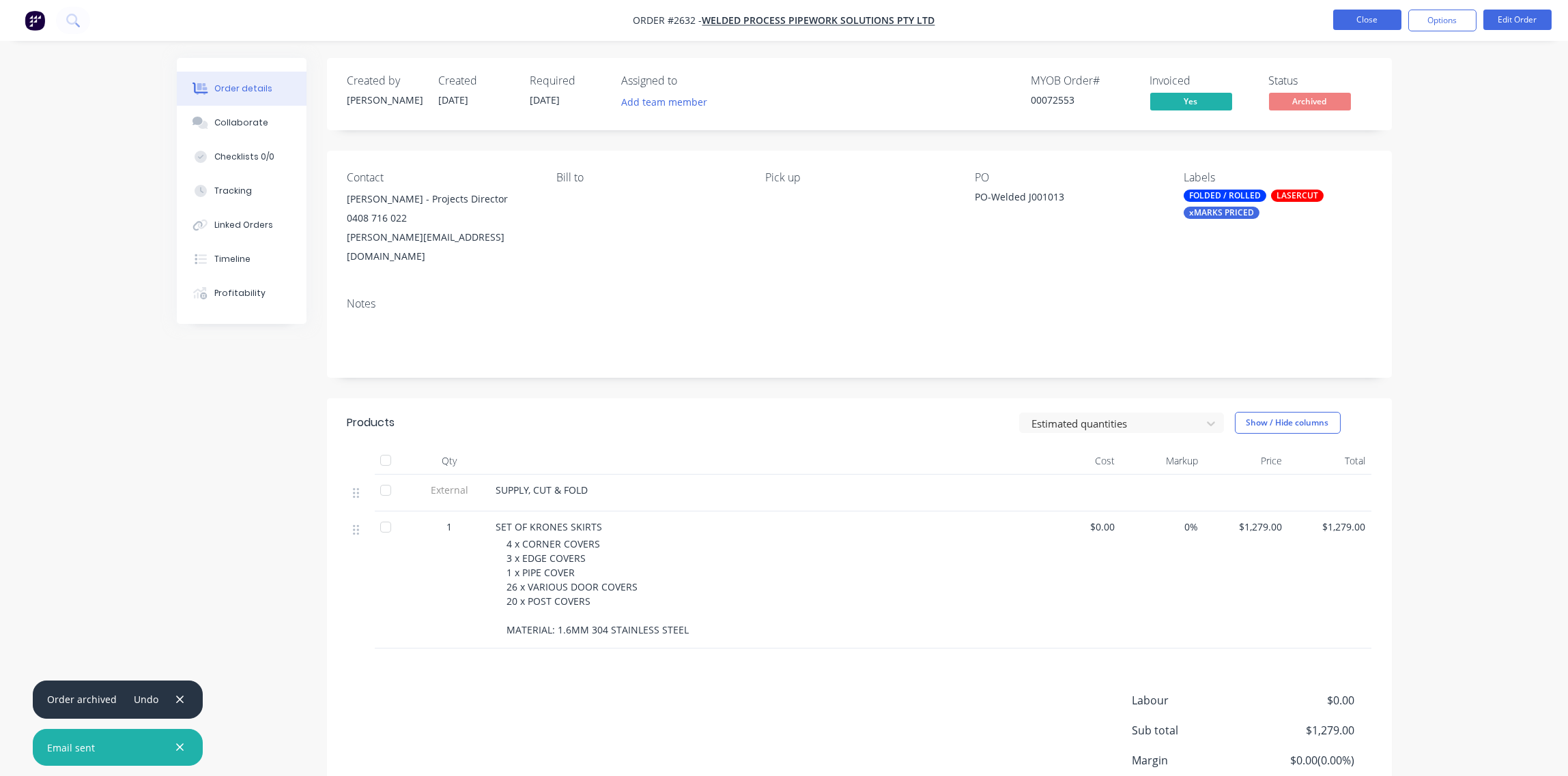
click at [1367, 21] on button "Close" at bounding box center [1367, 19] width 68 height 21
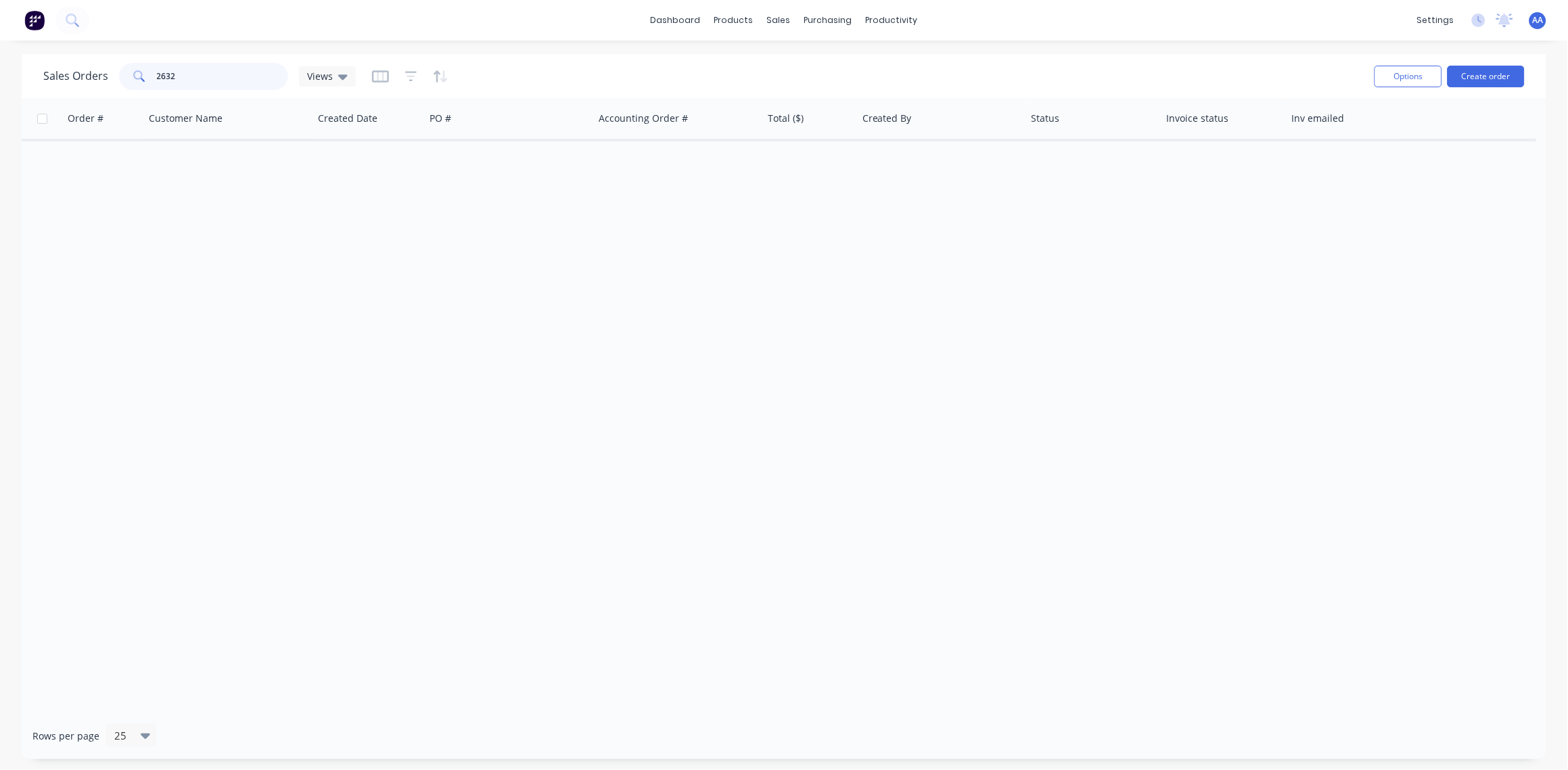
click at [231, 65] on input "2632" at bounding box center [223, 76] width 132 height 27
drag, startPoint x: 198, startPoint y: 75, endPoint x: -4, endPoint y: 108, distance: 204.7
click at [0, 108] on html "dashboard products sales purchasing productivity dashboard products Product Cat…" at bounding box center [784, 385] width 1568 height 770
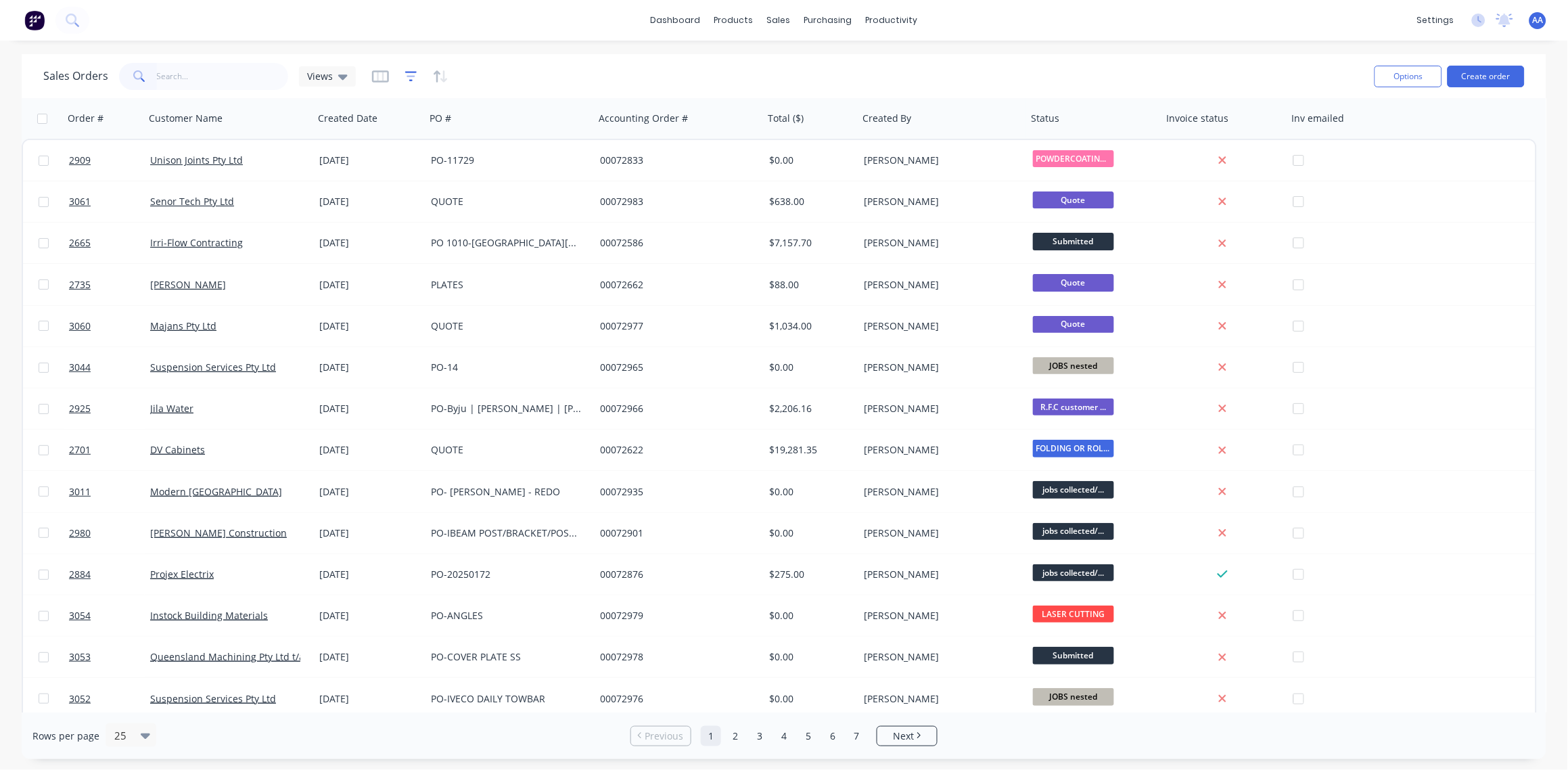
click at [408, 79] on icon "button" at bounding box center [411, 76] width 12 height 10
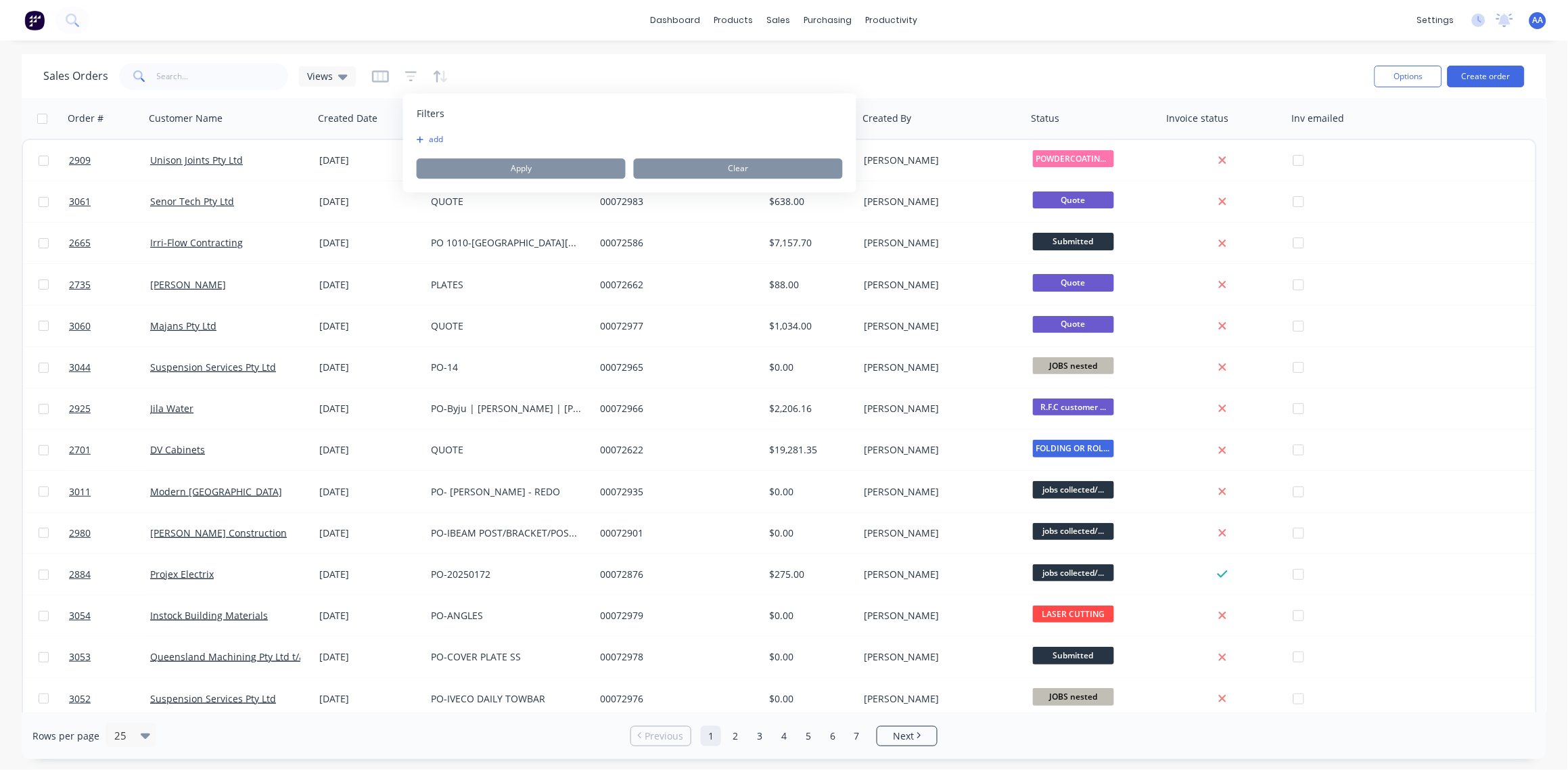
click at [560, 147] on div "add Apply Clear" at bounding box center [630, 156] width 426 height 45
click at [439, 139] on button "add" at bounding box center [434, 139] width 34 height 11
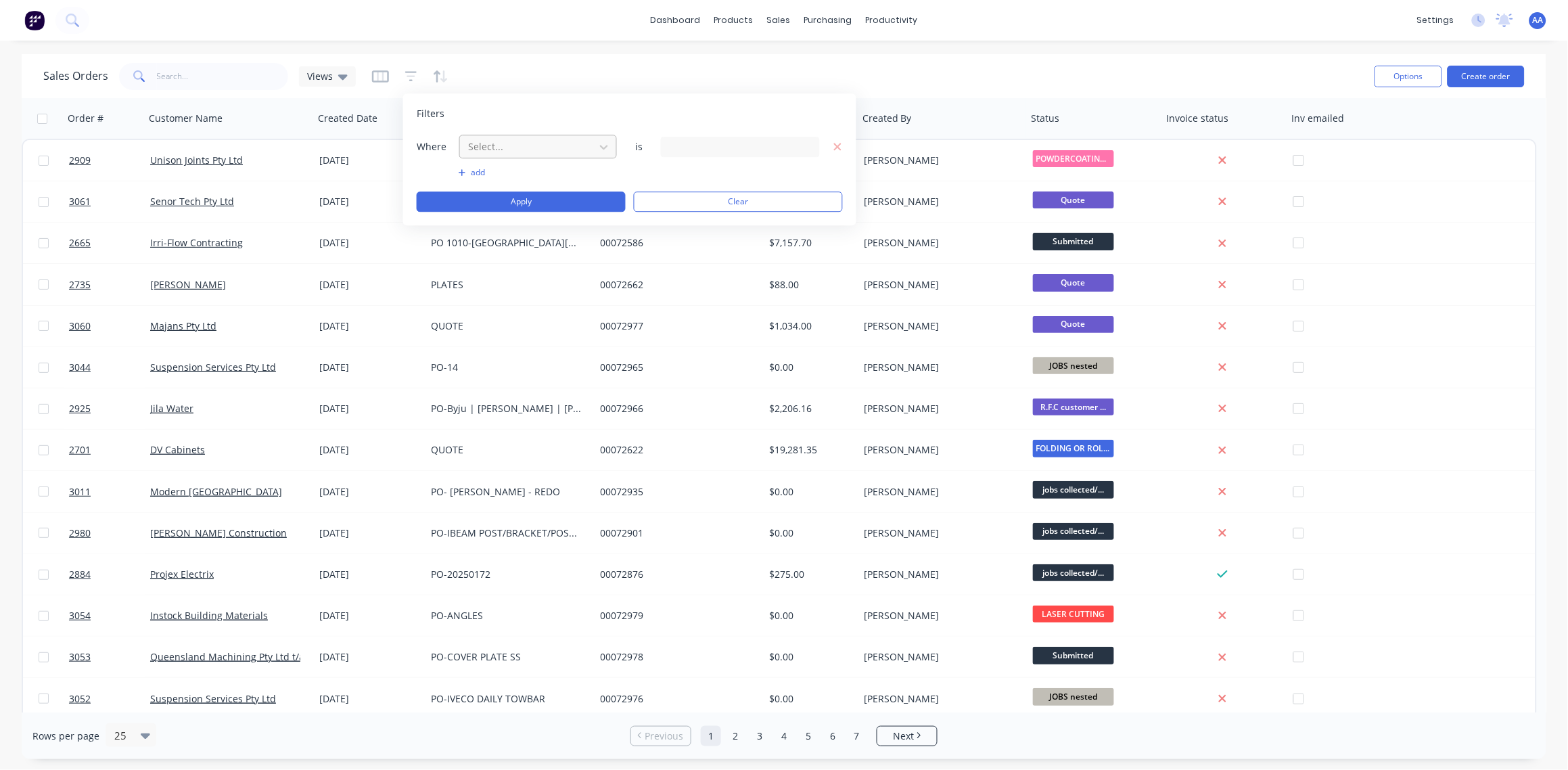
click at [543, 144] on div at bounding box center [527, 147] width 121 height 17
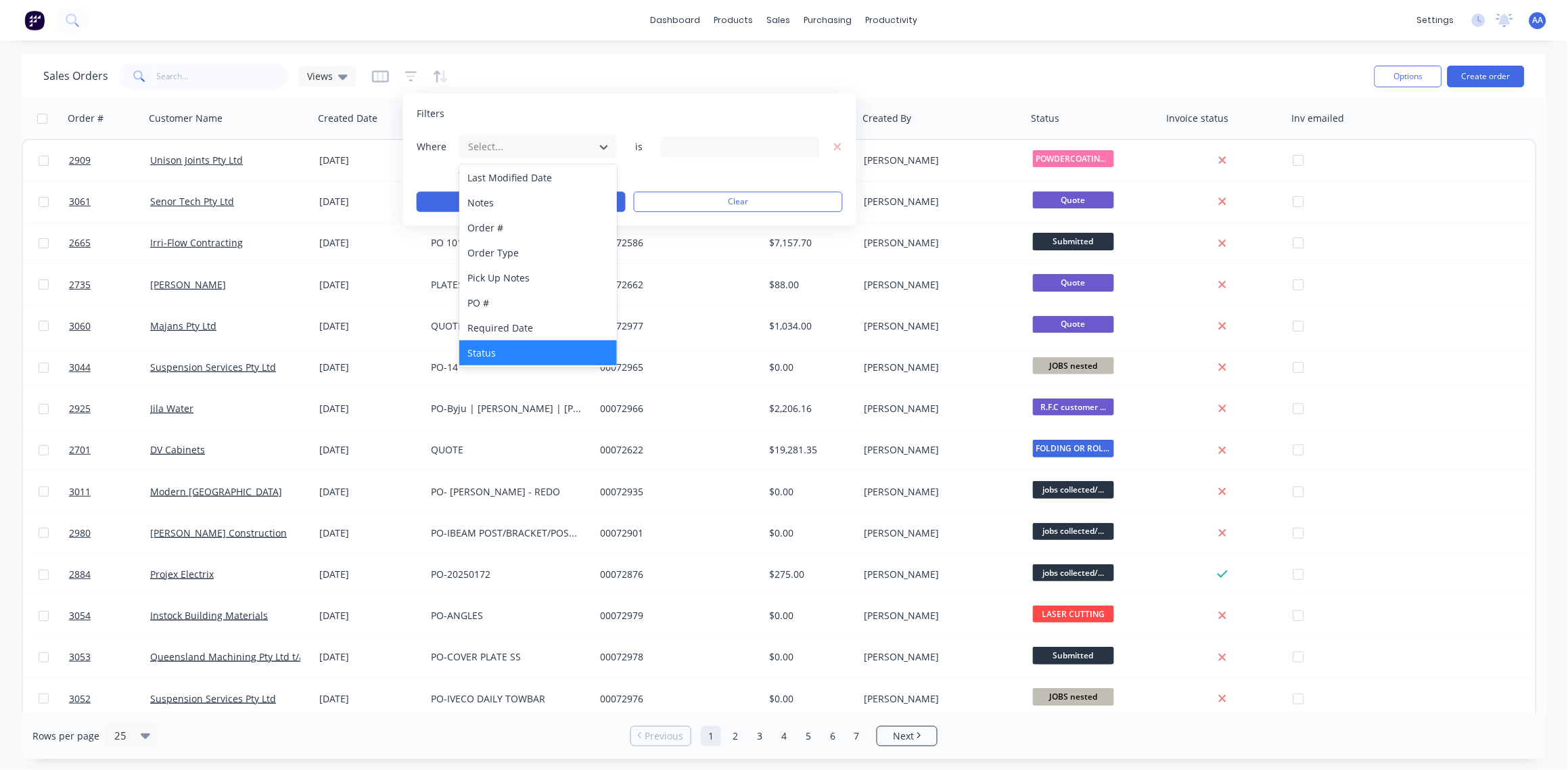
click at [514, 349] on div "Status" at bounding box center [538, 353] width 157 height 25
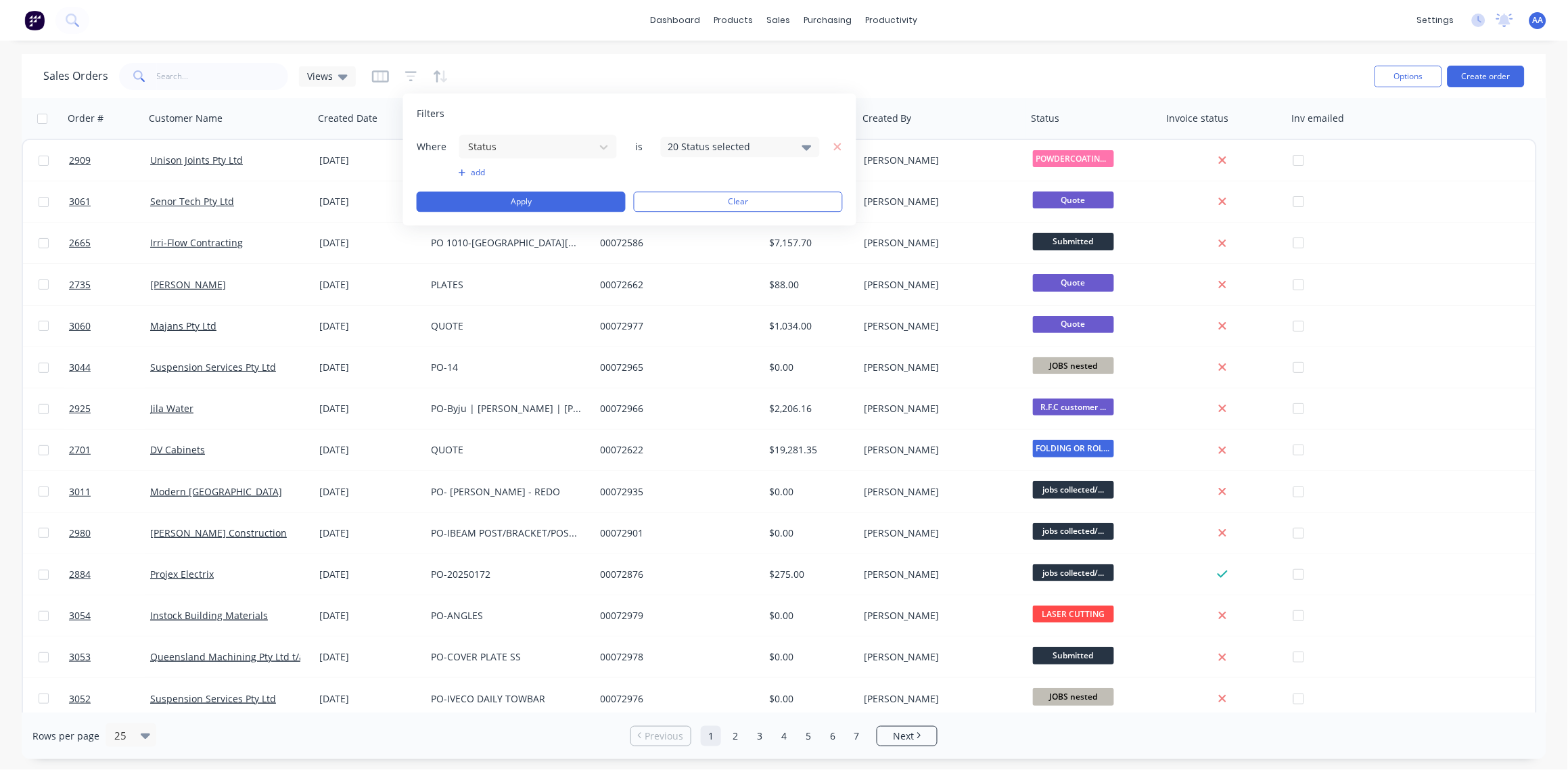
click at [785, 146] on div "20 Status selected" at bounding box center [730, 146] width 122 height 14
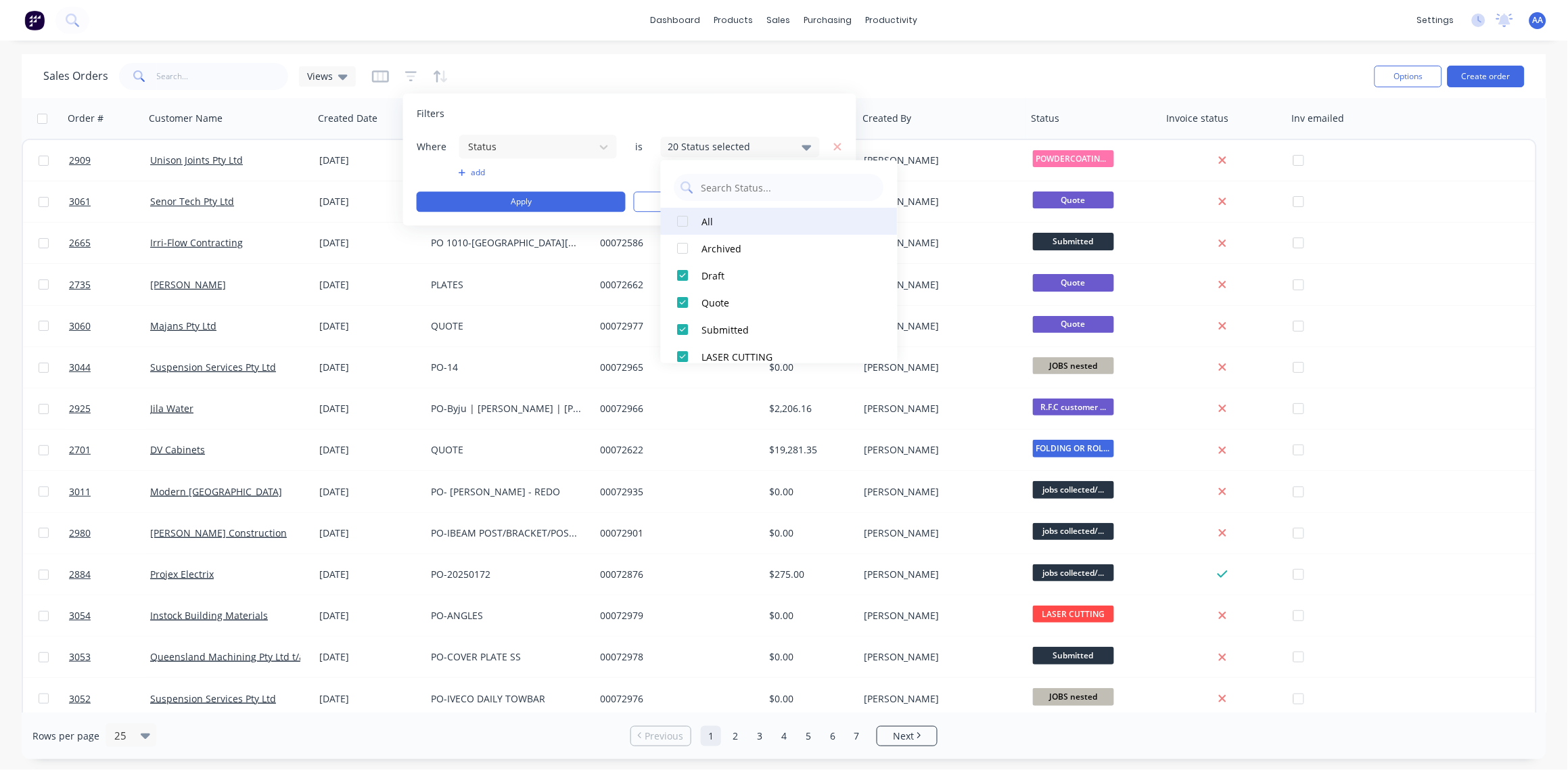
click at [683, 220] on div at bounding box center [683, 221] width 27 height 27
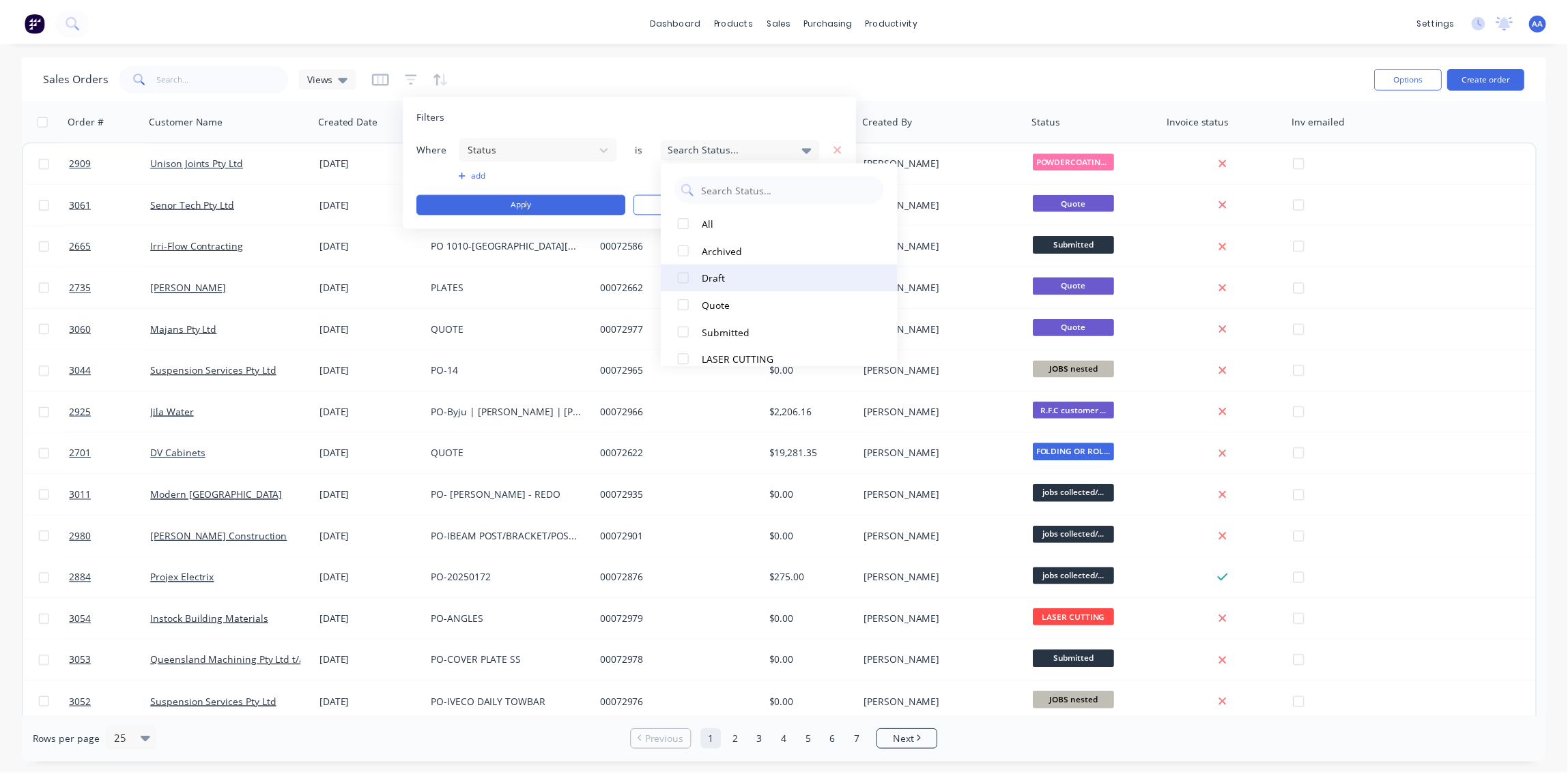
scroll to position [407, 0]
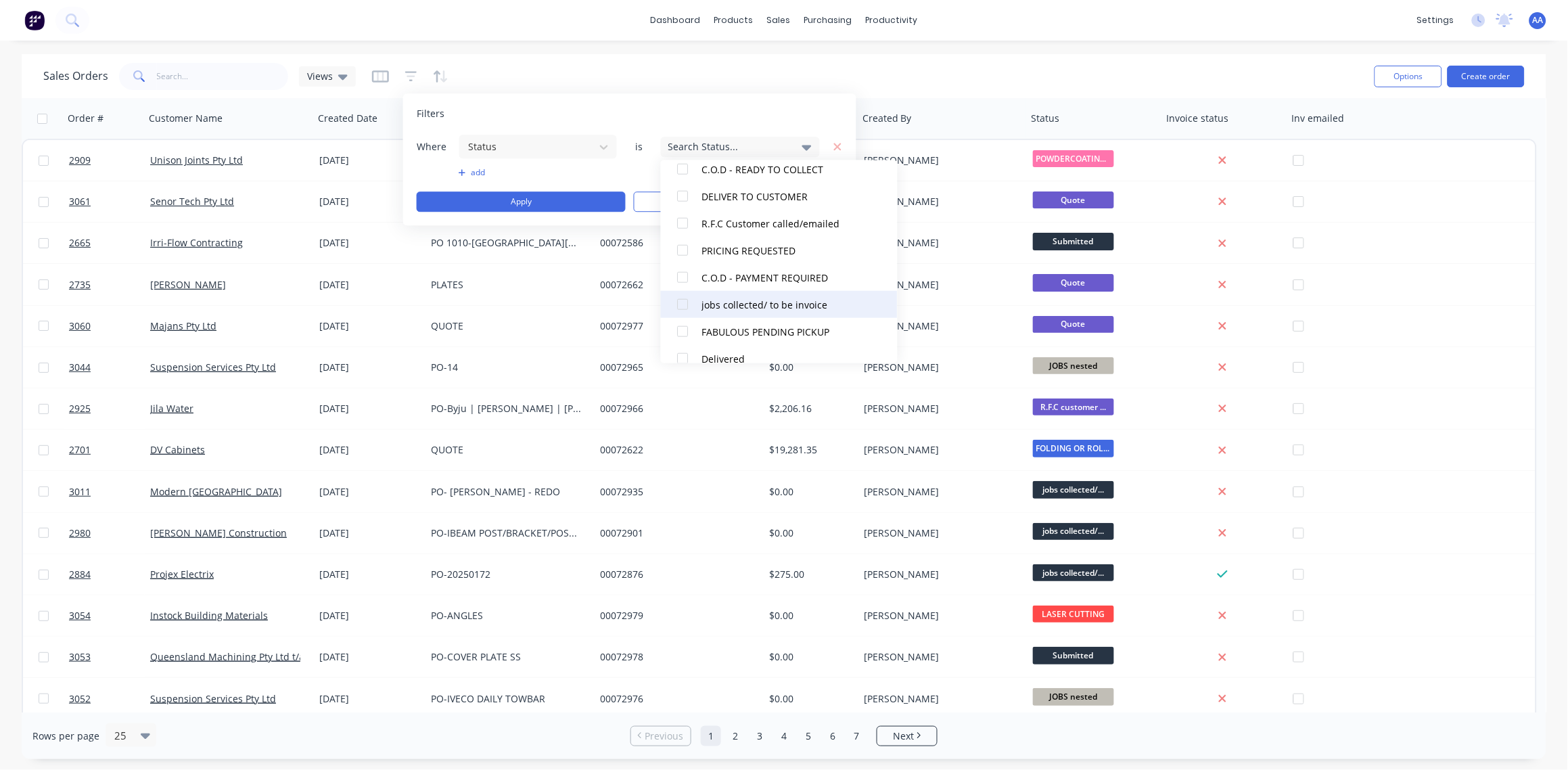
click at [687, 306] on div at bounding box center [683, 304] width 27 height 27
click at [731, 68] on div "Sales Orders Views" at bounding box center [703, 76] width 1321 height 33
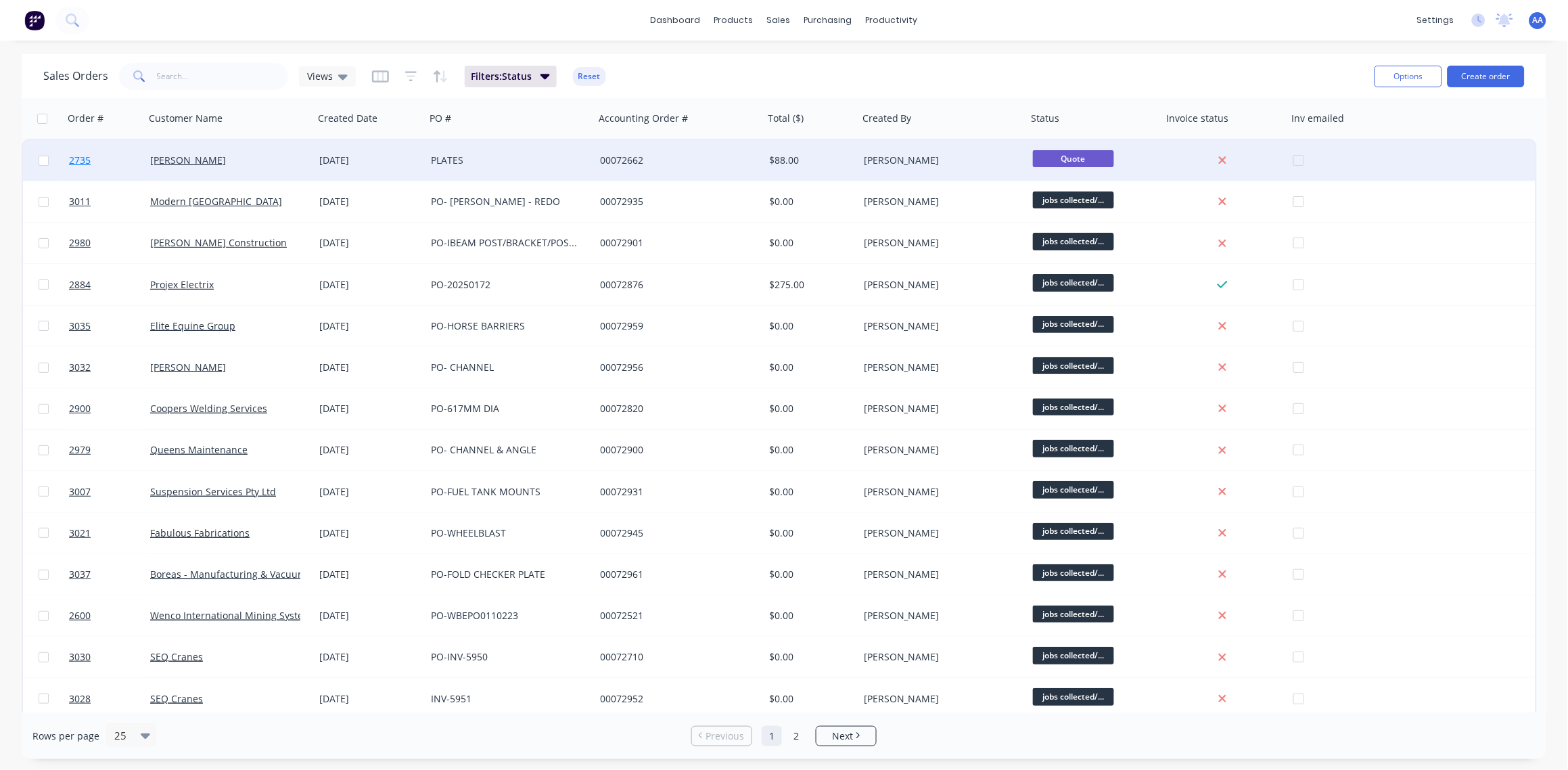
click at [81, 158] on span "2735" at bounding box center [79, 161] width 22 height 13
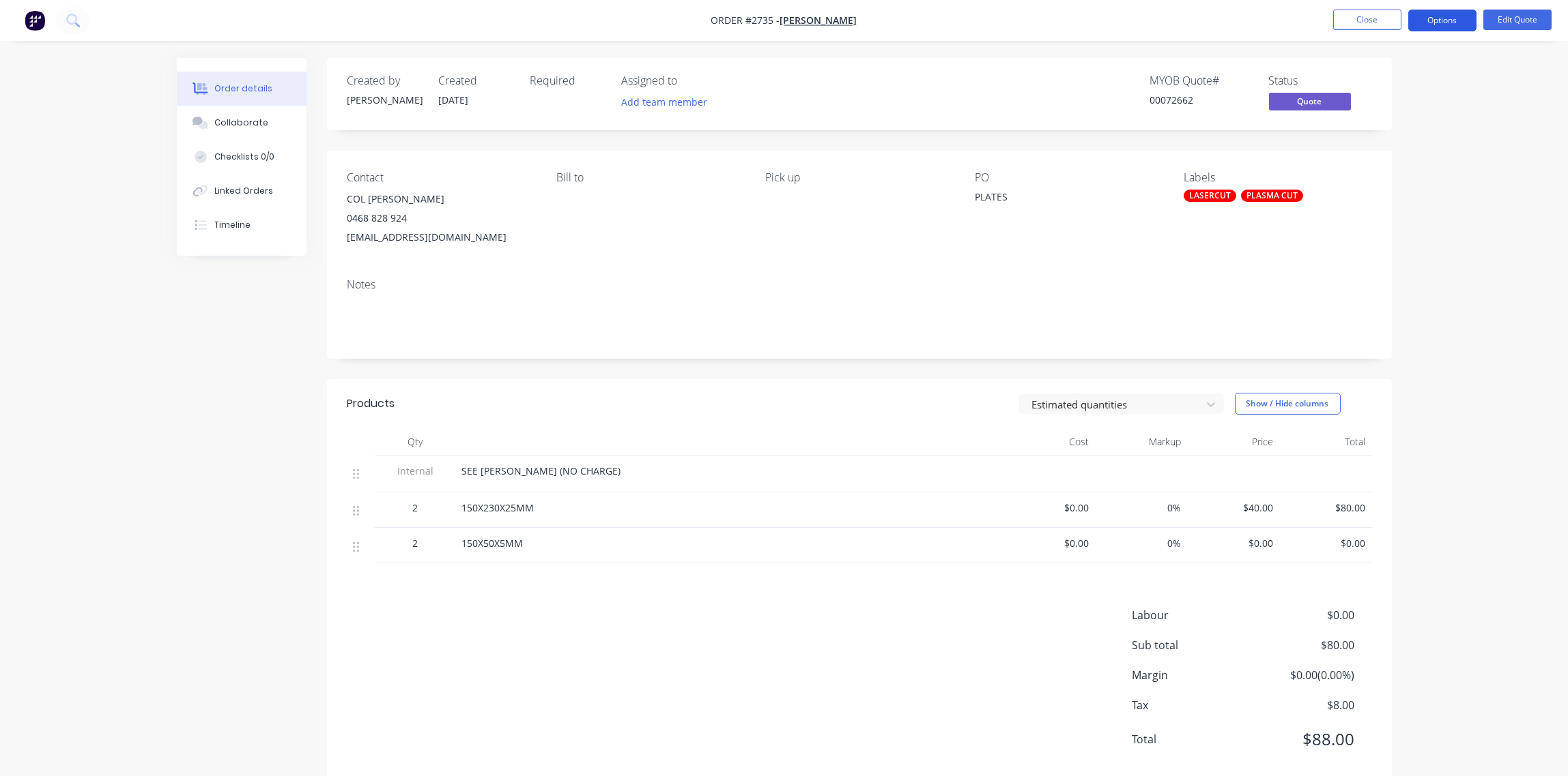
click at [1444, 14] on button "Options" at bounding box center [1442, 20] width 68 height 22
click at [1399, 305] on div "Archive" at bounding box center [1401, 301] width 125 height 20
click at [1486, 441] on div "Order details Collaborate Checklists 0/0 Linked Orders Timeline Order details C…" at bounding box center [784, 403] width 1568 height 806
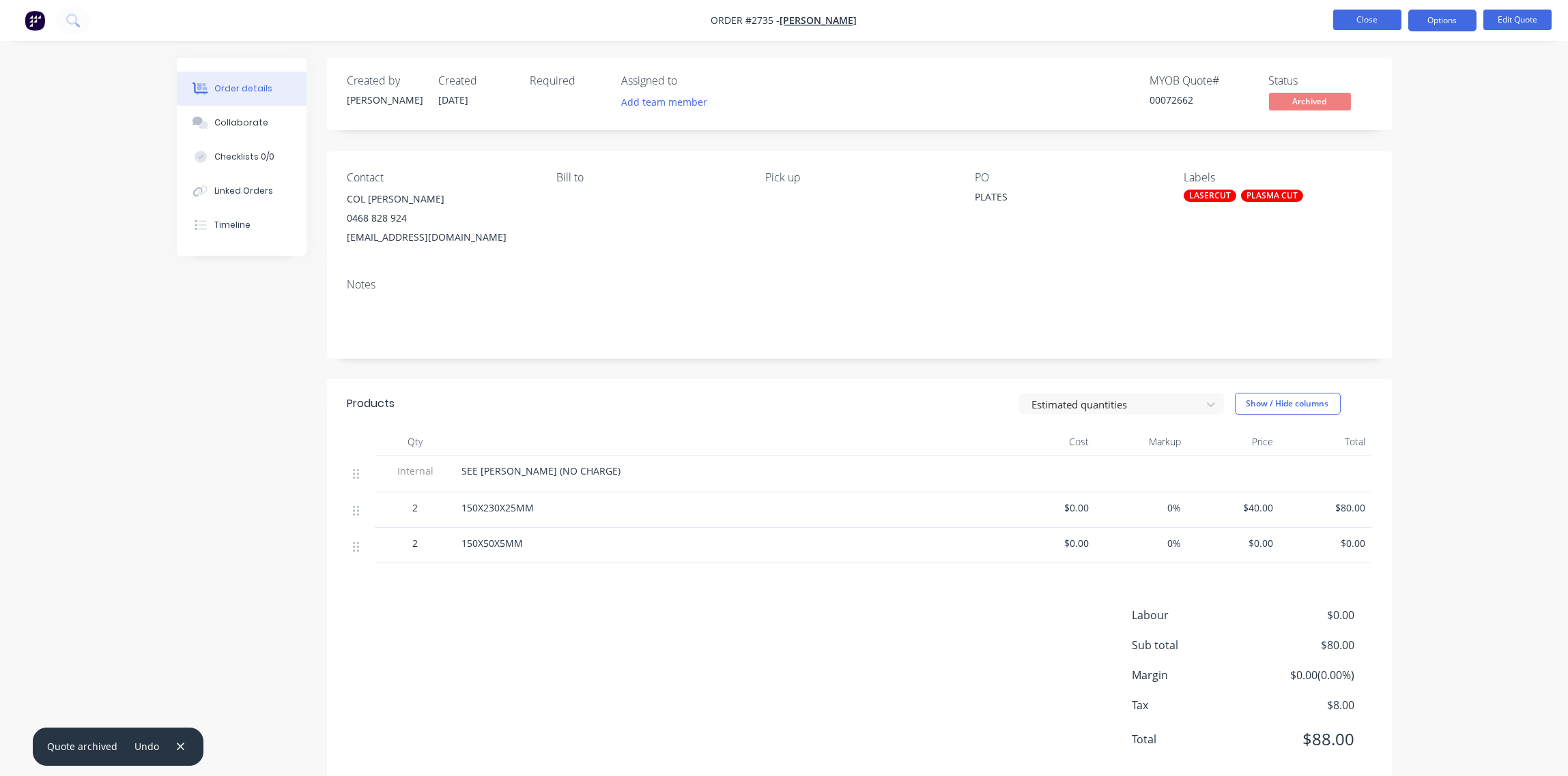
click at [1372, 21] on button "Close" at bounding box center [1367, 19] width 68 height 21
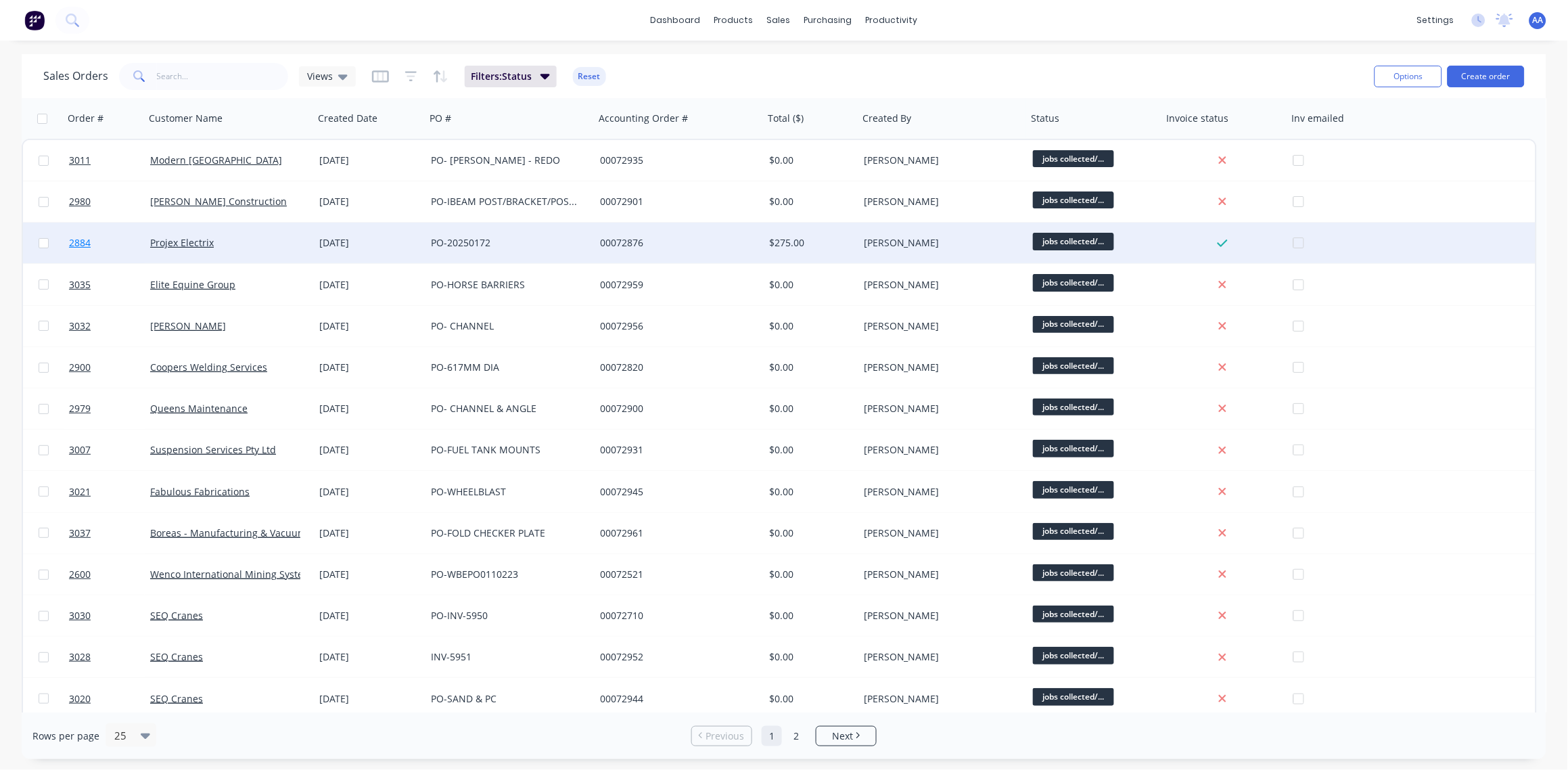
click at [74, 242] on span "2884" at bounding box center [79, 243] width 22 height 13
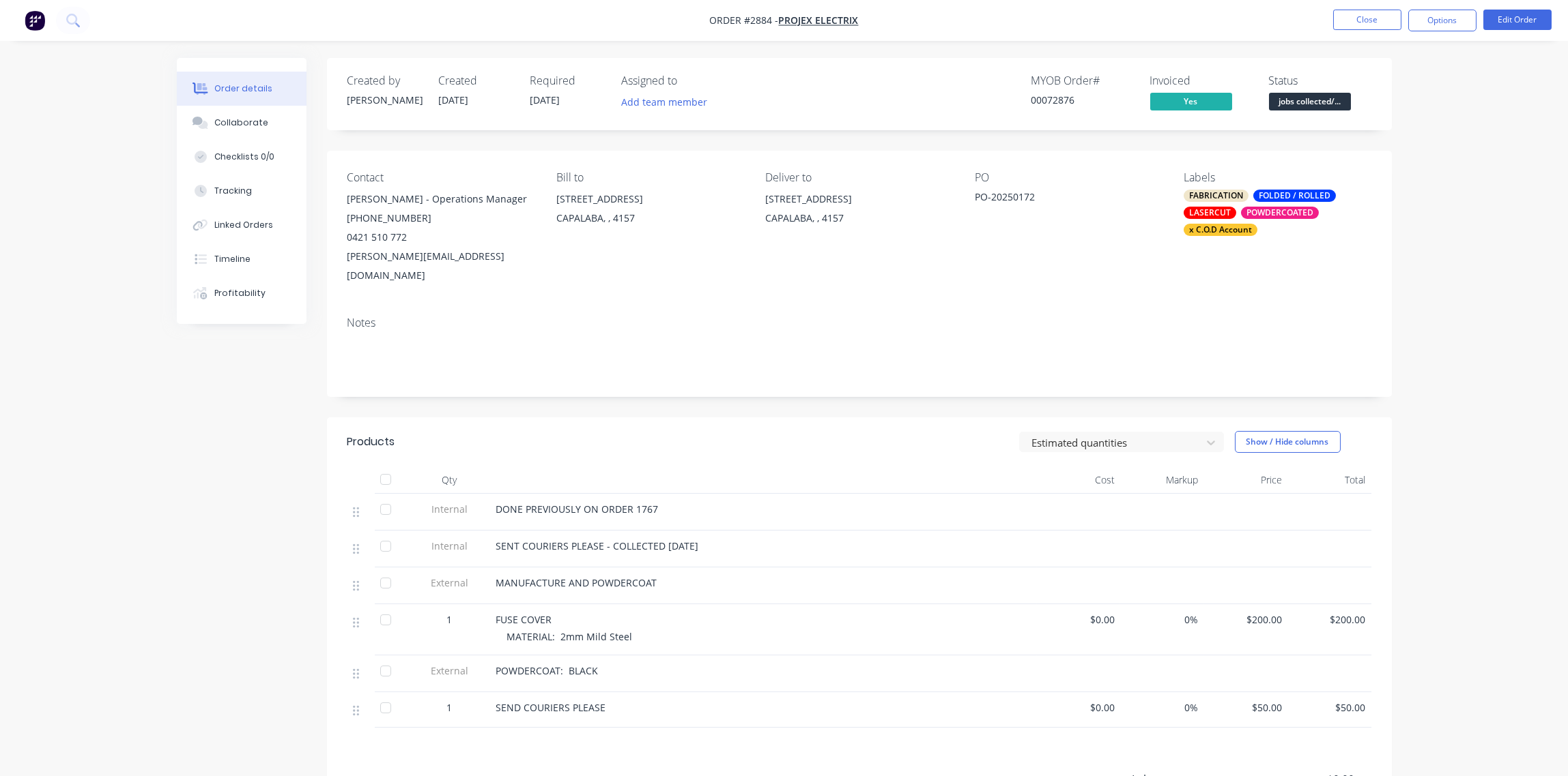
click at [1313, 103] on span "jobs collected/..." at bounding box center [1310, 101] width 82 height 17
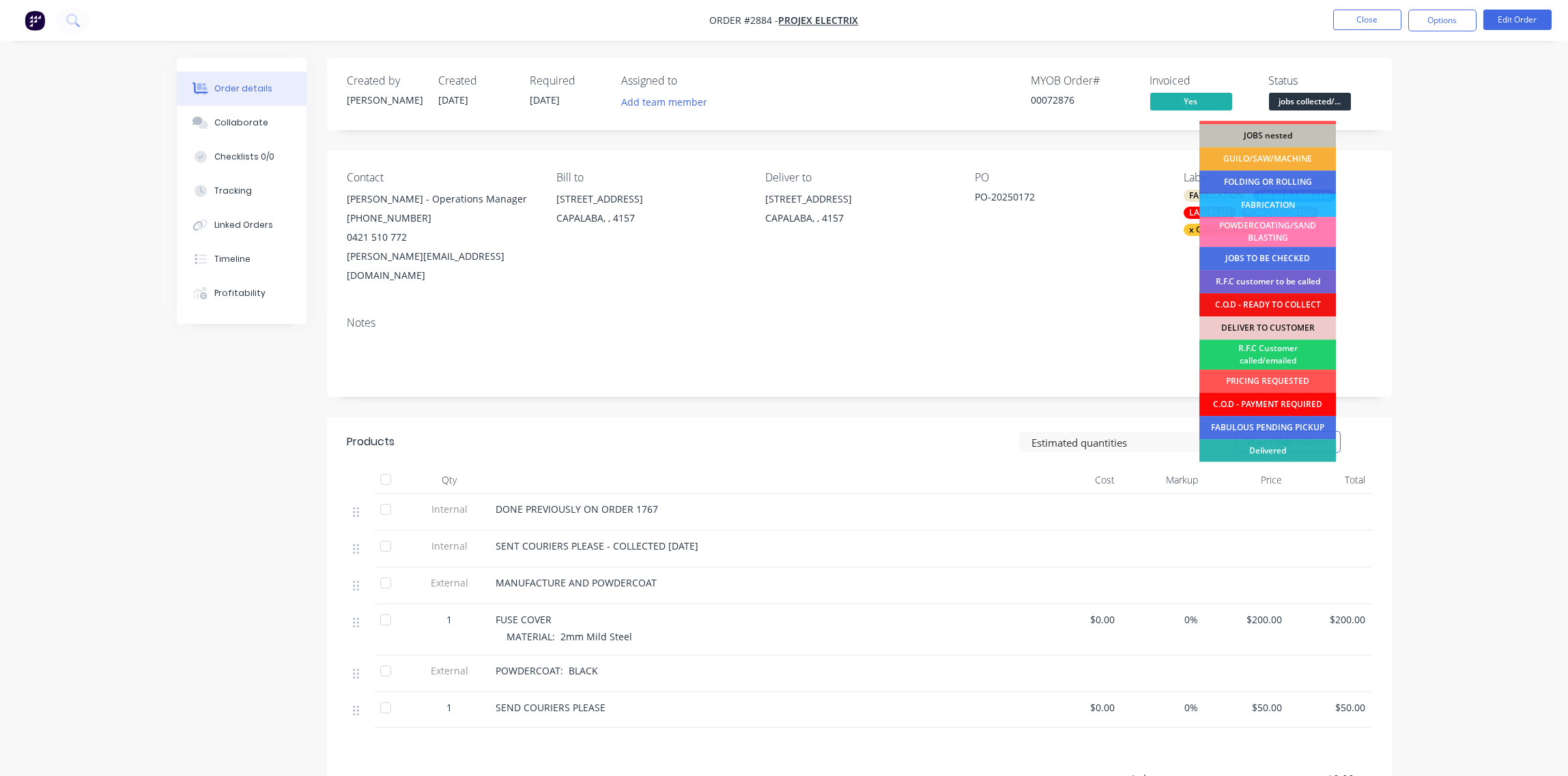
scroll to position [67, 0]
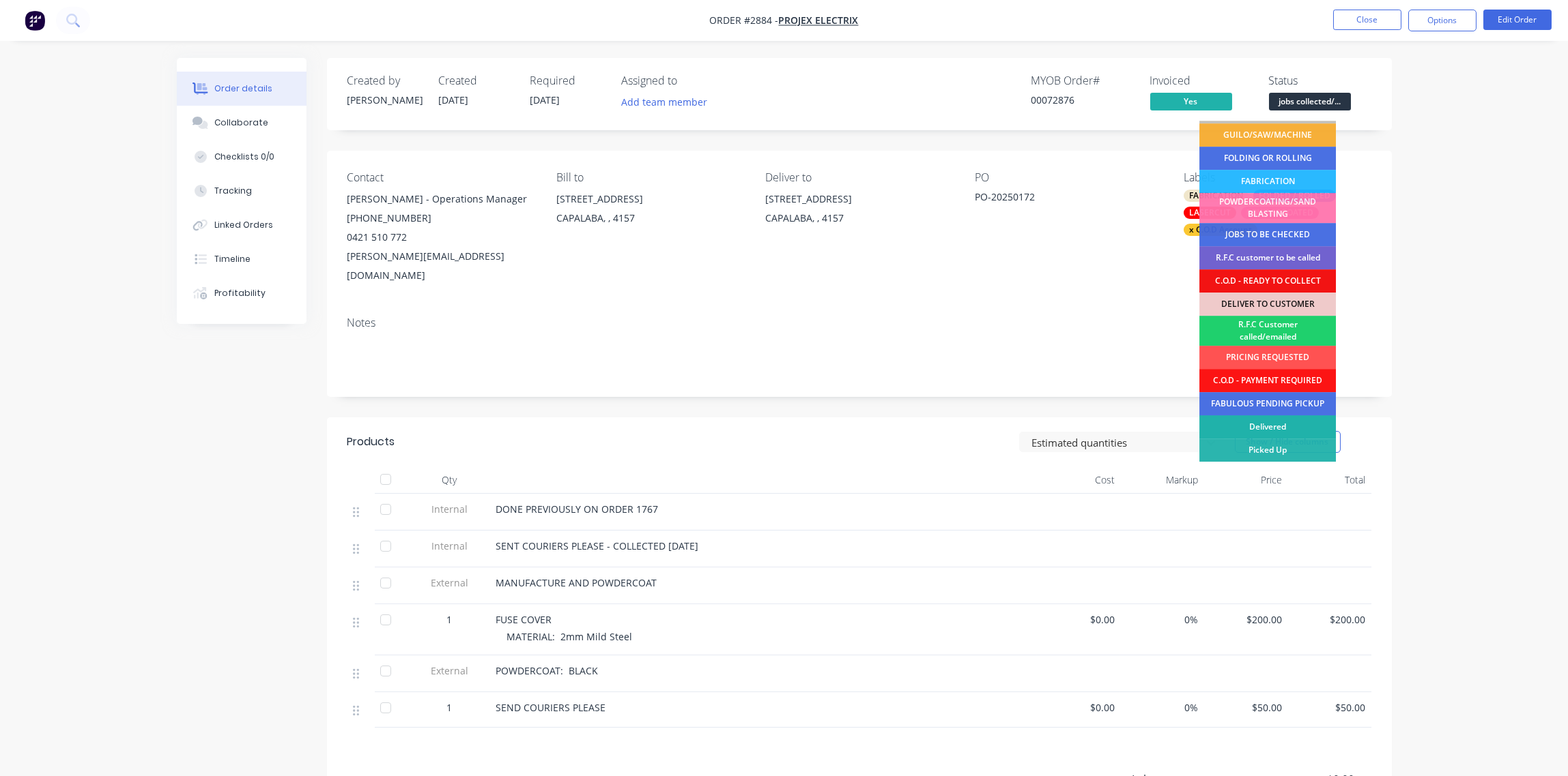
click at [1270, 424] on div "Delivered" at bounding box center [1267, 427] width 136 height 23
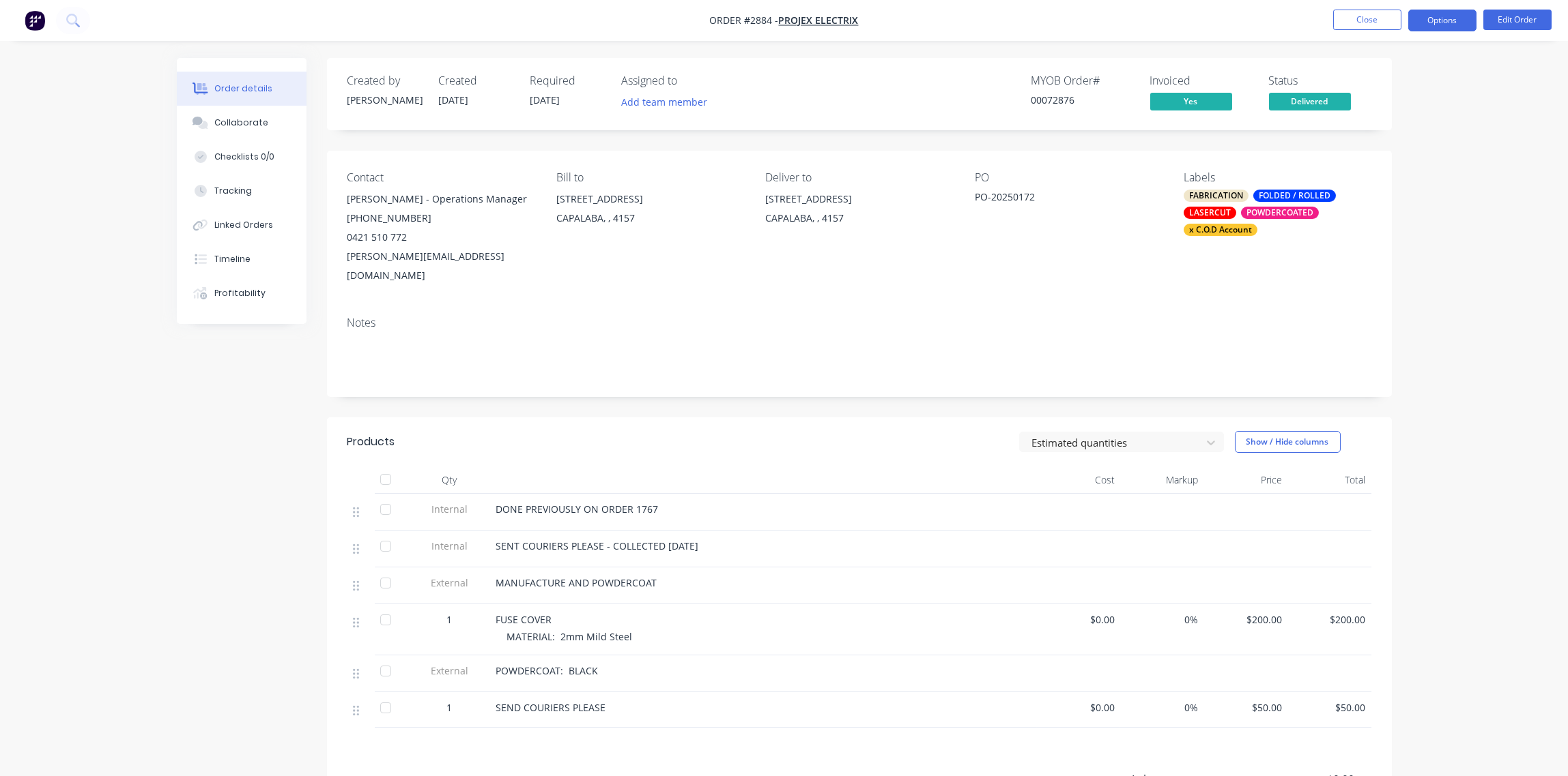
click at [1440, 23] on button "Options" at bounding box center [1442, 20] width 68 height 22
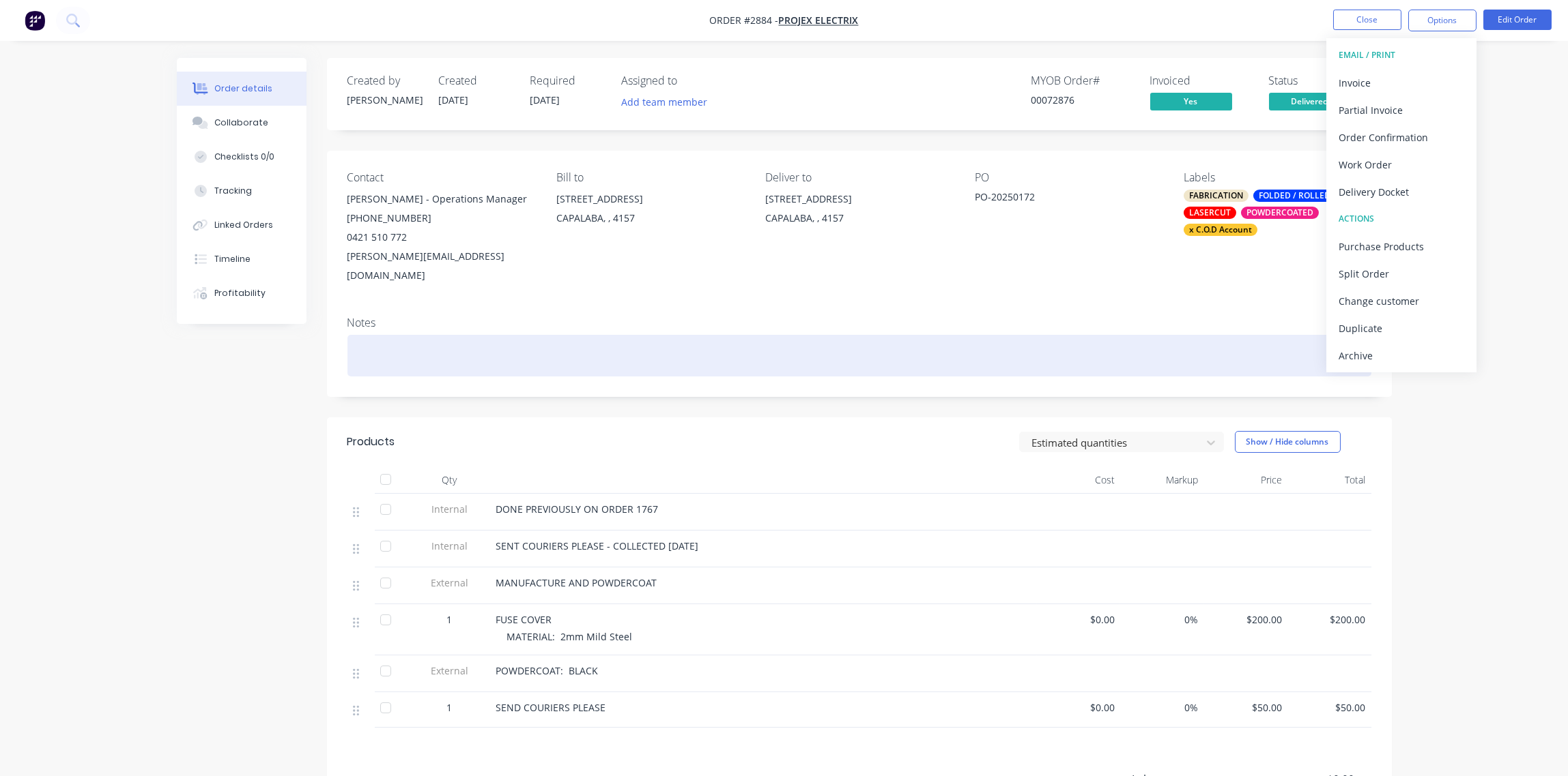
click at [758, 335] on div at bounding box center [859, 355] width 1024 height 42
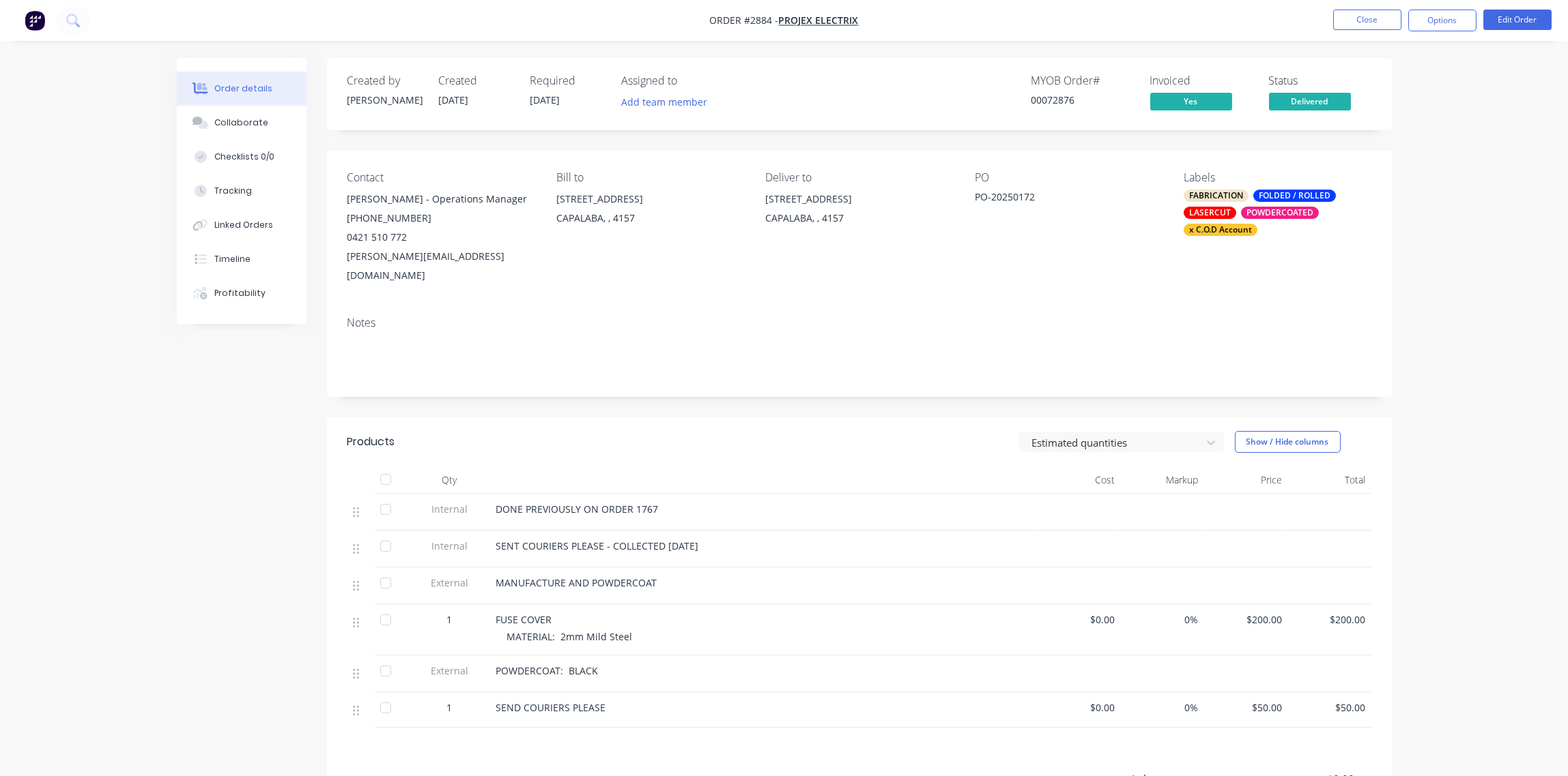
click at [1308, 107] on span "Delivered" at bounding box center [1310, 101] width 82 height 17
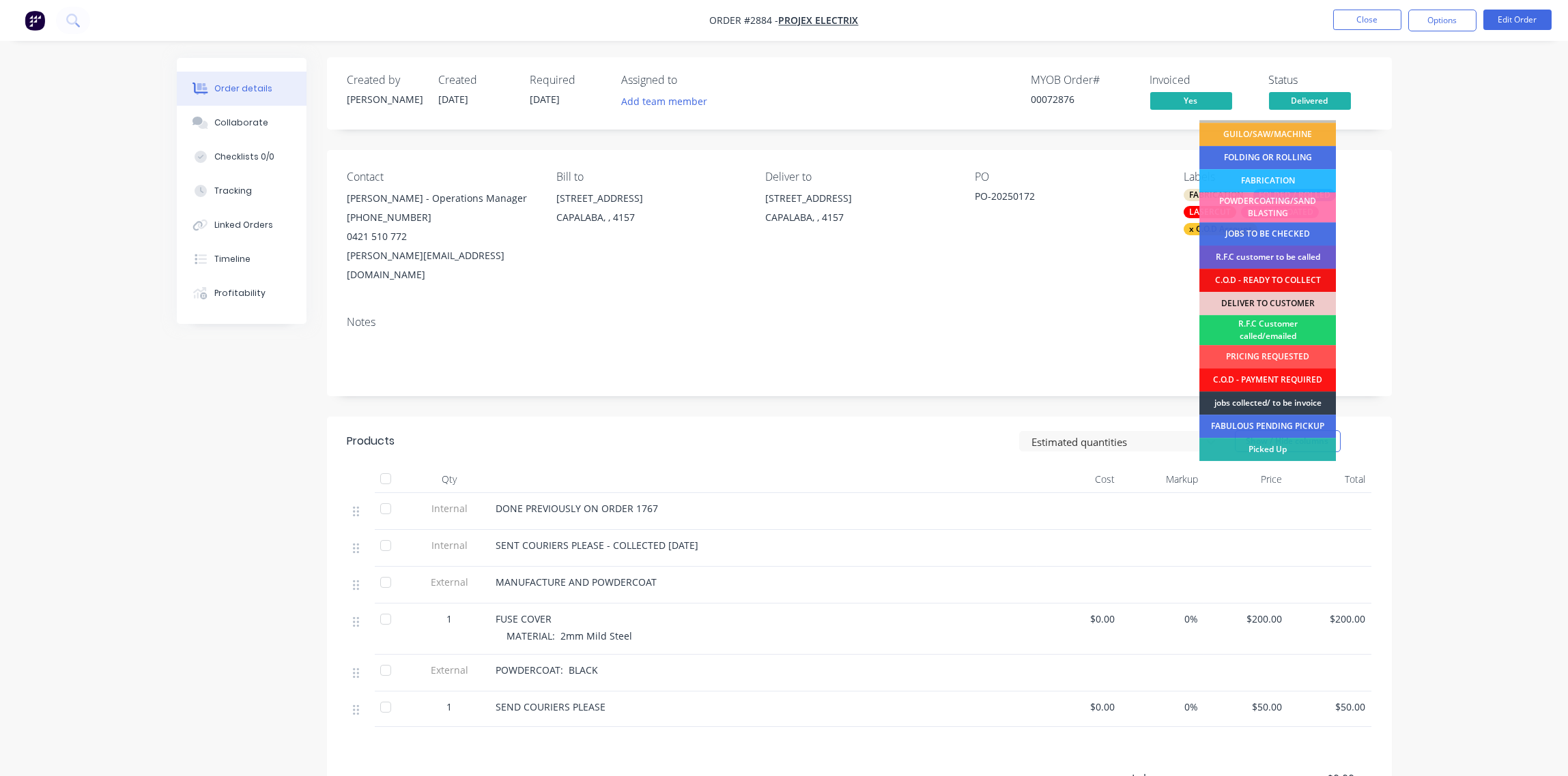
scroll to position [0, 0]
click at [1265, 449] on div "Picked Up" at bounding box center [1267, 451] width 136 height 23
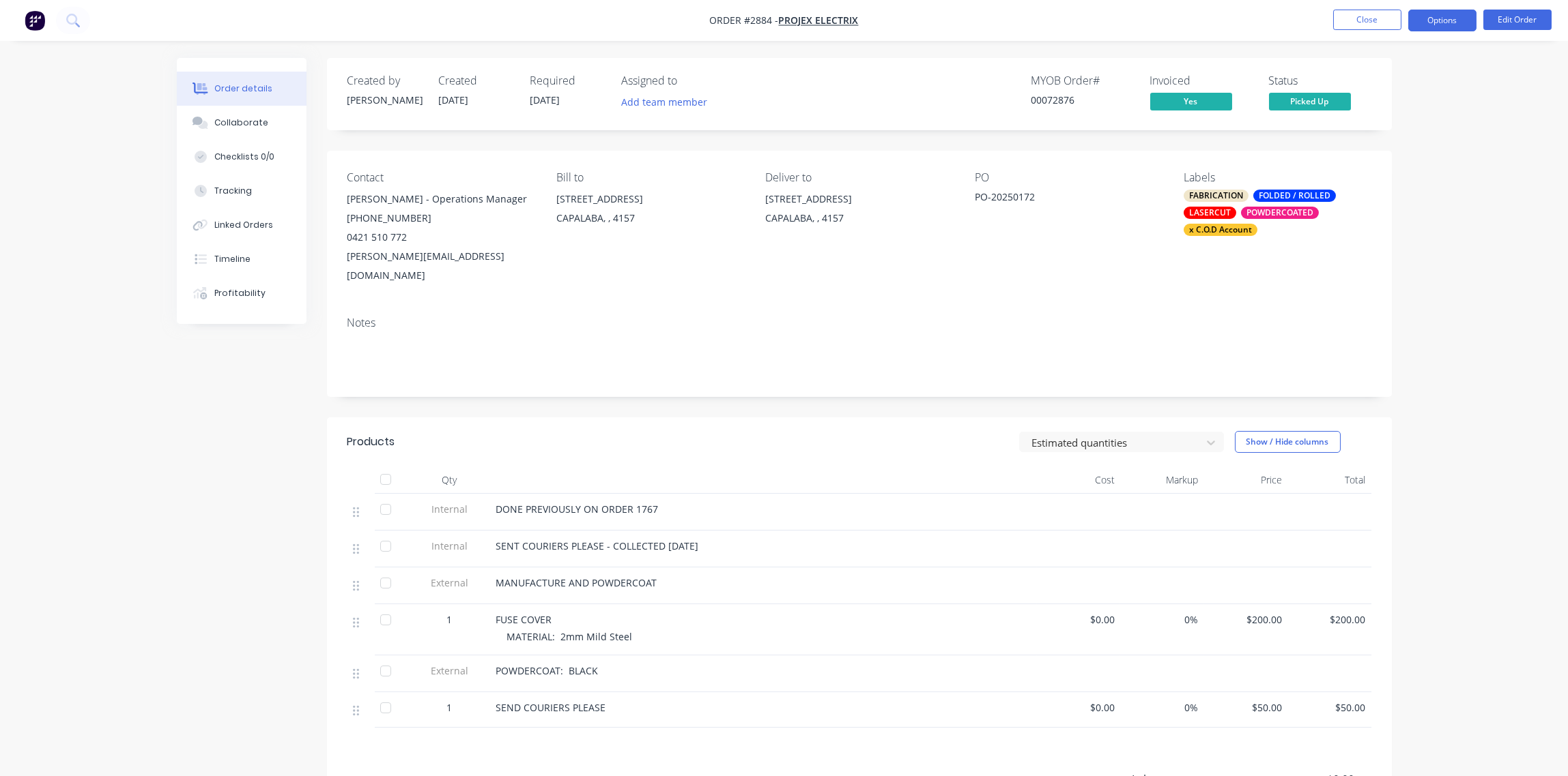
click at [1454, 20] on button "Options" at bounding box center [1442, 20] width 68 height 22
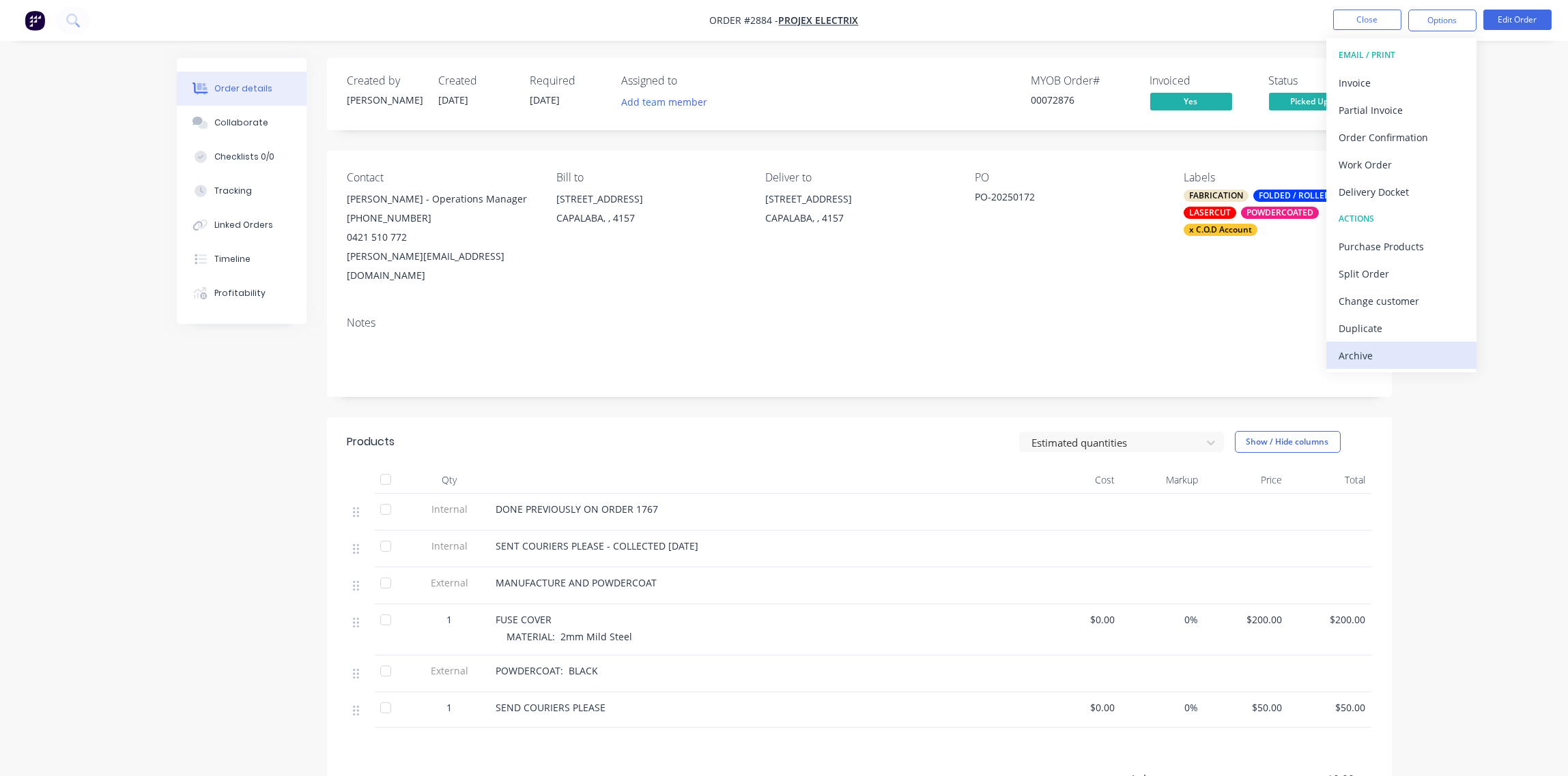
click at [1381, 350] on div "Archive" at bounding box center [1401, 355] width 125 height 20
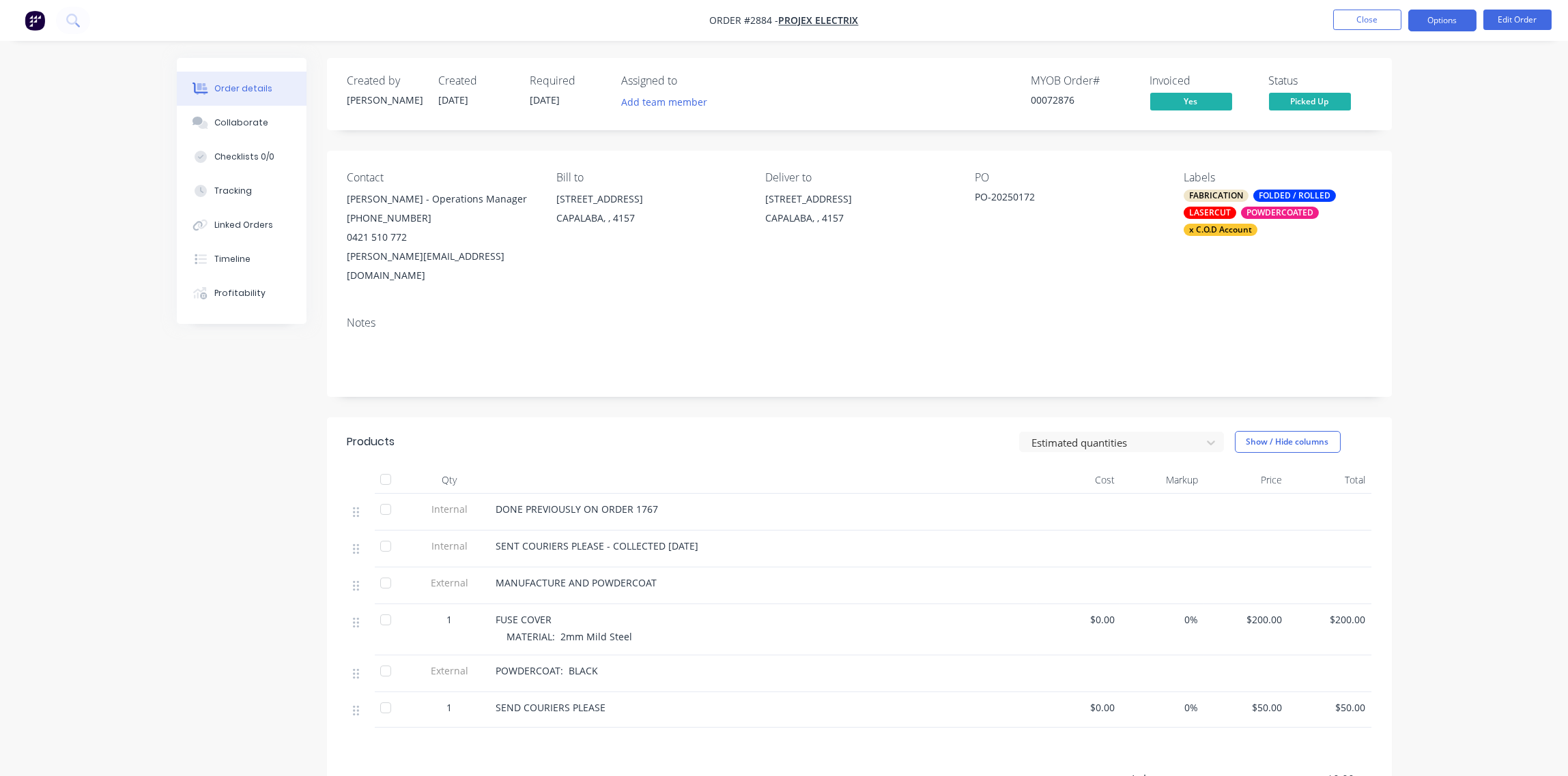
click at [1429, 25] on button "Options" at bounding box center [1442, 20] width 68 height 22
click at [1377, 351] on div "Archive" at bounding box center [1401, 355] width 125 height 20
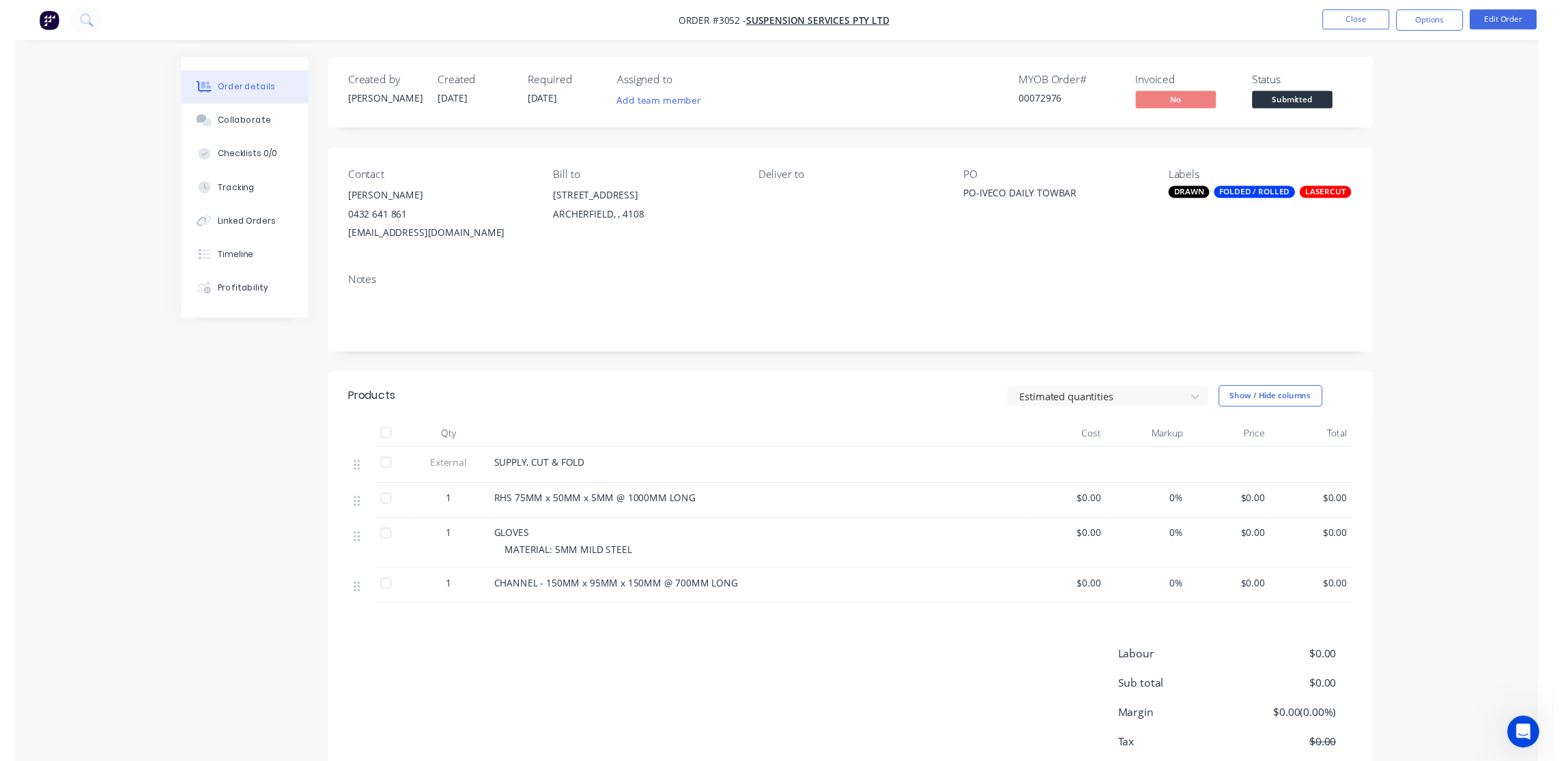
scroll to position [583, 0]
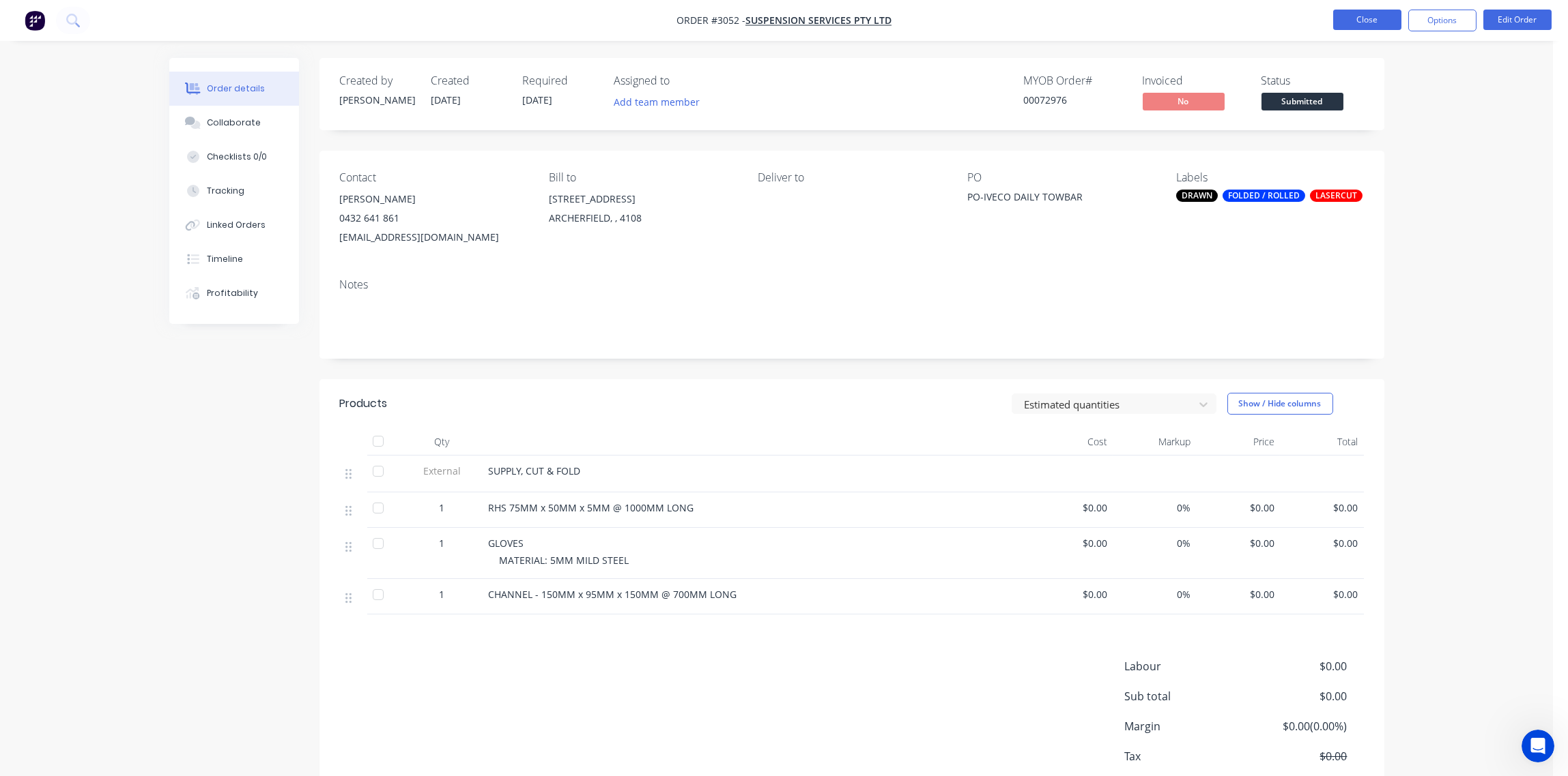
click at [1378, 17] on button "Close" at bounding box center [1367, 19] width 68 height 21
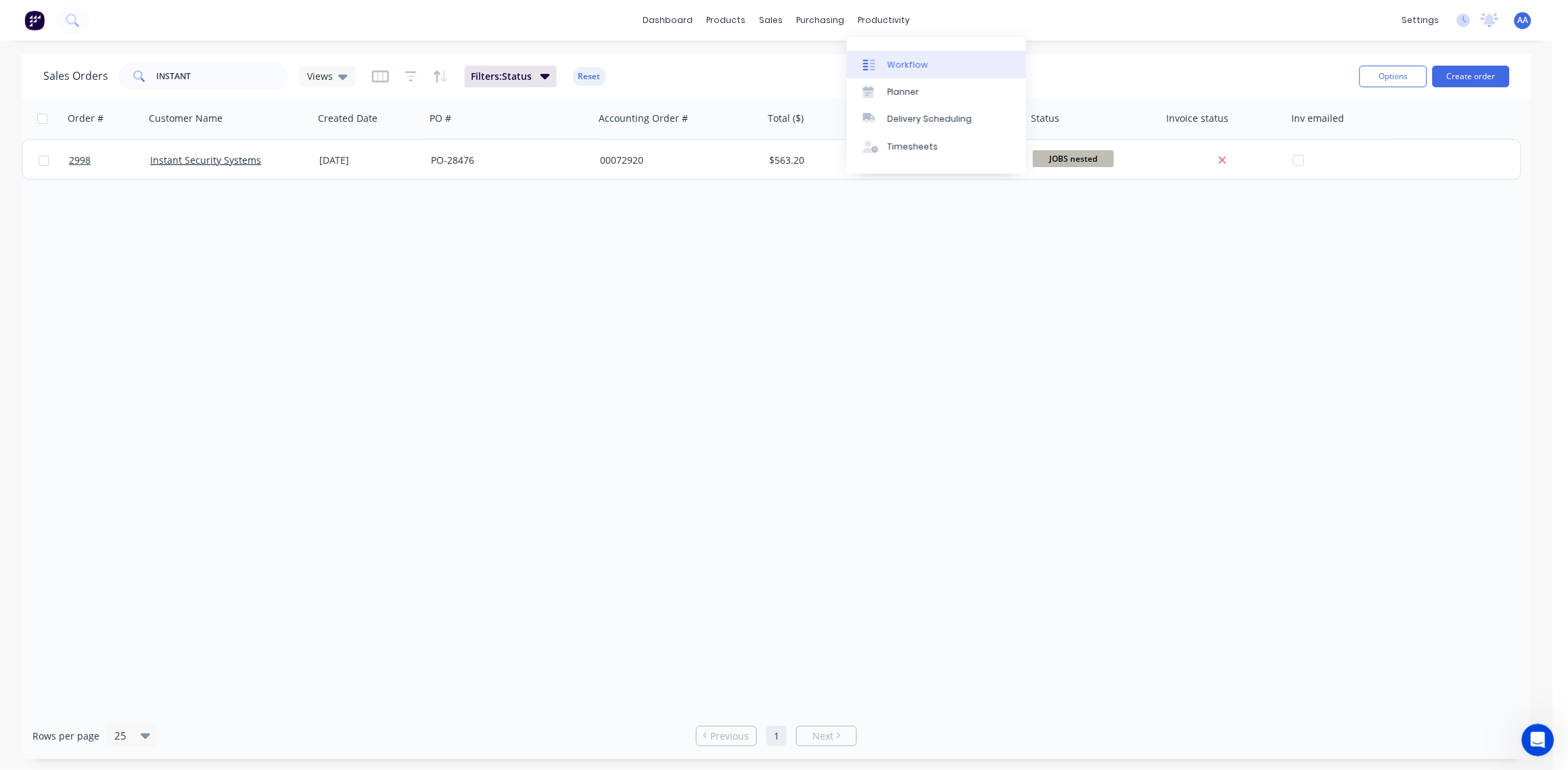
click at [902, 64] on div "Workflow" at bounding box center [907, 65] width 41 height 12
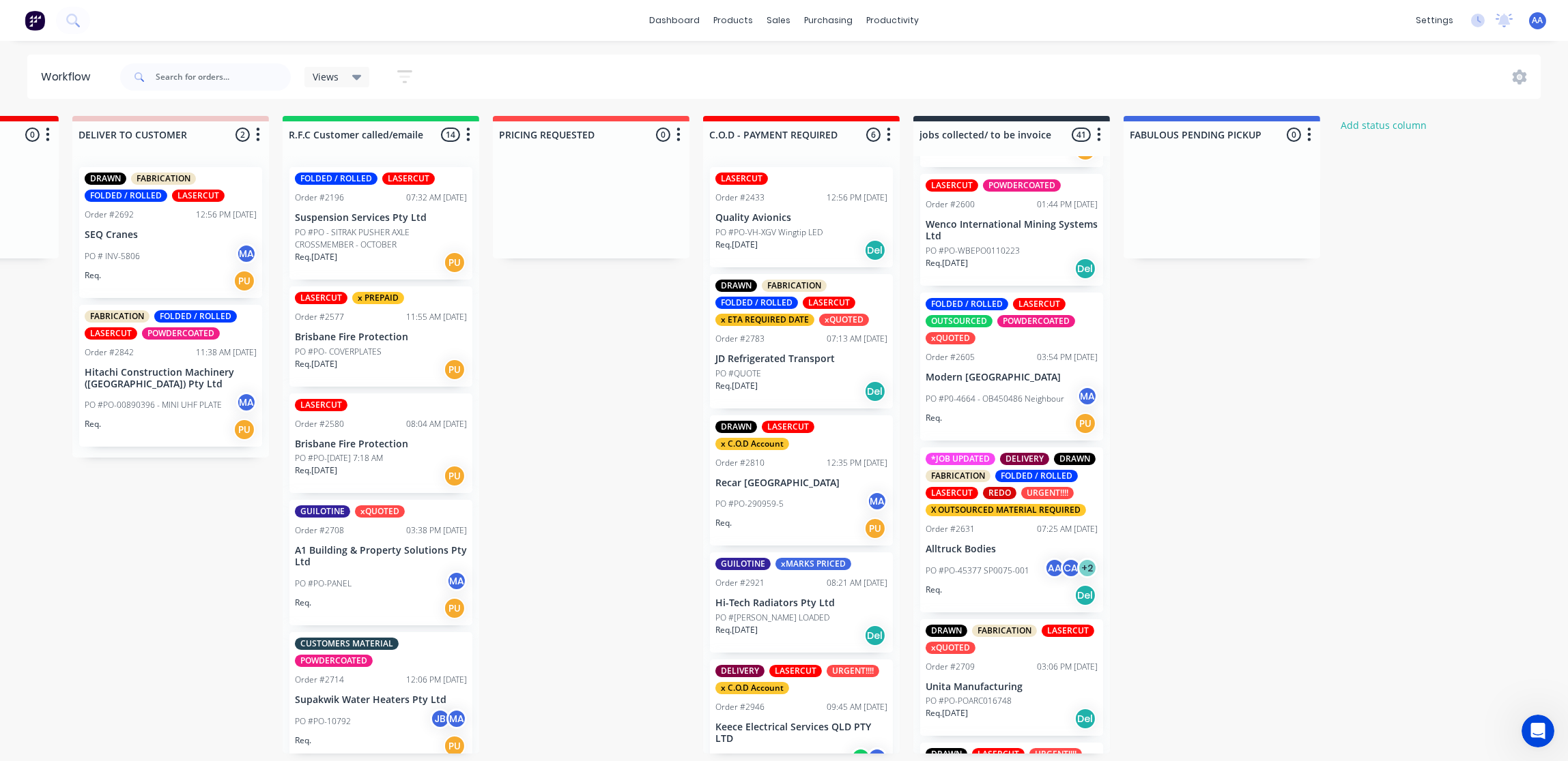
scroll to position [916, 0]
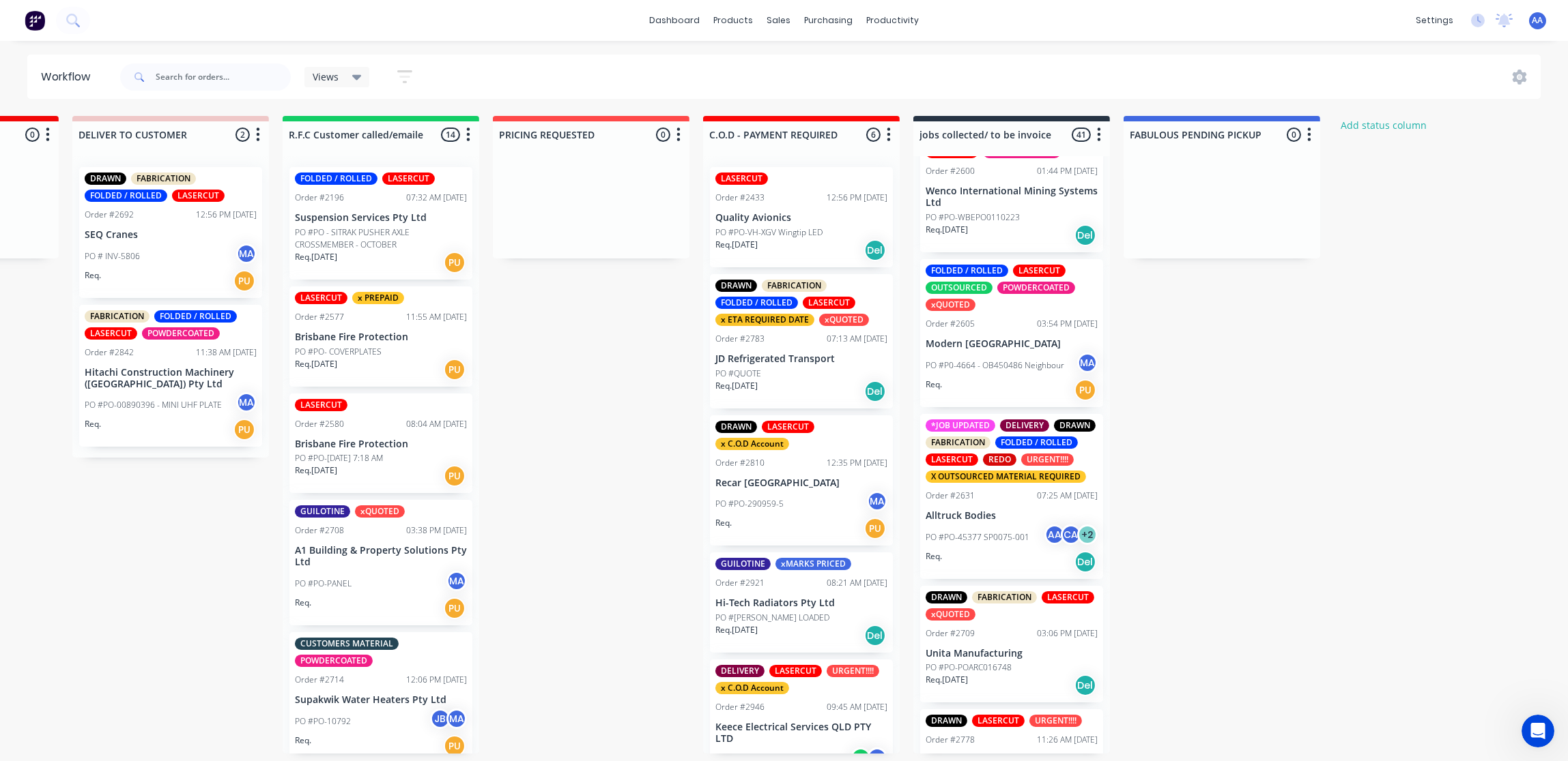
click at [1034, 350] on div "FOLDED / ROLLED LASERCUT OUTSOURCED POWDERCOATED xQUOTED Order #2605 03:54 PM 2…" at bounding box center [1011, 333] width 183 height 148
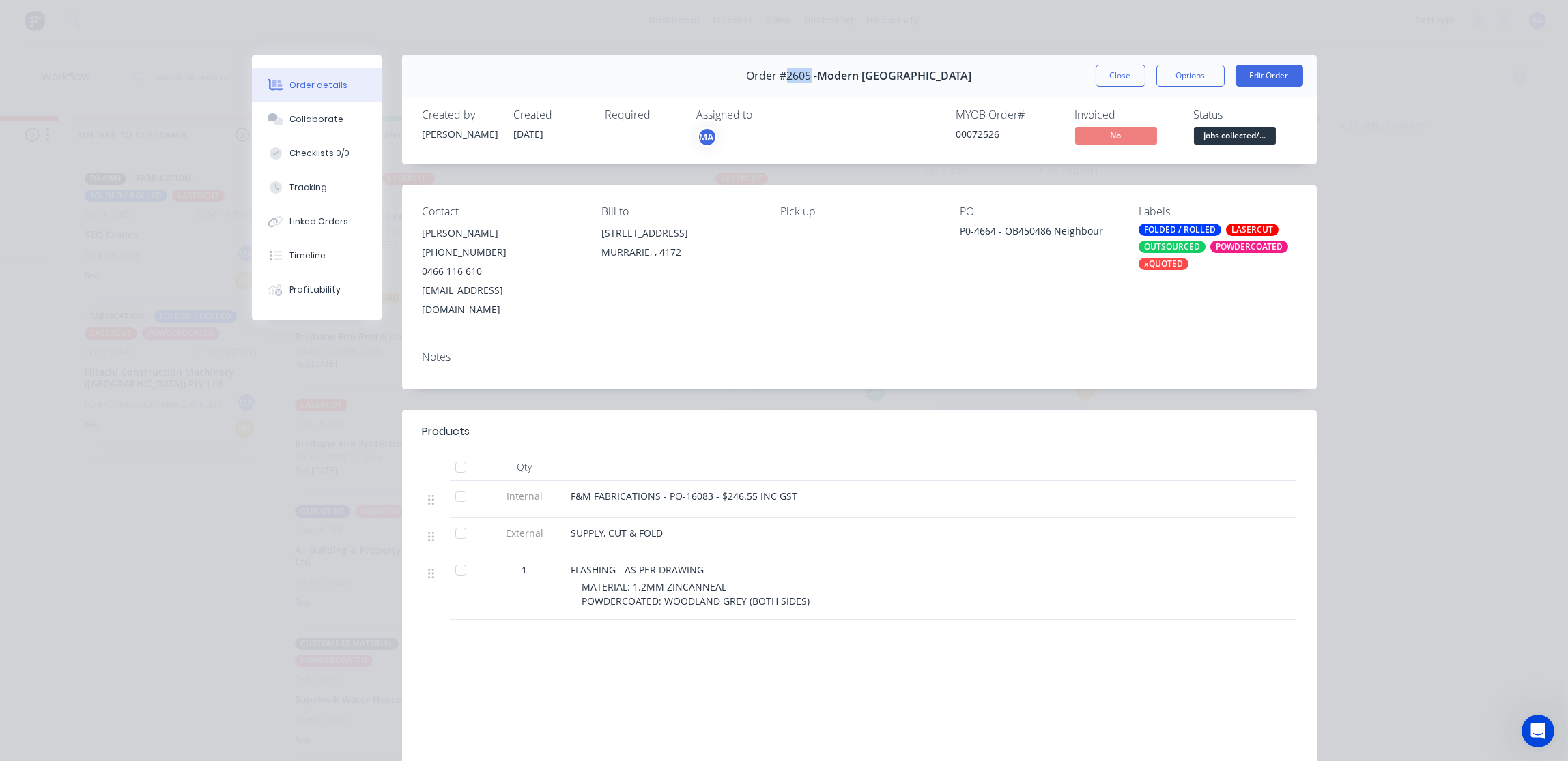
drag, startPoint x: 825, startPoint y: 74, endPoint x: 804, endPoint y: 74, distance: 21.0
click at [804, 74] on span "Order #2605 -" at bounding box center [781, 76] width 71 height 13
copy span "2605"
click at [1117, 73] on button "Close" at bounding box center [1120, 76] width 50 height 22
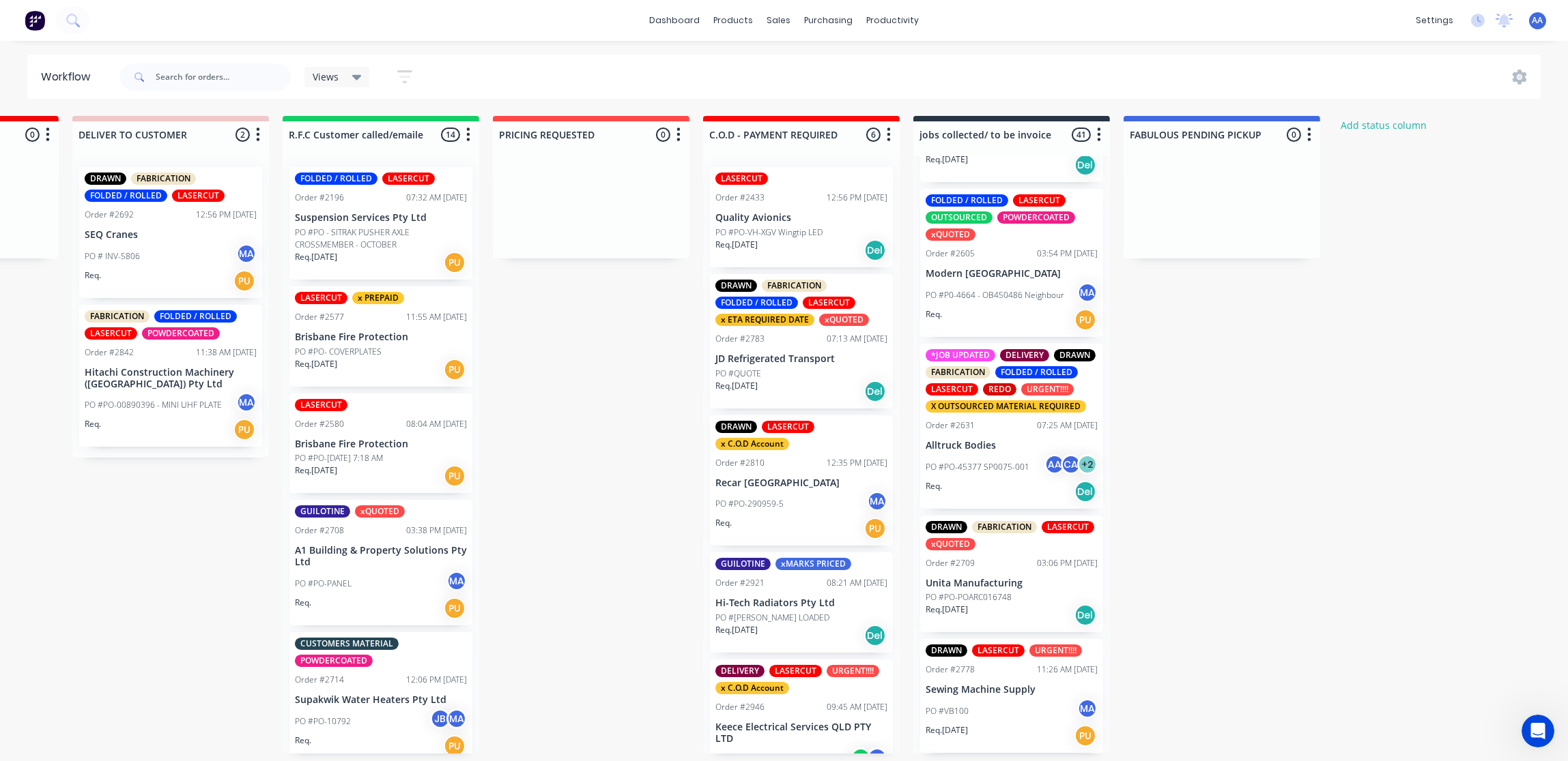
scroll to position [1018, 0]
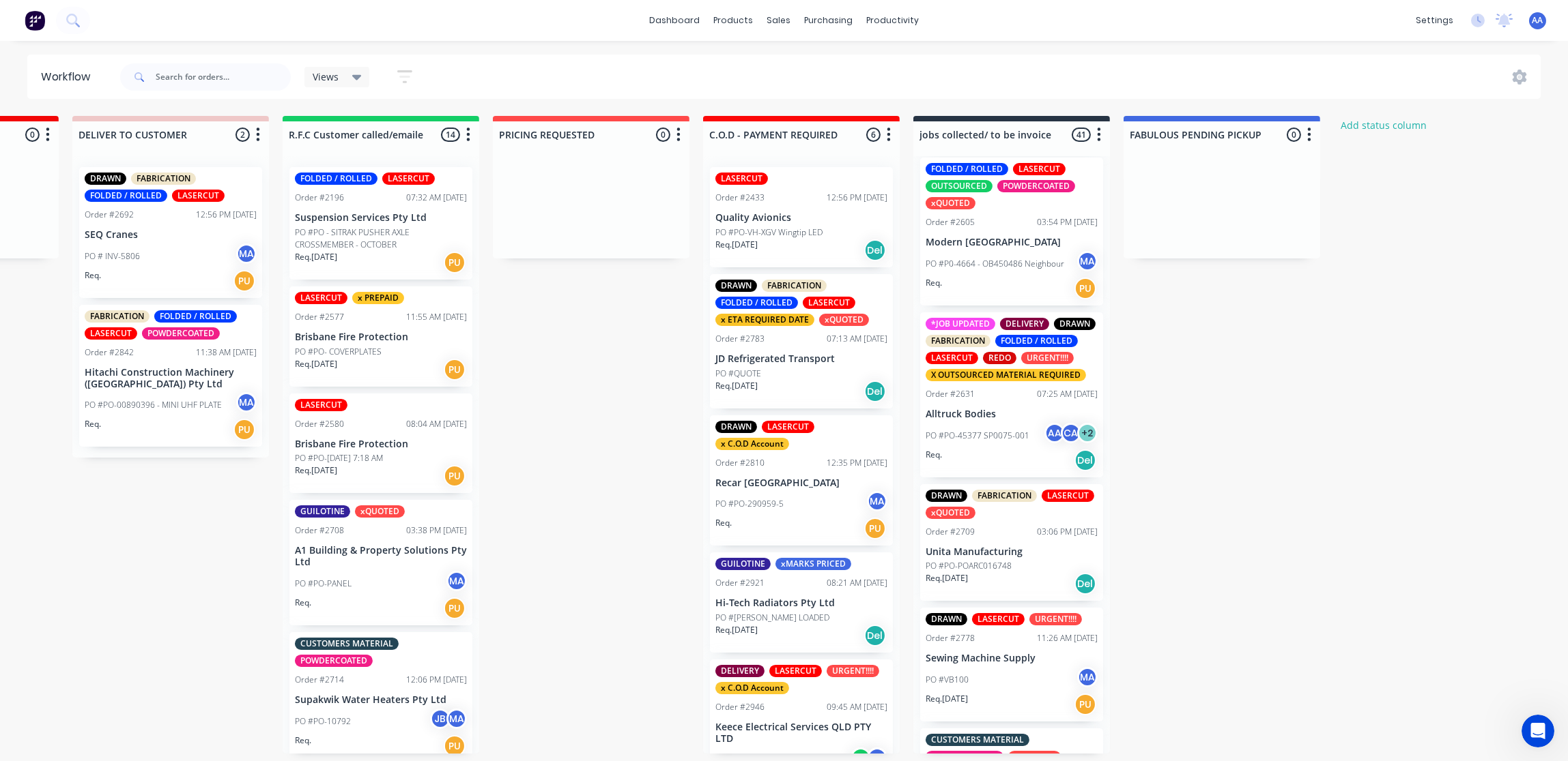
click at [1001, 229] on div "FOLDED / ROLLED LASERCUT OUTSOURCED POWDERCOATED xQUOTED Order #2605 03:54 PM 2…" at bounding box center [1011, 231] width 183 height 148
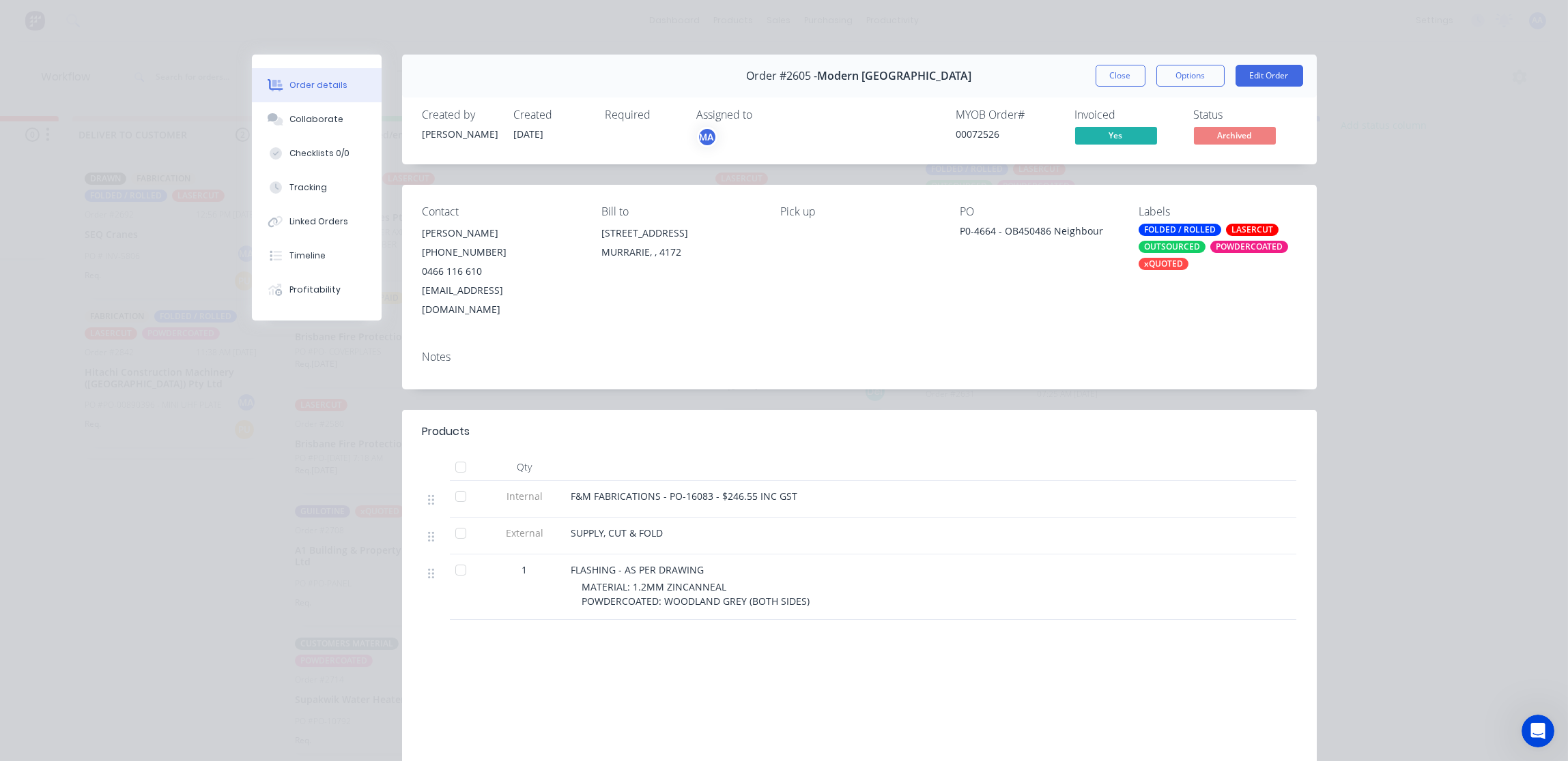
click at [1104, 80] on button "Close" at bounding box center [1120, 76] width 50 height 22
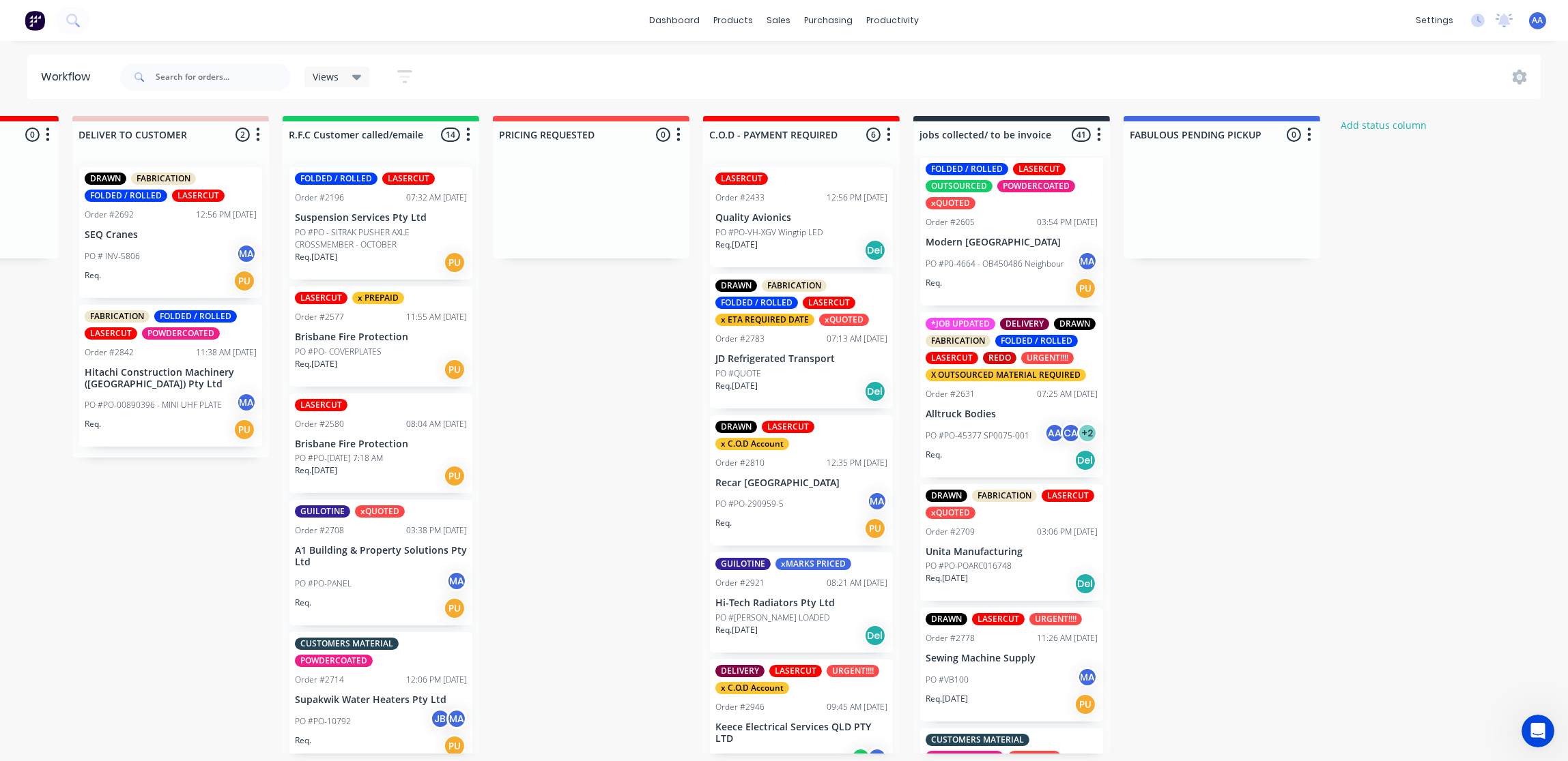
scroll to position [1119, 0]
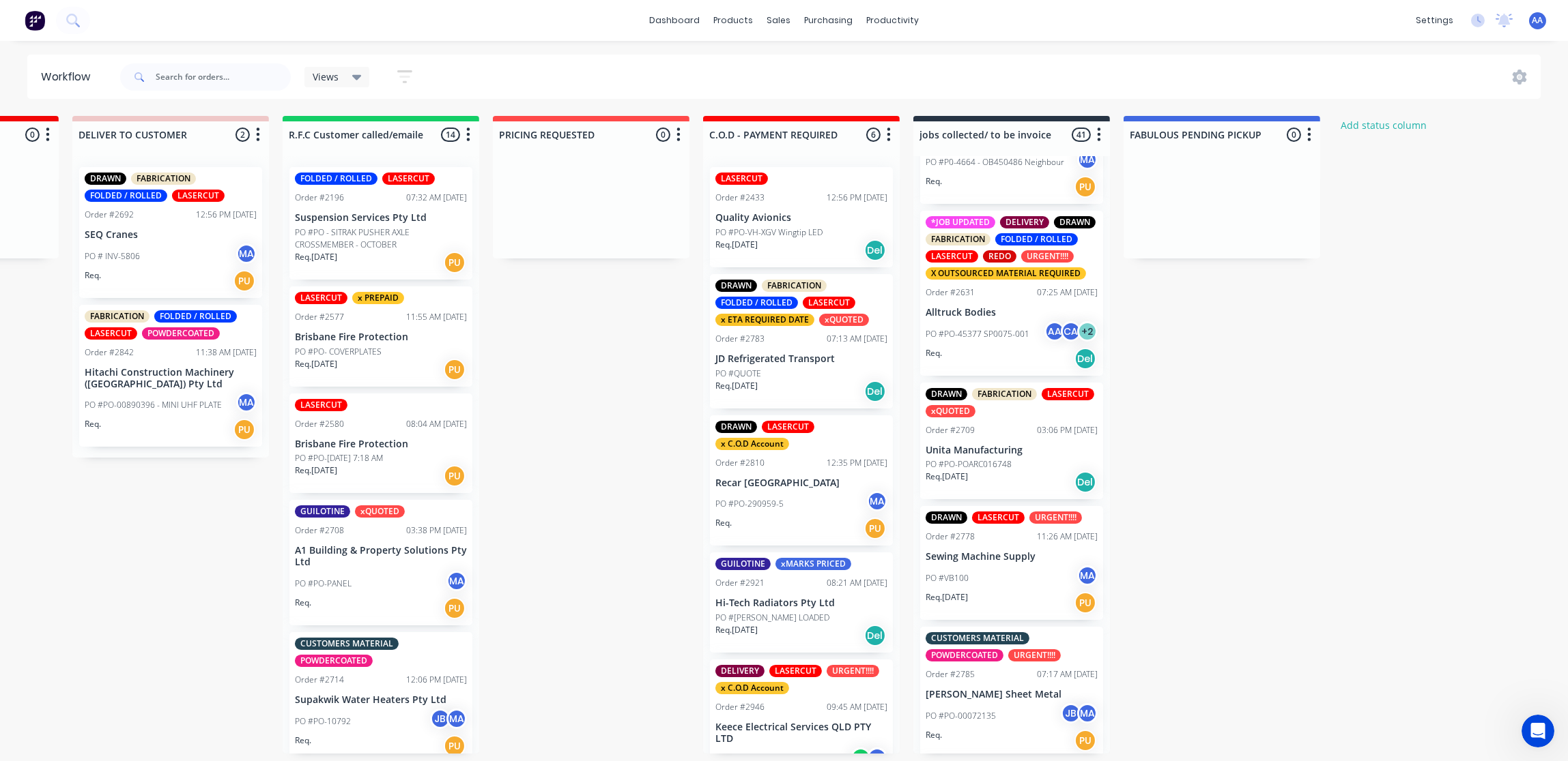
click at [1005, 456] on p "Unita Manufacturing" at bounding box center [1011, 451] width 172 height 12
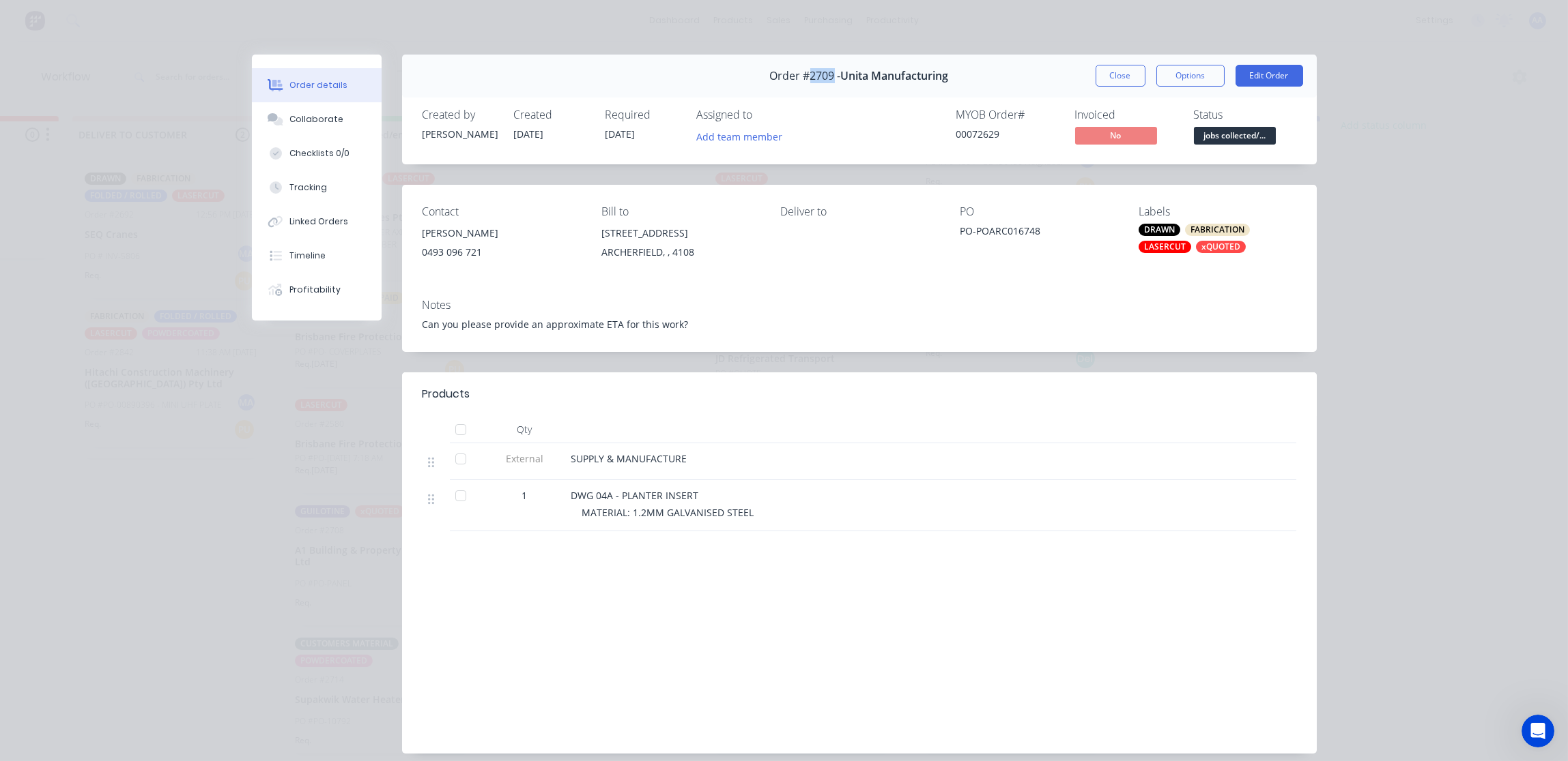
drag, startPoint x: 827, startPoint y: 74, endPoint x: 802, endPoint y: 79, distance: 25.5
click at [802, 79] on span "Order #2709 -" at bounding box center [805, 76] width 71 height 13
drag, startPoint x: 802, startPoint y: 79, endPoint x: 812, endPoint y: 87, distance: 12.8
copy span "2709"
click at [1115, 76] on button "Close" at bounding box center [1120, 76] width 50 height 22
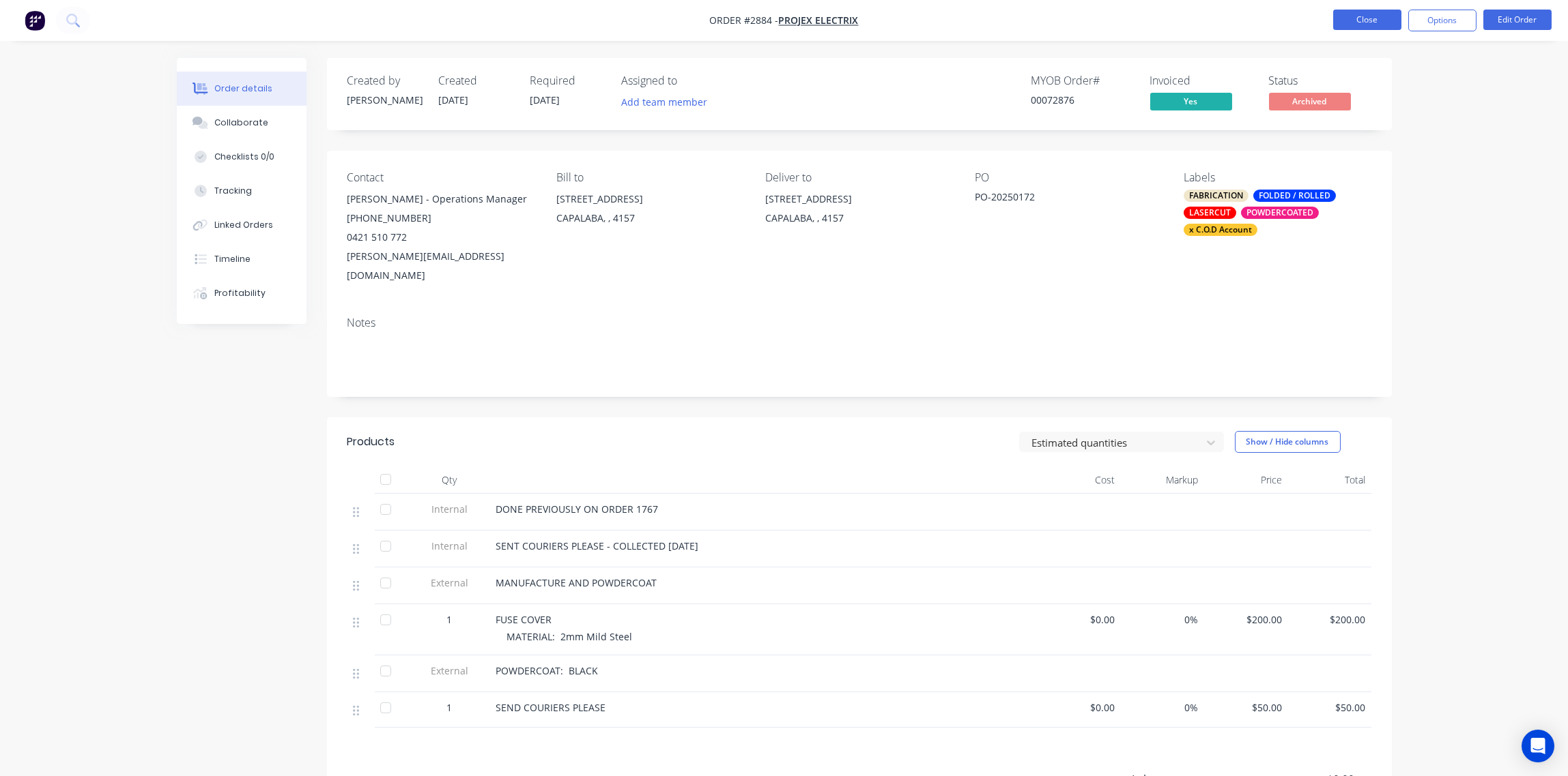
click at [1373, 21] on button "Close" at bounding box center [1367, 19] width 68 height 21
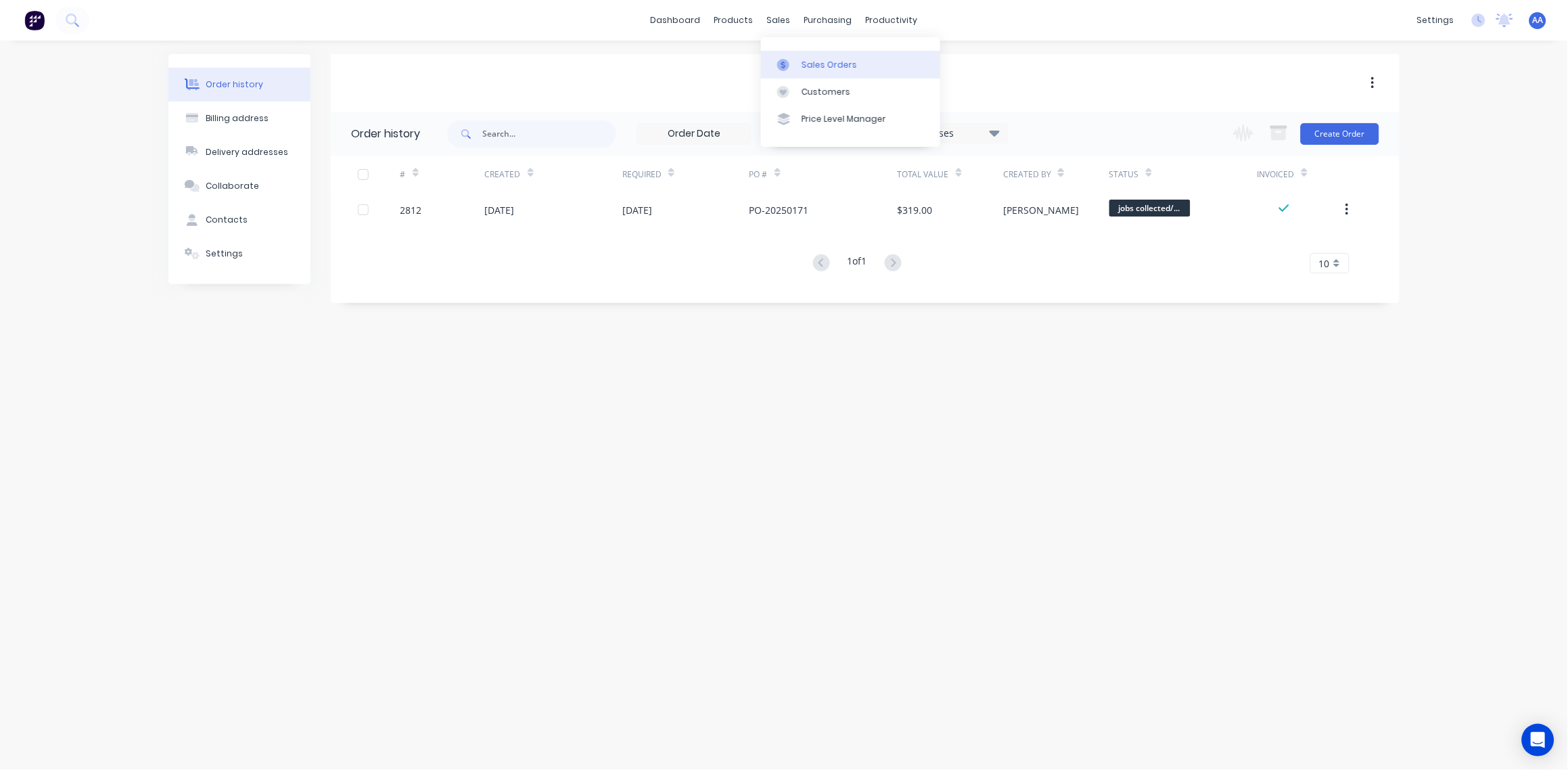
click at [828, 59] on div "Sales Orders" at bounding box center [829, 65] width 55 height 12
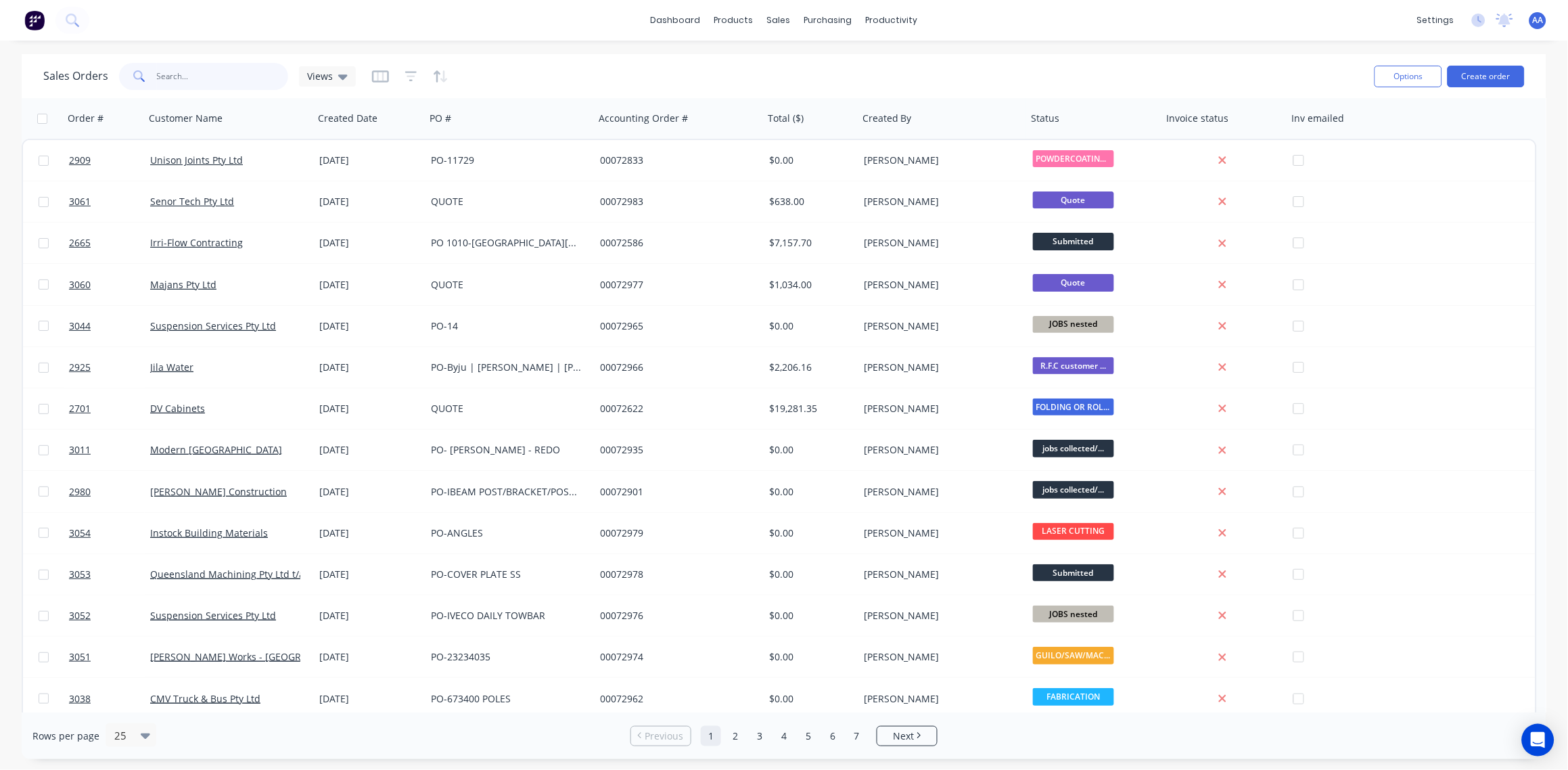
click at [191, 75] on input "text" at bounding box center [223, 76] width 132 height 27
paste input "2605"
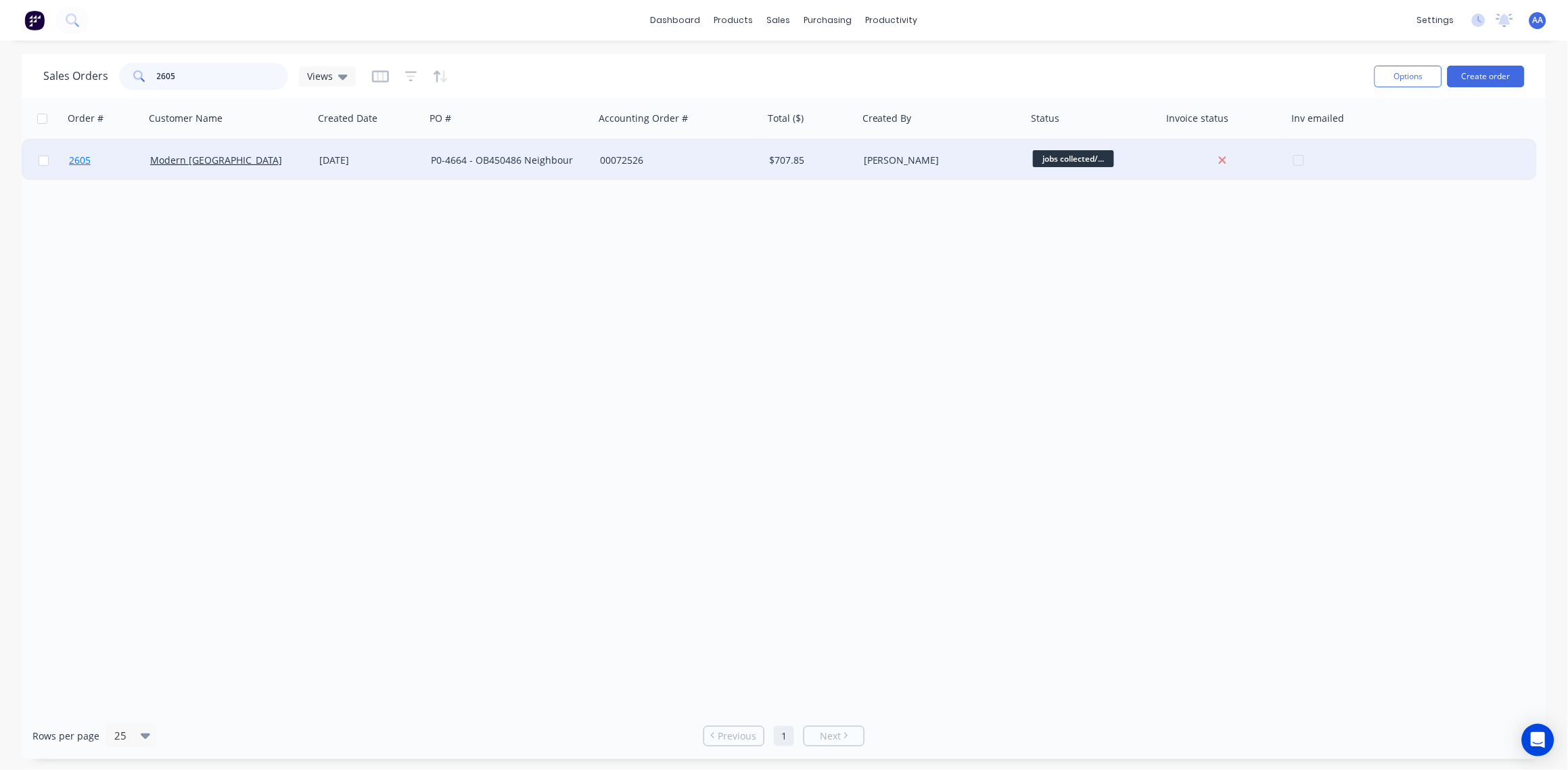
type input "2605"
click at [80, 159] on span "2605" at bounding box center [79, 161] width 22 height 13
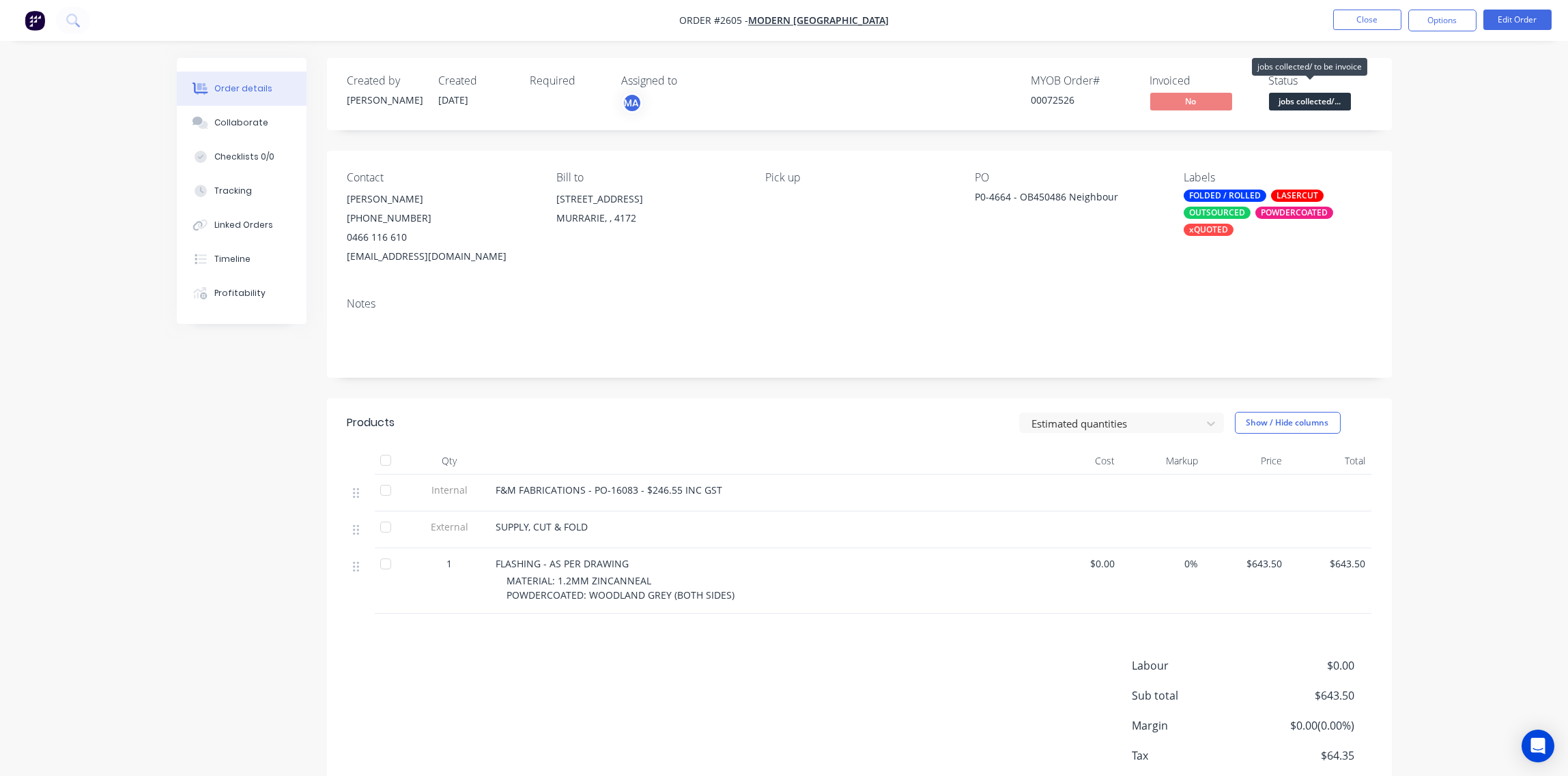
click at [1336, 106] on span "jobs collected/..." at bounding box center [1310, 101] width 82 height 17
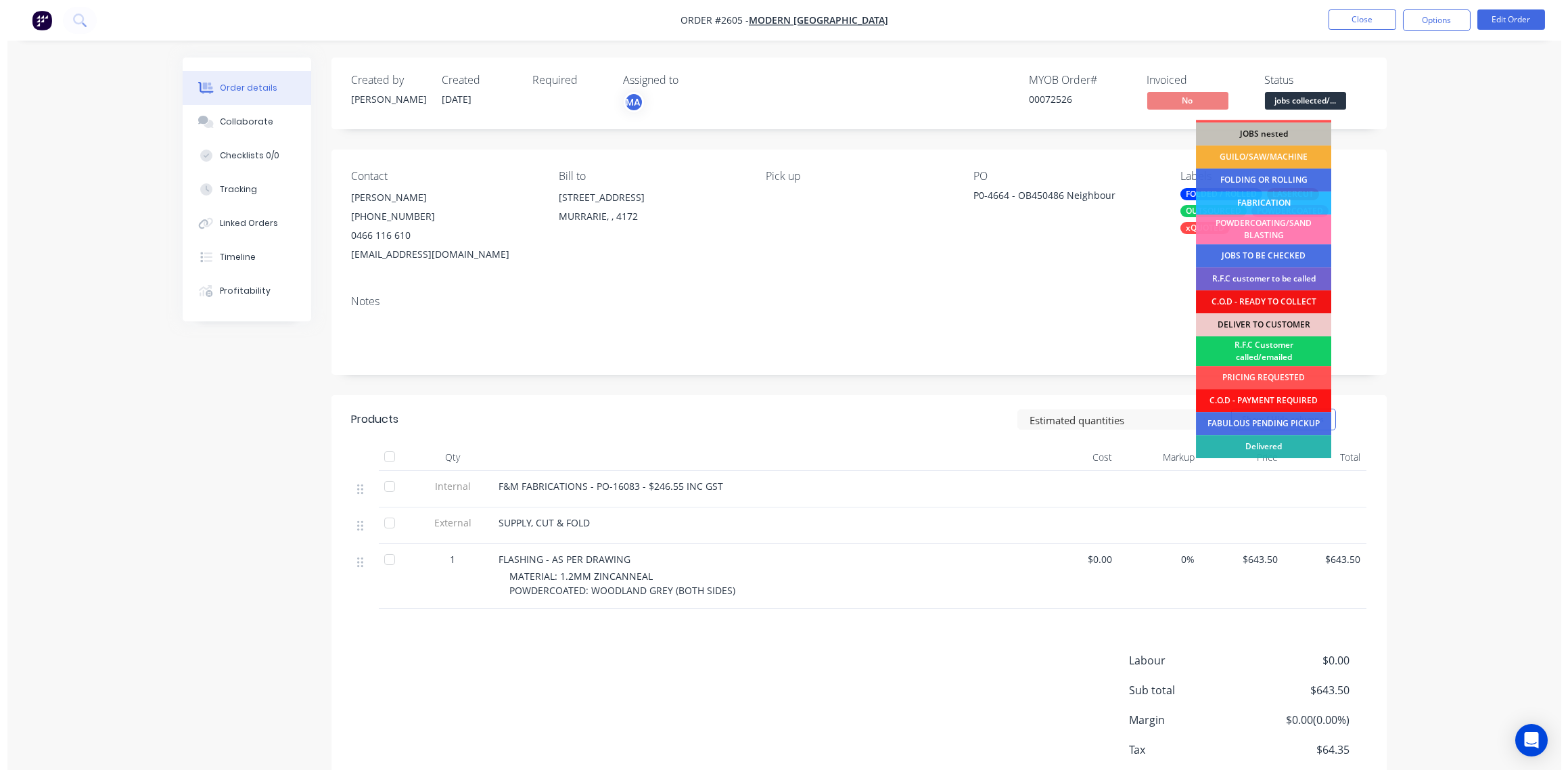
scroll to position [66, 0]
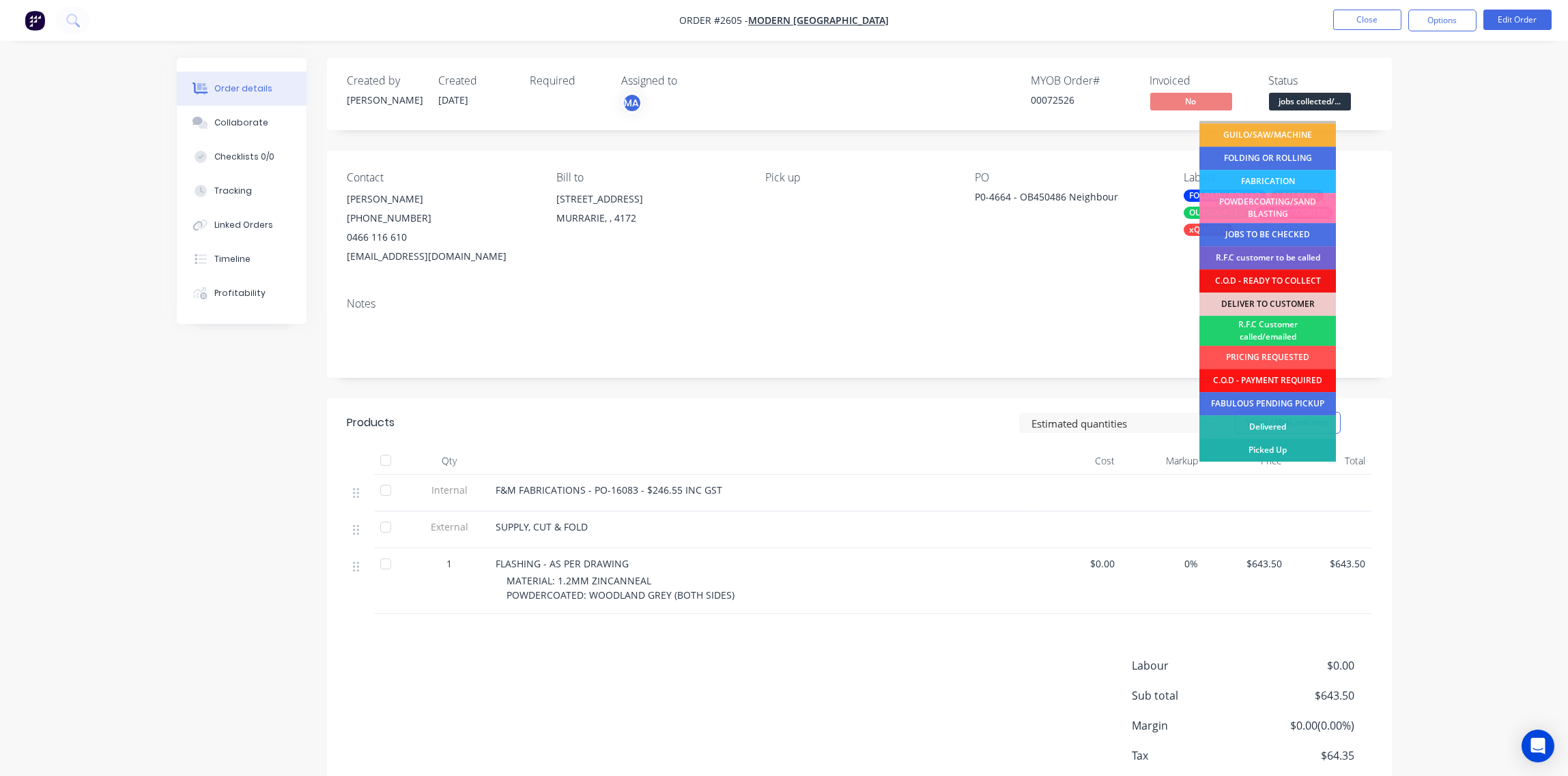
click at [1285, 446] on div "Picked Up" at bounding box center [1267, 451] width 136 height 23
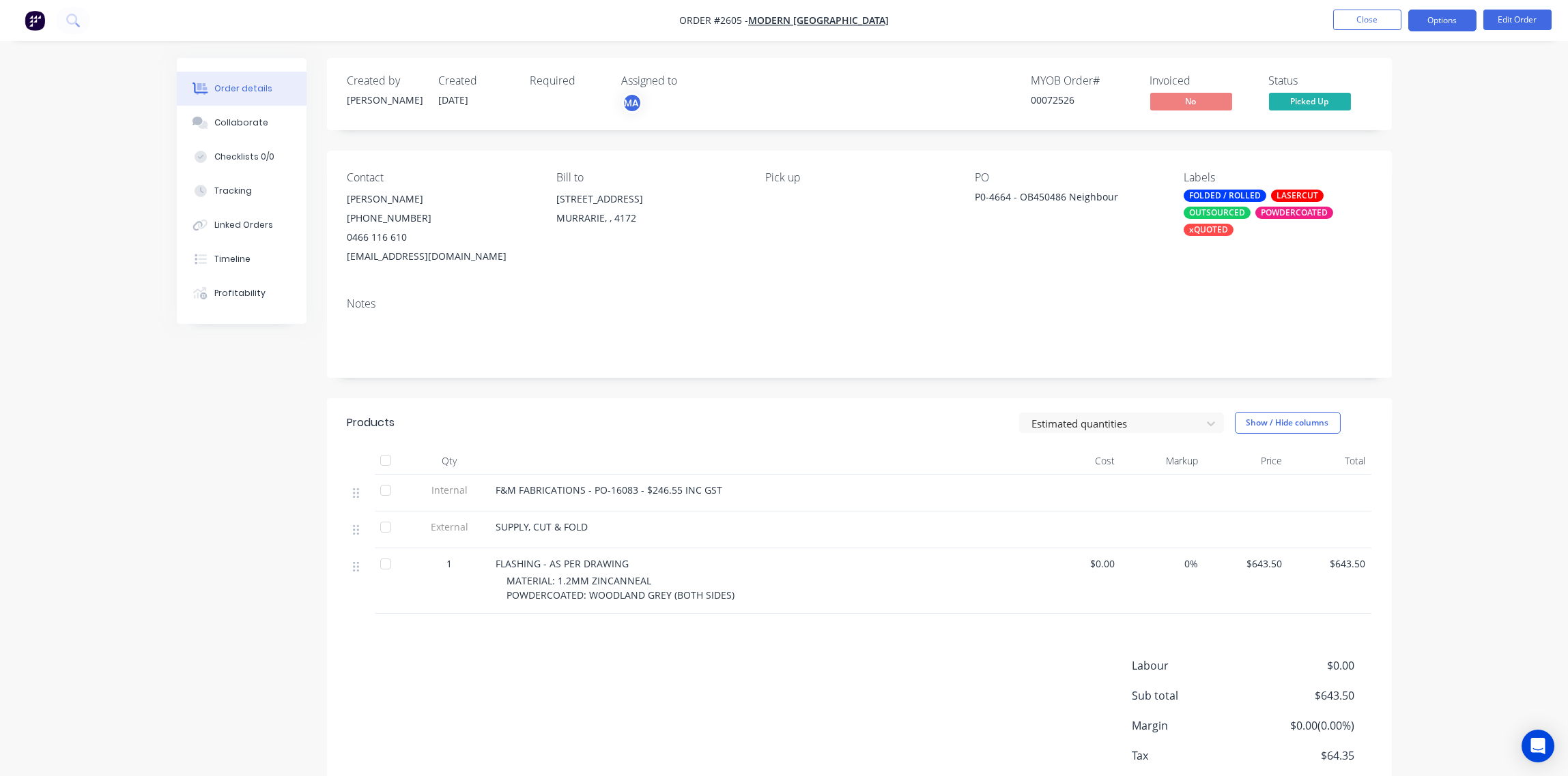
click at [1452, 22] on button "Options" at bounding box center [1442, 20] width 68 height 22
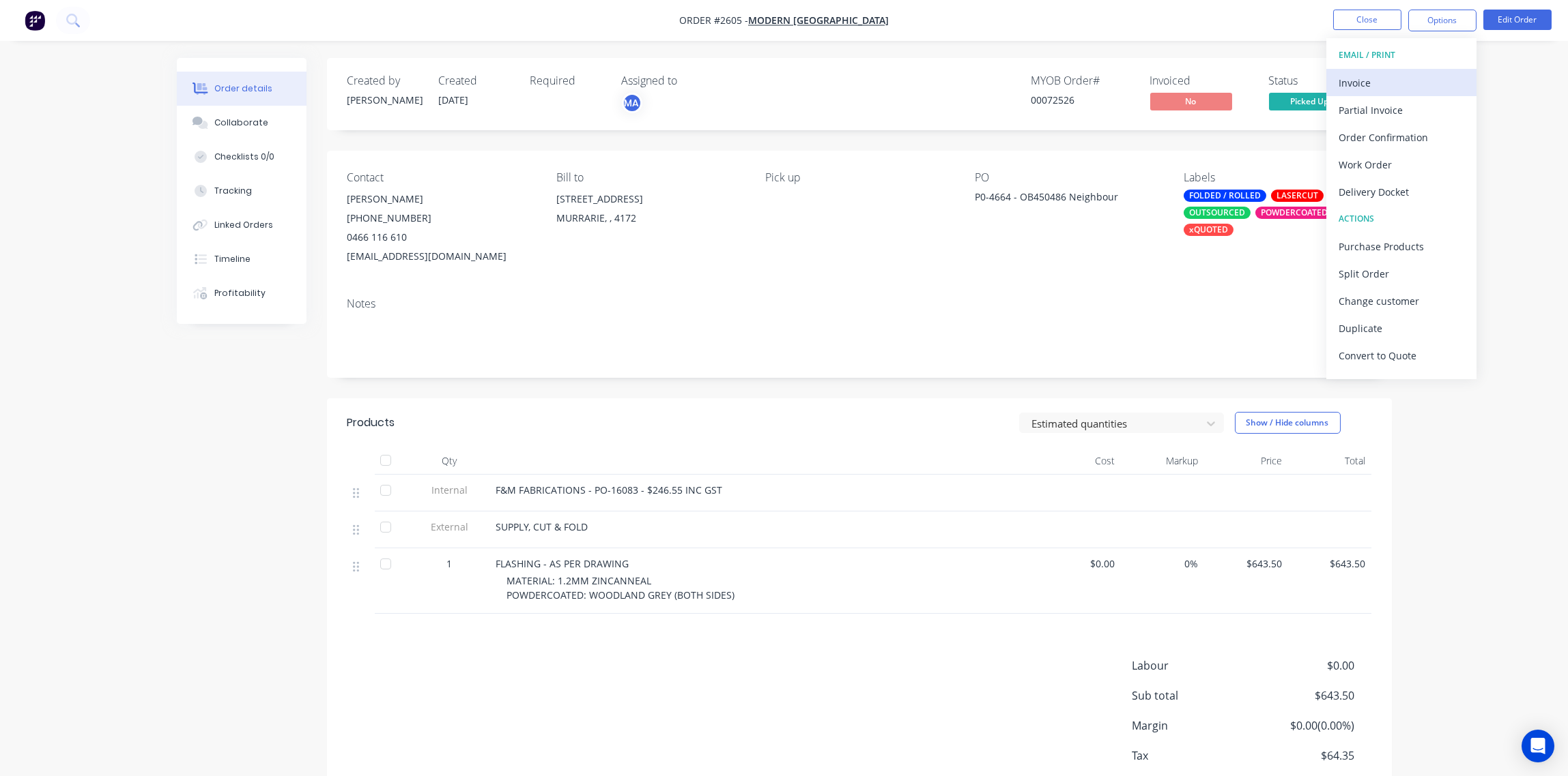
click at [1356, 73] on div "Invoice" at bounding box center [1401, 83] width 125 height 20
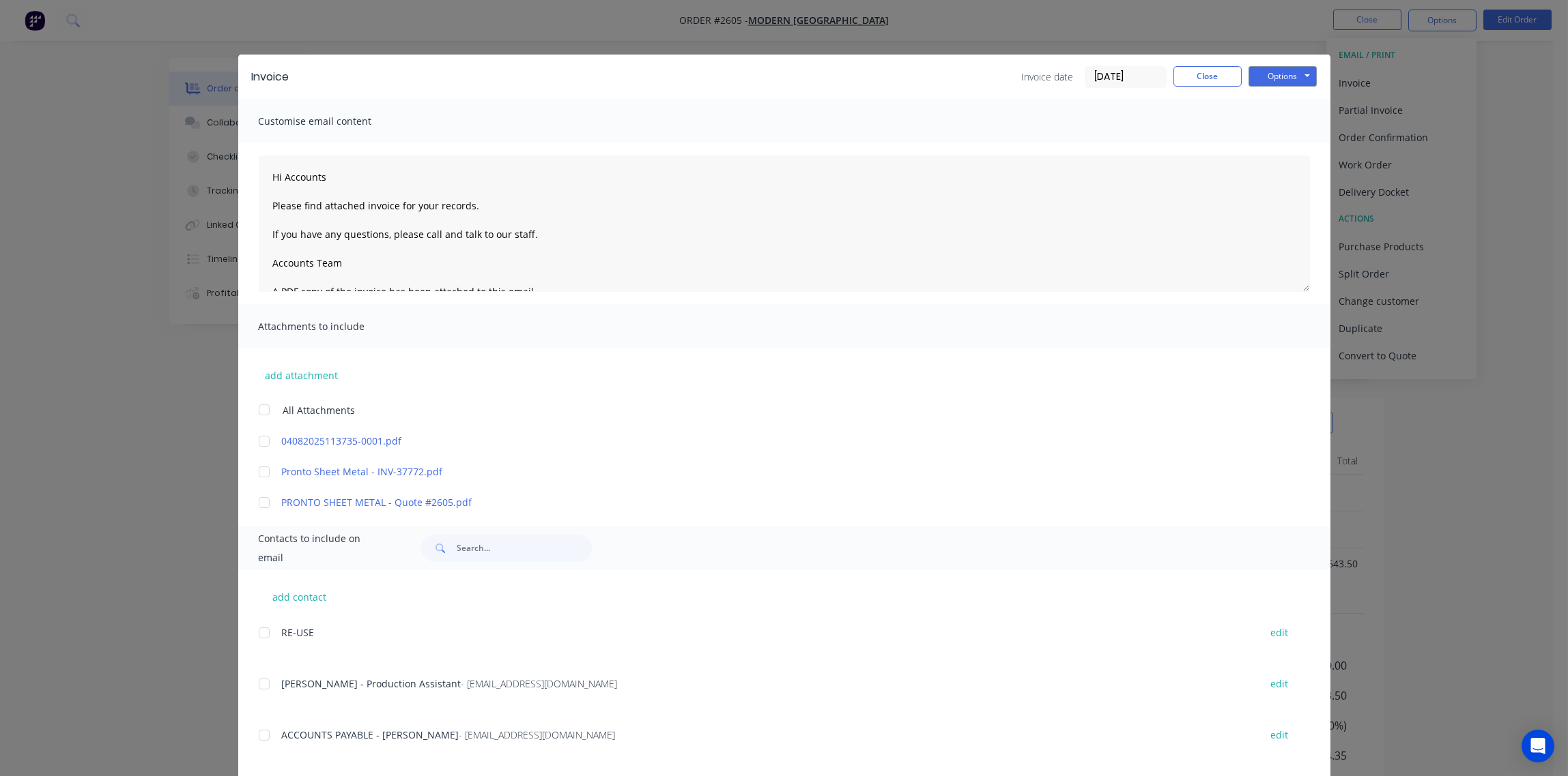
click at [257, 739] on div at bounding box center [264, 735] width 28 height 28
click at [1275, 73] on button "Options" at bounding box center [1282, 76] width 68 height 21
click at [1262, 144] on button "Email" at bounding box center [1292, 145] width 88 height 23
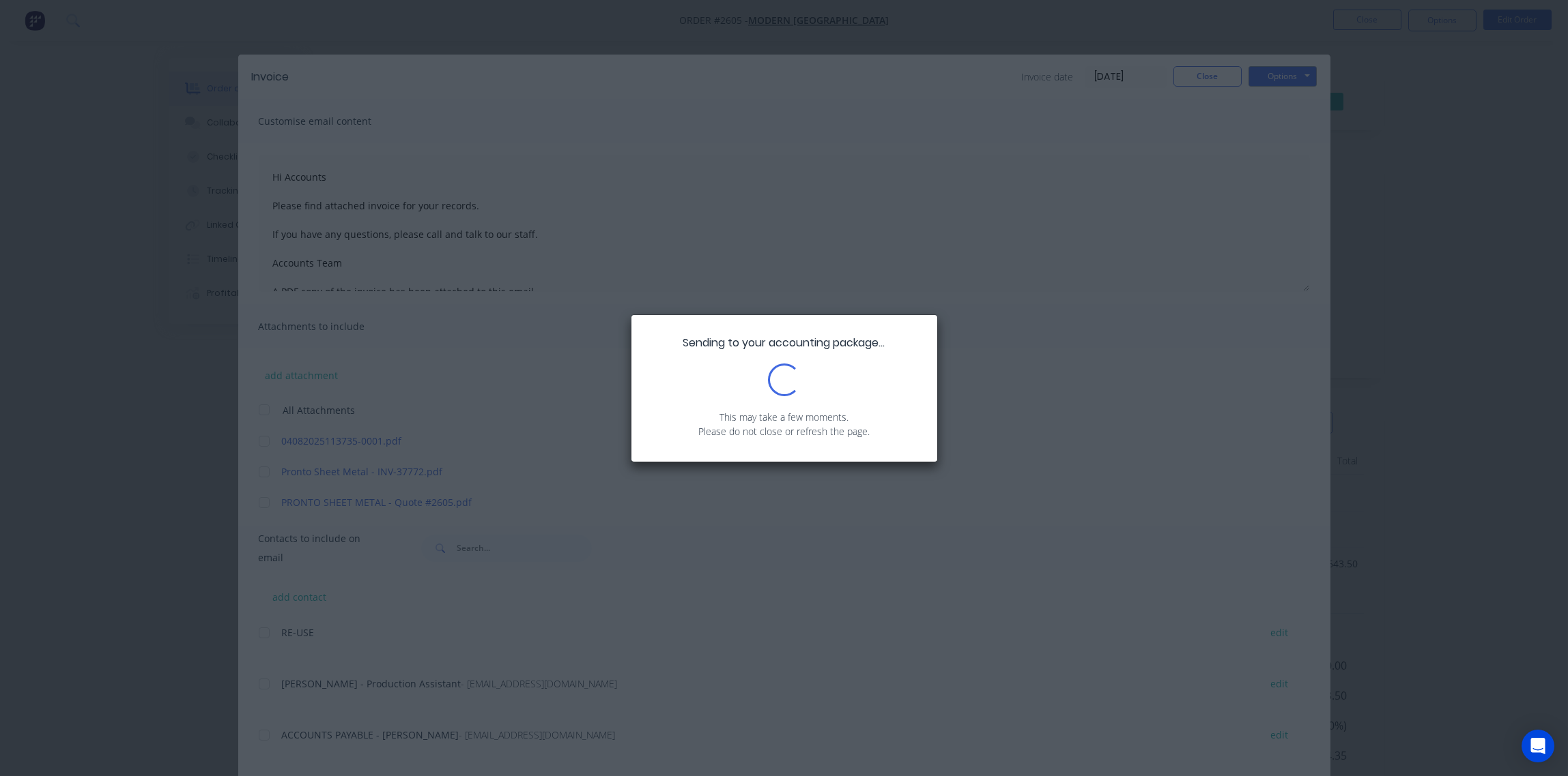
drag, startPoint x: 1227, startPoint y: 162, endPoint x: 1218, endPoint y: 162, distance: 9.0
click at [1218, 162] on div "Sending to your accounting package... Loading... This may take a few moments. P…" at bounding box center [784, 388] width 1568 height 776
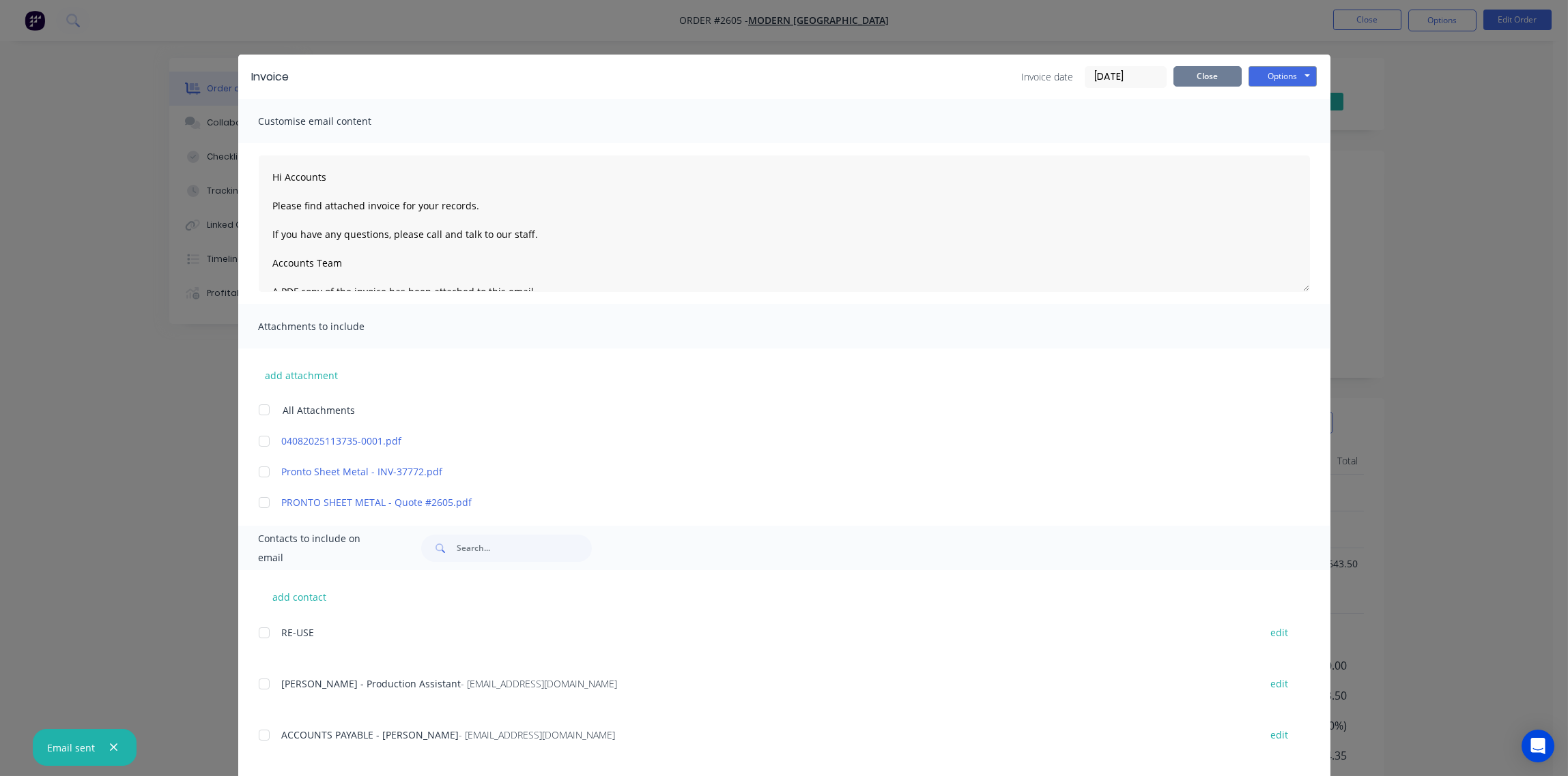
click at [1196, 75] on button "Close" at bounding box center [1207, 76] width 68 height 21
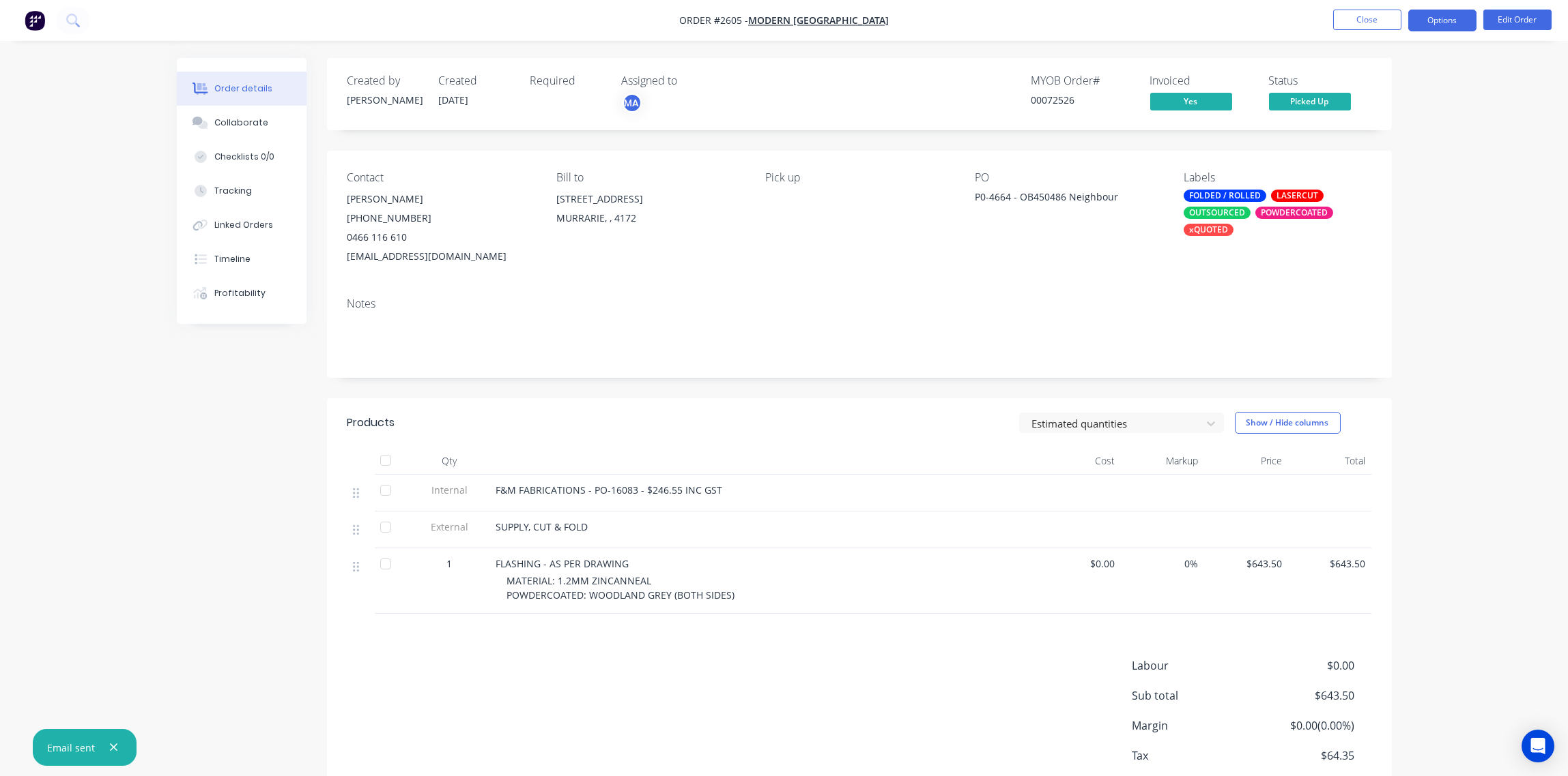
click at [1437, 23] on button "Options" at bounding box center [1442, 20] width 68 height 22
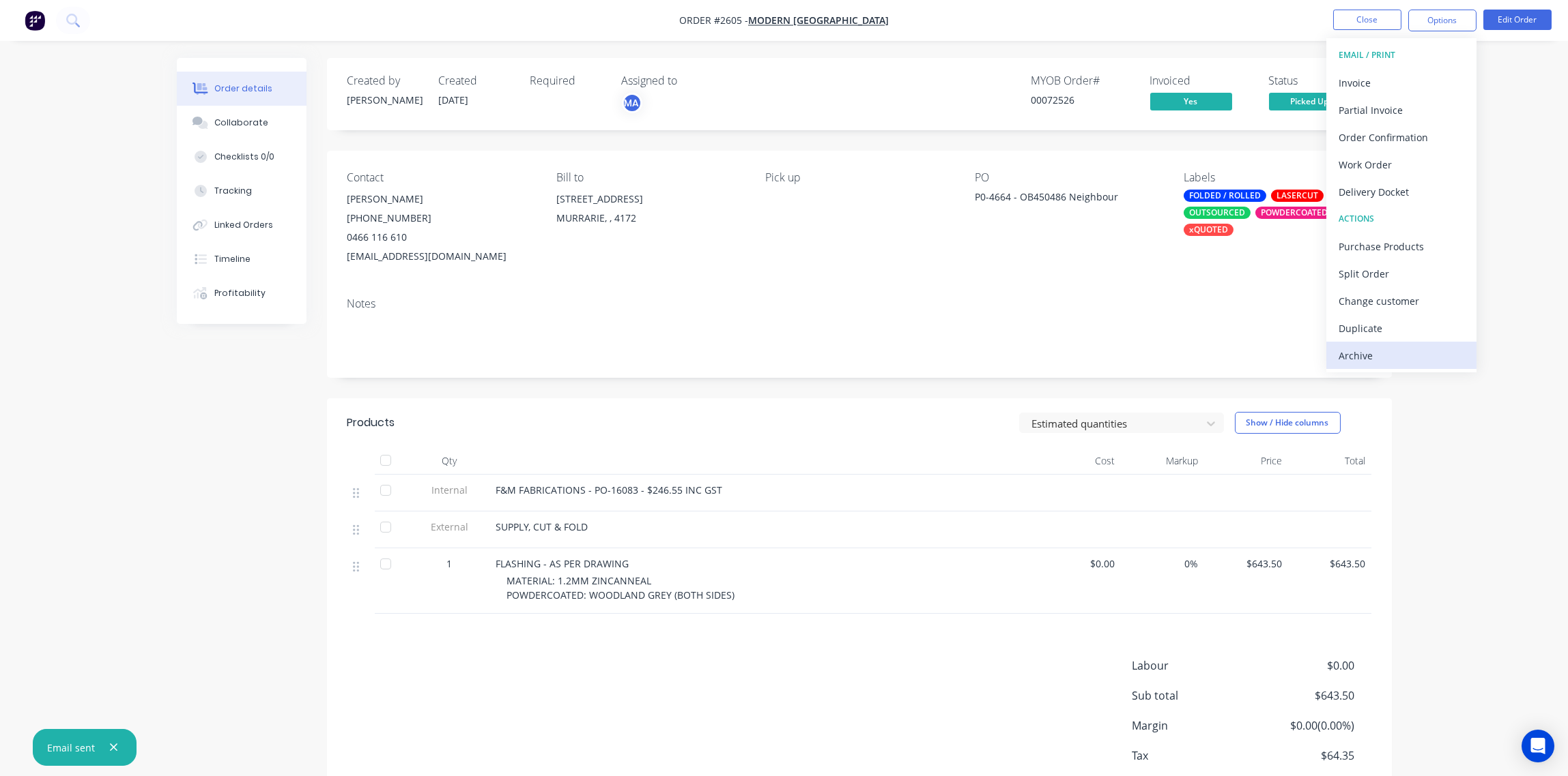
click at [1400, 350] on div "Archive" at bounding box center [1401, 355] width 125 height 20
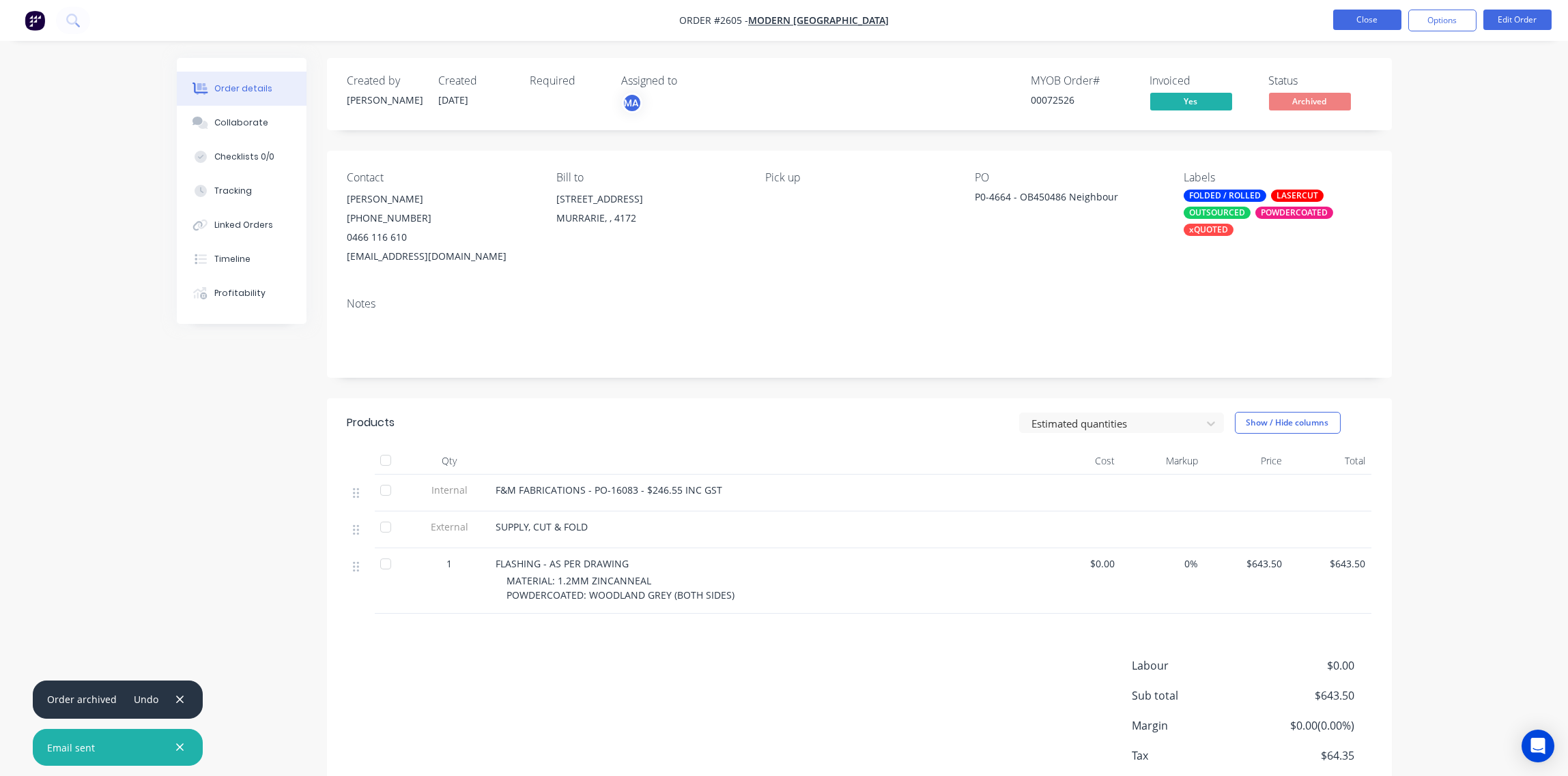
click at [1366, 16] on button "Close" at bounding box center [1367, 19] width 68 height 21
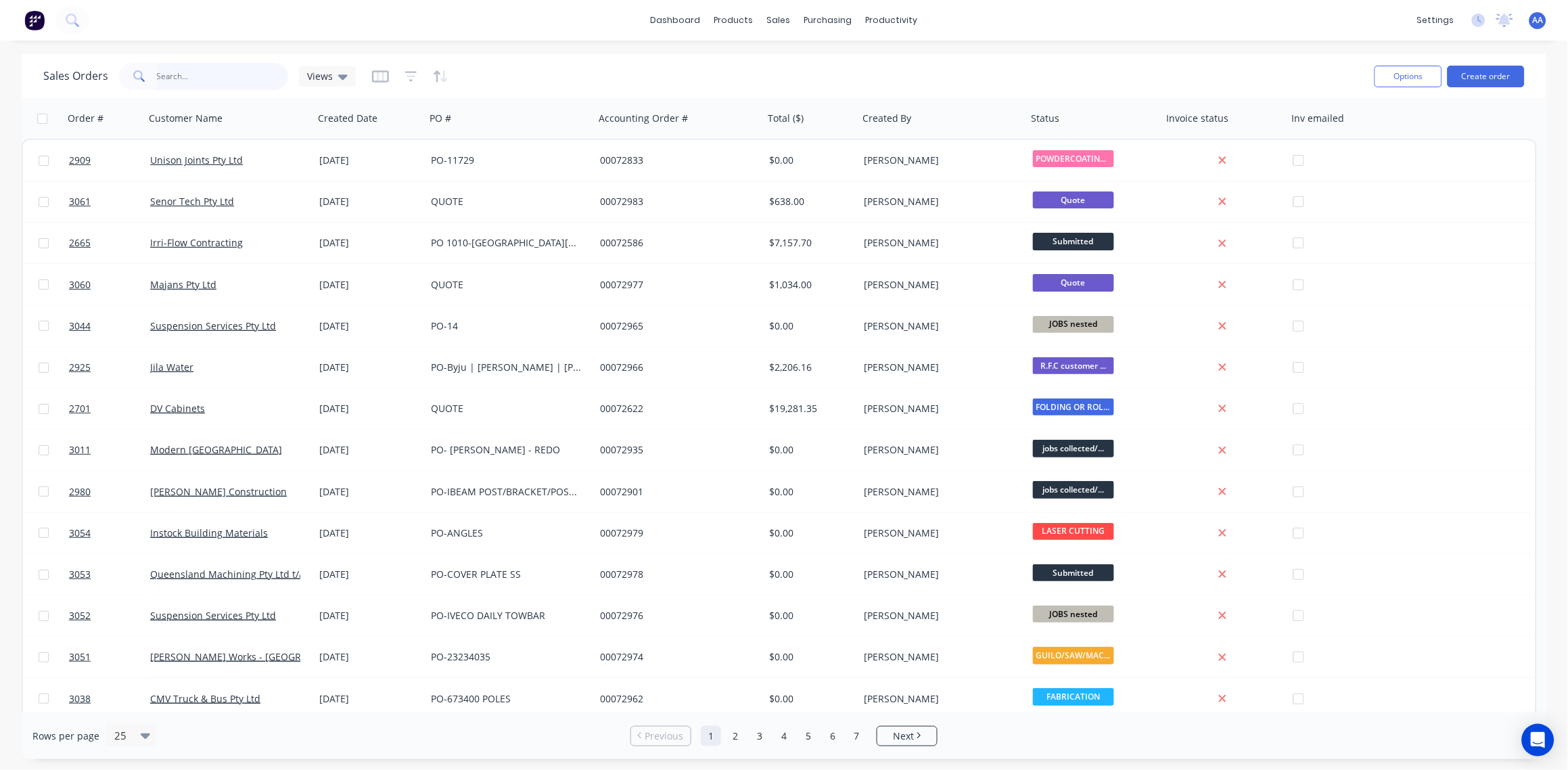
click at [205, 70] on input "text" at bounding box center [223, 76] width 132 height 27
paste input "2709"
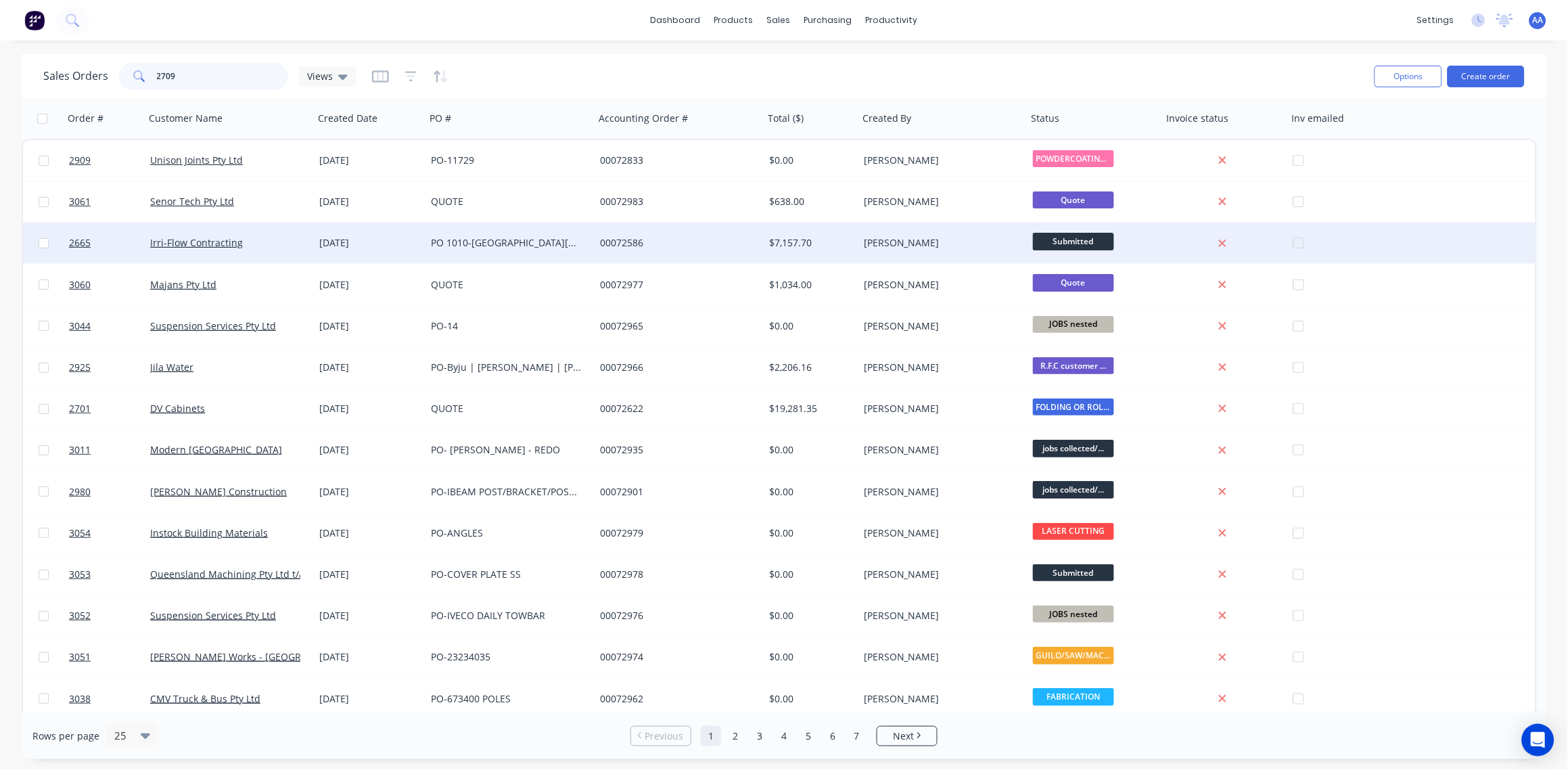
type input "2709"
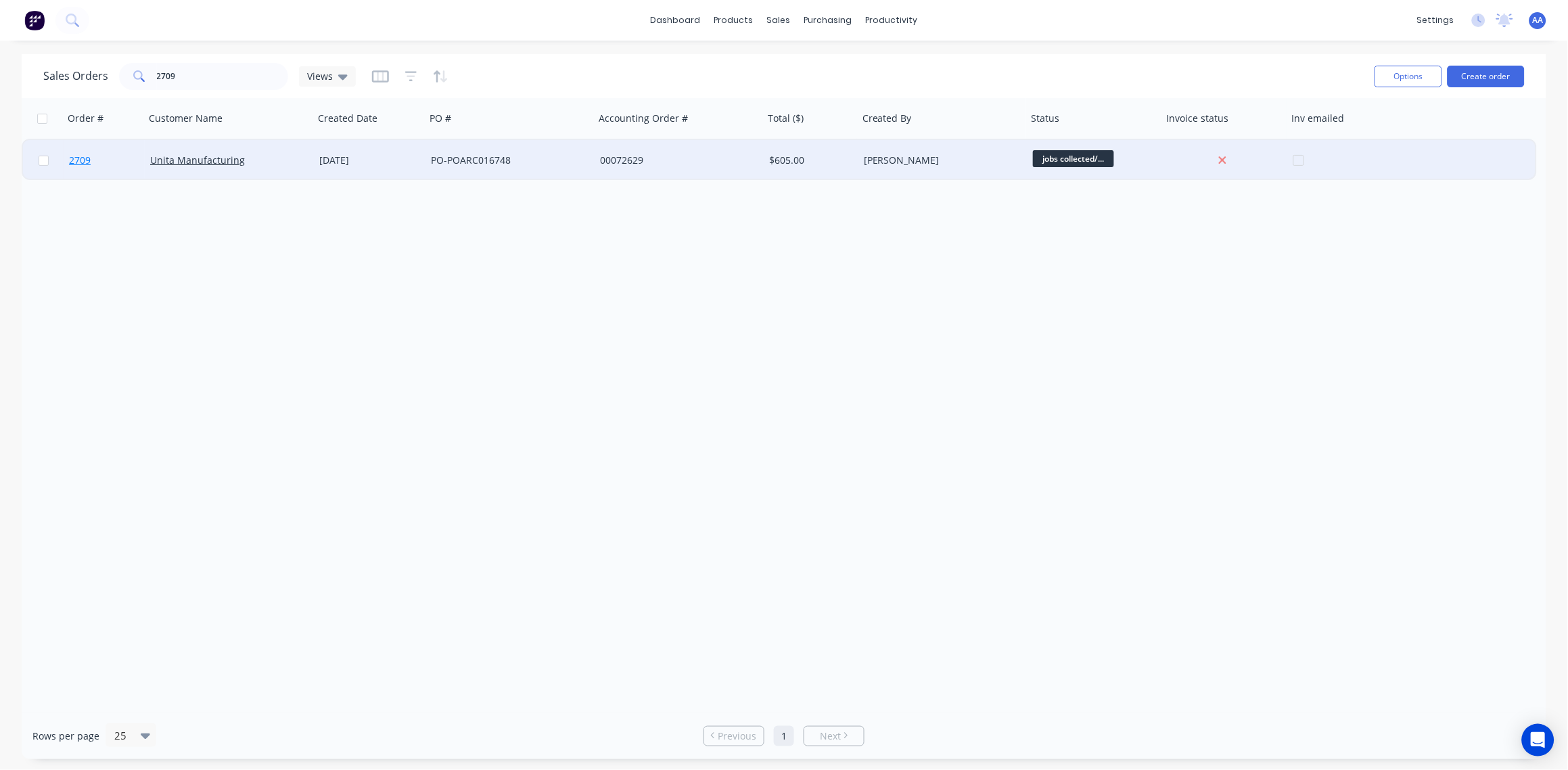
click at [84, 162] on span "2709" at bounding box center [79, 161] width 22 height 13
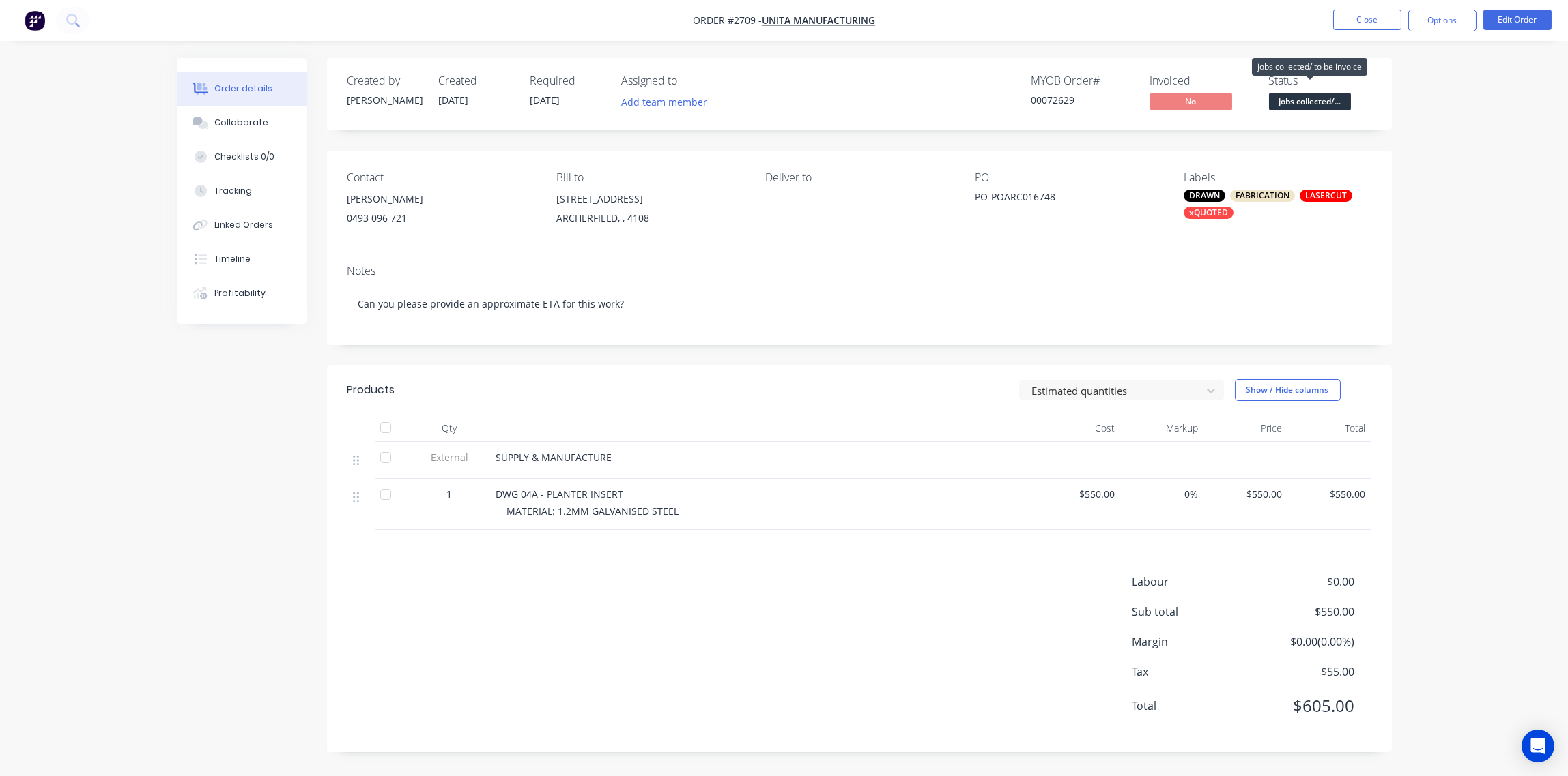
click at [1310, 102] on span "jobs collected/..." at bounding box center [1310, 101] width 82 height 17
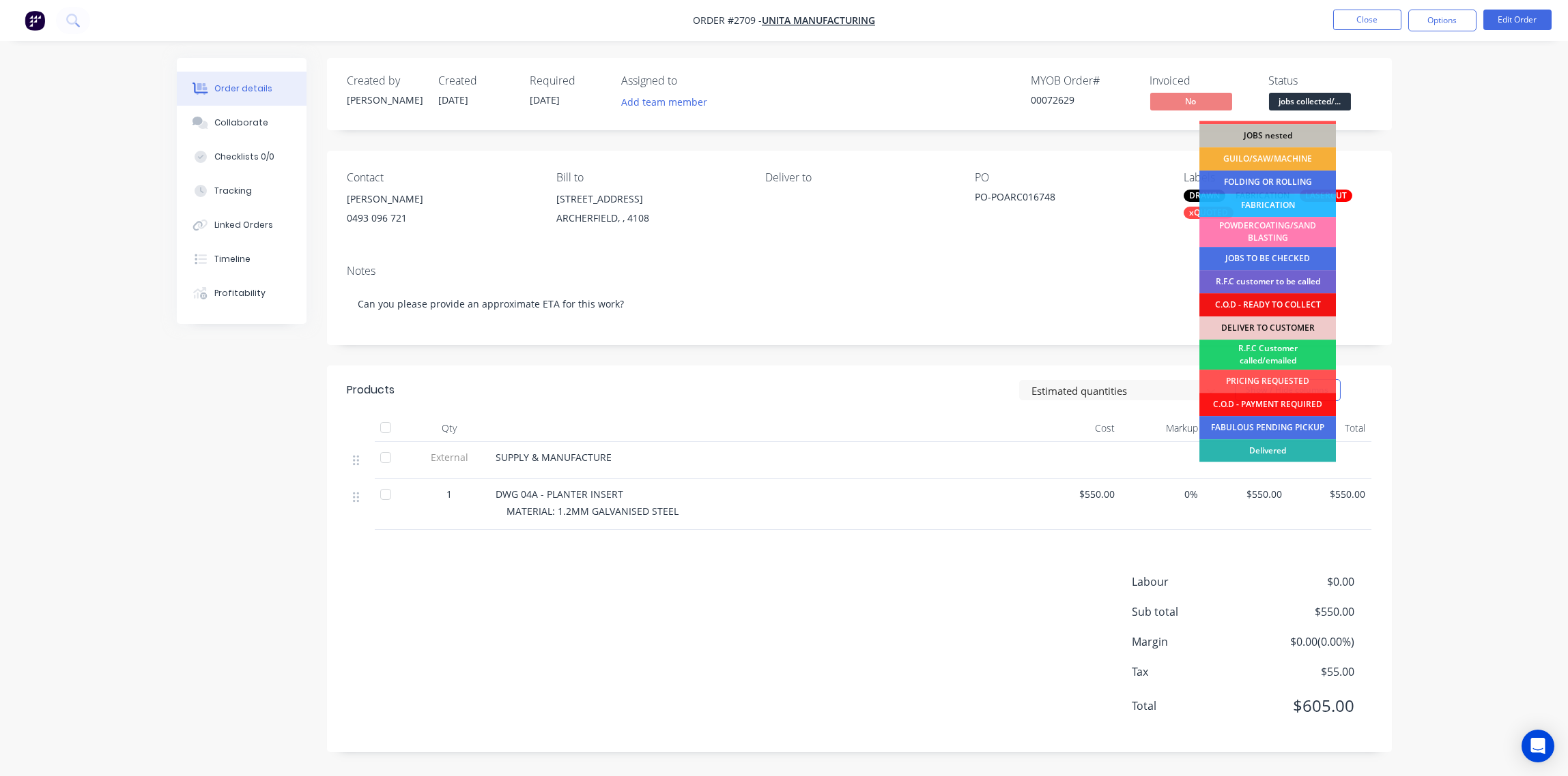
scroll to position [67, 0]
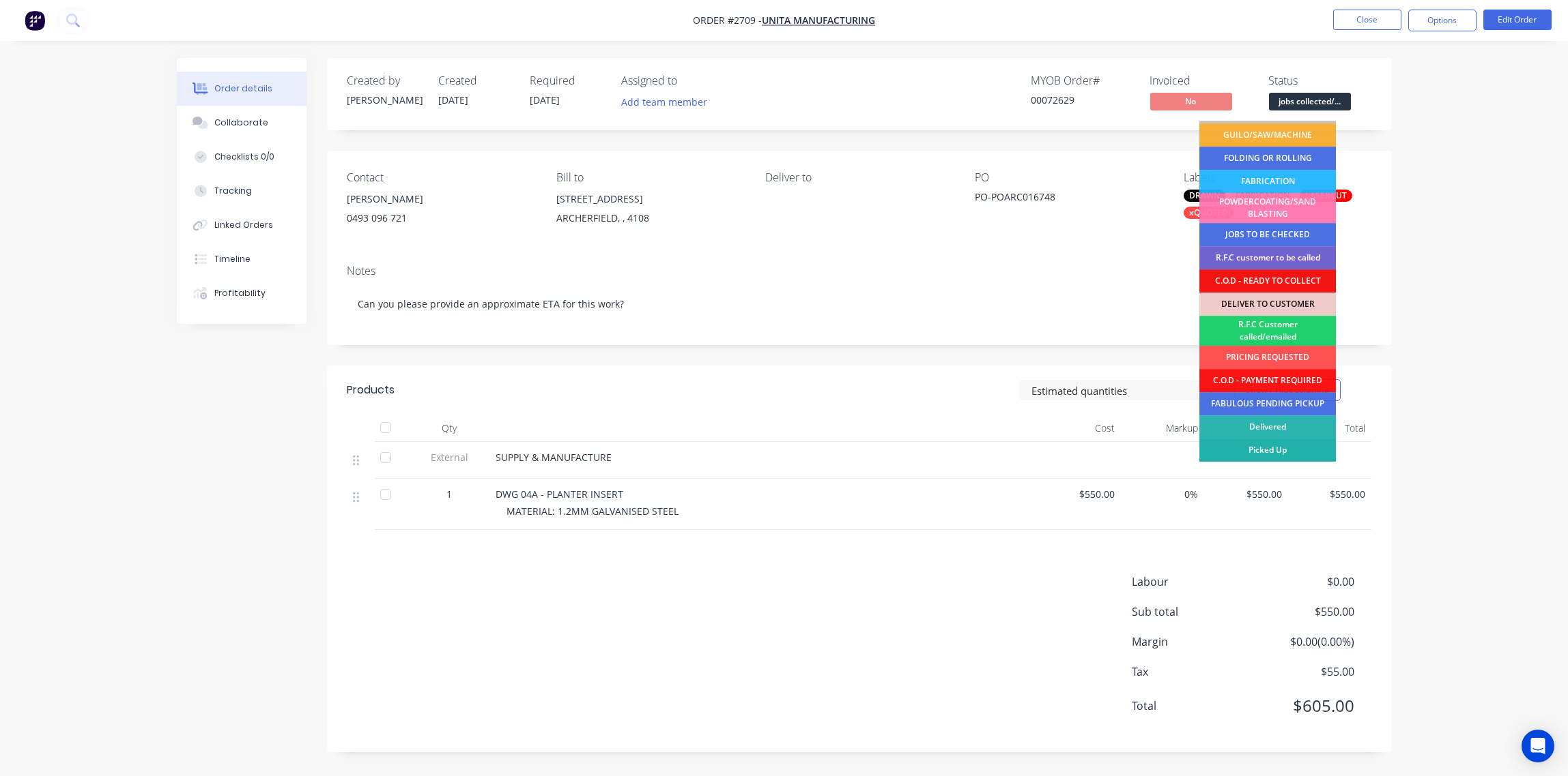
click at [1274, 447] on div "Picked Up" at bounding box center [1267, 451] width 136 height 23
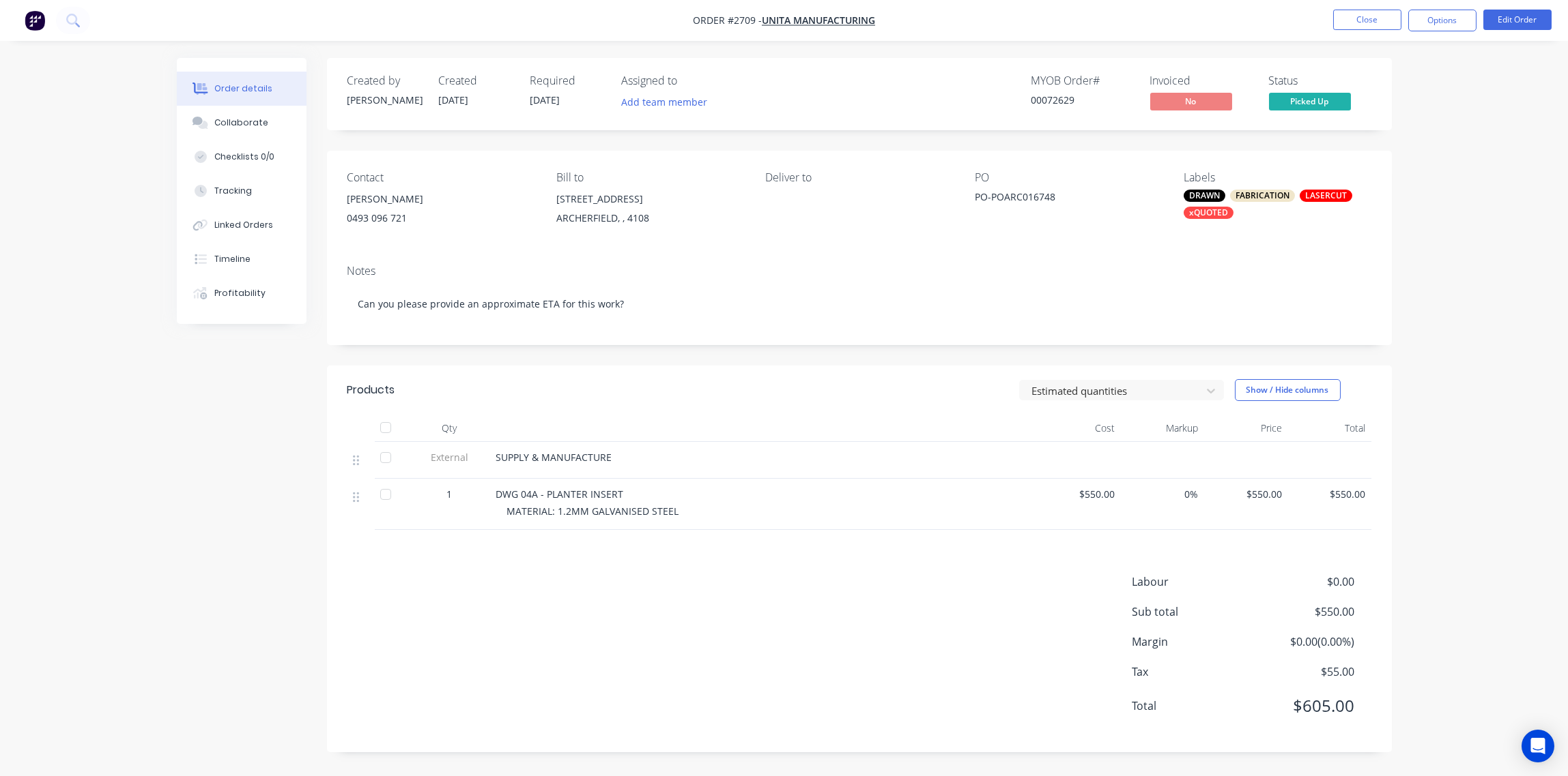
click at [1250, 199] on div "FABRICATION" at bounding box center [1262, 195] width 65 height 13
click at [1444, 18] on button "Options" at bounding box center [1442, 20] width 68 height 22
click at [1351, 84] on div "Invoice" at bounding box center [1401, 83] width 125 height 20
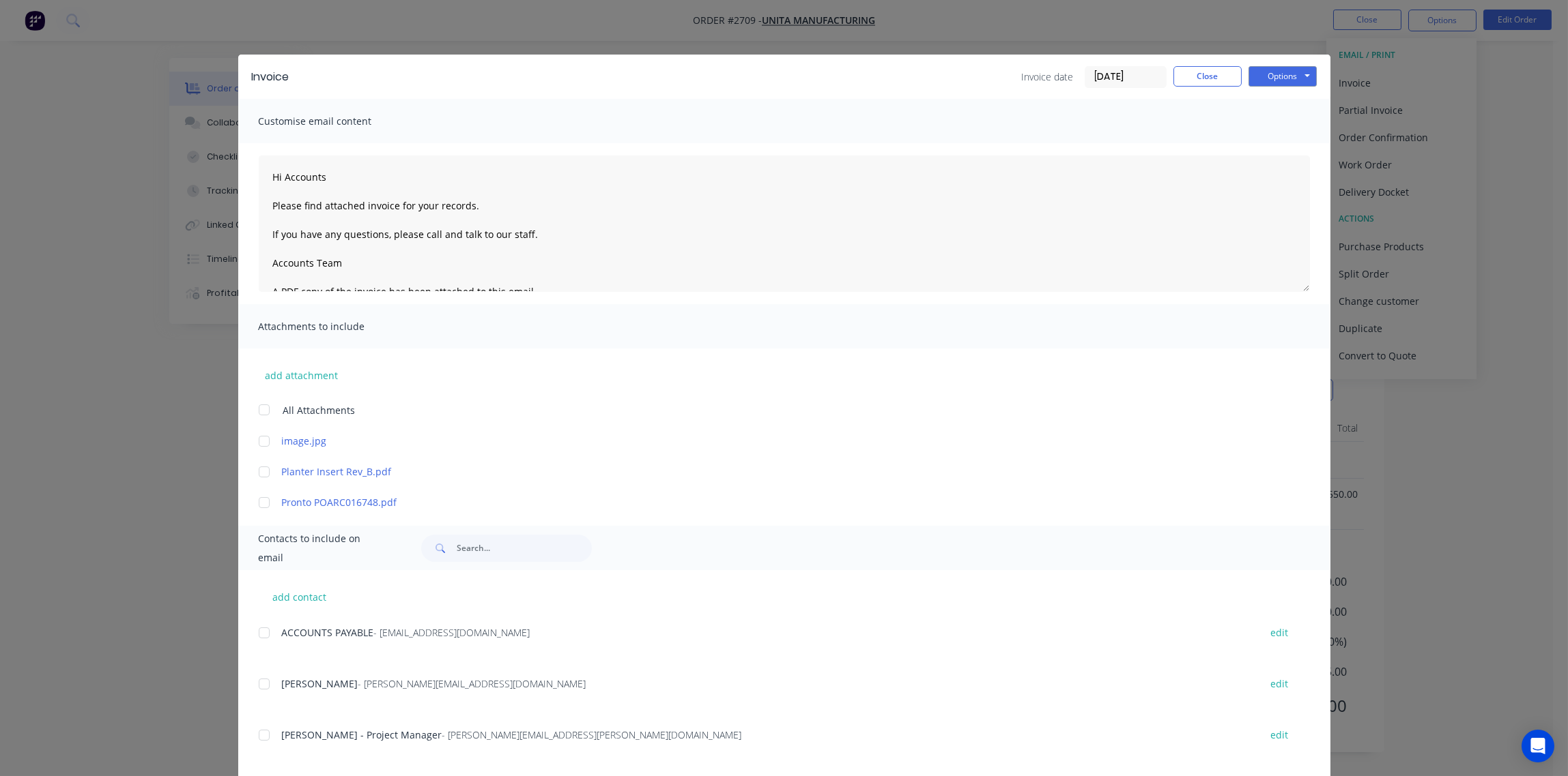
scroll to position [224, 0]
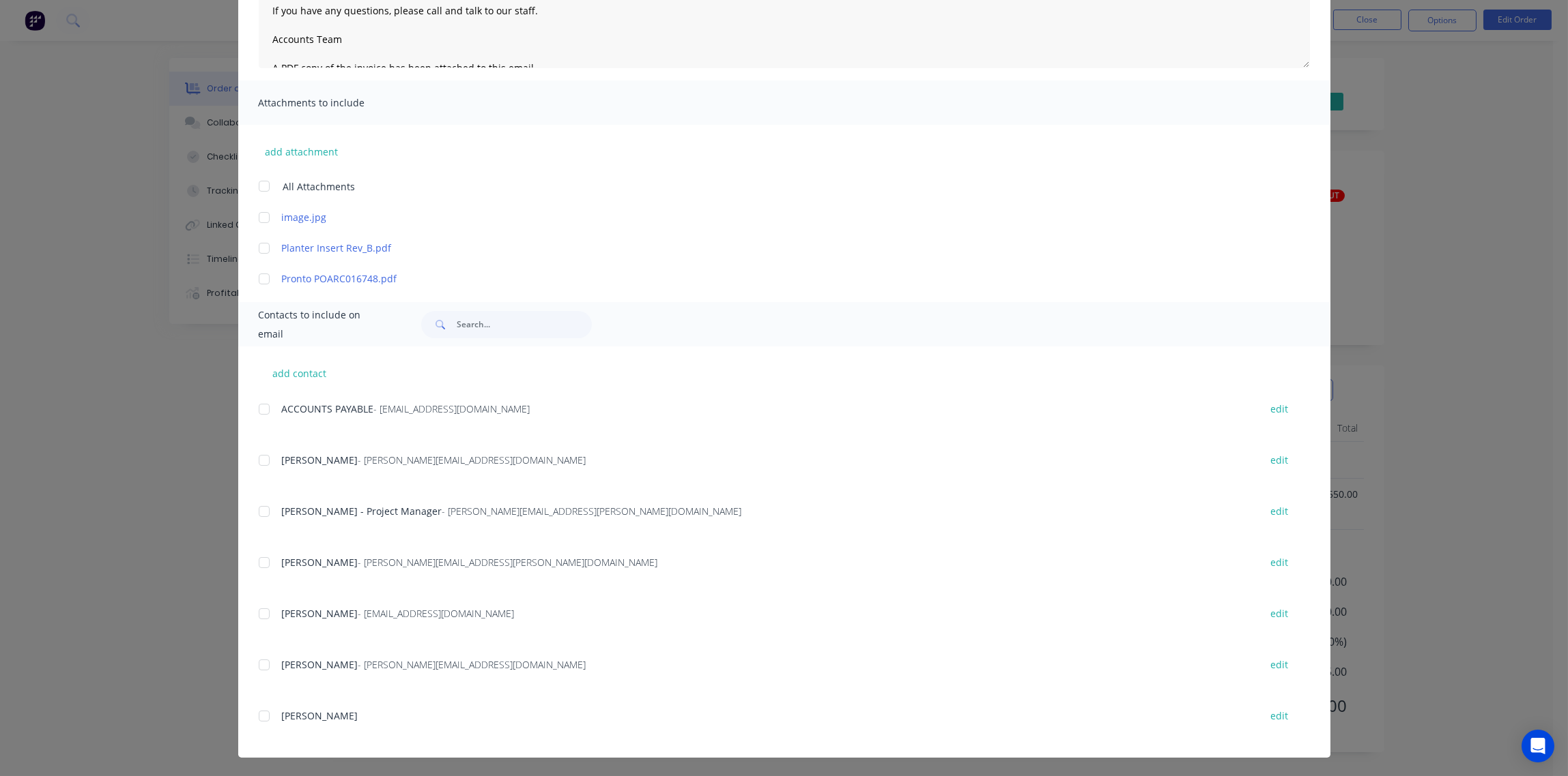
click at [262, 409] on div at bounding box center [264, 409] width 28 height 28
click at [262, 464] on div at bounding box center [264, 460] width 28 height 28
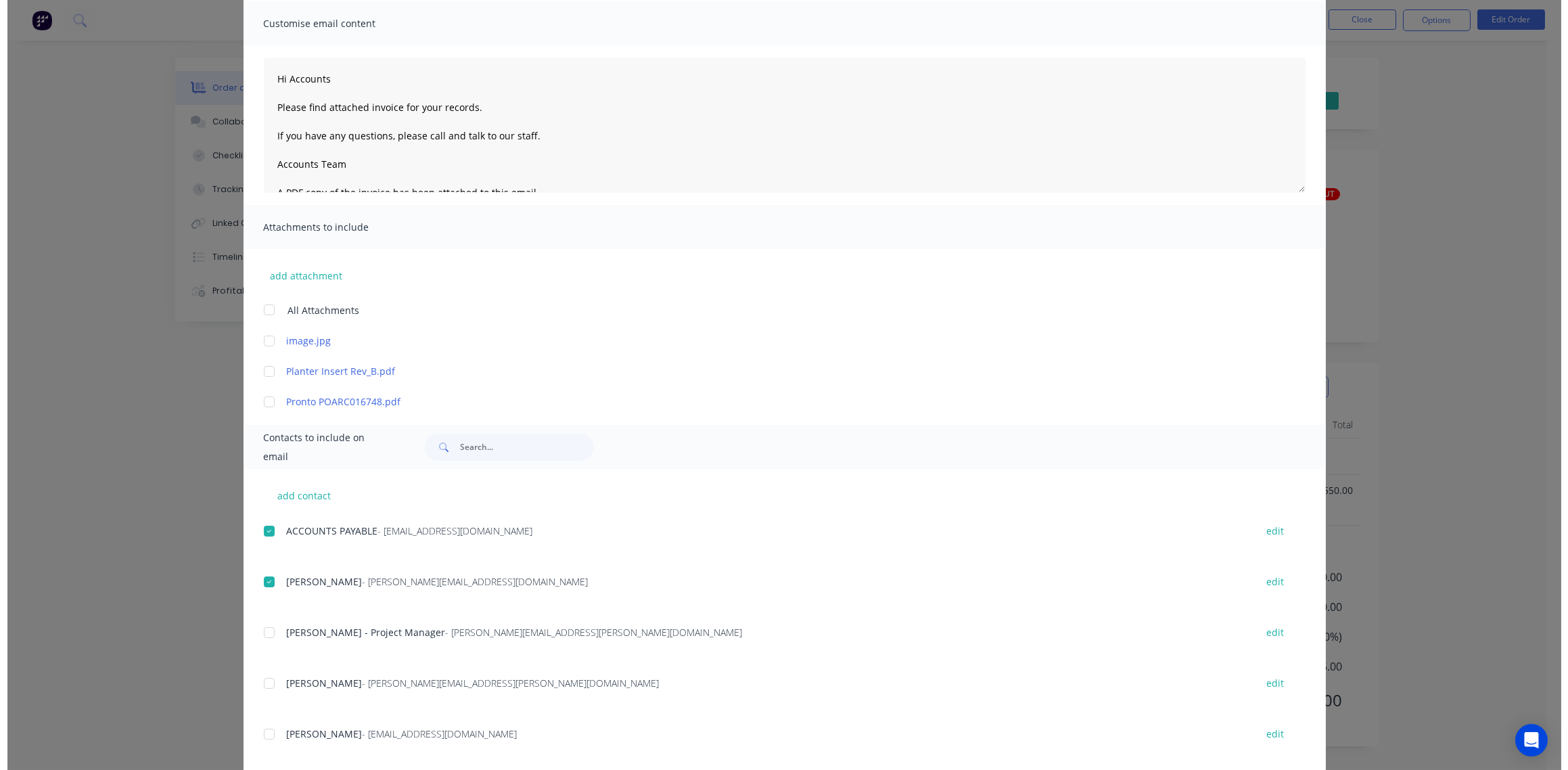
scroll to position [0, 0]
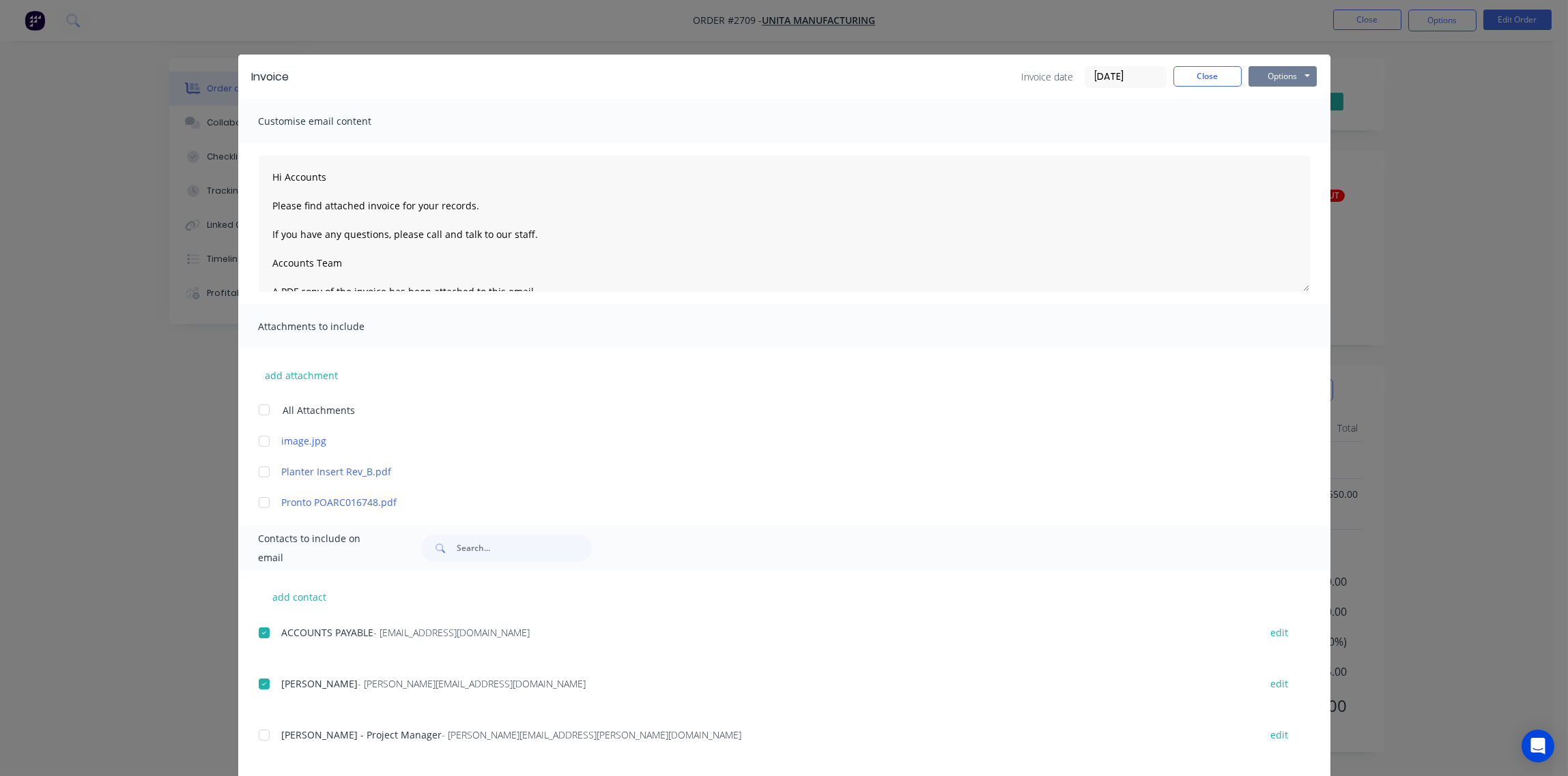
click at [1259, 80] on button "Options" at bounding box center [1282, 76] width 68 height 21
click at [1271, 152] on button "Email" at bounding box center [1292, 145] width 88 height 23
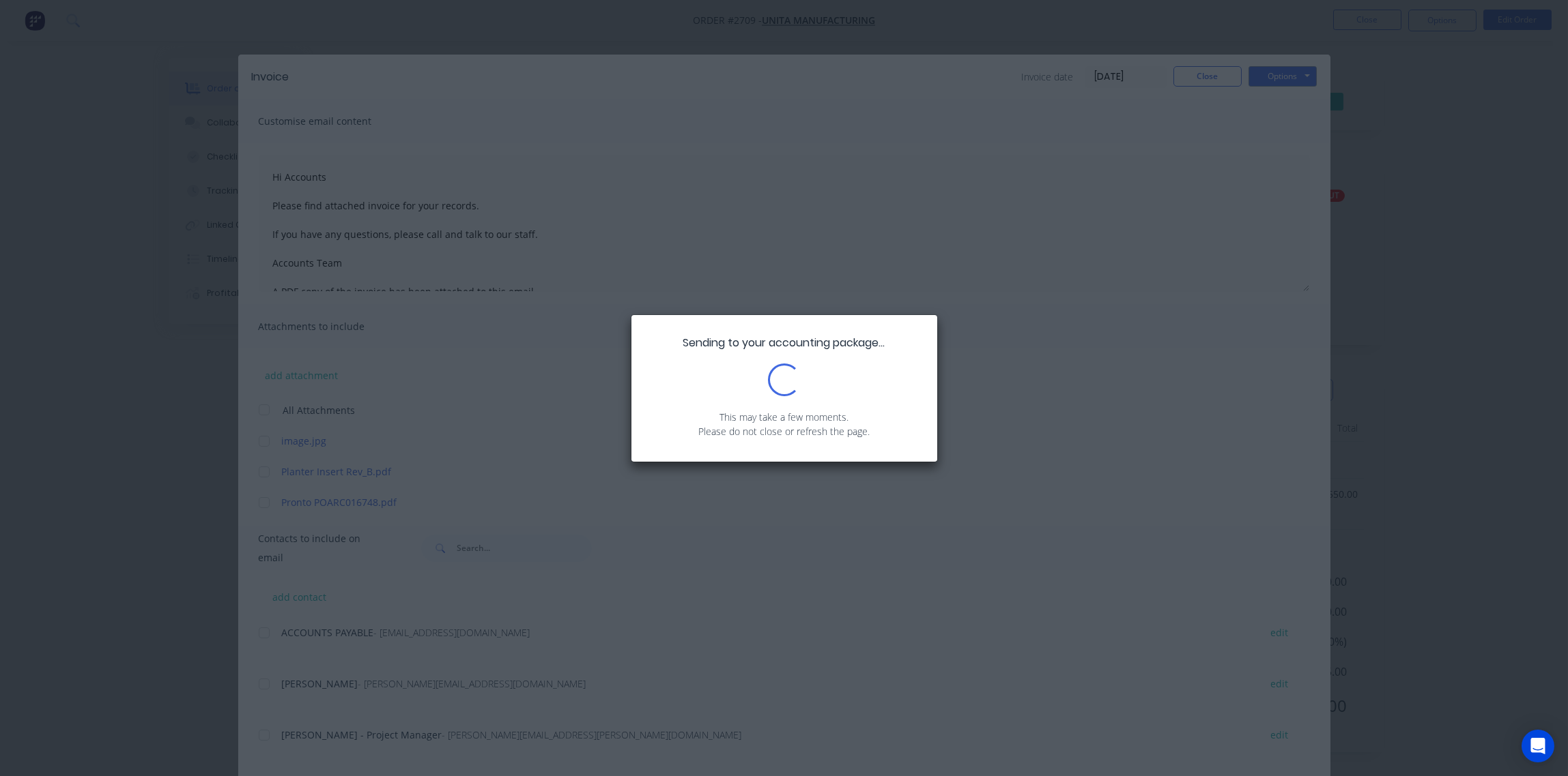
click at [1263, 155] on div "Sending to your accounting package... Loading... This may take a few moments. P…" at bounding box center [784, 388] width 1568 height 776
click at [1133, 191] on div "Sending to your accounting package... Loading... This may take a few moments. P…" at bounding box center [784, 388] width 1568 height 776
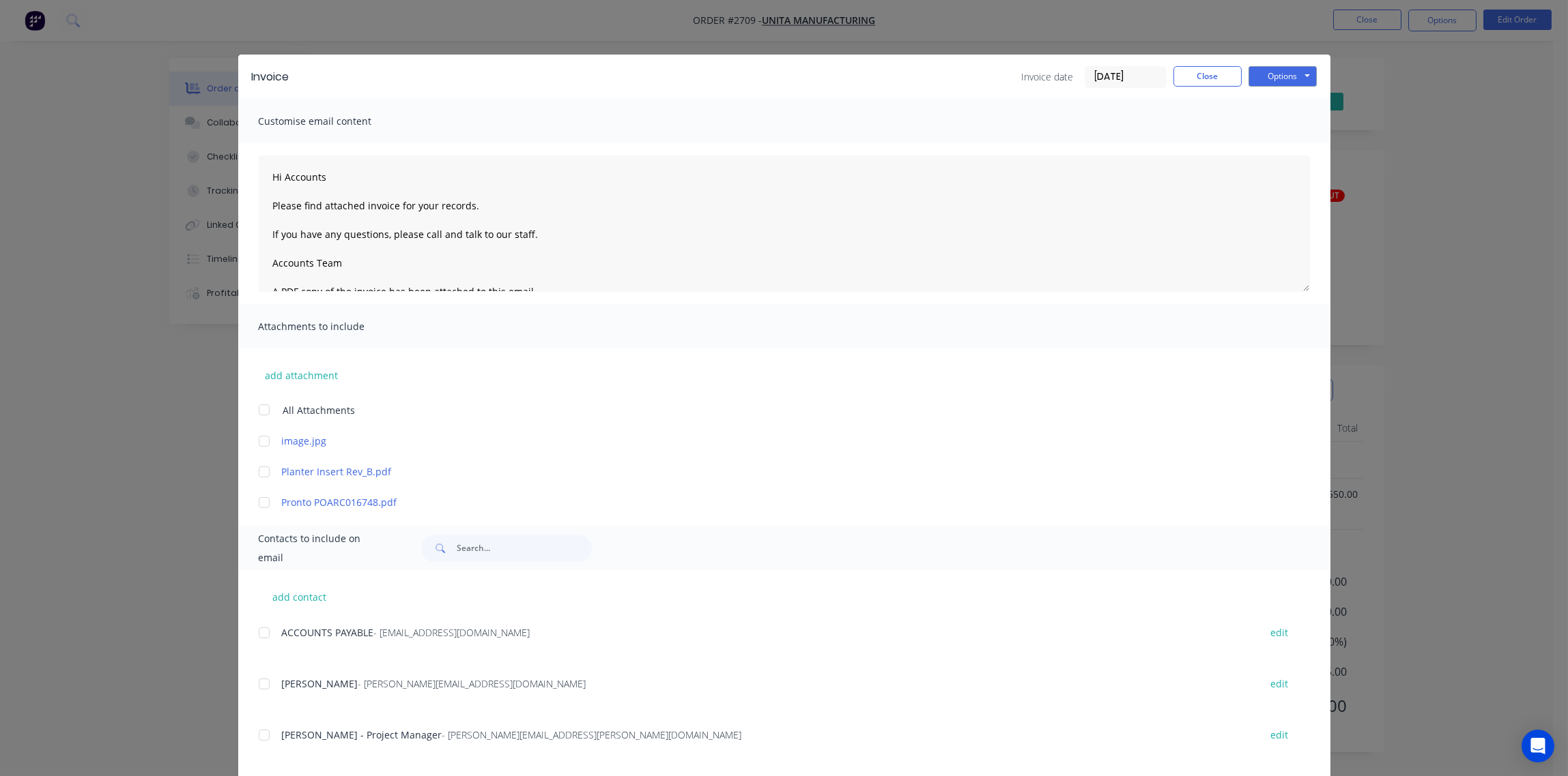
type textarea "Hi Accounts Please find attached invoice for your records. If you have any ques…"
click at [1194, 80] on button "Close" at bounding box center [1207, 76] width 68 height 21
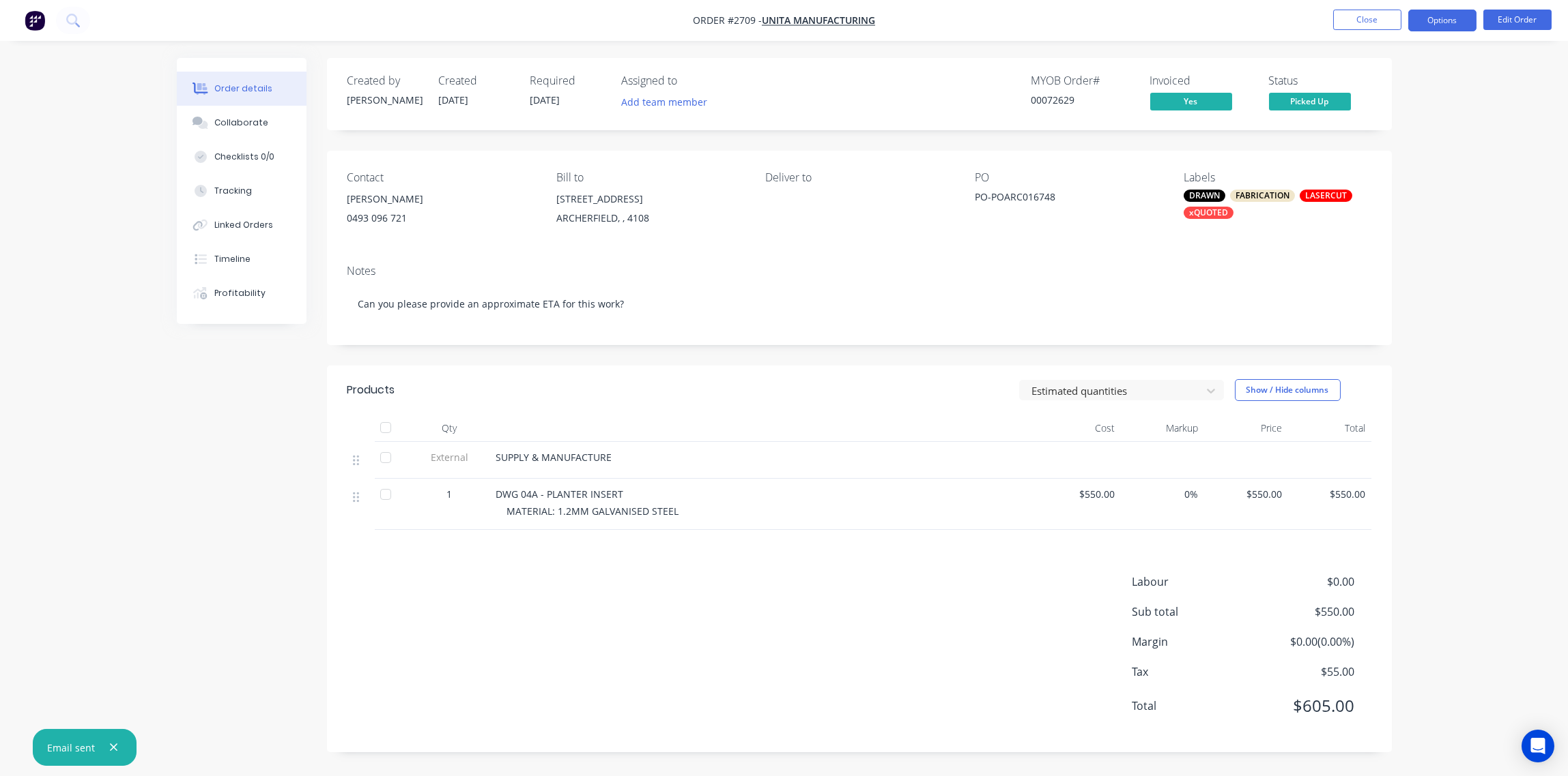
click at [1438, 21] on button "Options" at bounding box center [1442, 20] width 68 height 22
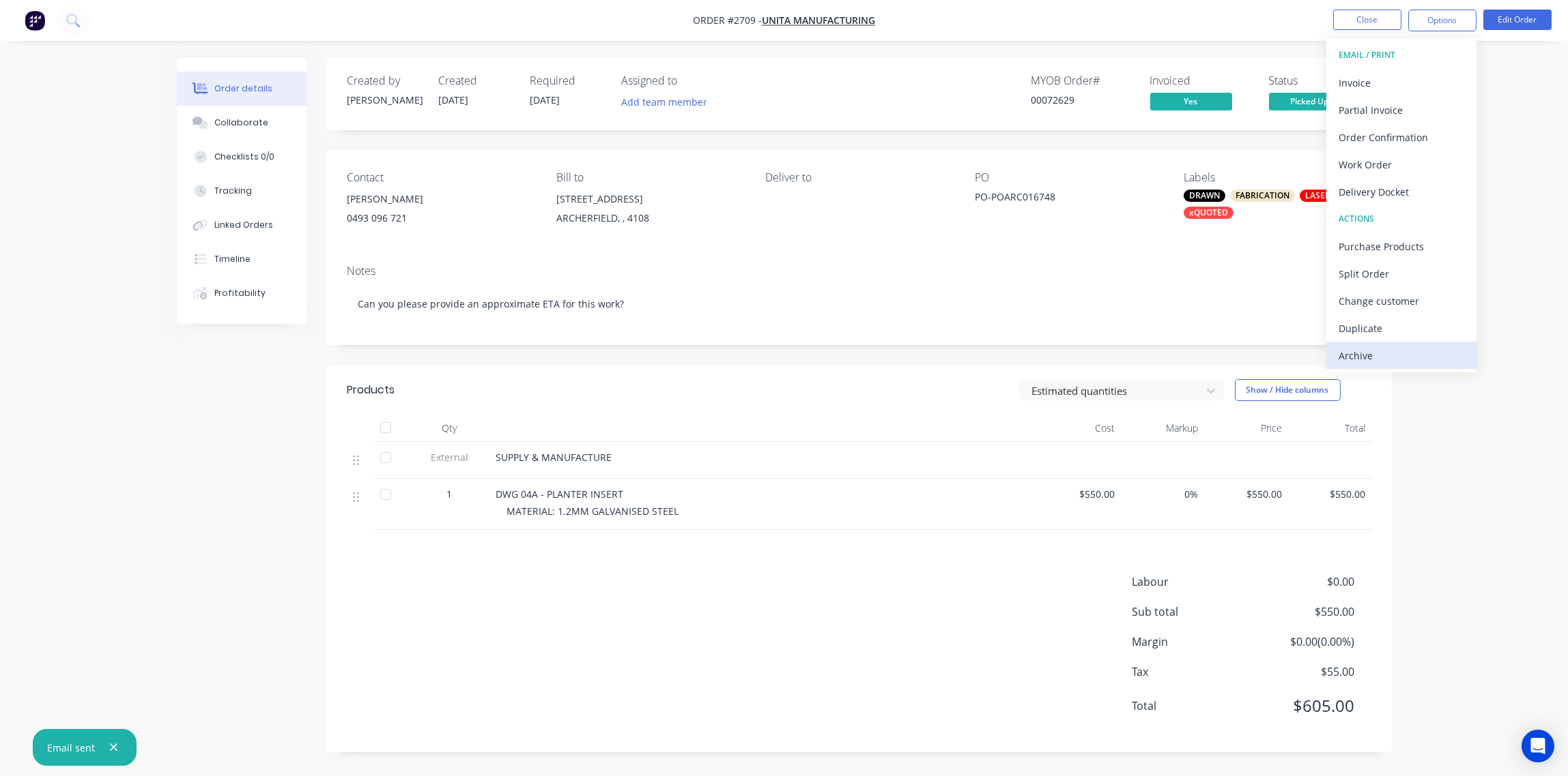
click at [1406, 365] on button "Archive" at bounding box center [1401, 355] width 150 height 28
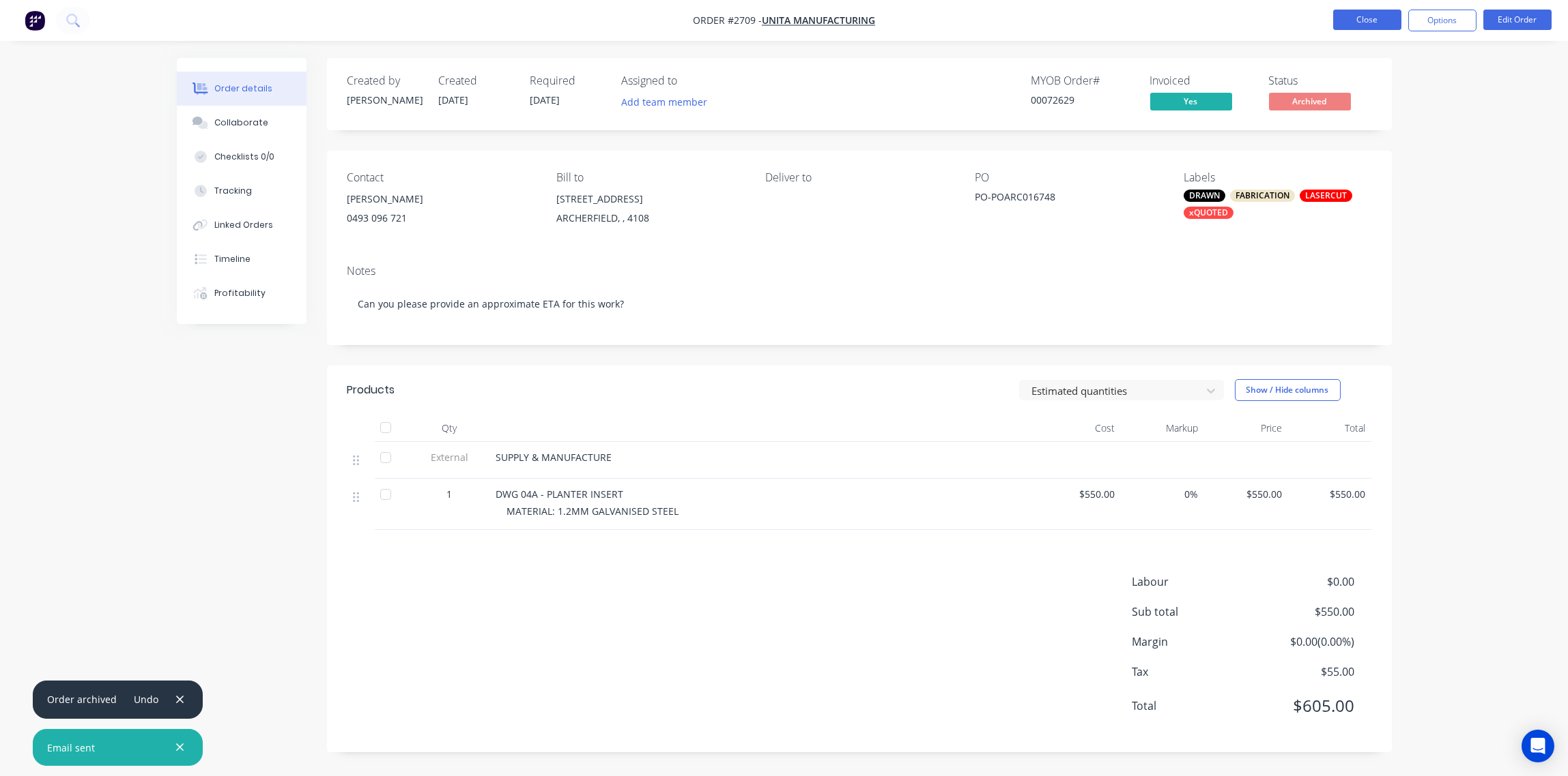
click at [1362, 21] on button "Close" at bounding box center [1367, 19] width 68 height 21
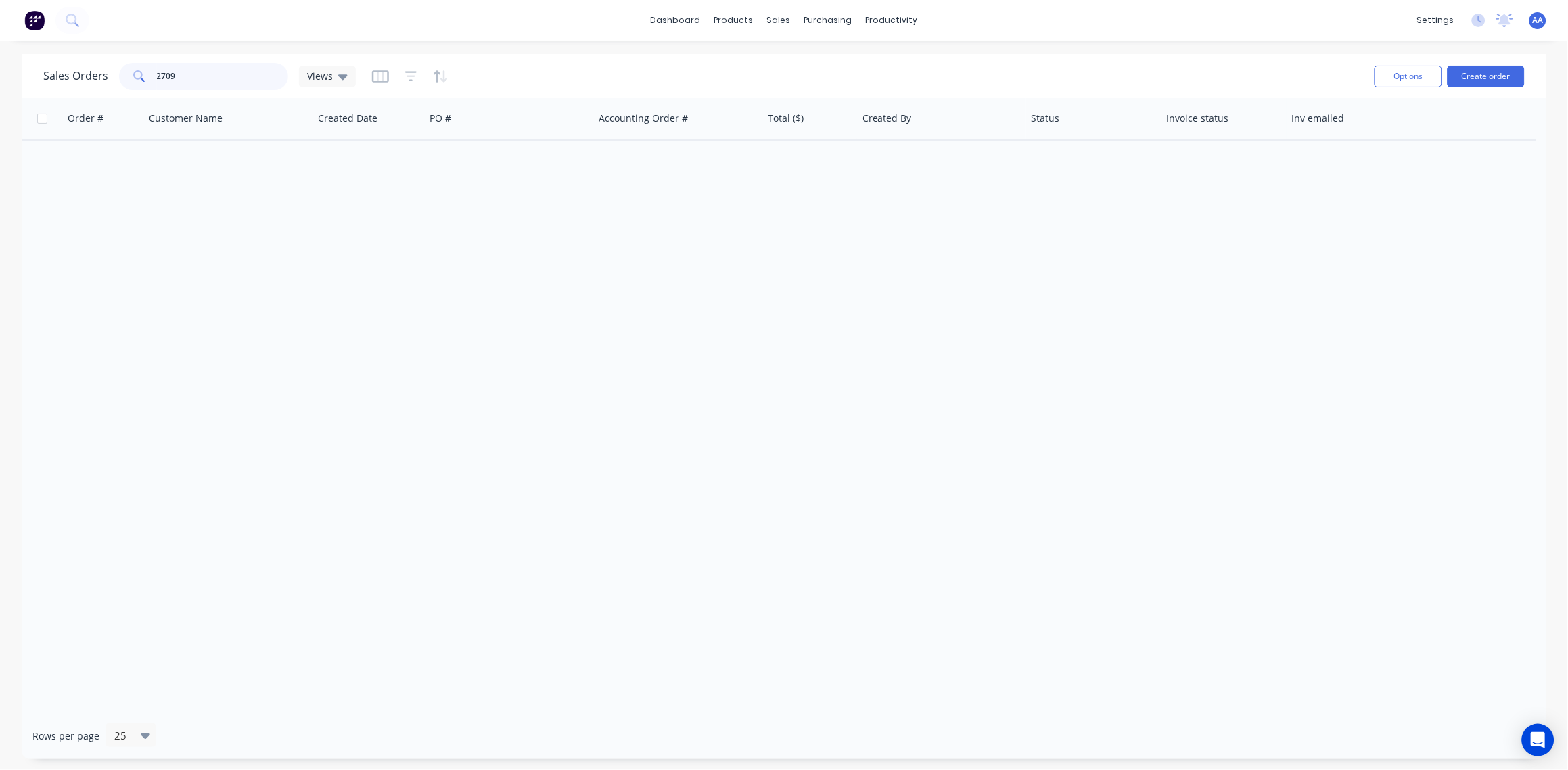
drag, startPoint x: 174, startPoint y: 72, endPoint x: -4, endPoint y: 84, distance: 178.4
click at [0, 84] on html "dashboard products sales purchasing productivity dashboard products Product Cat…" at bounding box center [784, 385] width 1568 height 770
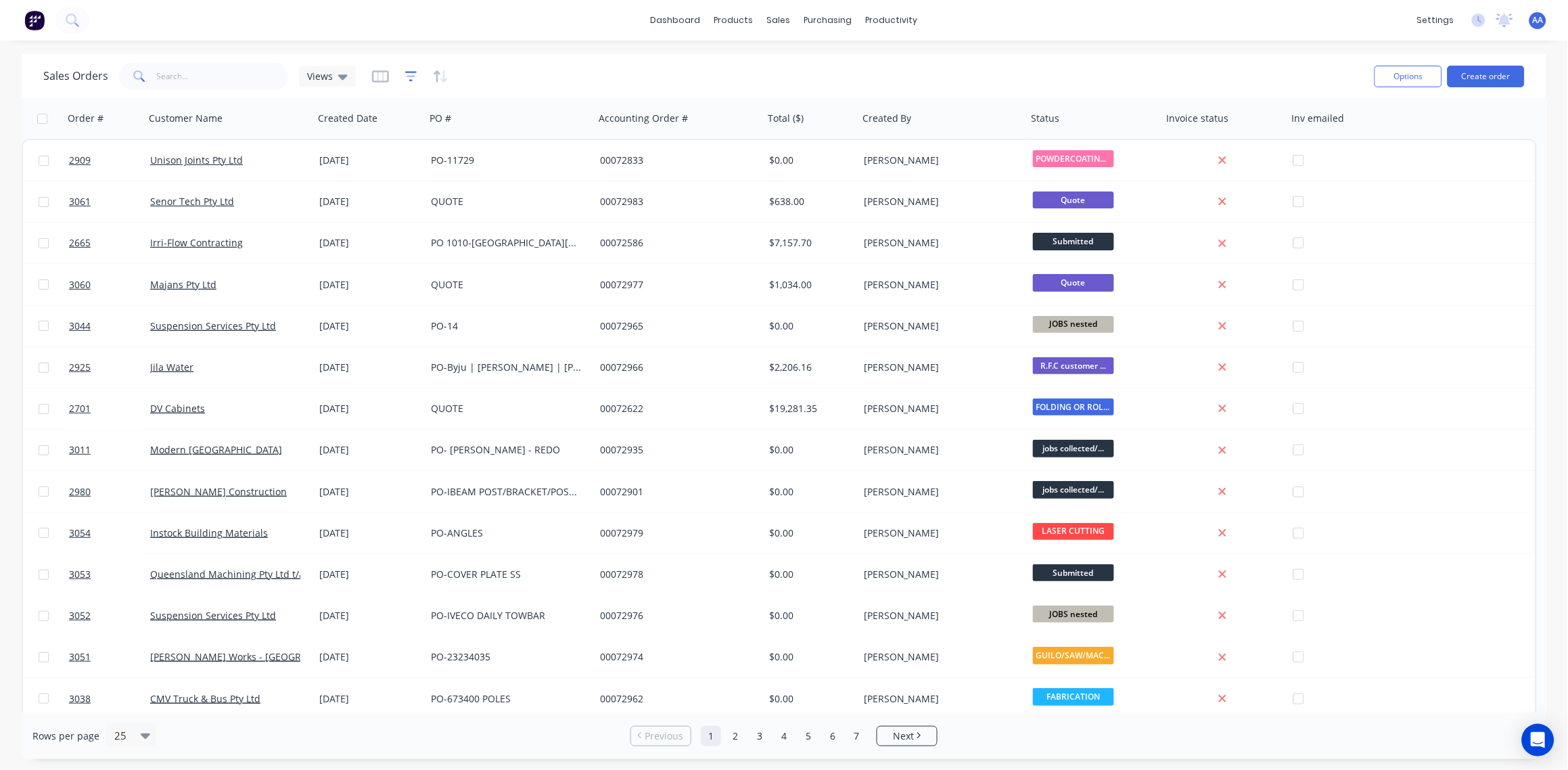
click at [409, 75] on icon "button" at bounding box center [411, 76] width 12 height 13
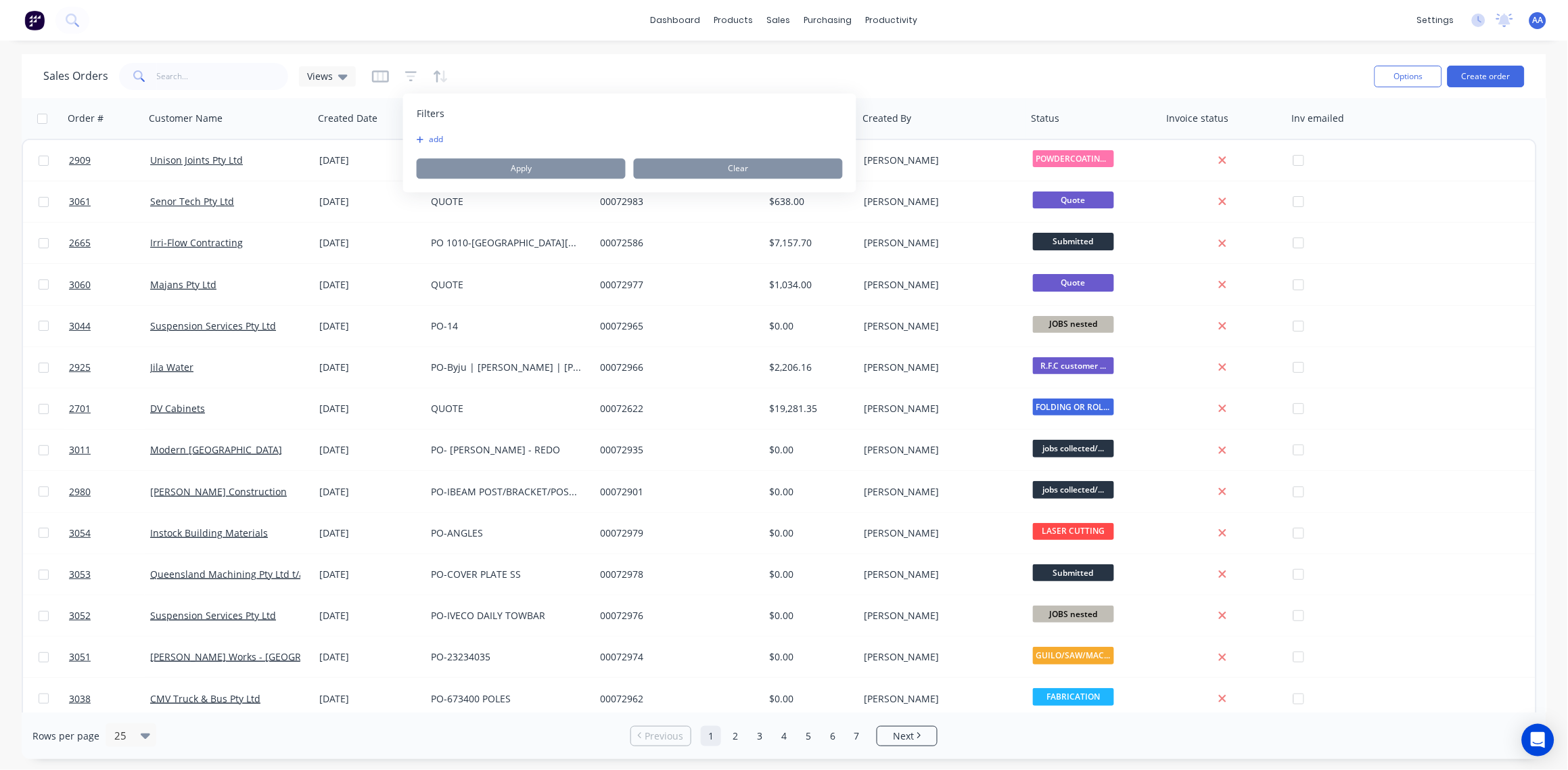
click at [435, 140] on button "add" at bounding box center [434, 139] width 34 height 11
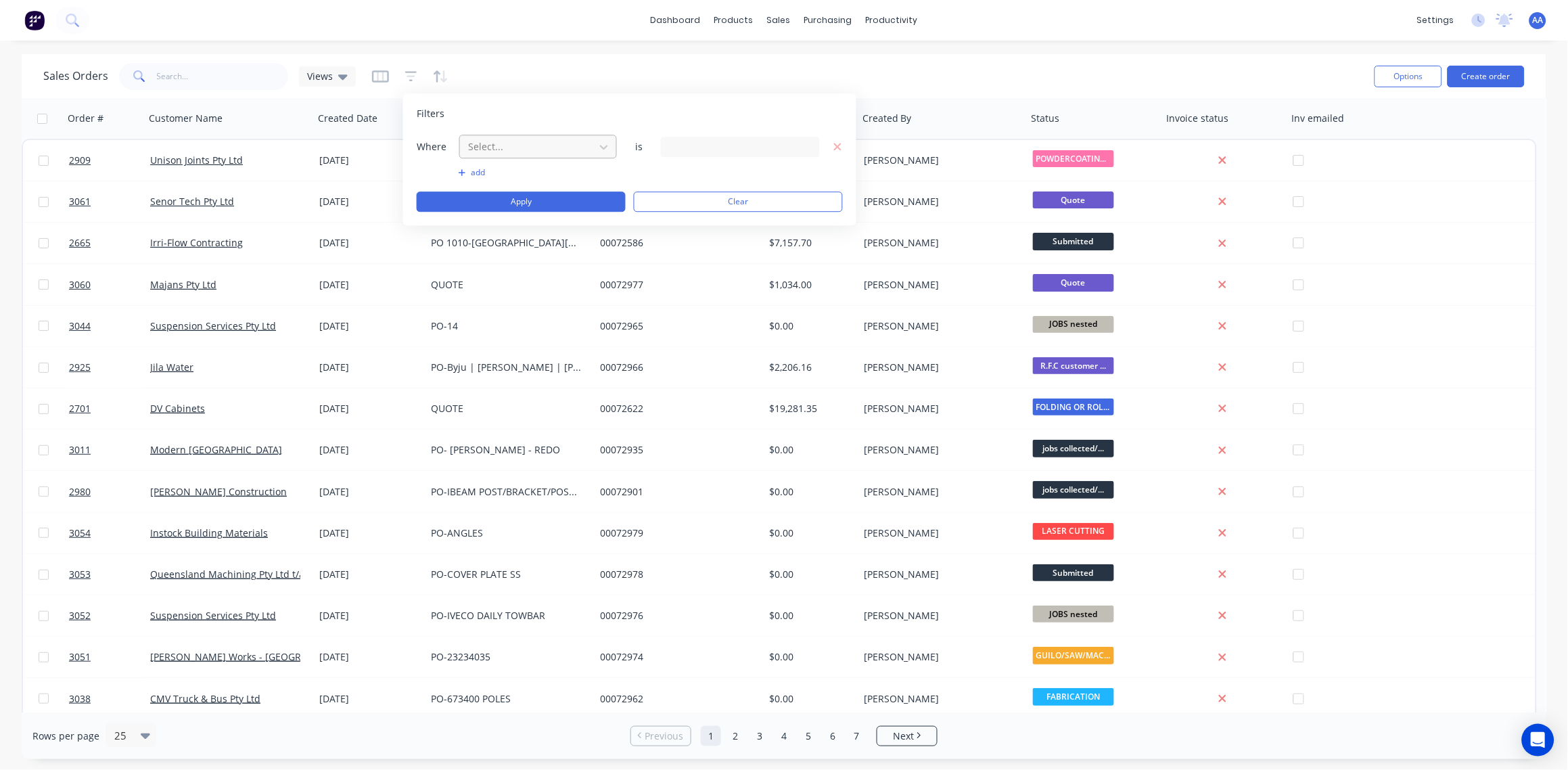
click at [551, 150] on div at bounding box center [527, 147] width 121 height 17
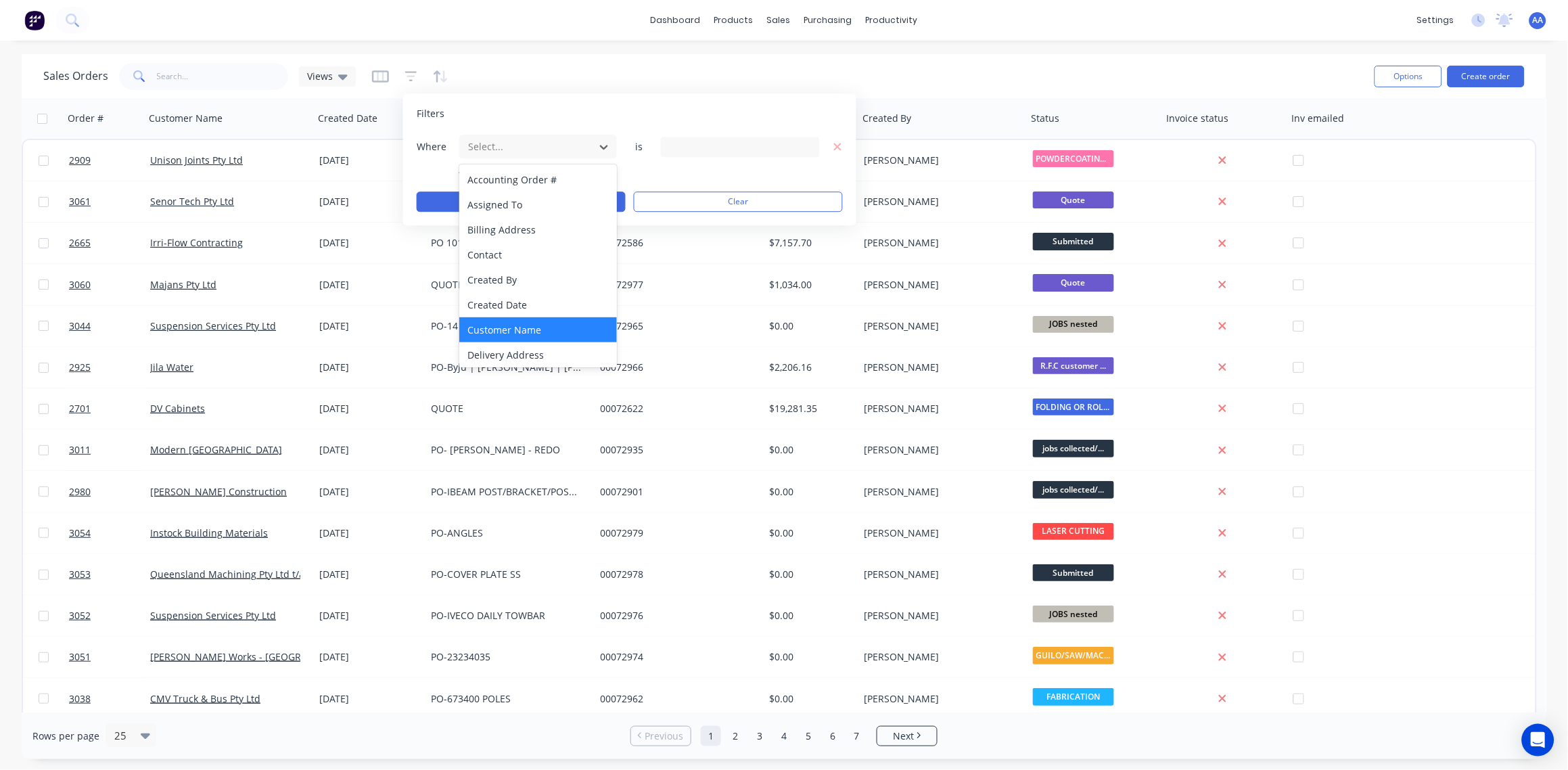
scroll to position [353, 0]
click at [506, 354] on div "Status" at bounding box center [538, 353] width 157 height 25
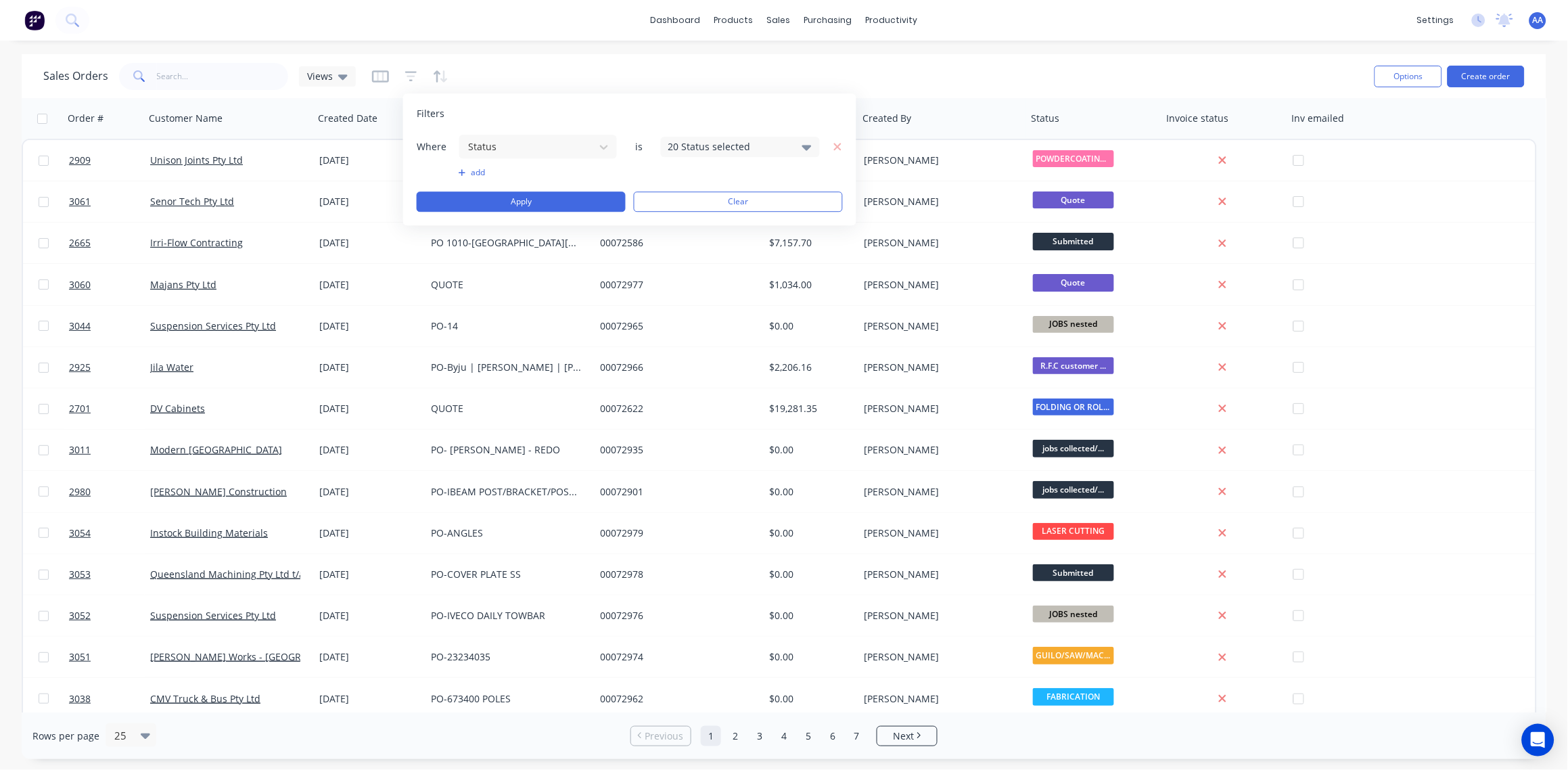
click at [789, 147] on div "20 Status selected" at bounding box center [730, 146] width 122 height 14
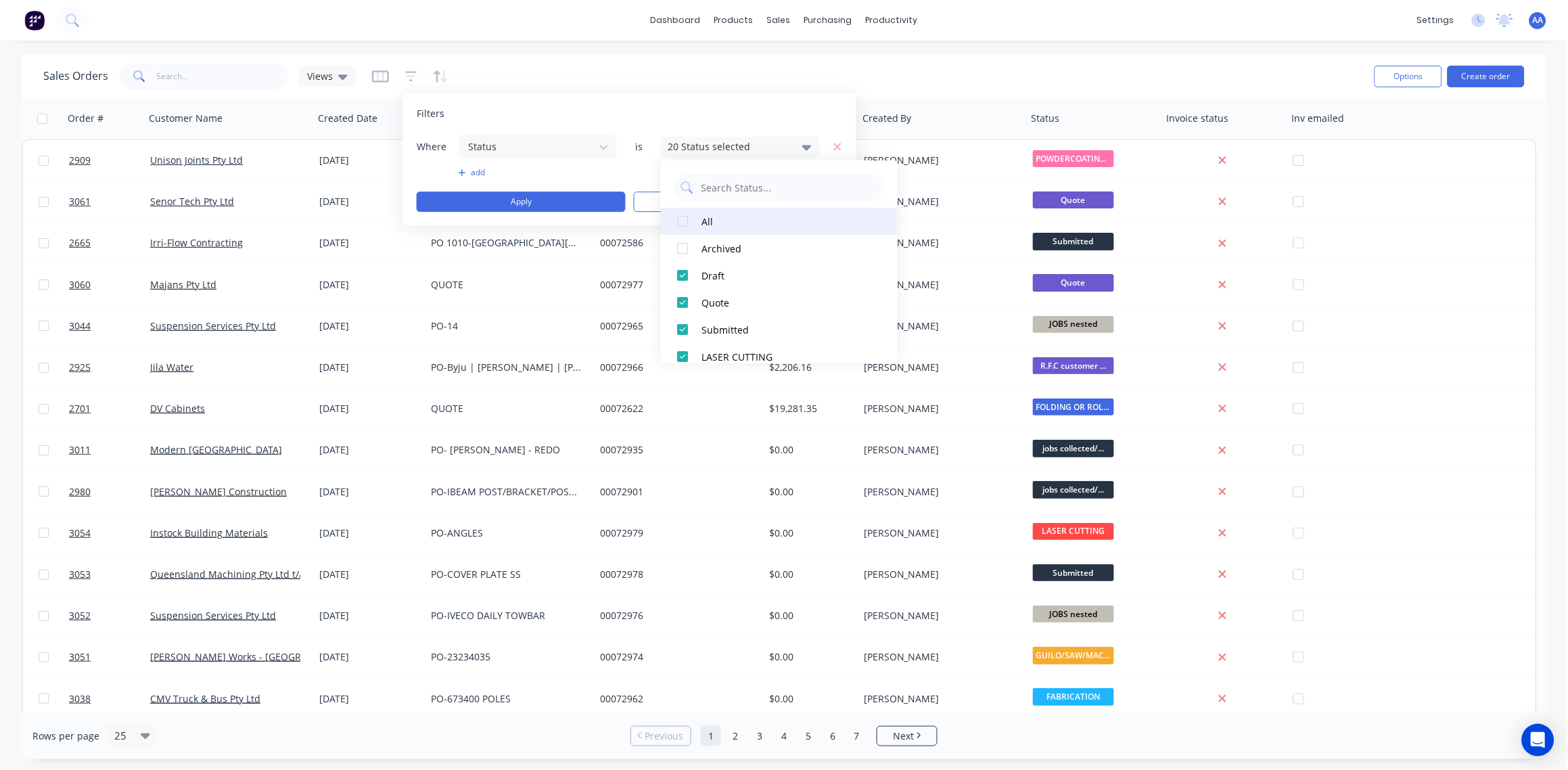
click at [678, 220] on div at bounding box center [683, 221] width 27 height 27
click at [679, 221] on div at bounding box center [683, 221] width 27 height 27
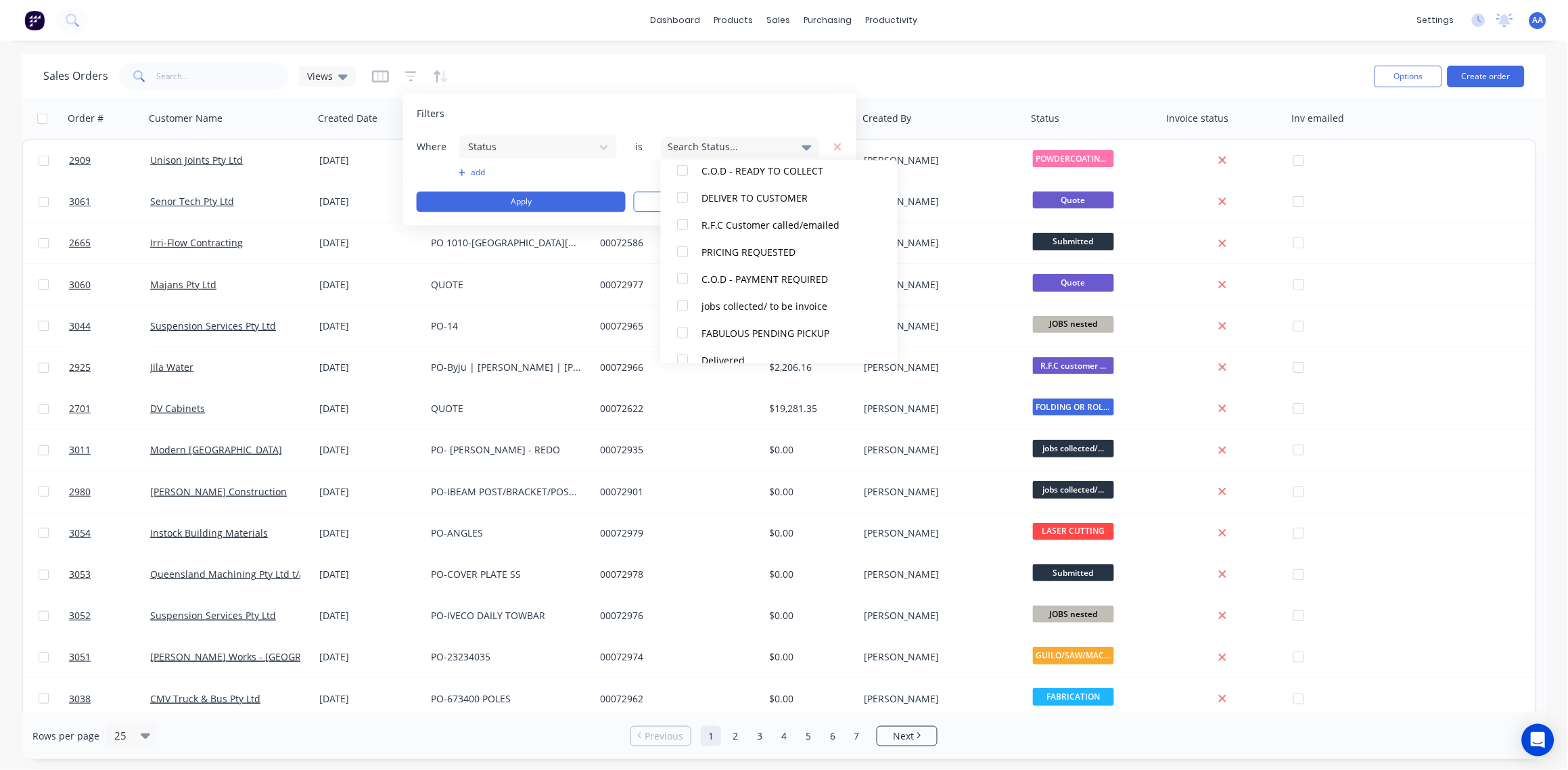
scroll to position [404, 0]
click at [683, 303] on div at bounding box center [683, 304] width 27 height 27
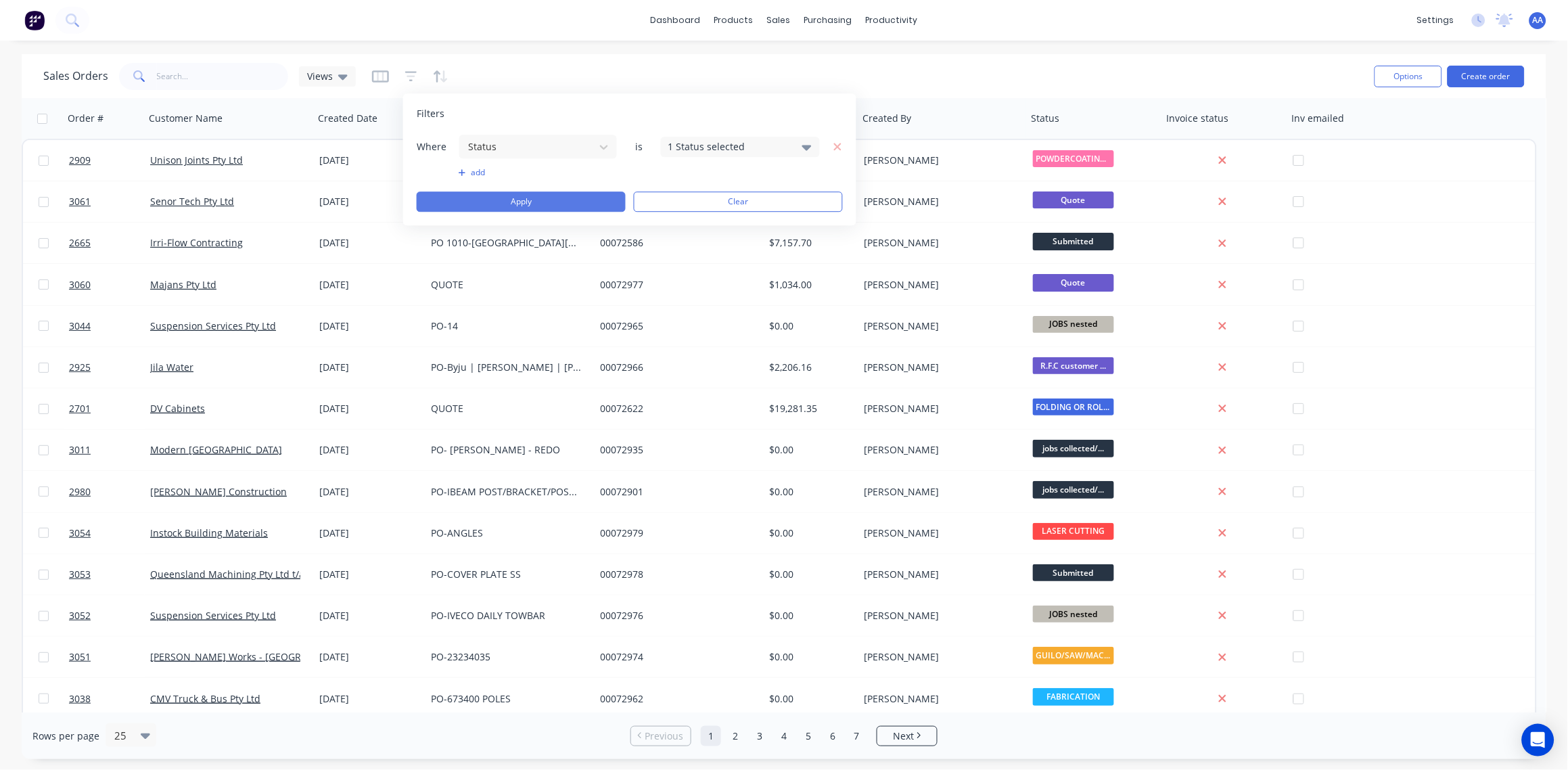
click at [546, 199] on button "Apply" at bounding box center [521, 201] width 209 height 21
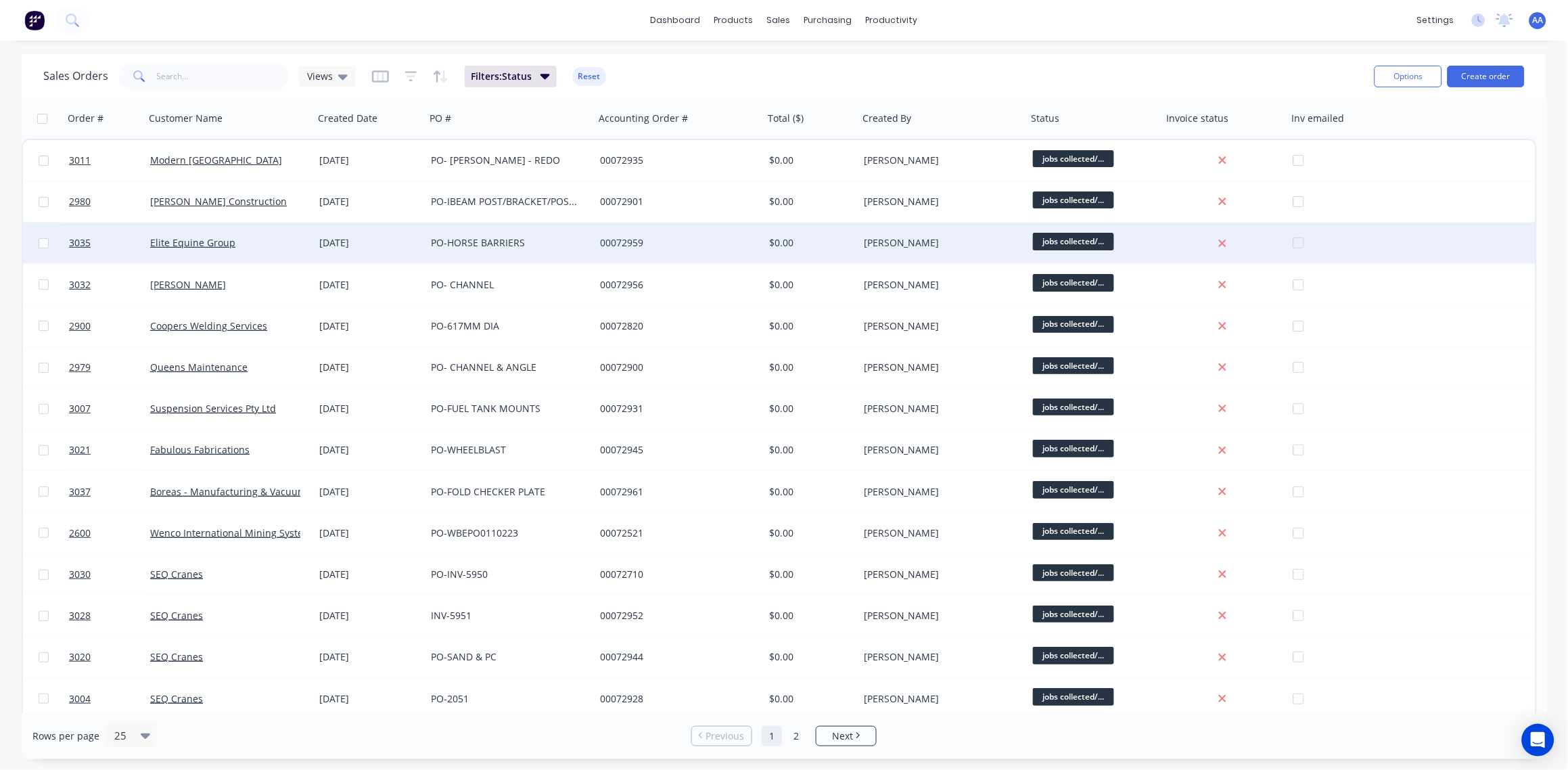
scroll to position [461, 0]
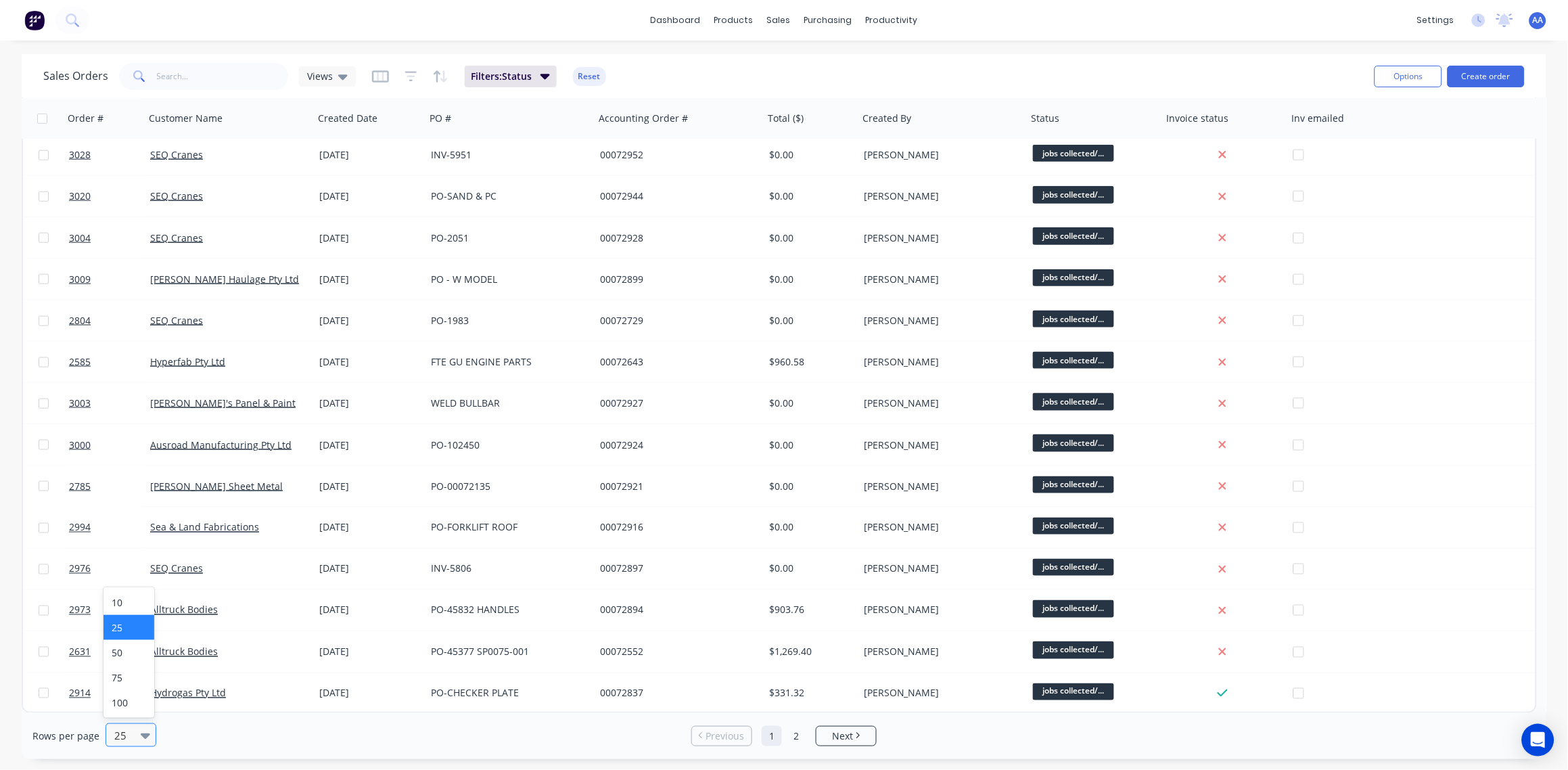
click at [143, 739] on icon at bounding box center [145, 736] width 9 height 6
click at [127, 702] on div "100" at bounding box center [128, 703] width 50 height 25
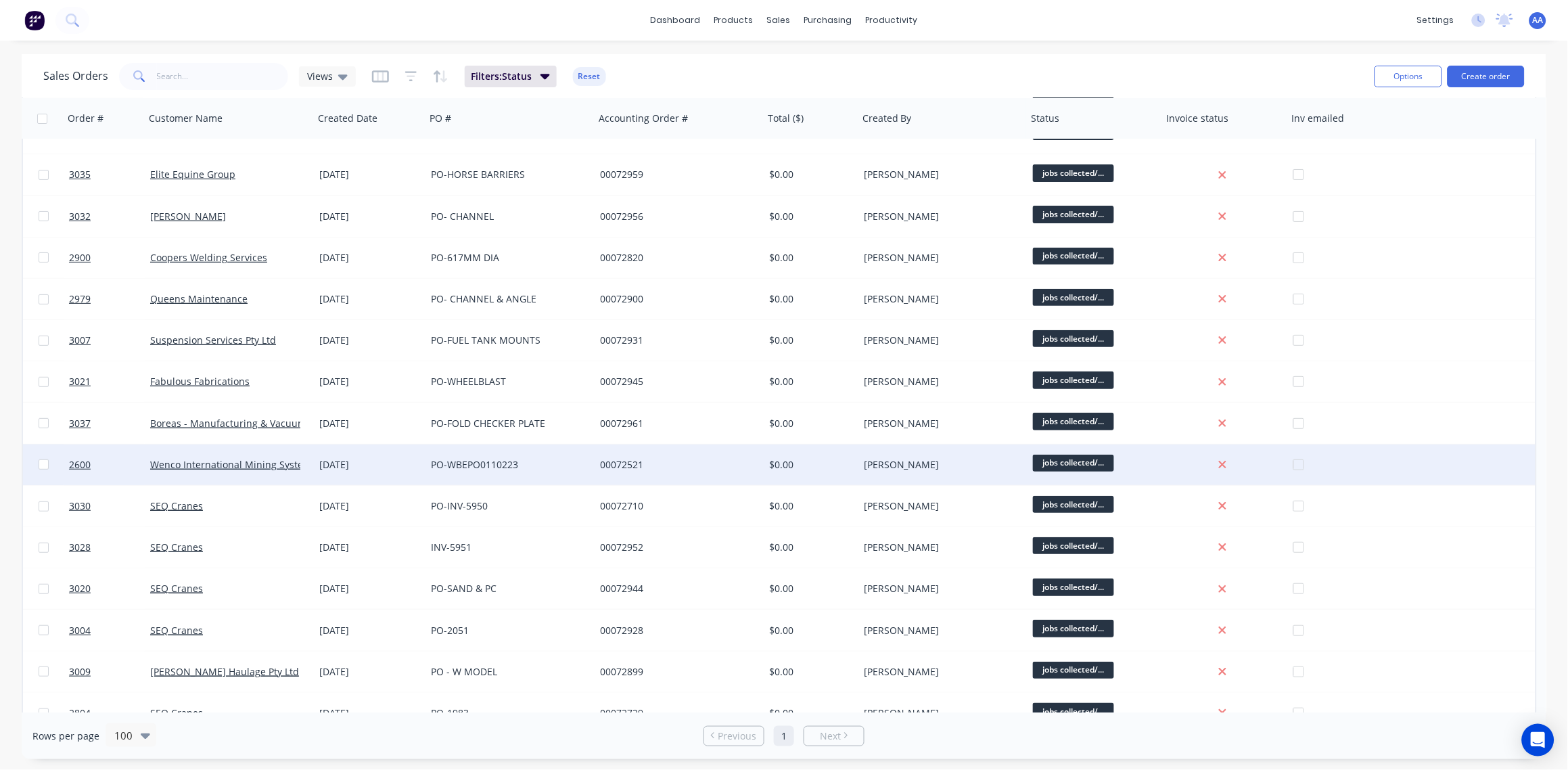
scroll to position [0, 0]
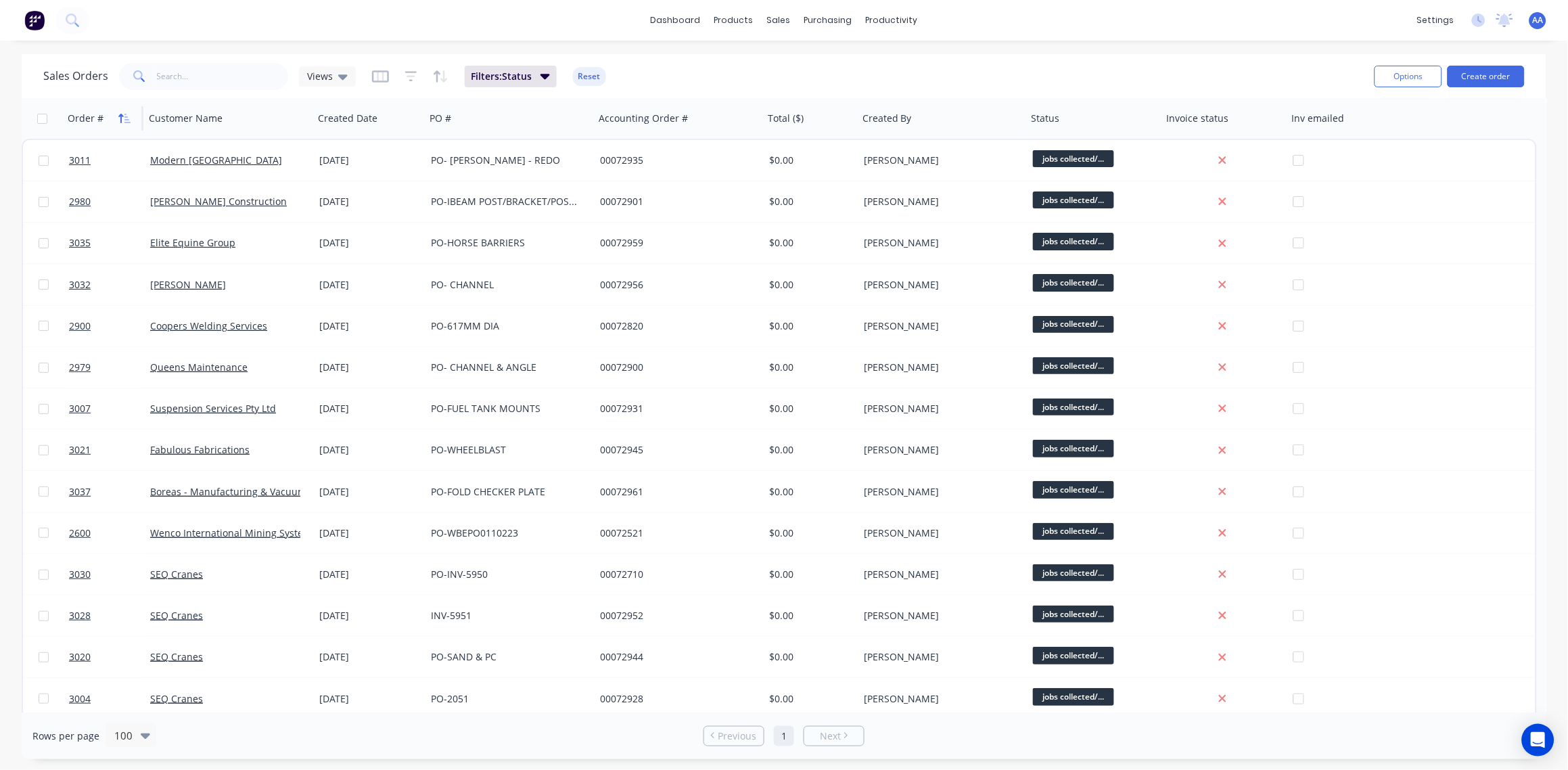
click at [120, 120] on icon "button" at bounding box center [124, 118] width 12 height 11
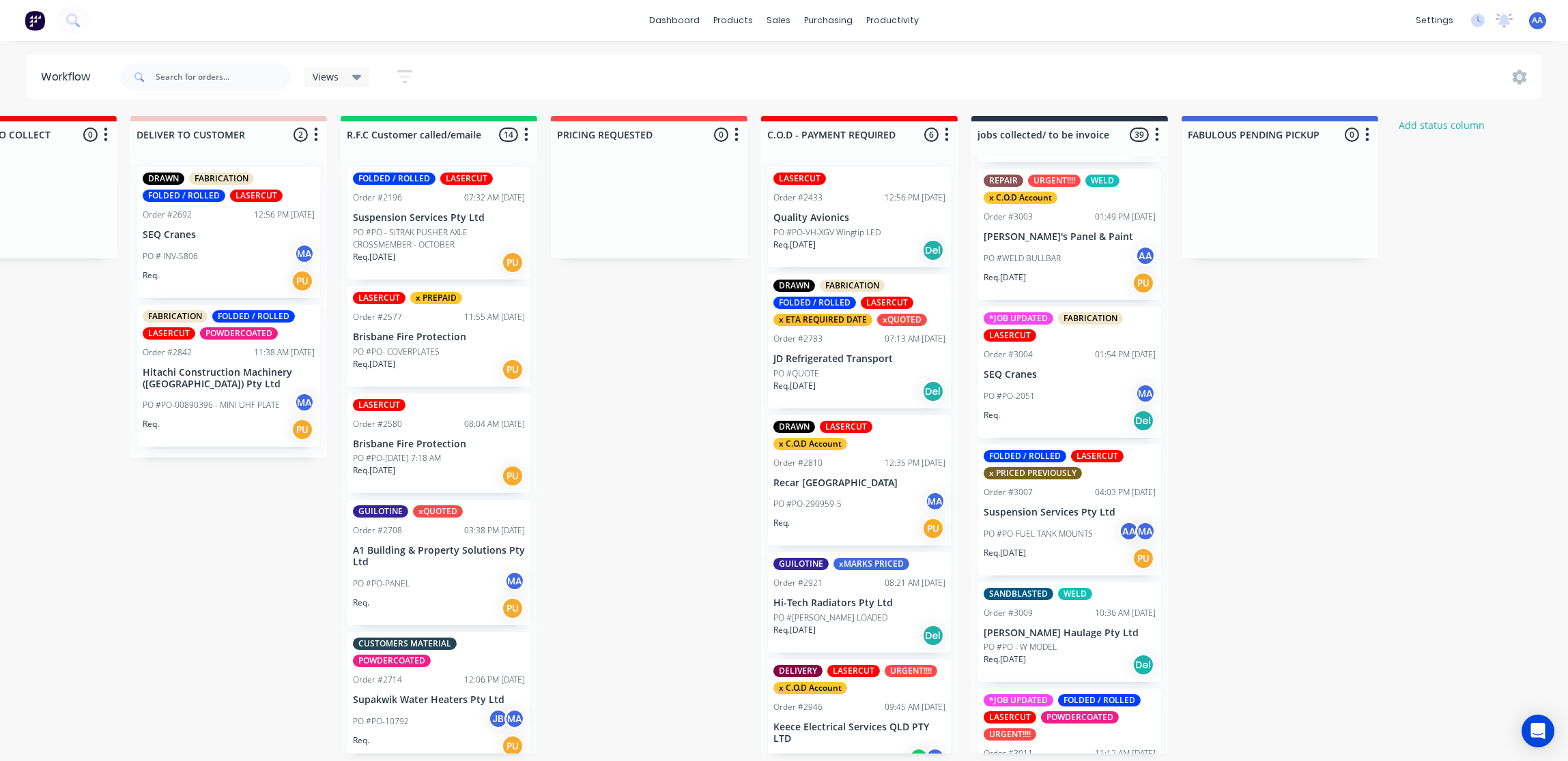
scroll to position [2797, 0]
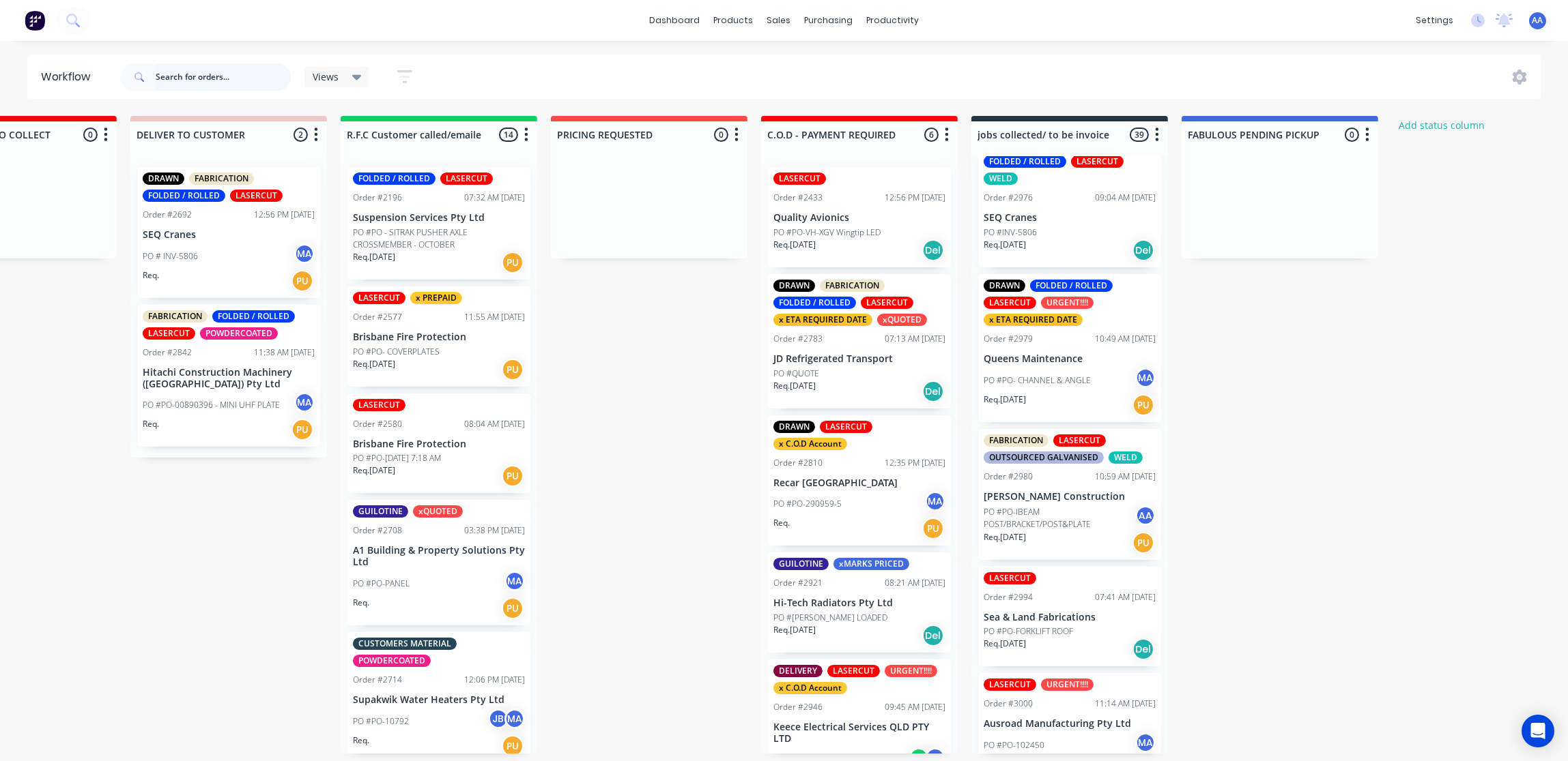
click at [227, 73] on input "text" at bounding box center [223, 77] width 135 height 28
drag, startPoint x: 776, startPoint y: 20, endPoint x: 235, endPoint y: 9, distance: 541.1
click at [235, 9] on div "dashboard products sales purchasing productivity dashboard products Product Cat…" at bounding box center [784, 20] width 1568 height 41
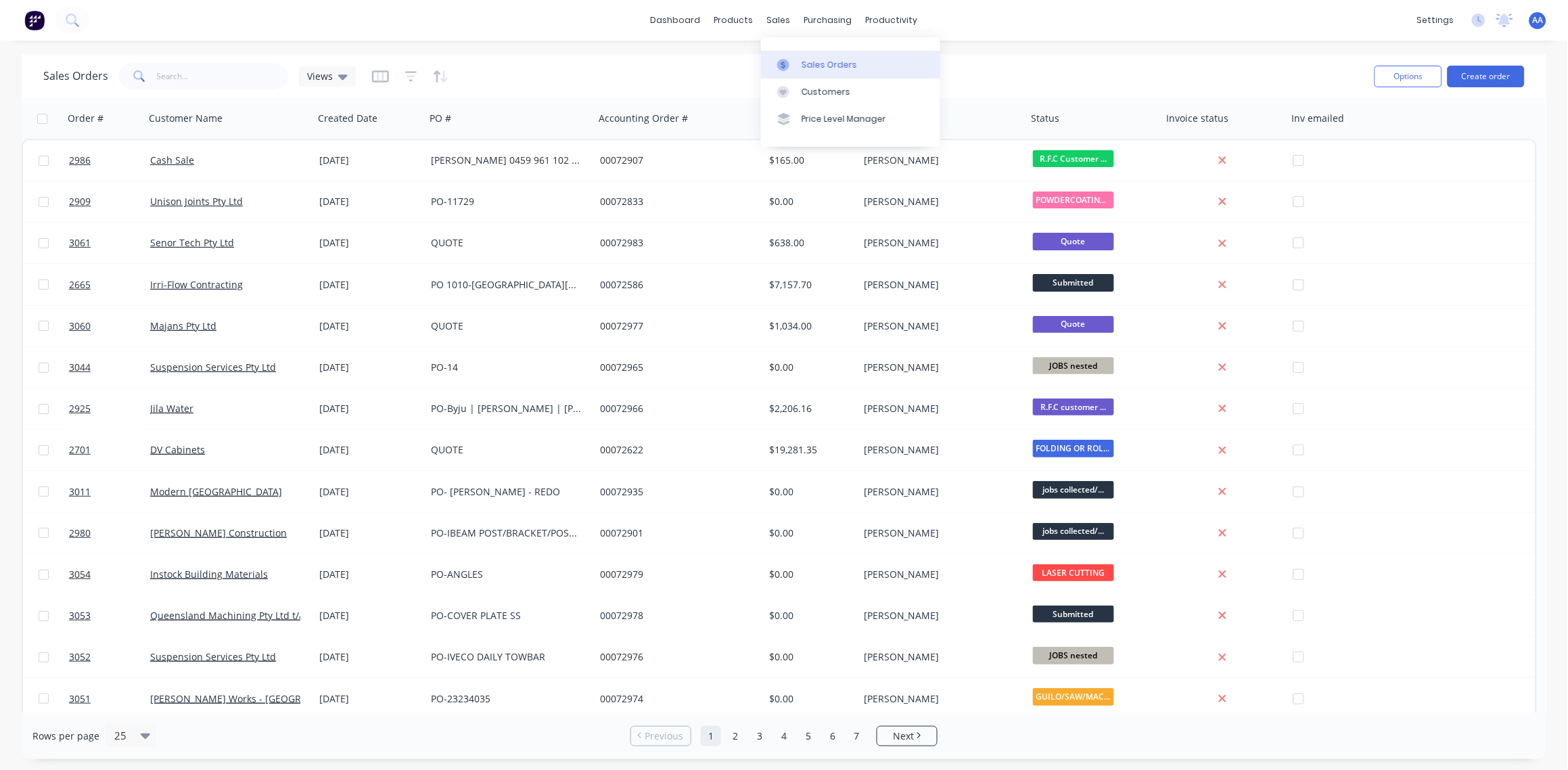
drag, startPoint x: 0, startPoint y: 0, endPoint x: 794, endPoint y: 62, distance: 796.4
click at [794, 62] on div at bounding box center [787, 65] width 21 height 12
click at [220, 77] on input "text" at bounding box center [223, 76] width 132 height 27
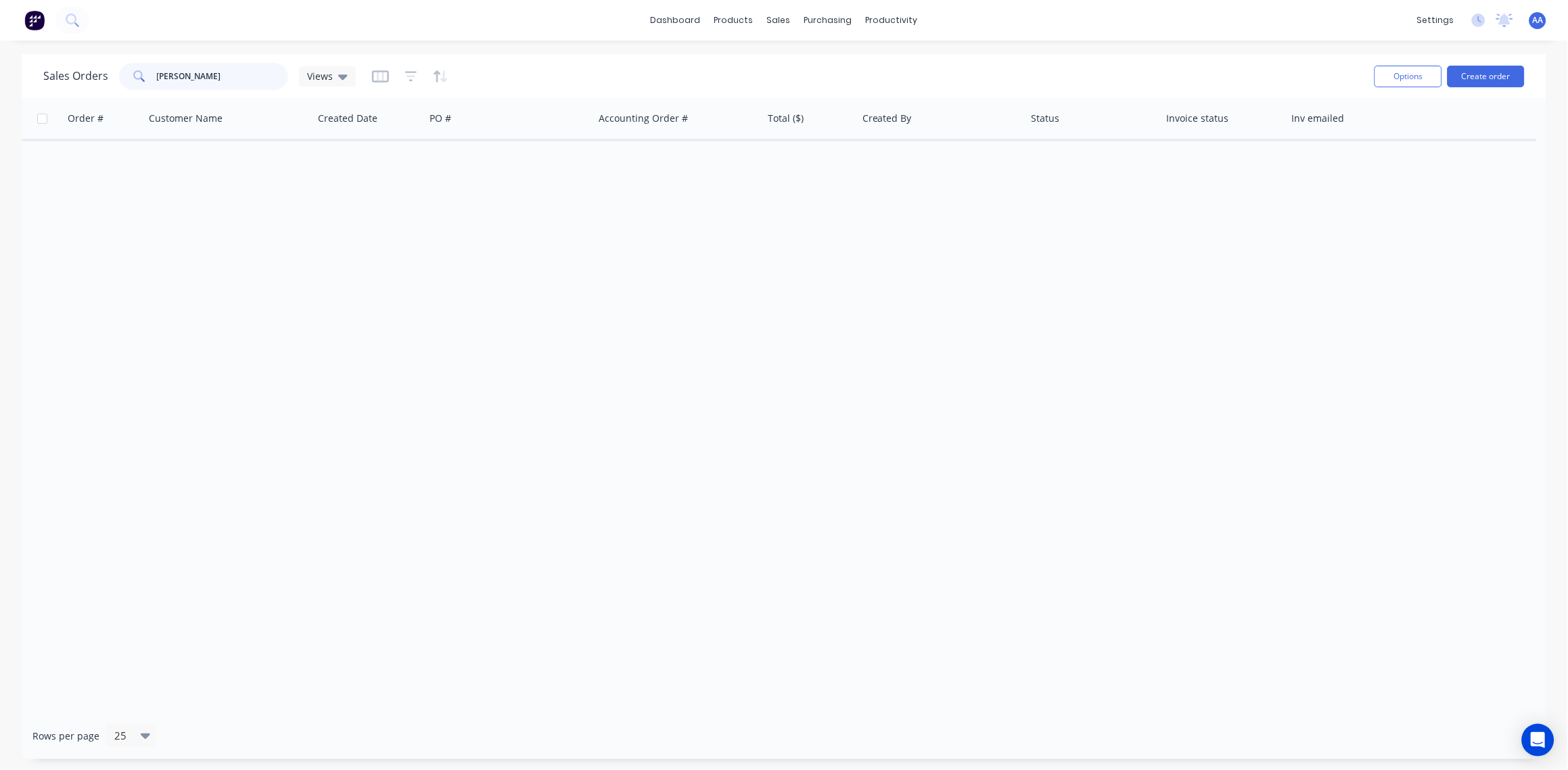
drag, startPoint x: 168, startPoint y: 75, endPoint x: 17, endPoint y: 72, distance: 151.0
click at [17, 72] on div "Sales Orders [PERSON_NAME] Views Options Create order Order # Customer Name Cre…" at bounding box center [784, 407] width 1568 height 705
type input "2901"
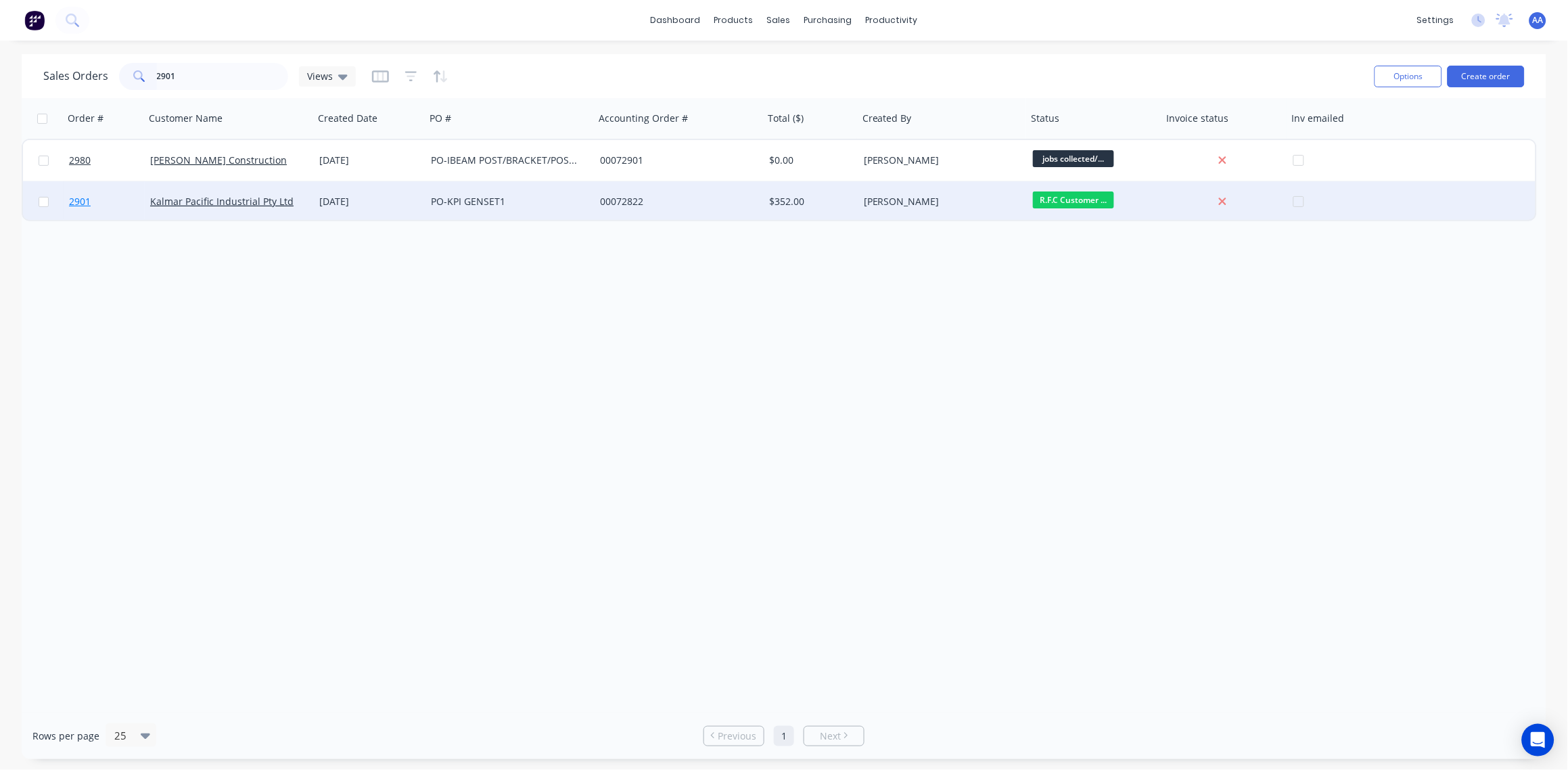
click at [74, 198] on span "2901" at bounding box center [79, 201] width 22 height 13
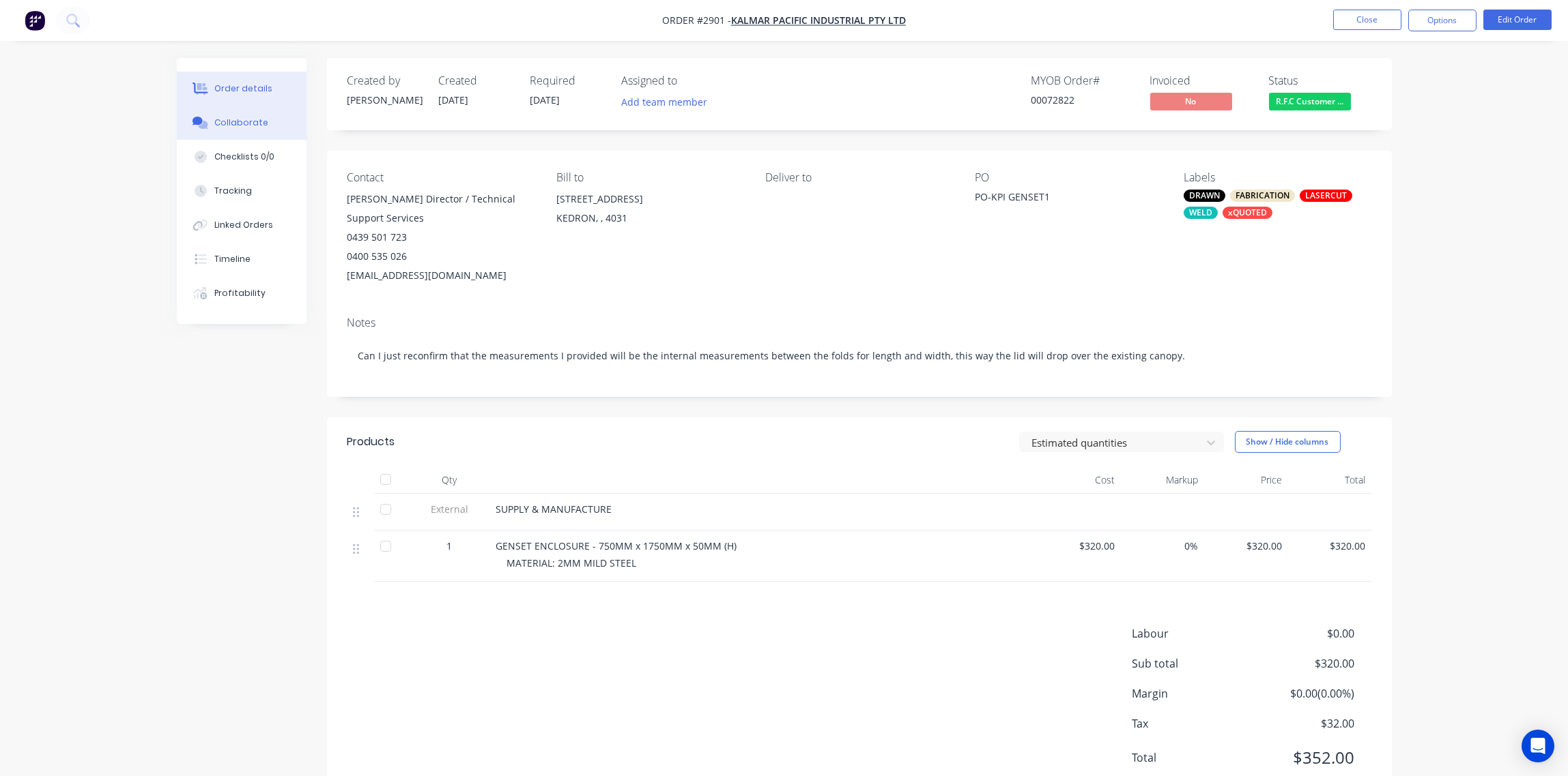
click at [245, 118] on div "Collaborate" at bounding box center [241, 123] width 54 height 13
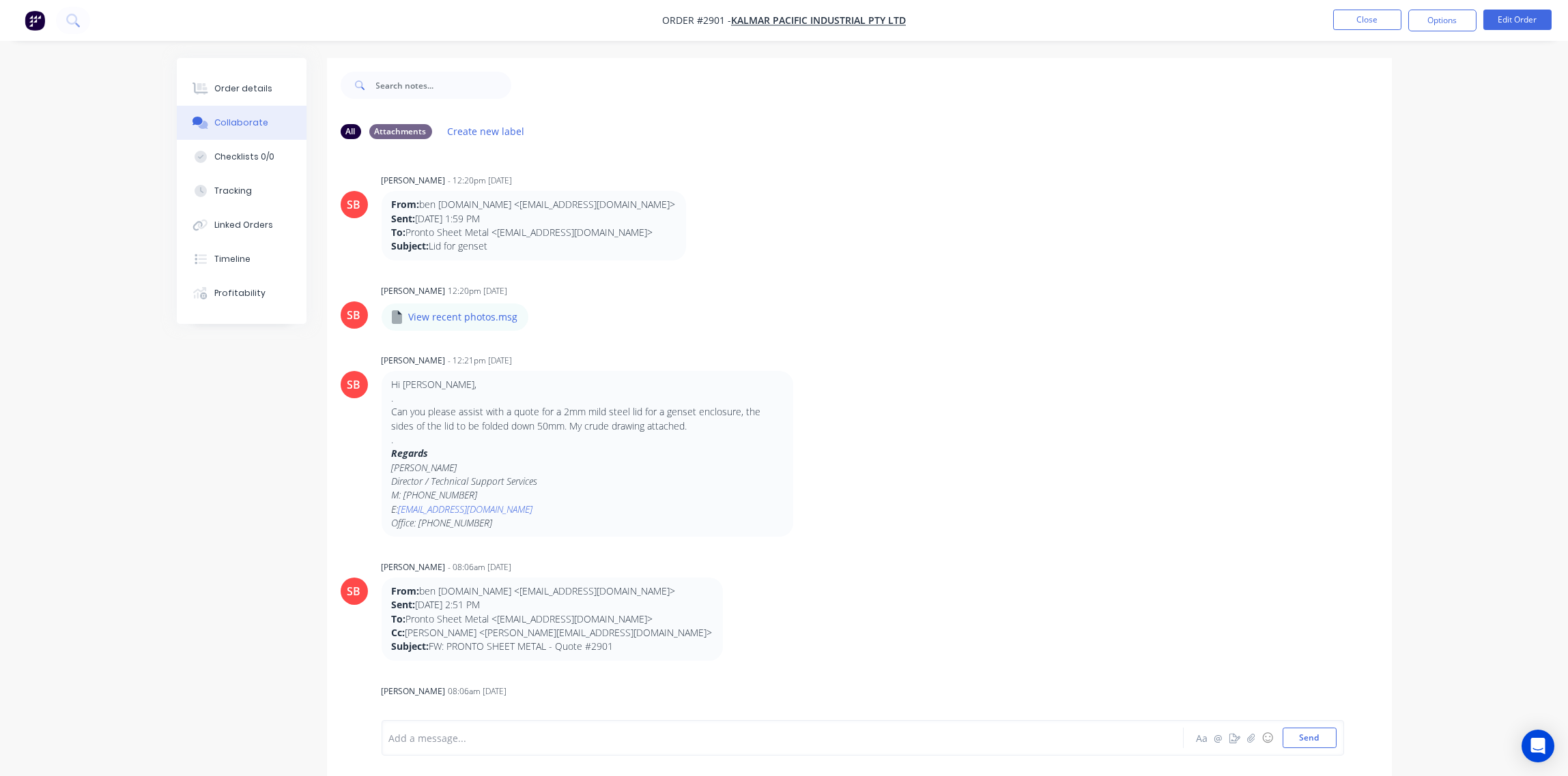
click at [513, 732] on div at bounding box center [745, 738] width 710 height 14
paste div
click at [567, 726] on div "SIGNED DELIVERY LOADED BY -" at bounding box center [745, 726] width 710 height 14
click at [747, 685] on div "[PERSON_NAME] 08:06am [DATE]" at bounding box center [594, 691] width 427 height 13
click at [577, 726] on span "SIGNED DELIVERY LOADED BY - [PERSON_NAME] &GERARD" at bounding box center [524, 727] width 267 height 13
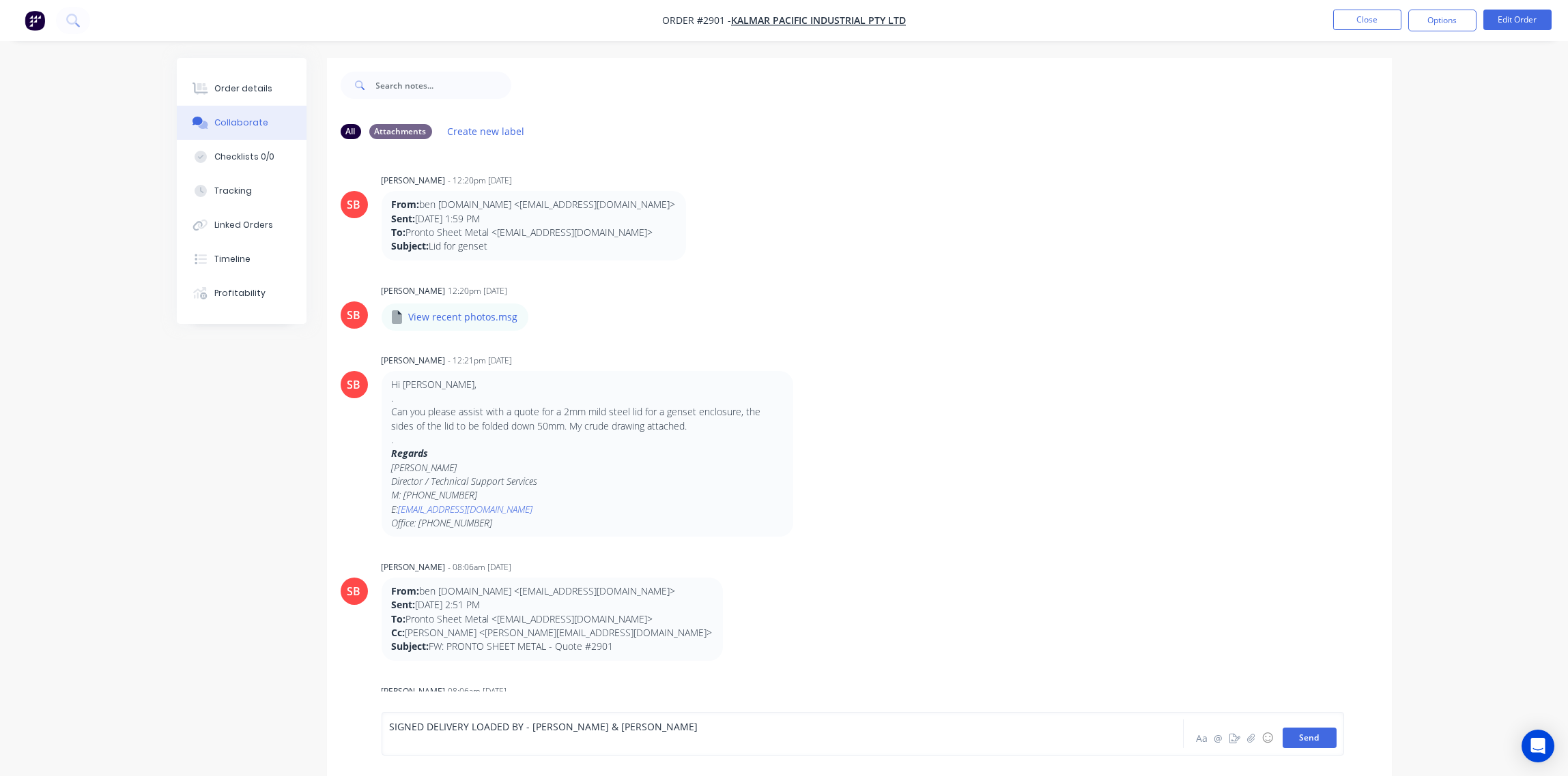
click at [1313, 733] on button "Send" at bounding box center [1309, 738] width 54 height 21
click at [241, 78] on button "Order details" at bounding box center [241, 88] width 129 height 34
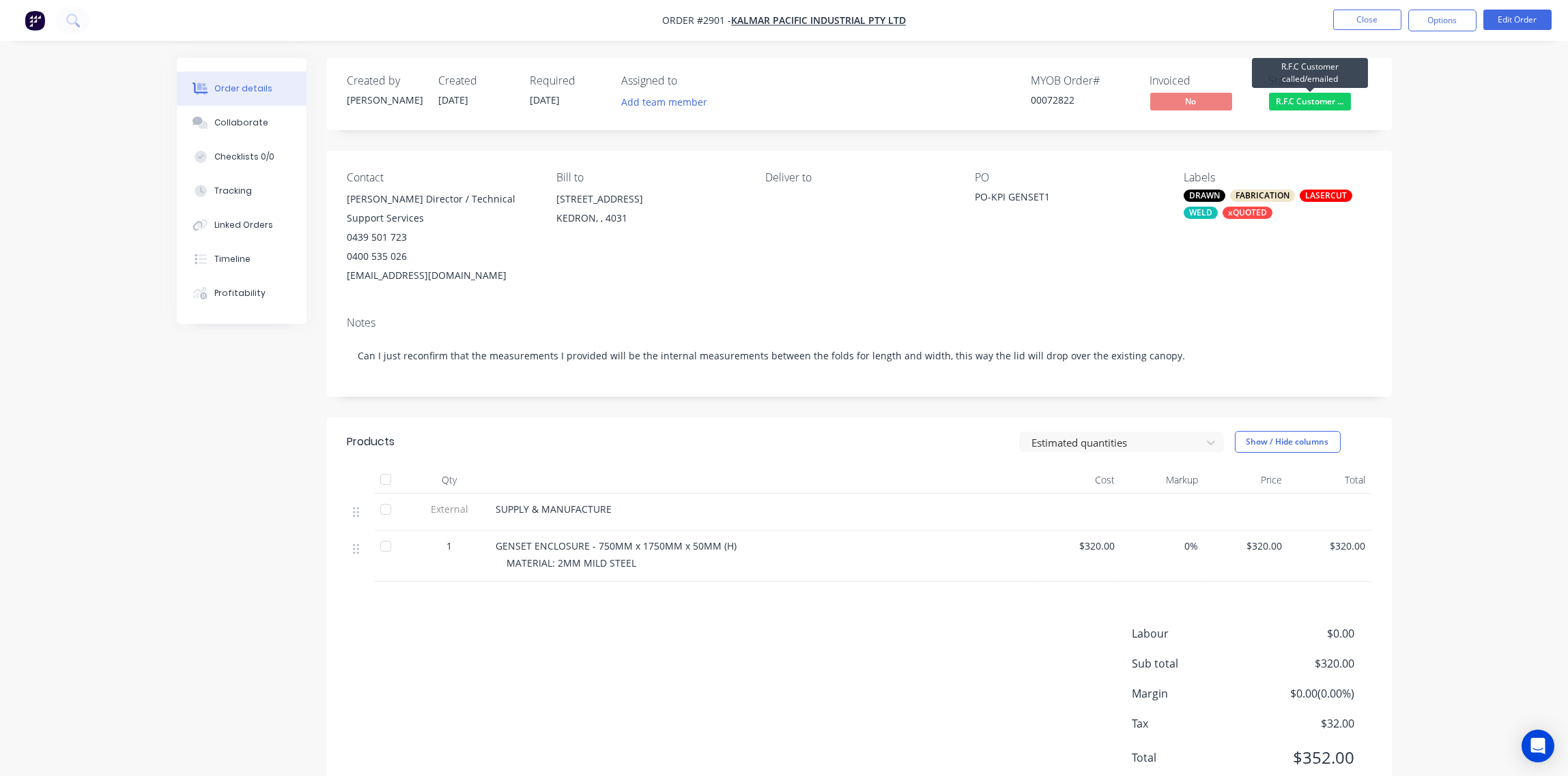
click at [1322, 99] on span "R.F.C Customer ..." at bounding box center [1310, 101] width 82 height 17
click at [936, 267] on div "Deliver to" at bounding box center [858, 228] width 187 height 114
click at [1319, 96] on span "R.F.C Customer ..." at bounding box center [1310, 101] width 82 height 17
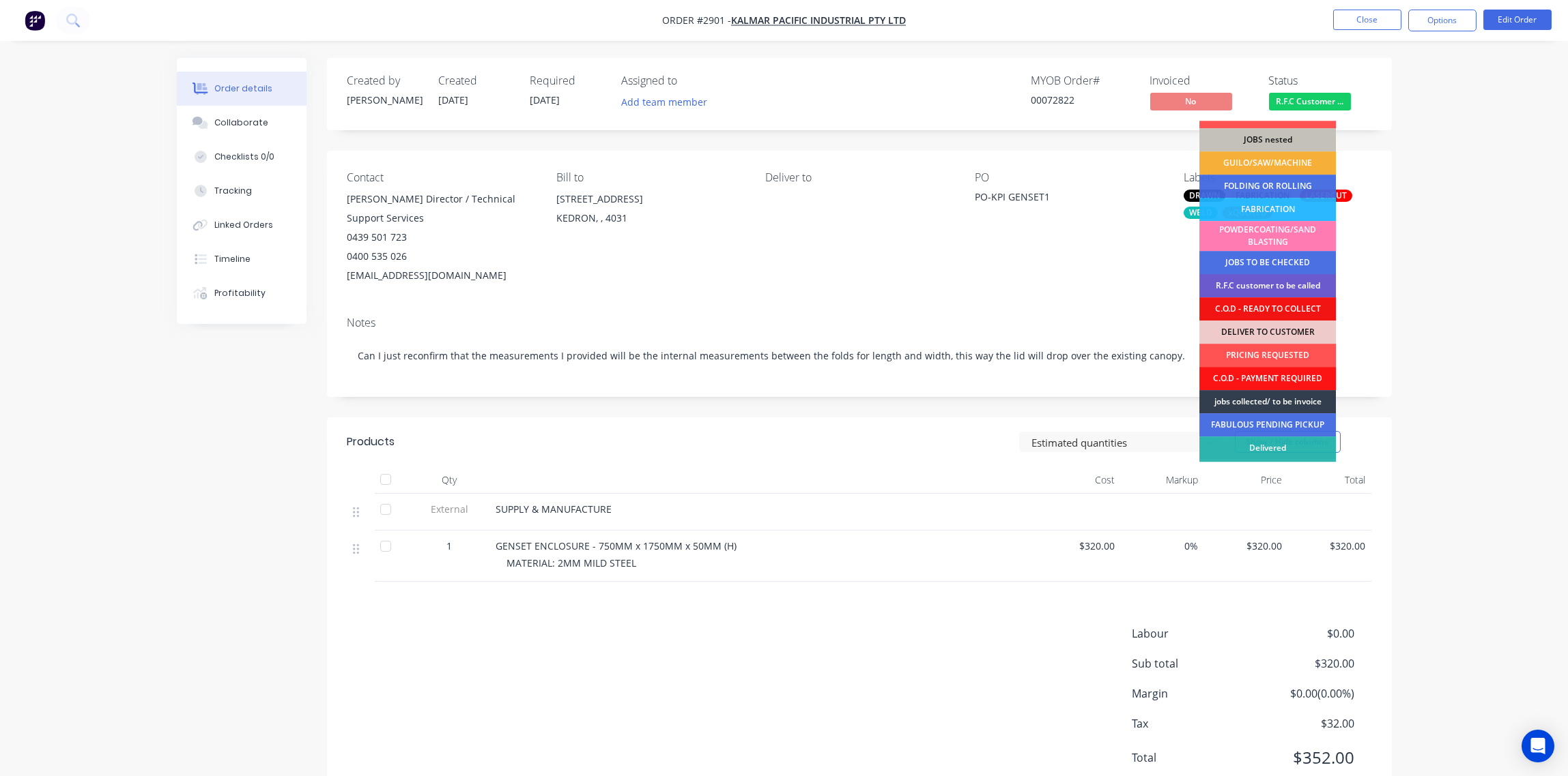
scroll to position [59, 0]
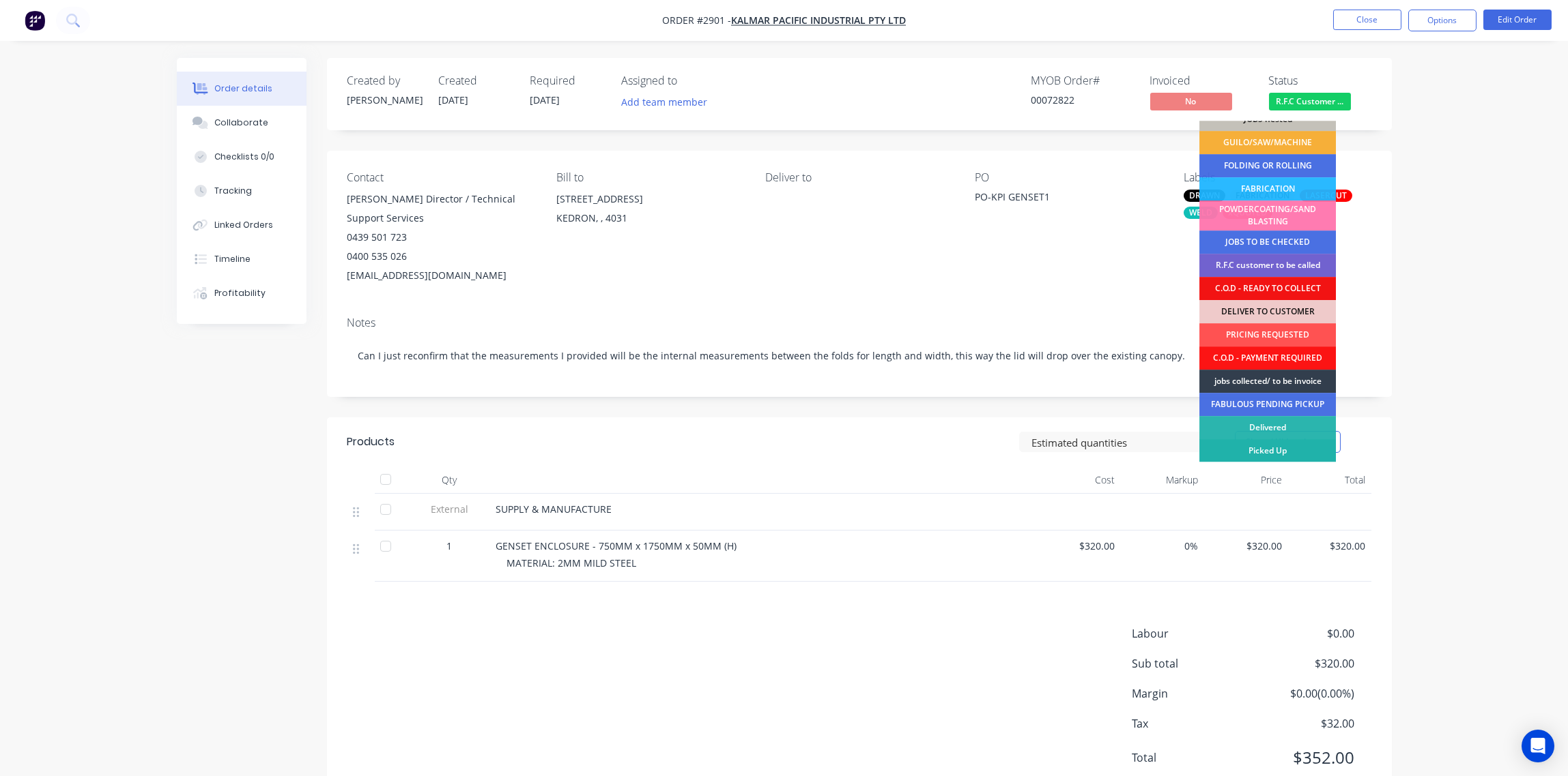
click at [1295, 449] on div "Picked Up" at bounding box center [1267, 451] width 136 height 23
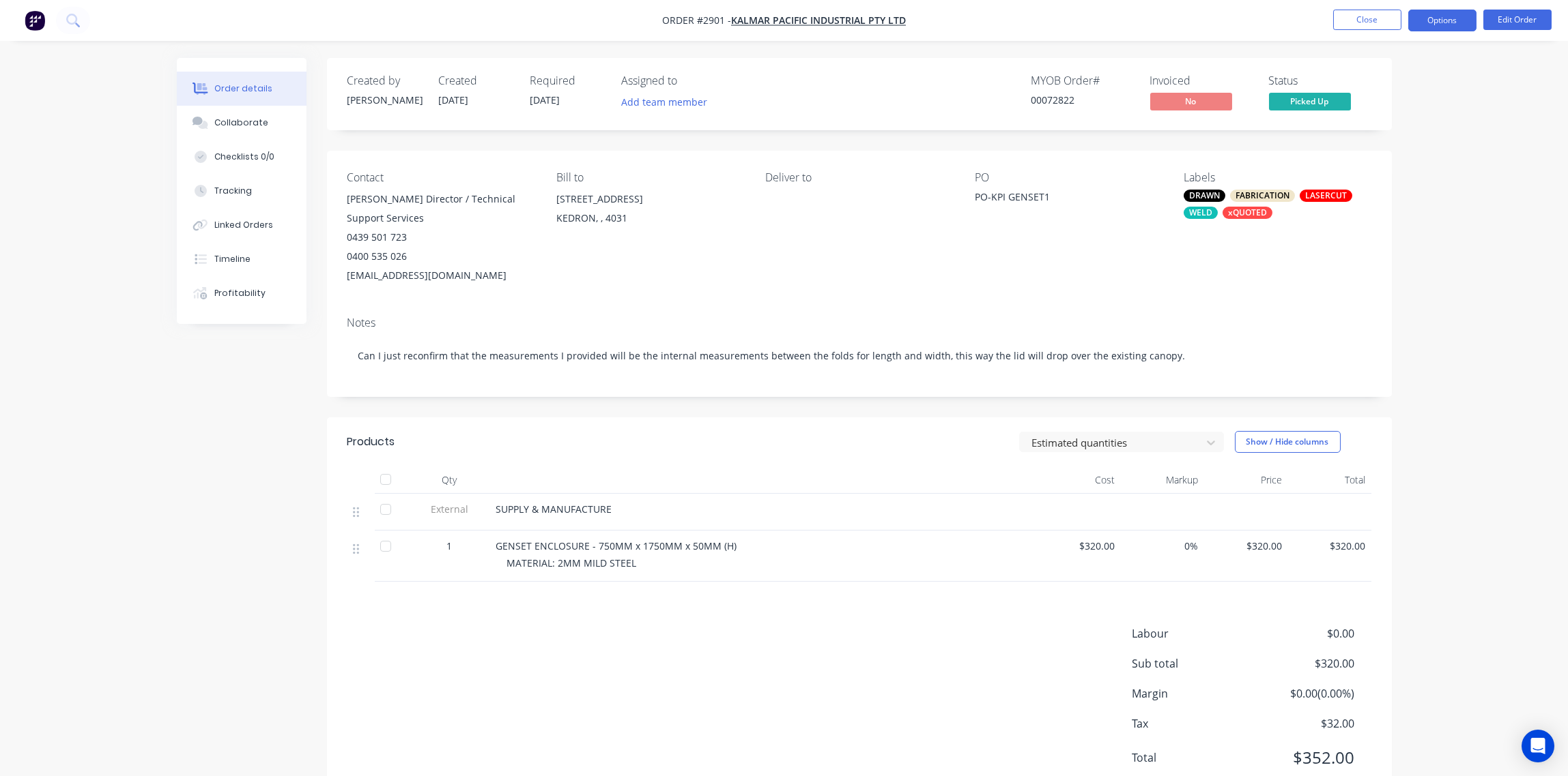
click at [1440, 22] on button "Options" at bounding box center [1442, 20] width 68 height 22
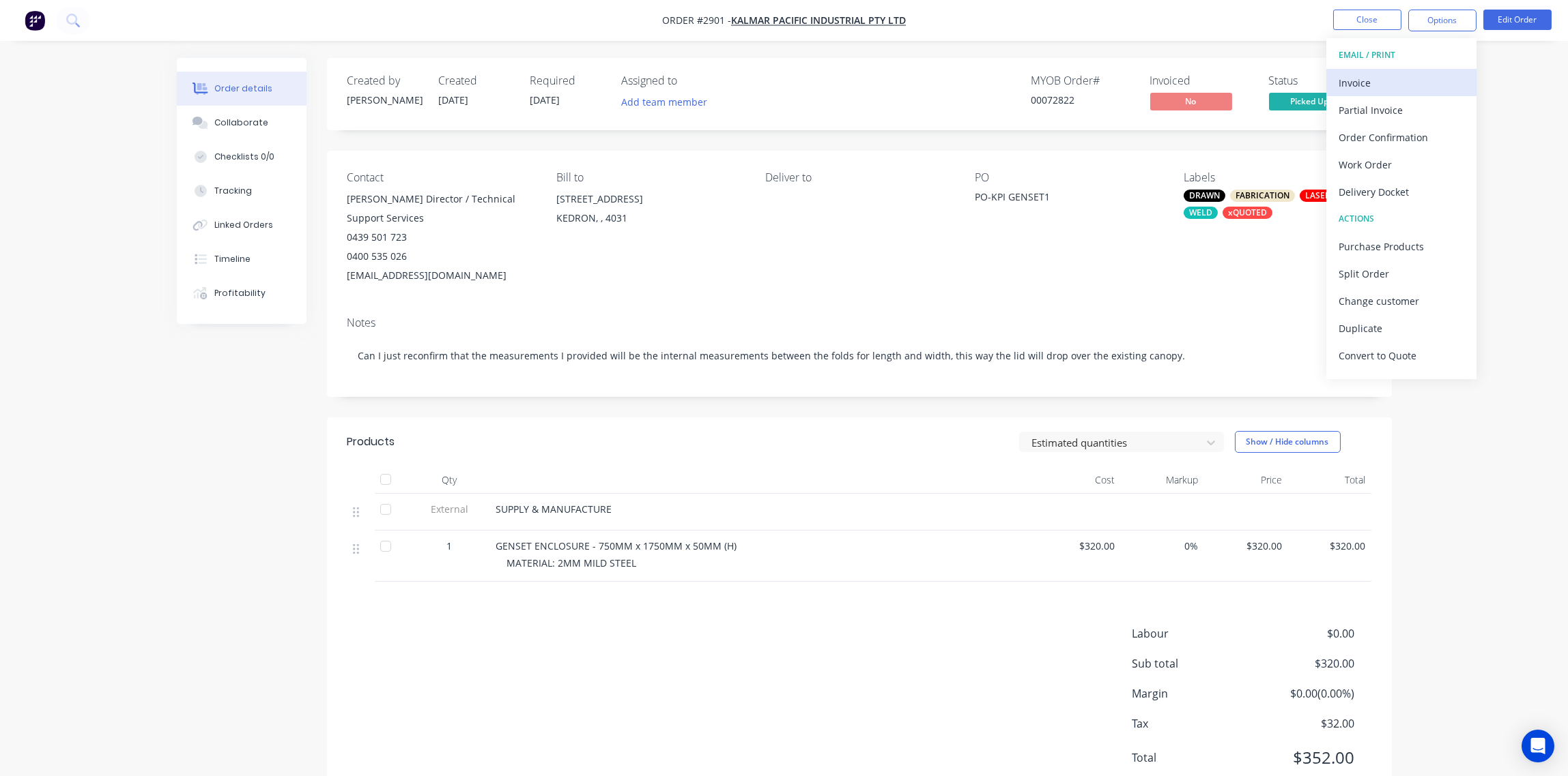
click at [1389, 83] on div "Invoice" at bounding box center [1401, 83] width 125 height 20
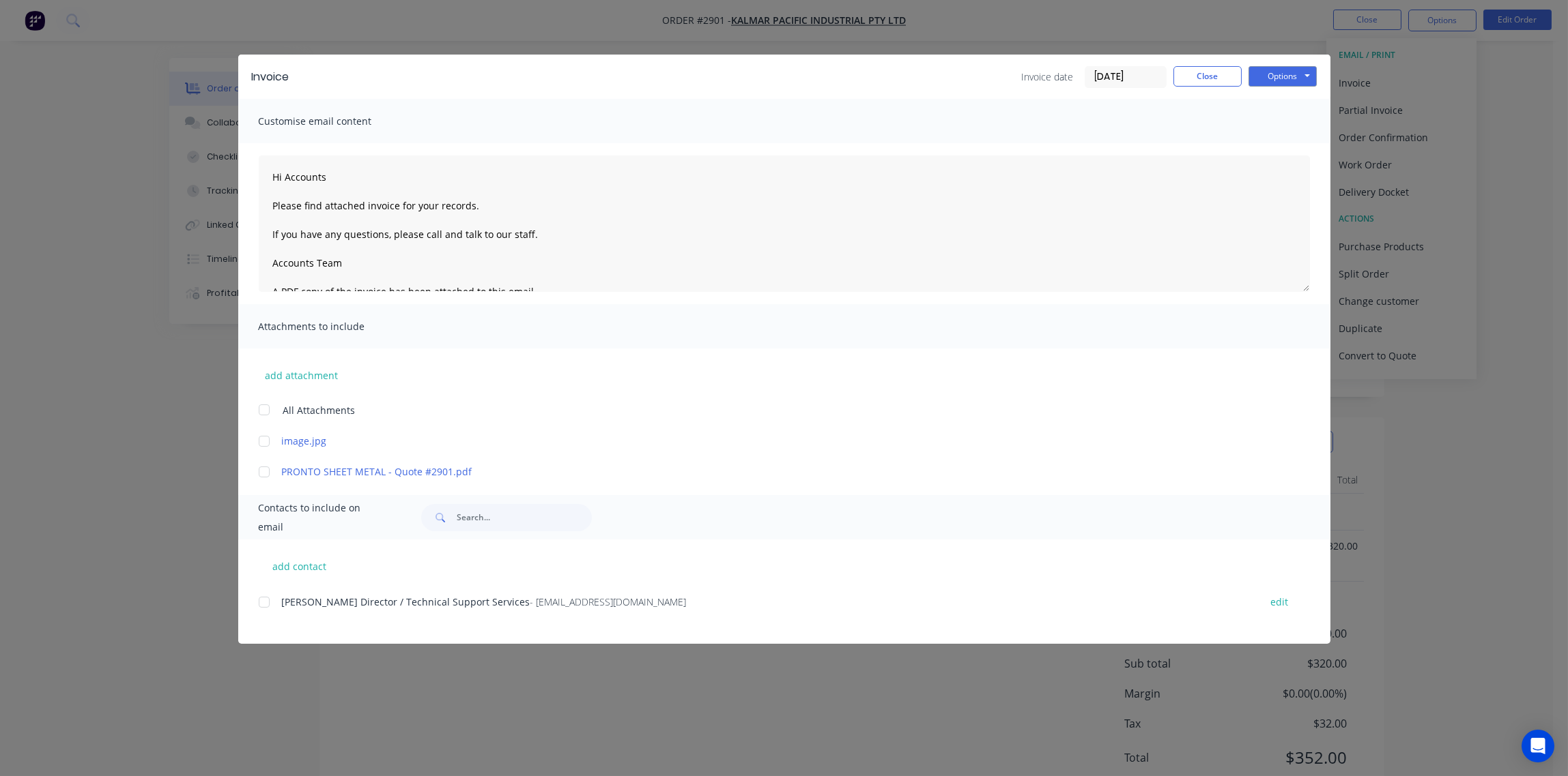
click at [265, 602] on div at bounding box center [264, 602] width 28 height 28
click at [1290, 78] on button "Options" at bounding box center [1282, 76] width 68 height 21
click at [1284, 146] on button "Email" at bounding box center [1292, 145] width 88 height 23
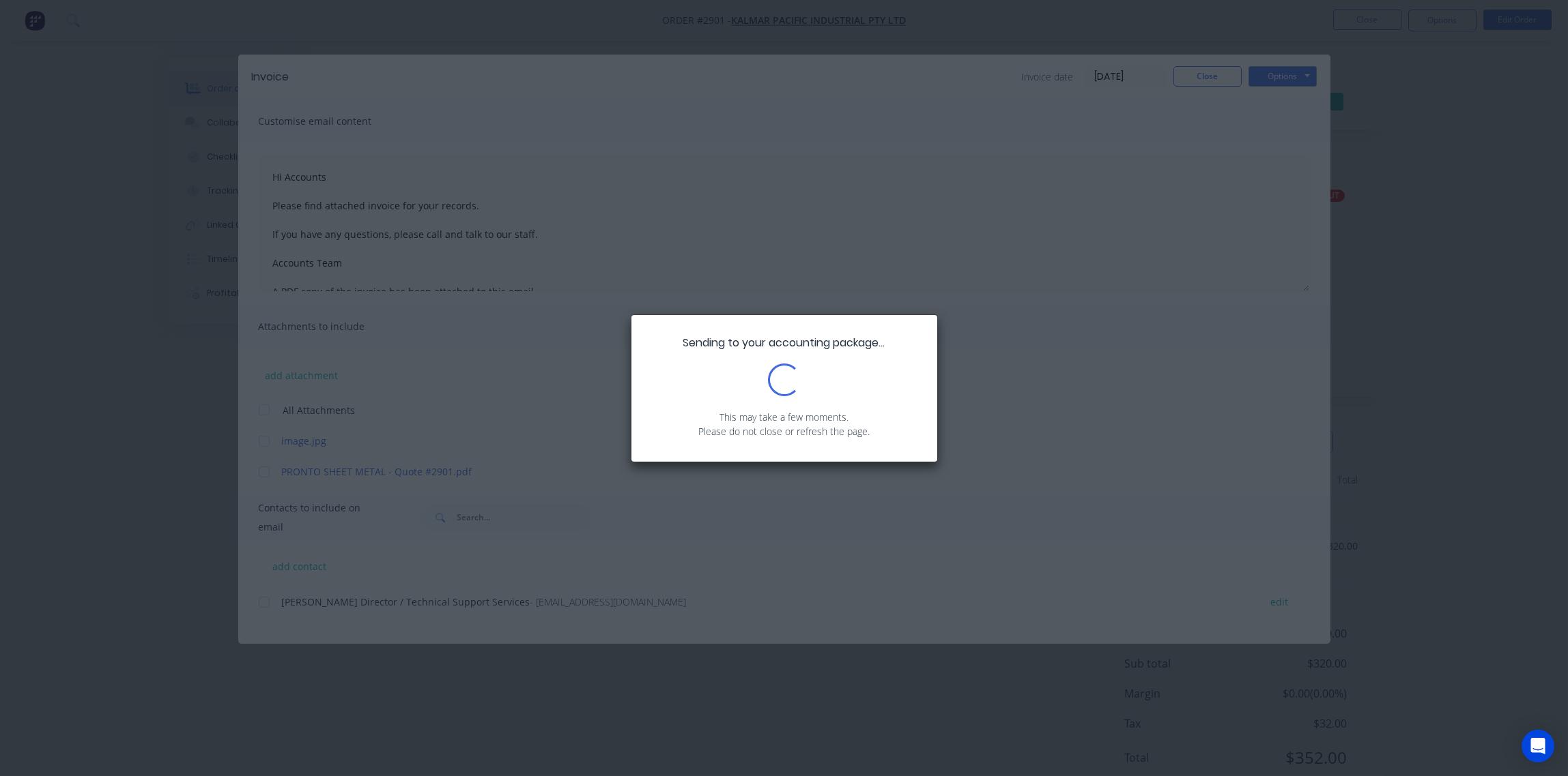
click at [1129, 207] on div "Sending to your accounting package... Loading... This may take a few moments. P…" at bounding box center [784, 388] width 1568 height 776
click at [1127, 207] on div "Sending to your accounting package... Loading... This may take a few moments. P…" at bounding box center [784, 388] width 1568 height 776
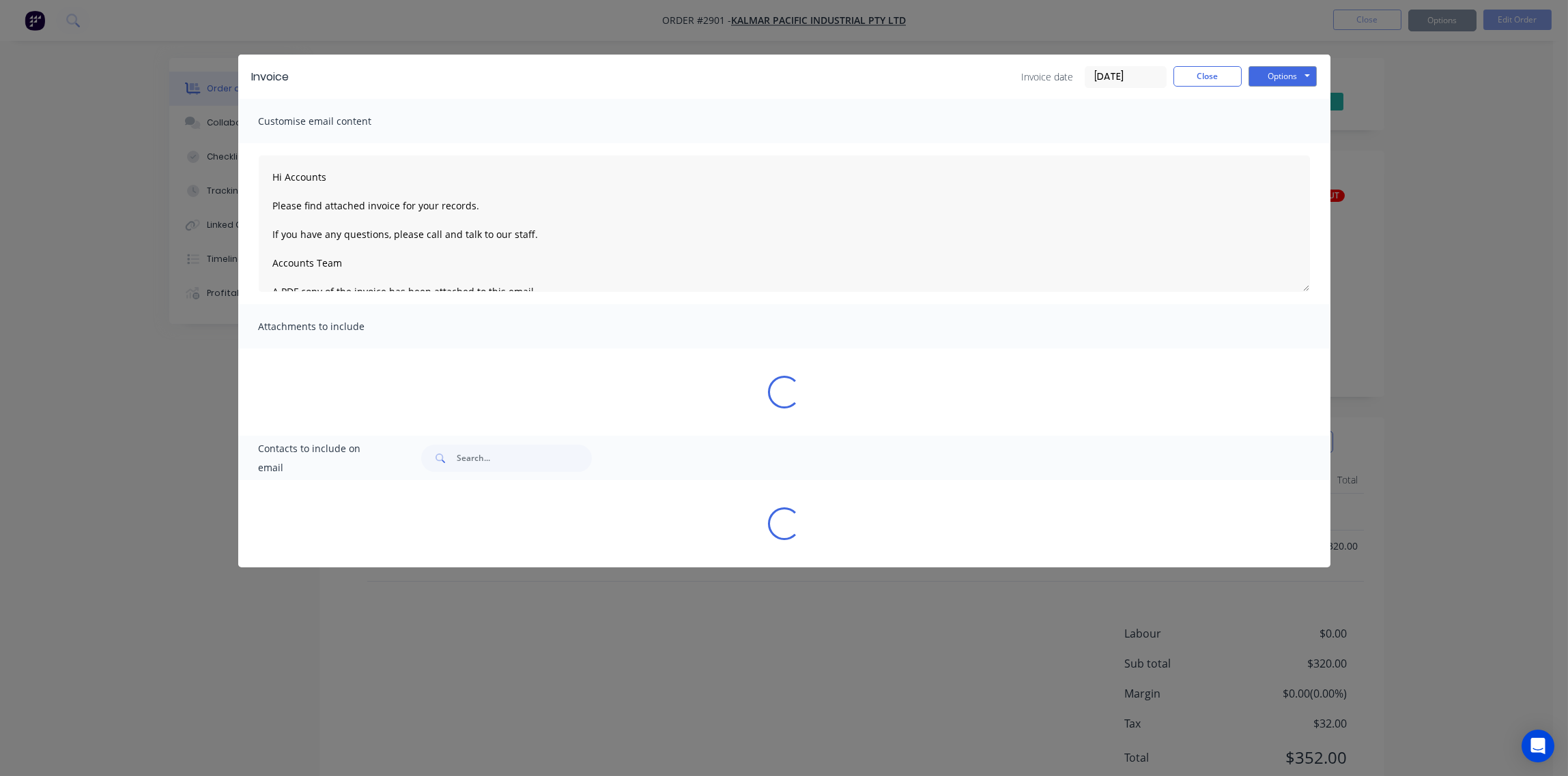
type textarea "Hi Accounts Please find attached invoice for your records. If you have any ques…"
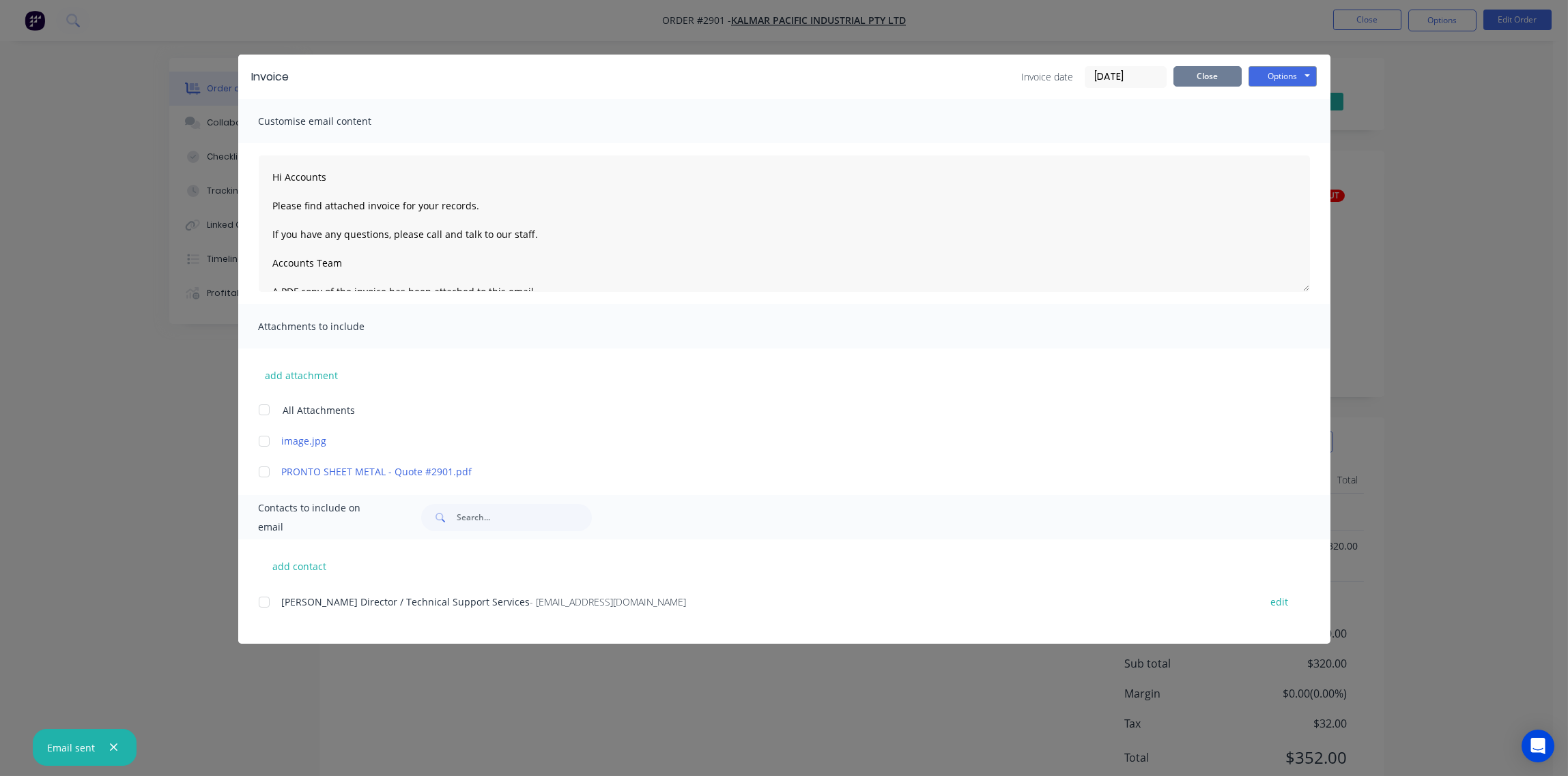
click at [1211, 83] on button "Close" at bounding box center [1207, 76] width 68 height 21
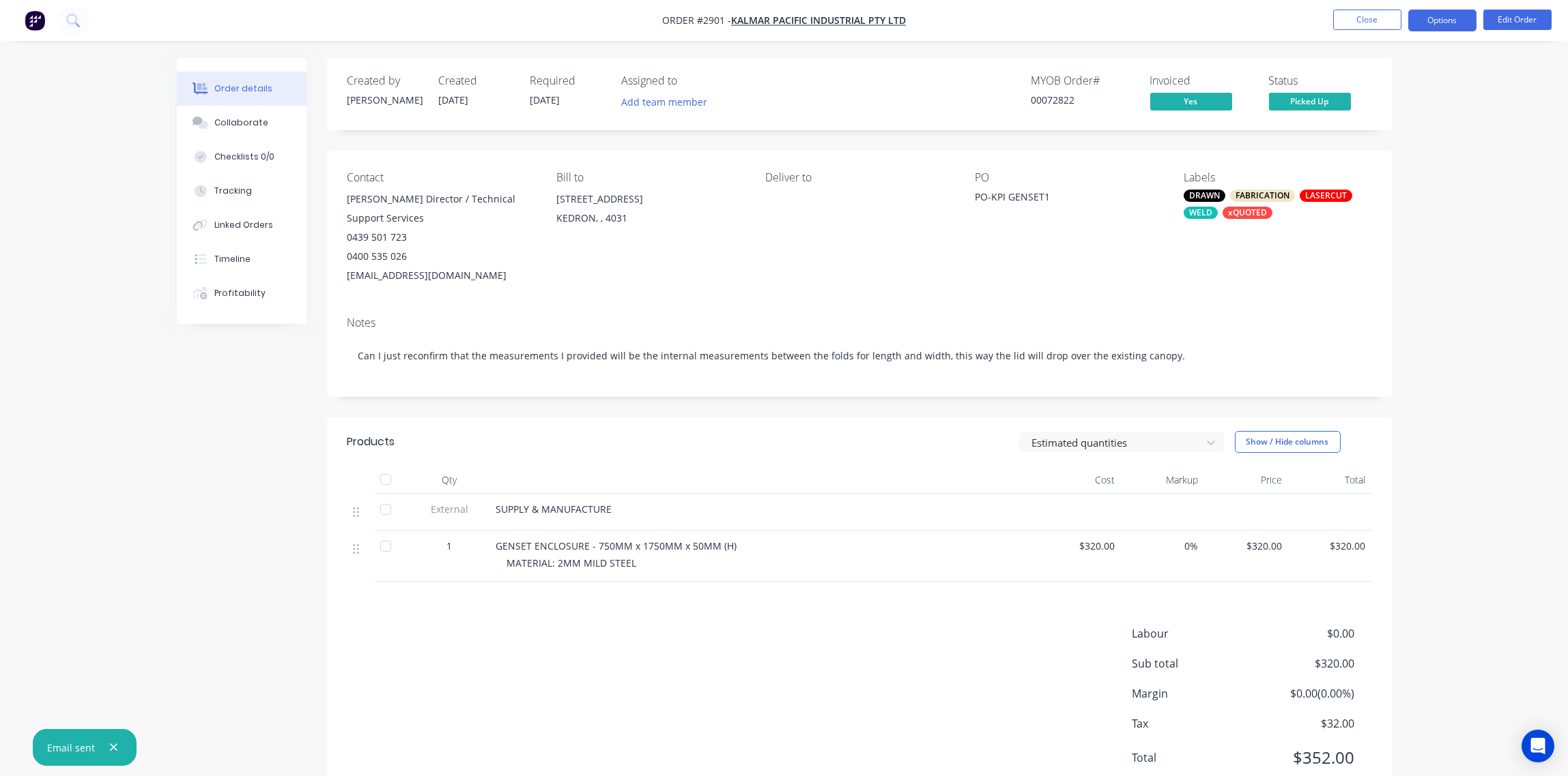
click at [1444, 24] on button "Options" at bounding box center [1442, 20] width 68 height 22
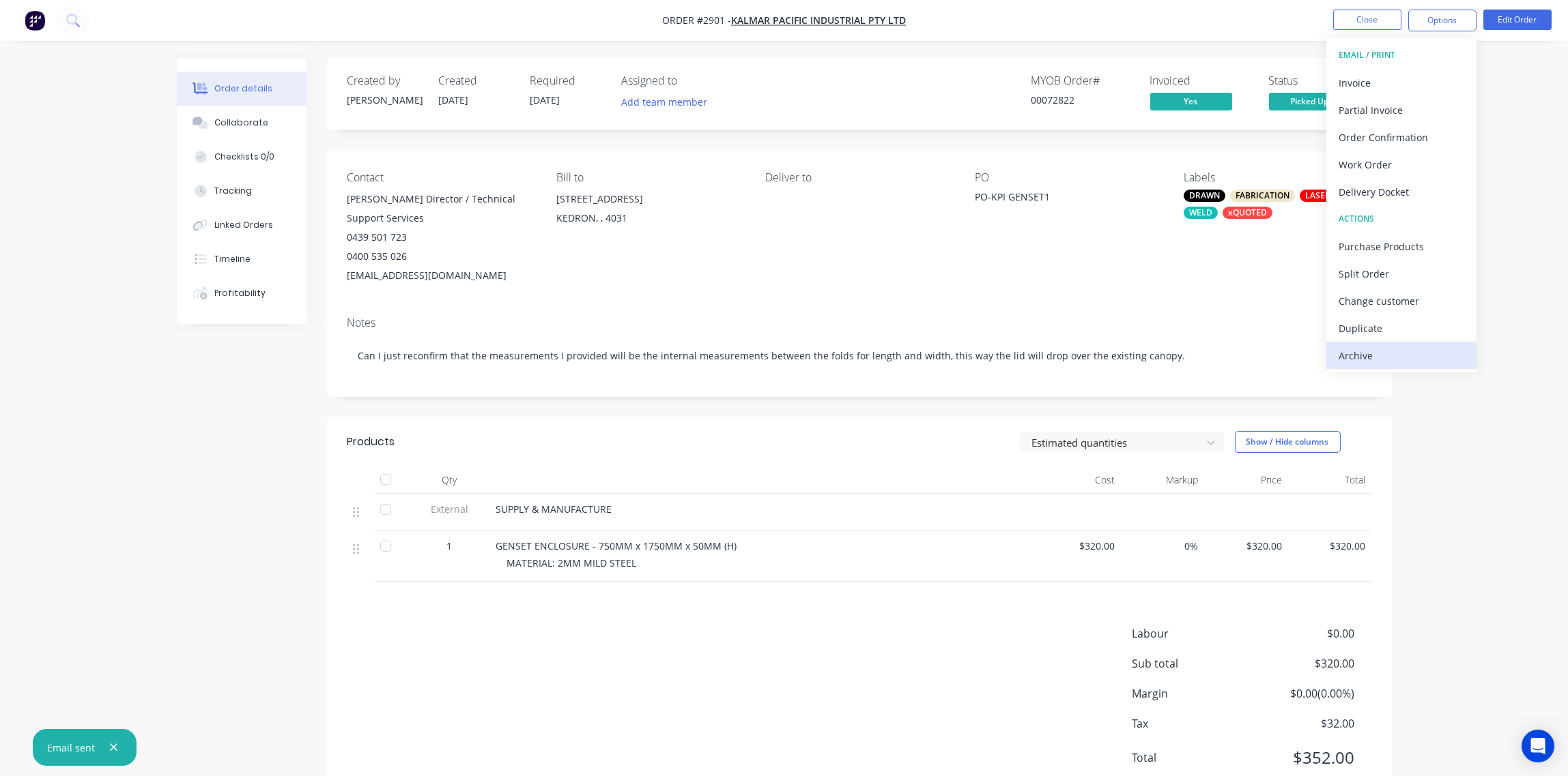
click at [1386, 352] on div "Archive" at bounding box center [1401, 355] width 125 height 20
